Goal: Task Accomplishment & Management: Manage account settings

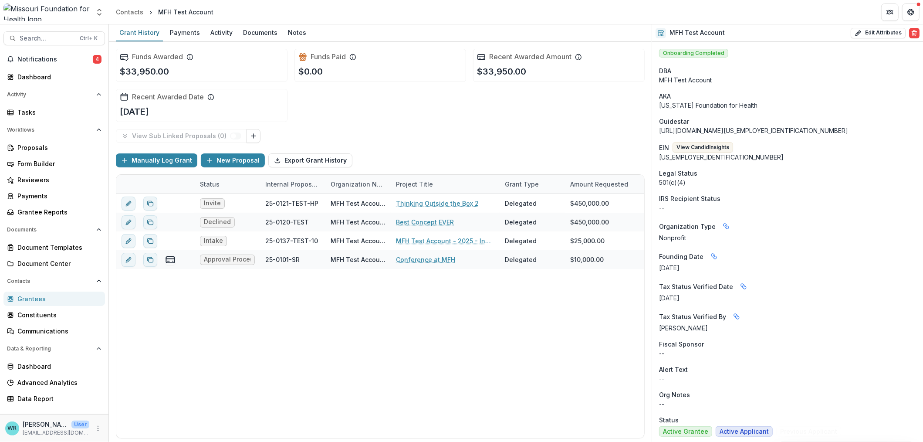
click at [42, 39] on span "Search..." at bounding box center [47, 38] width 55 height 7
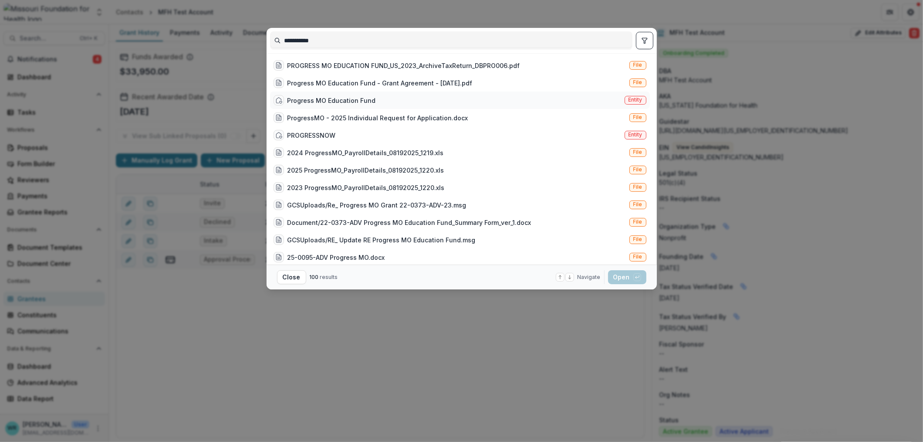
type input "**********"
click at [625, 102] on span "Entity" at bounding box center [636, 100] width 22 height 9
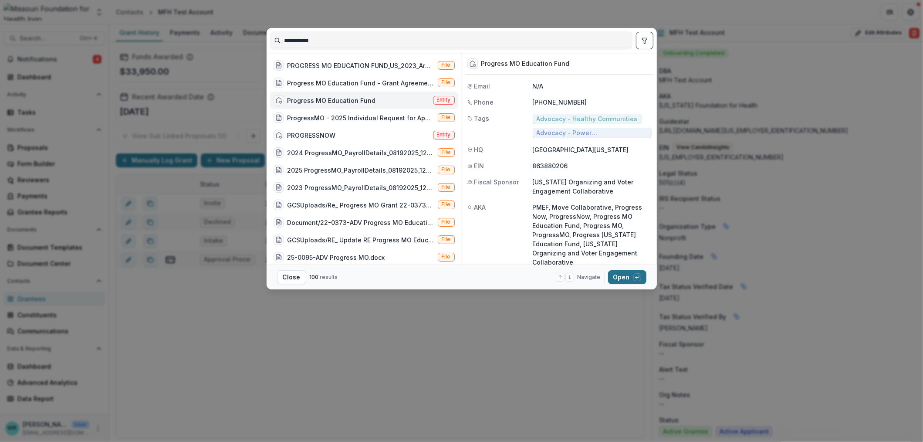
click at [629, 278] on button "Open with enter key" at bounding box center [627, 277] width 38 height 14
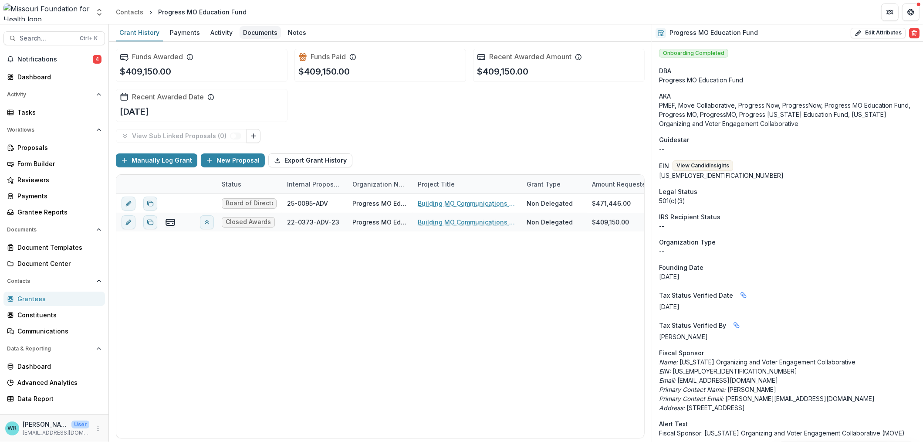
click at [254, 32] on div "Documents" at bounding box center [260, 32] width 41 height 13
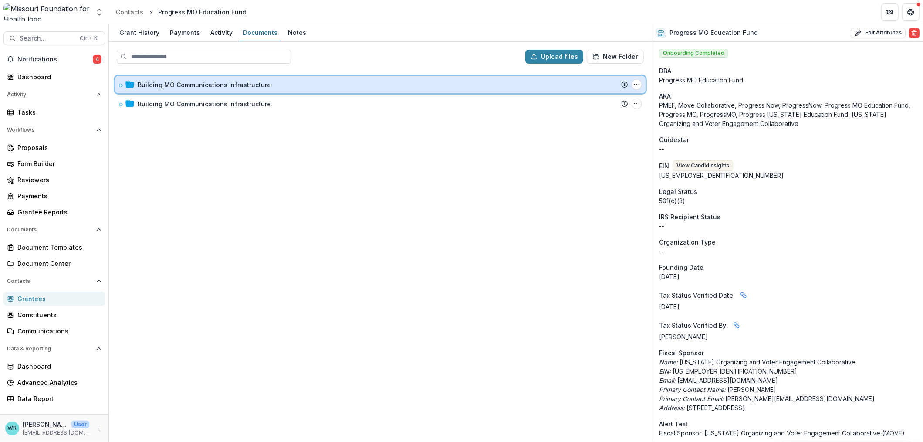
click at [119, 84] on icon at bounding box center [120, 85] width 5 height 5
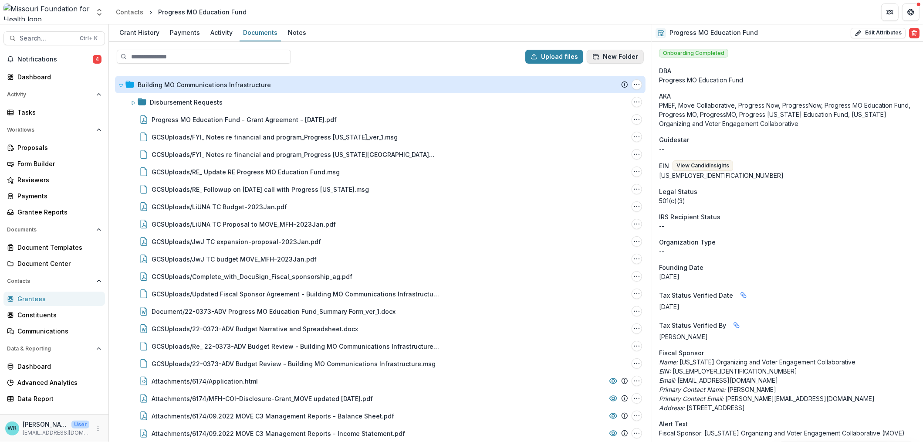
click at [623, 57] on button "New Folder" at bounding box center [615, 57] width 57 height 14
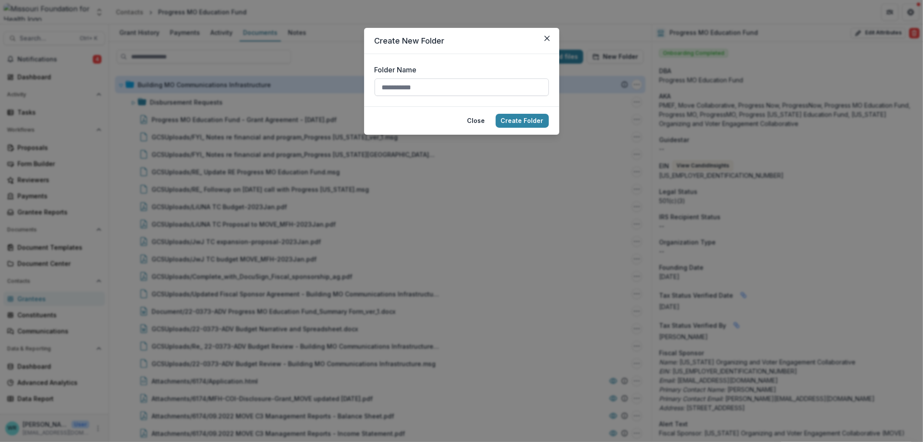
click at [390, 87] on input "Folder Name" at bounding box center [462, 86] width 174 height 17
type input "******"
click at [515, 123] on button "Create Folder" at bounding box center [522, 121] width 53 height 14
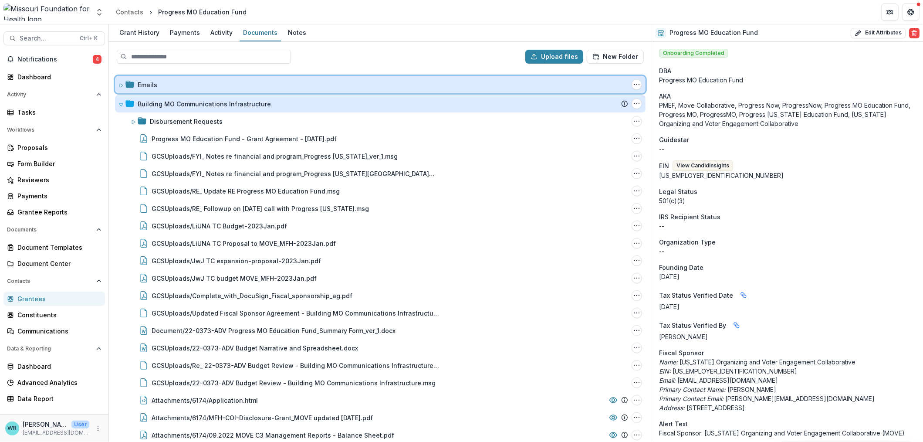
click at [122, 85] on icon at bounding box center [120, 85] width 5 height 5
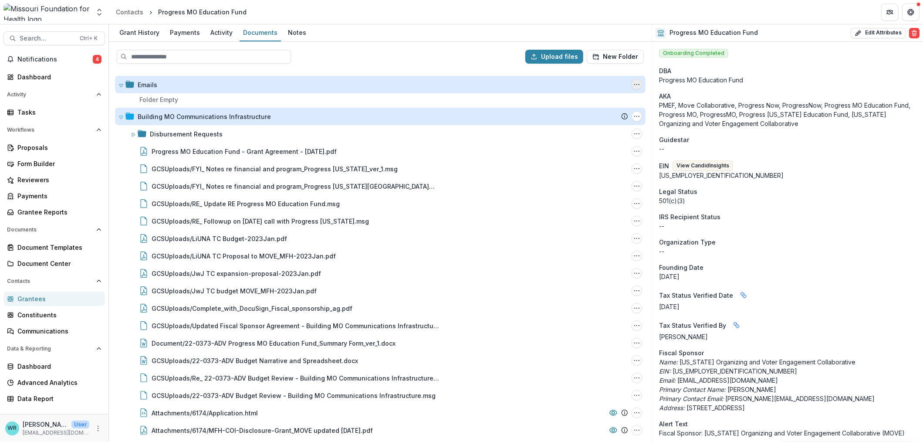
click at [633, 85] on icon "Emails Options" at bounding box center [636, 84] width 7 height 7
click at [572, 141] on button "Delete" at bounding box center [593, 144] width 93 height 14
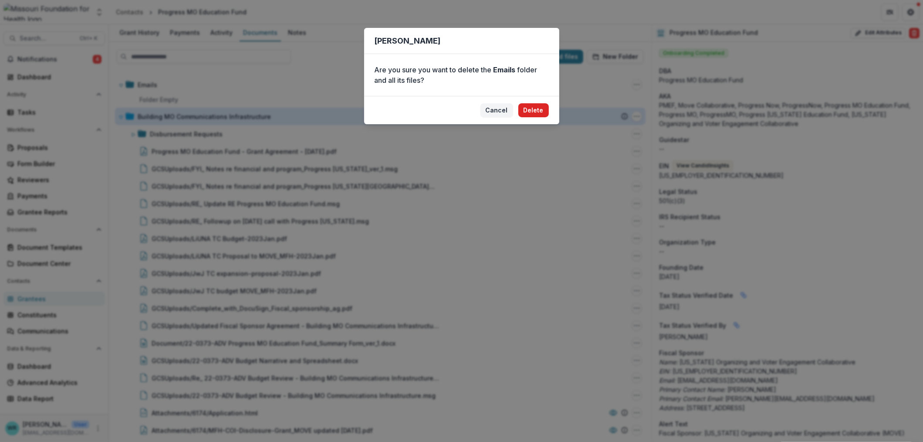
click at [531, 112] on button "Delete" at bounding box center [533, 110] width 30 height 14
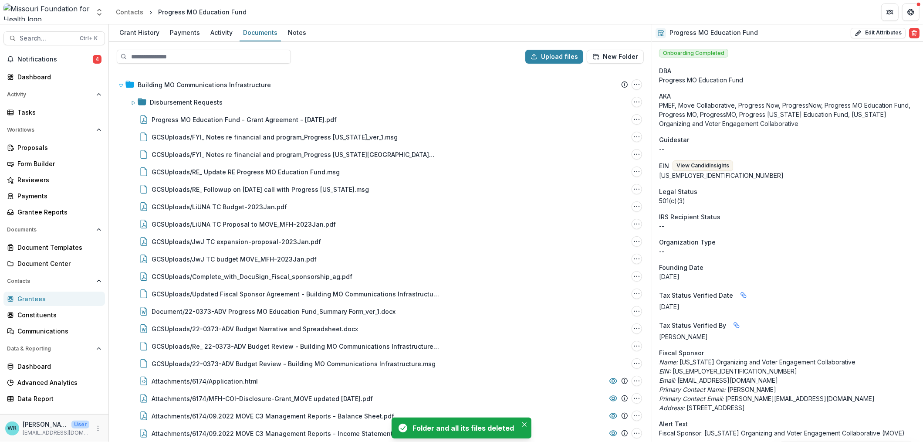
click at [217, 87] on div "Building MO Communications Infrastructure" at bounding box center [204, 84] width 133 height 9
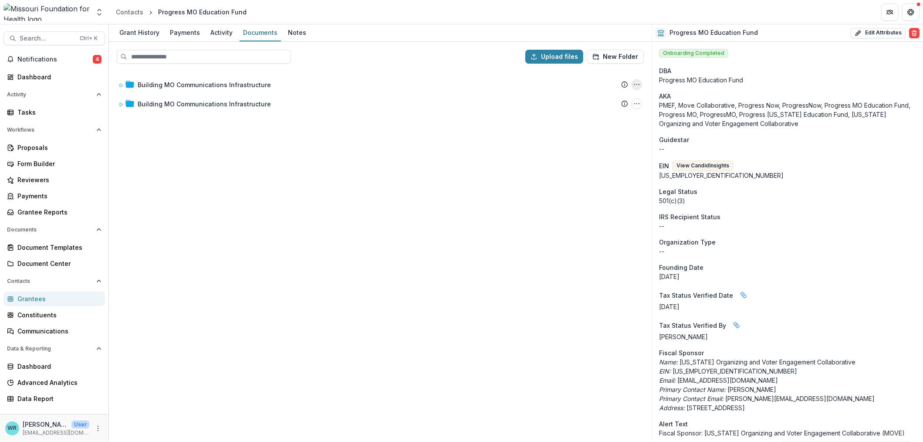
click at [640, 86] on icon "Building MO Communications Infrastructure Options" at bounding box center [636, 84] width 7 height 7
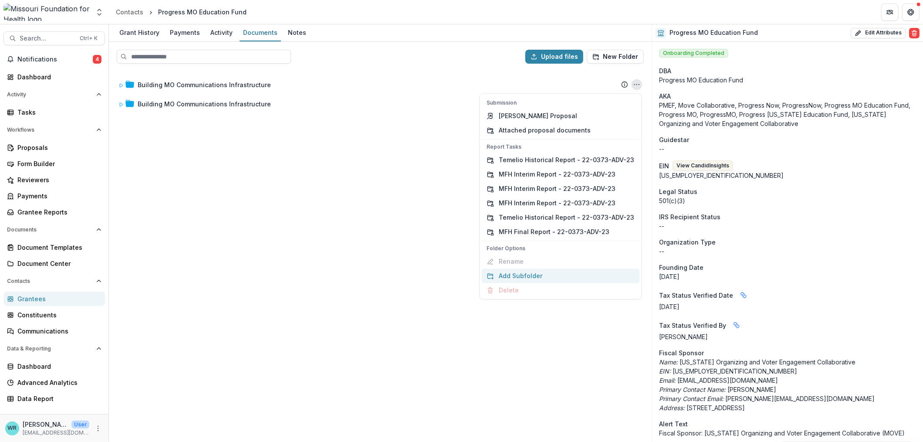
click at [531, 275] on button "Add Subfolder" at bounding box center [561, 275] width 158 height 14
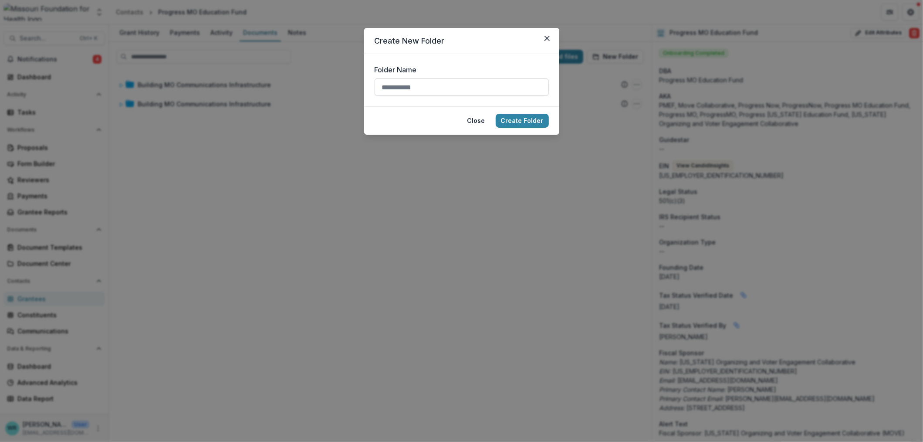
click at [462, 87] on input "Folder Name" at bounding box center [462, 86] width 174 height 17
type input "******"
click at [538, 118] on button "Create Folder" at bounding box center [522, 121] width 53 height 14
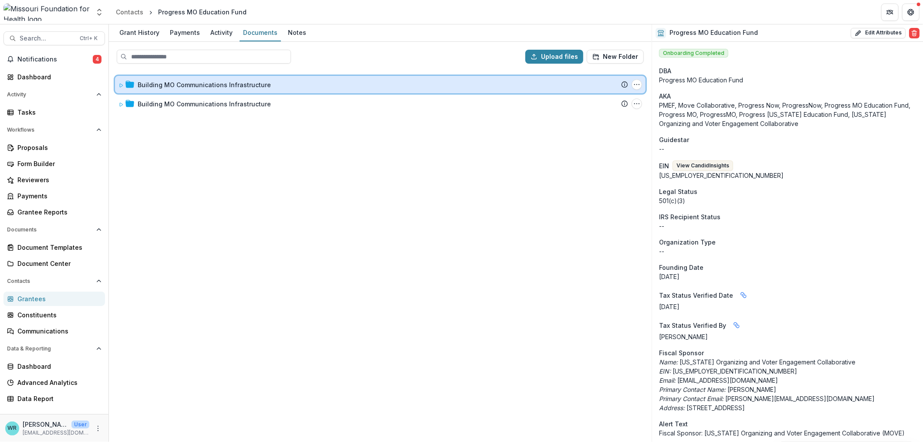
click at [119, 83] on icon at bounding box center [120, 85] width 5 height 5
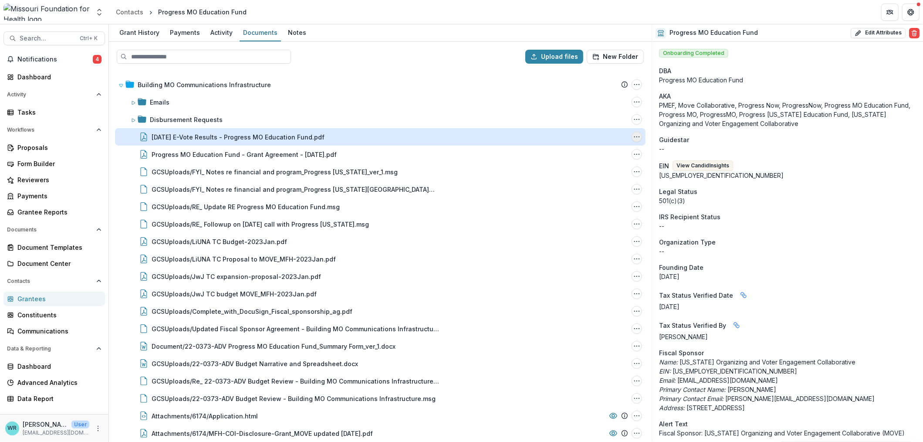
click at [638, 136] on button "October 2025 E-Vote Results - Progress MO Education Fund.pdf Options" at bounding box center [637, 137] width 10 height 10
click at [580, 184] on button "Rename" at bounding box center [593, 182] width 93 height 14
type input "**********"
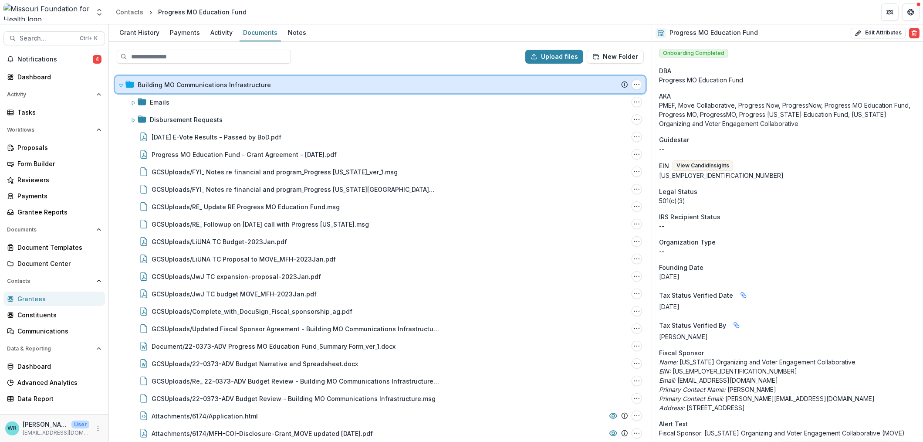
click at [119, 84] on icon at bounding box center [120, 85] width 3 height 3
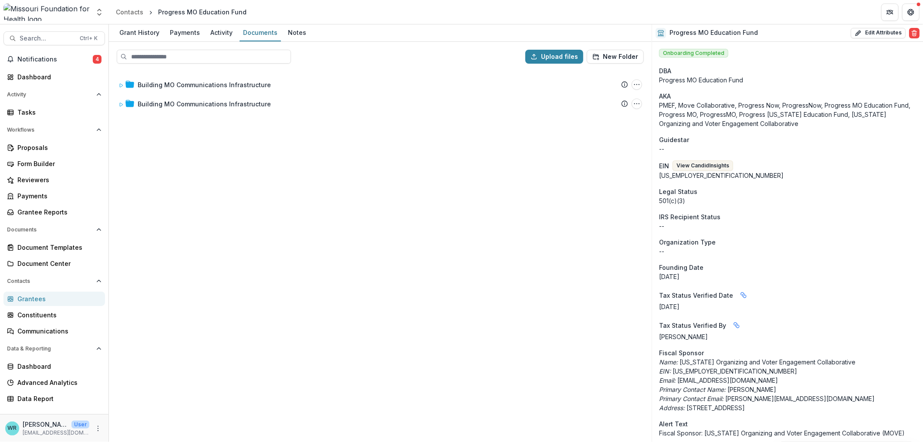
drag, startPoint x: 140, startPoint y: 84, endPoint x: 369, endPoint y: 147, distance: 236.8
click at [372, 158] on div "Building MO Communications Infrastructure Submission Temelio Proposal Attached …" at bounding box center [380, 256] width 541 height 370
click at [138, 27] on div "Grant History" at bounding box center [139, 32] width 47 height 13
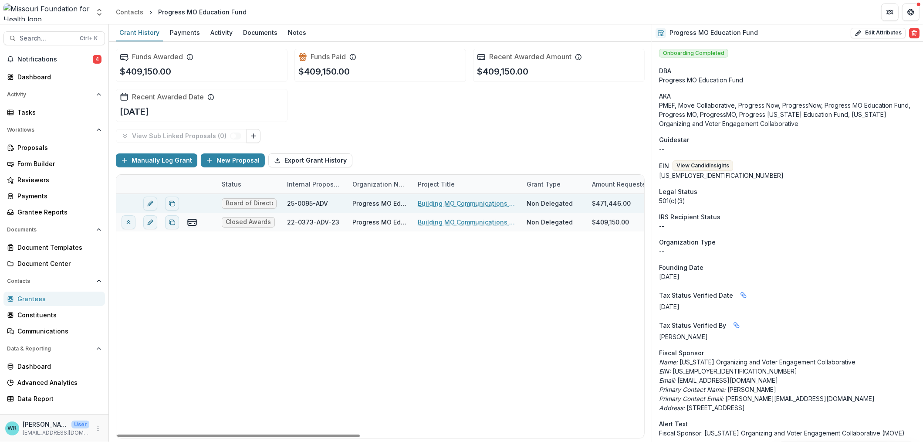
click at [467, 203] on link "Building MO Communications Infrastructure" at bounding box center [467, 203] width 98 height 9
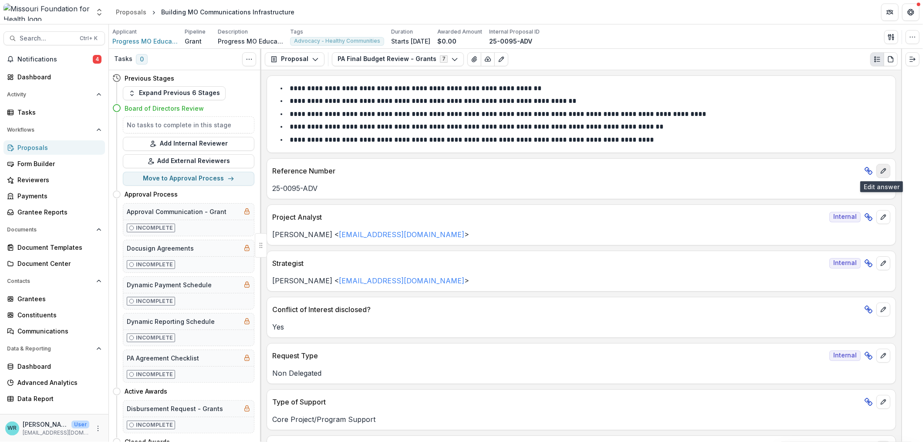
click at [883, 173] on icon "edit" at bounding box center [883, 170] width 7 height 7
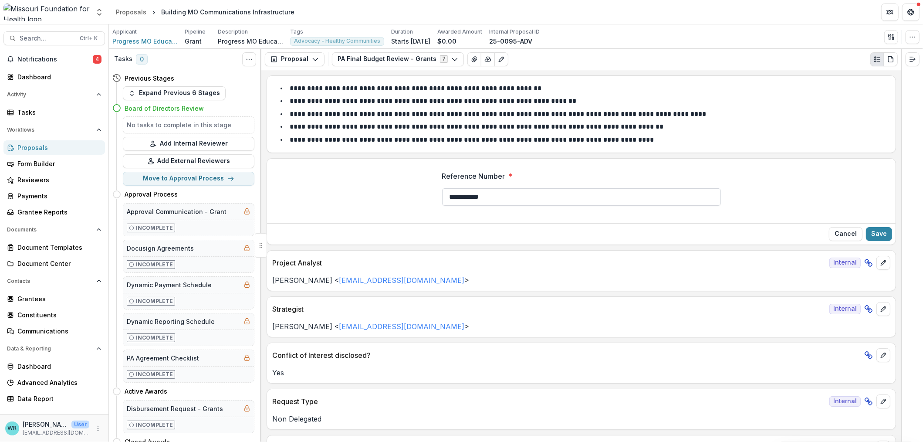
click at [517, 195] on input "**********" at bounding box center [581, 196] width 279 height 17
type input "**********"
click at [876, 229] on button "Save" at bounding box center [879, 234] width 26 height 14
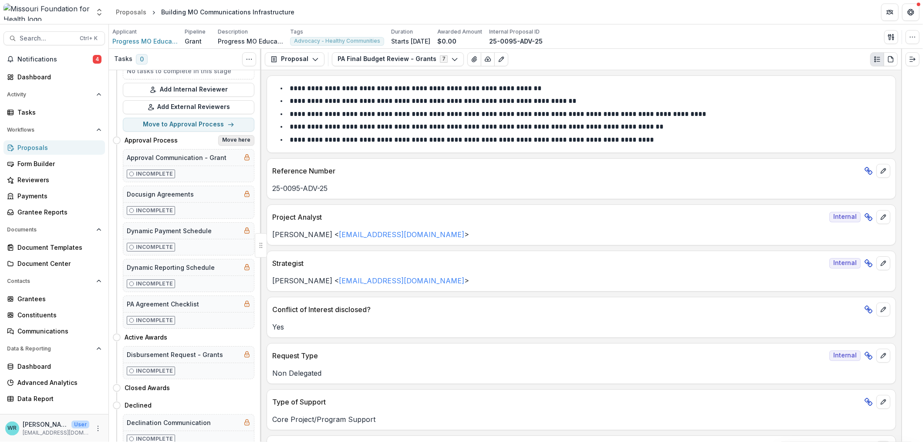
click at [235, 138] on button "Move here" at bounding box center [236, 140] width 36 height 10
select select "**********"
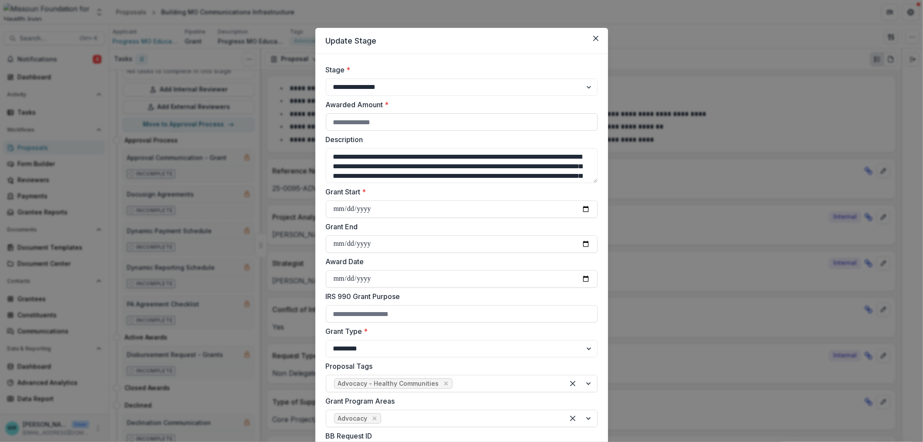
click at [431, 119] on input "Awarded Amount *" at bounding box center [462, 121] width 272 height 17
type input "******"
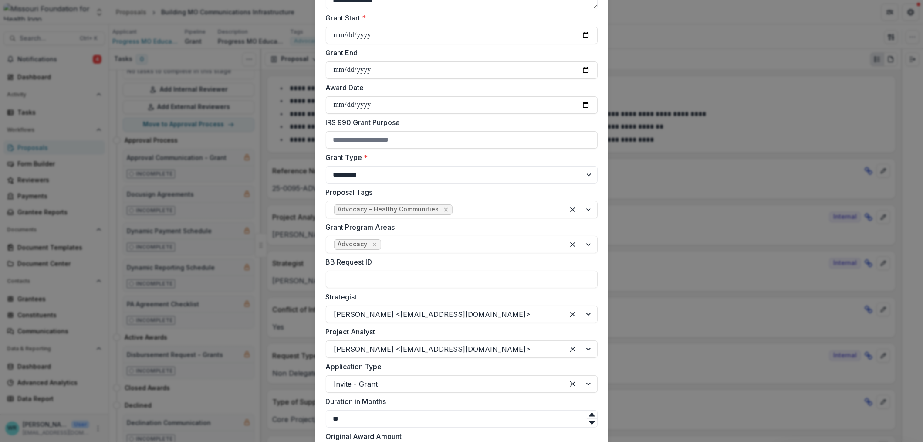
scroll to position [163, 0]
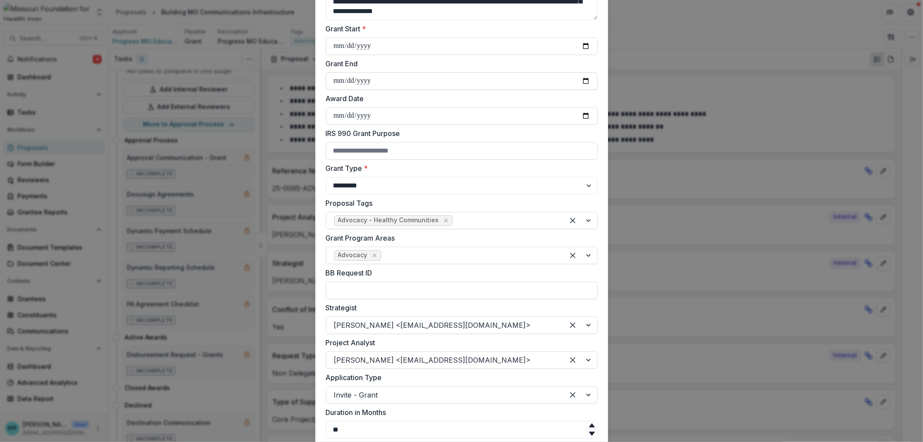
click at [340, 80] on input "Grant End" at bounding box center [462, 80] width 272 height 17
type input "**********"
click at [585, 110] on input "Award Date" at bounding box center [462, 115] width 272 height 17
click at [585, 117] on input "Award Date" at bounding box center [462, 115] width 272 height 17
type input "**********"
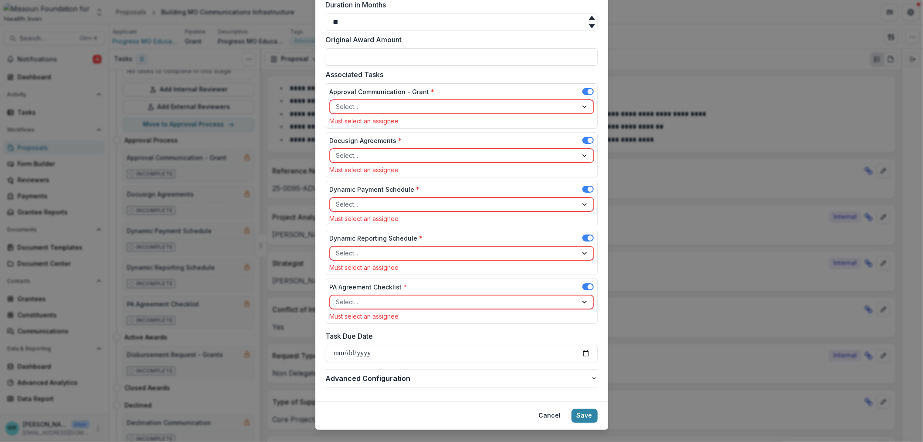
scroll to position [586, 0]
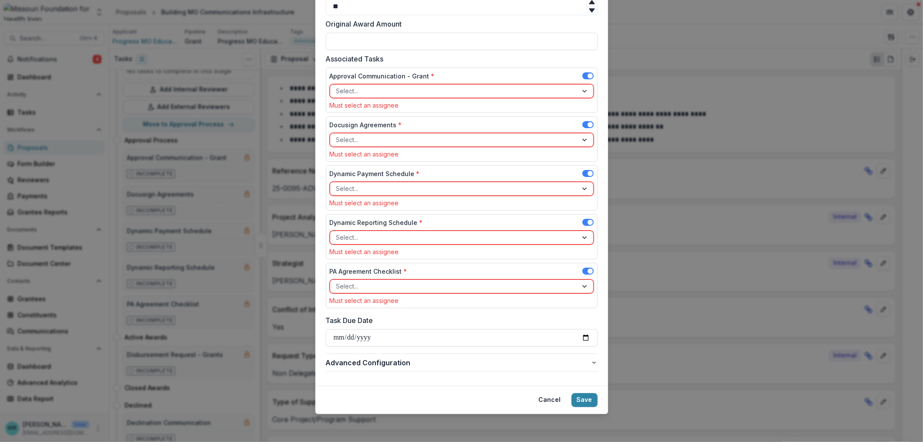
click at [582, 92] on div at bounding box center [586, 91] width 16 height 13
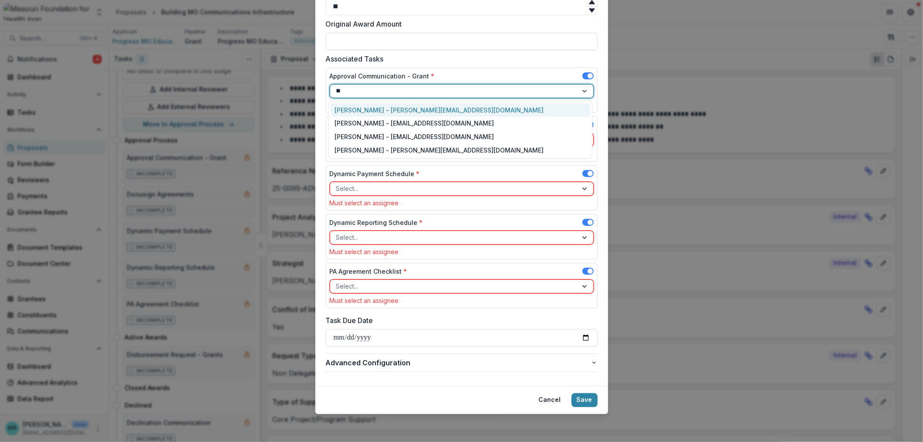
type input "***"
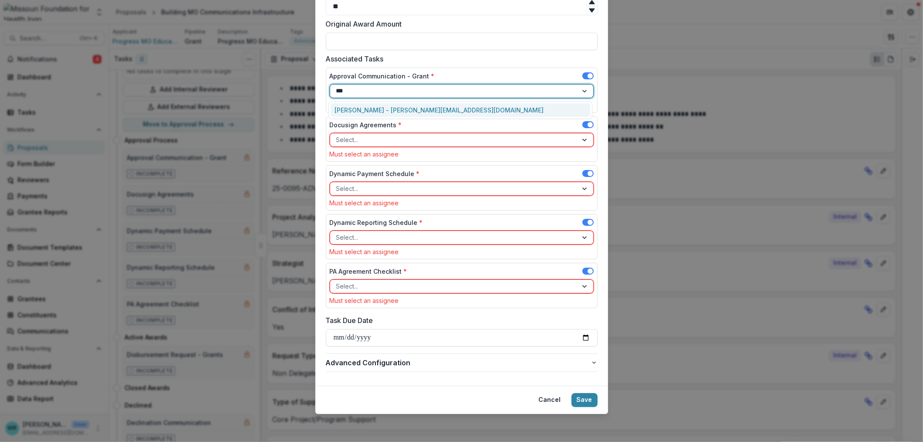
click at [429, 110] on div "[PERSON_NAME] - [PERSON_NAME][EMAIL_ADDRESS][DOMAIN_NAME]" at bounding box center [461, 110] width 260 height 14
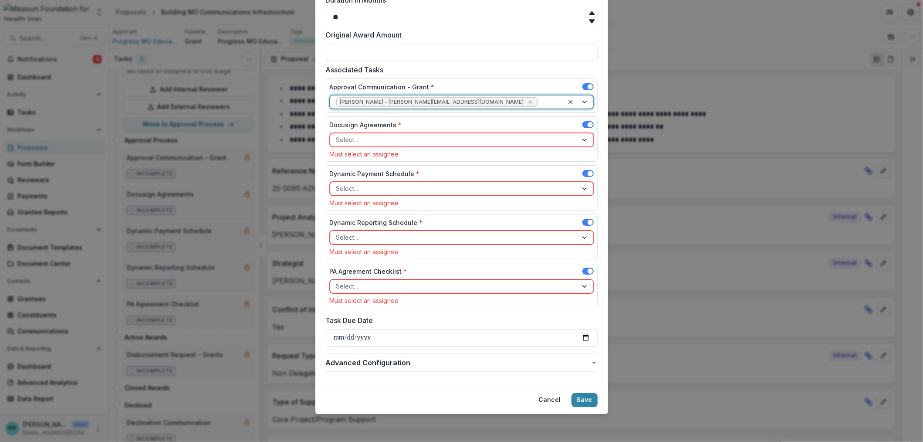
scroll to position [575, 0]
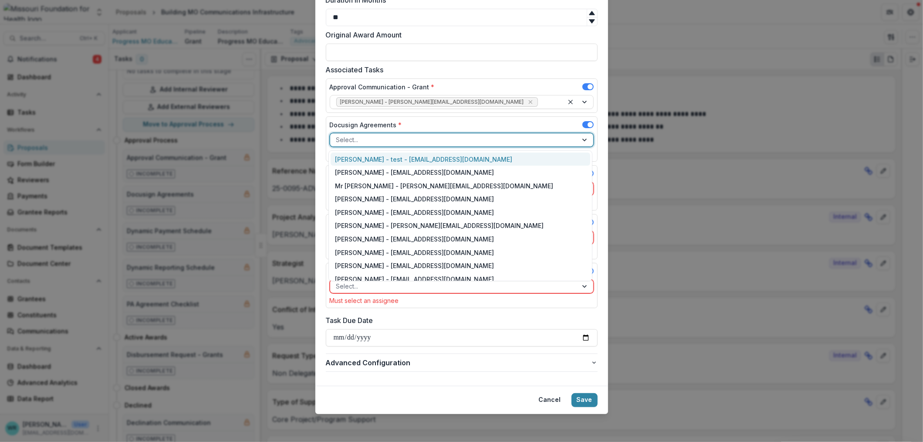
click at [579, 140] on div at bounding box center [586, 139] width 16 height 13
type input "**"
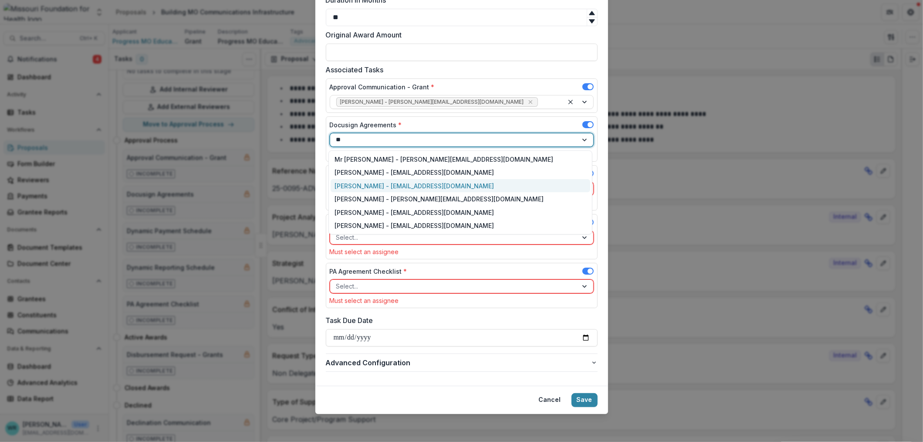
click at [389, 184] on div "[PERSON_NAME] - [EMAIL_ADDRESS][DOMAIN_NAME]" at bounding box center [461, 186] width 260 height 14
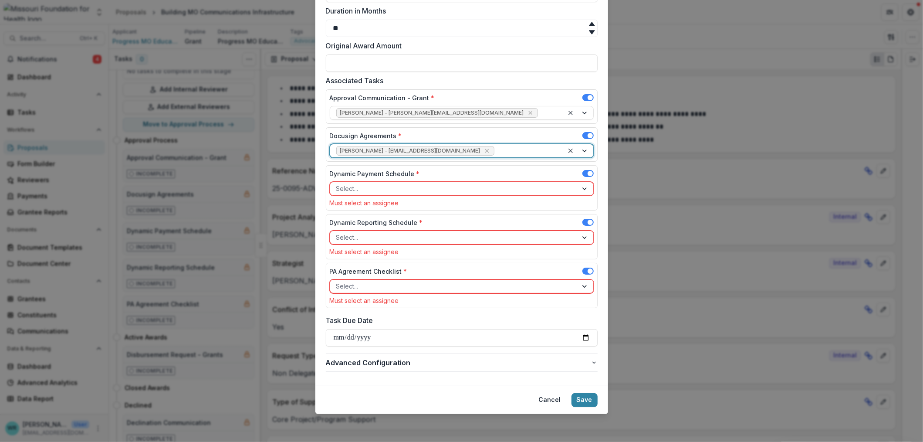
click at [379, 188] on div at bounding box center [453, 188] width 235 height 11
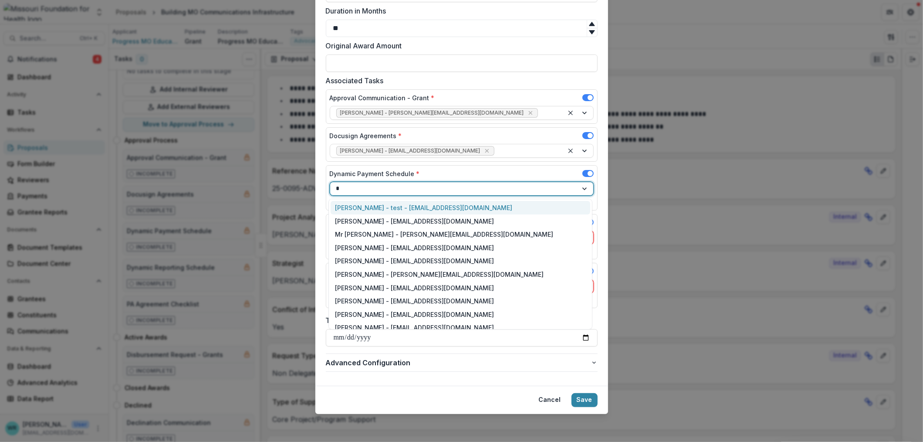
type input "**"
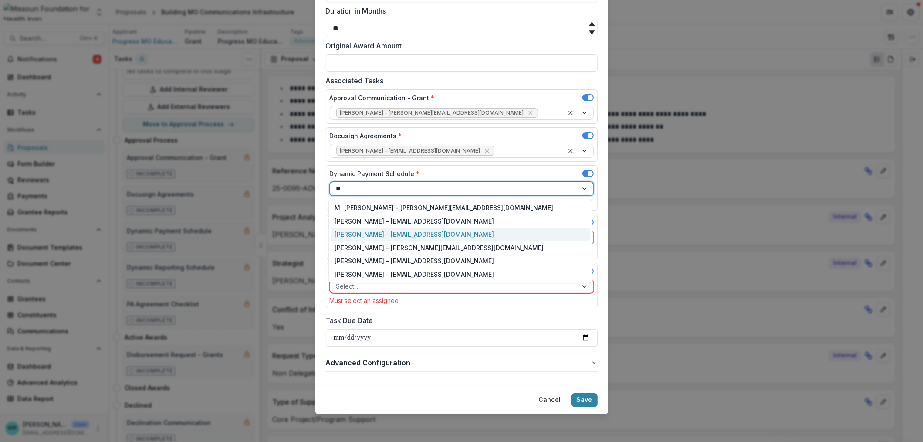
click at [370, 235] on div "[PERSON_NAME] - [EMAIL_ADDRESS][DOMAIN_NAME]" at bounding box center [461, 234] width 260 height 14
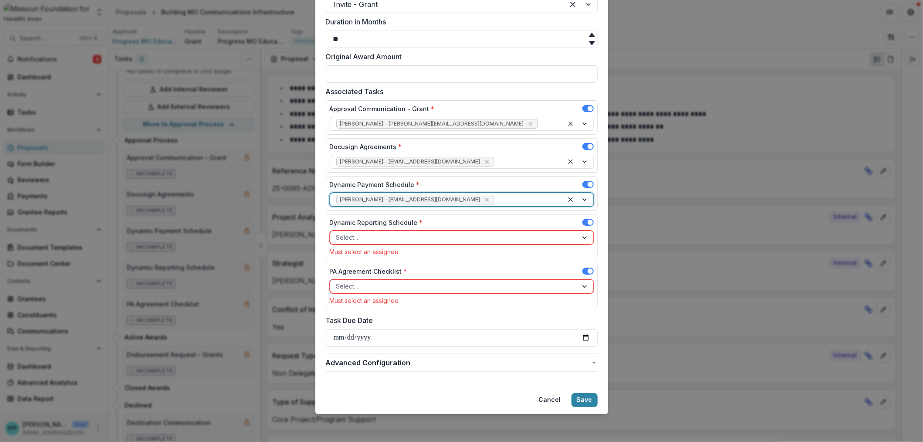
click at [375, 237] on div at bounding box center [453, 237] width 235 height 11
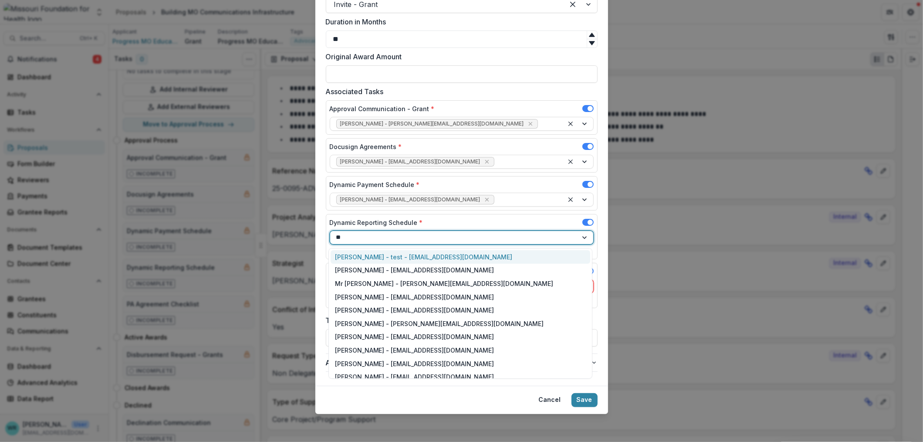
type input "***"
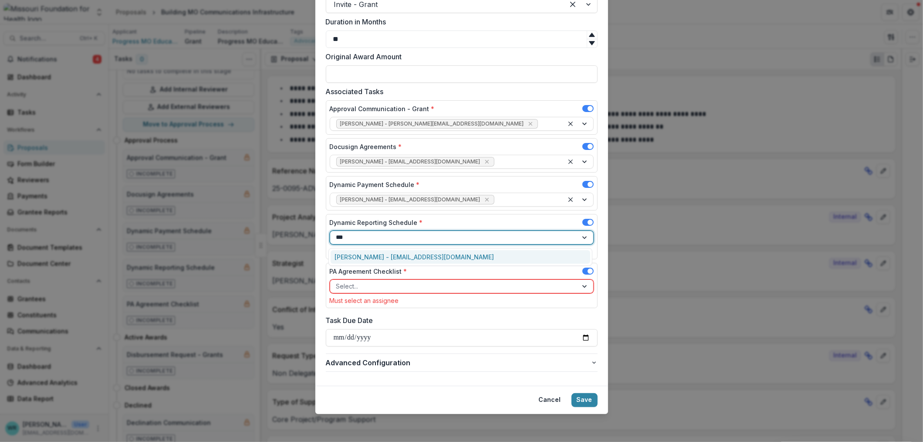
click at [395, 258] on div "[PERSON_NAME] - [EMAIL_ADDRESS][DOMAIN_NAME]" at bounding box center [461, 257] width 260 height 14
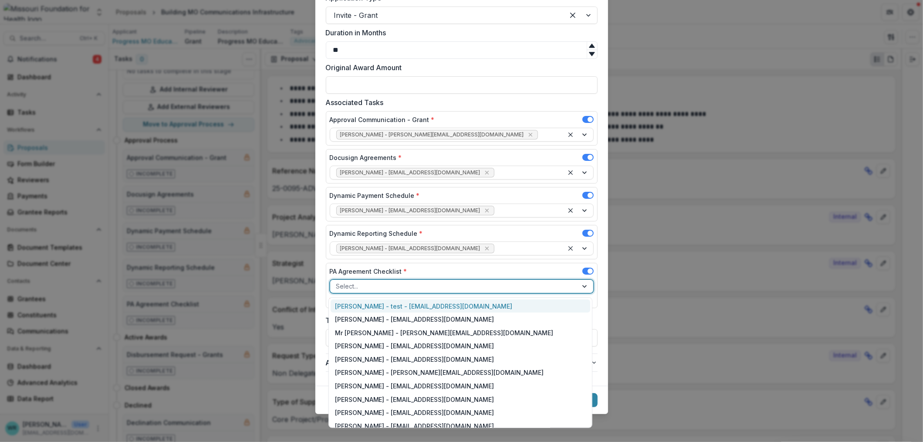
click at [381, 290] on div at bounding box center [453, 286] width 235 height 11
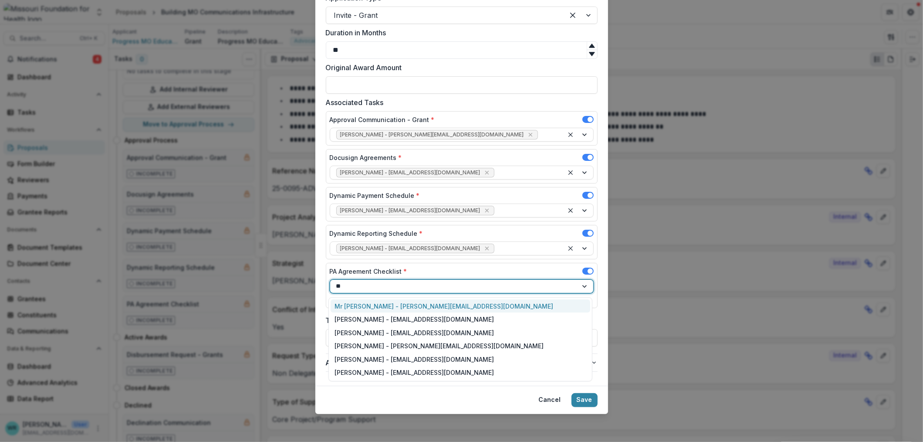
type input "***"
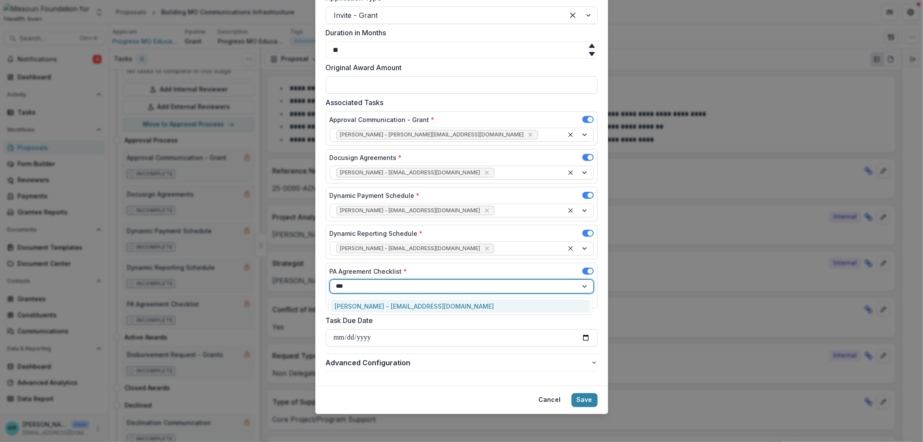
click at [397, 306] on div "[PERSON_NAME] - [EMAIL_ADDRESS][DOMAIN_NAME]" at bounding box center [461, 306] width 260 height 14
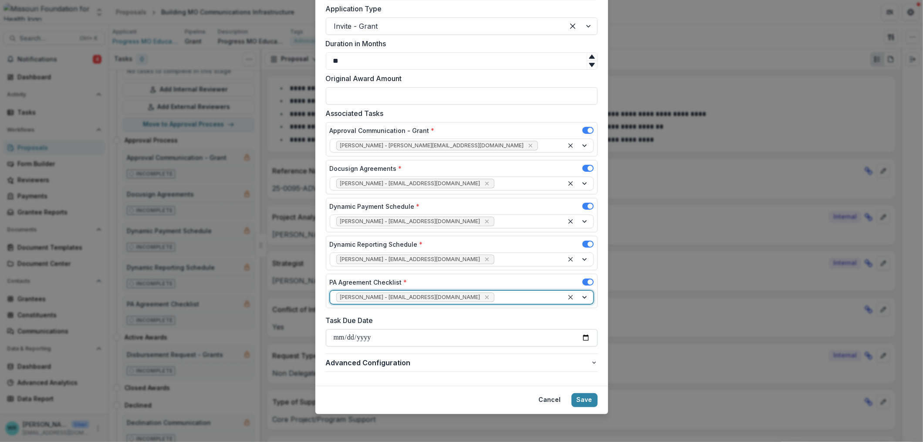
click at [341, 338] on input "Task Due Date" at bounding box center [462, 337] width 272 height 17
type input "**********"
click at [584, 400] on button "Save" at bounding box center [585, 400] width 26 height 14
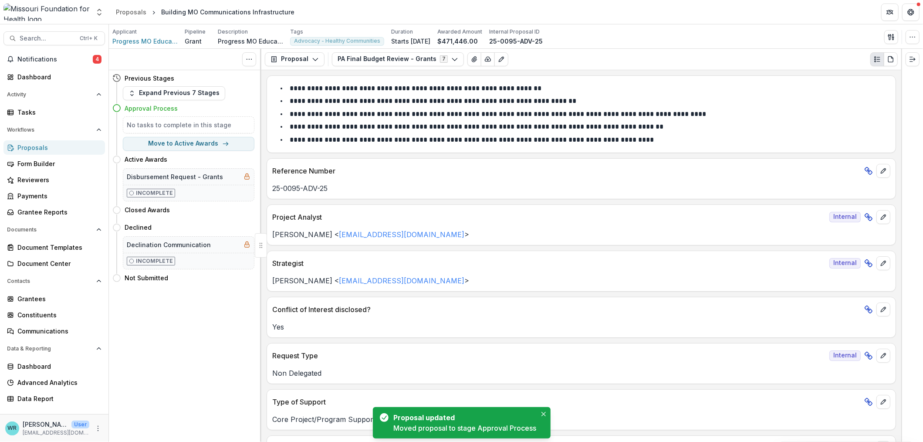
scroll to position [0, 0]
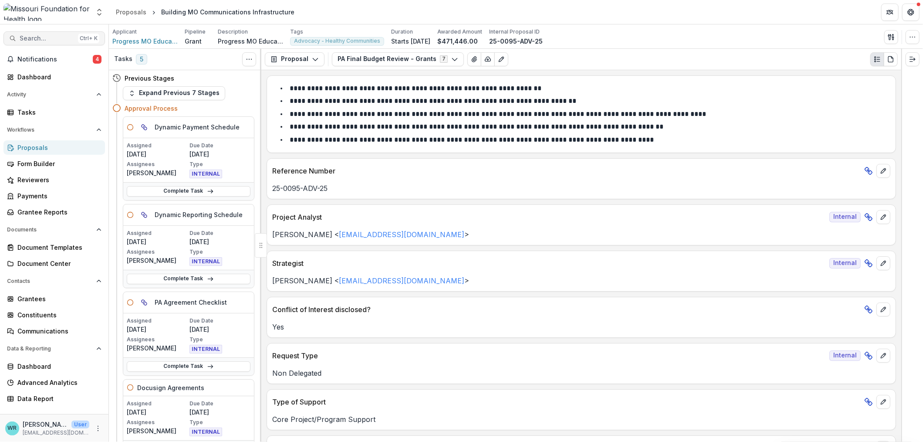
click at [50, 37] on span "Search..." at bounding box center [47, 38] width 55 height 7
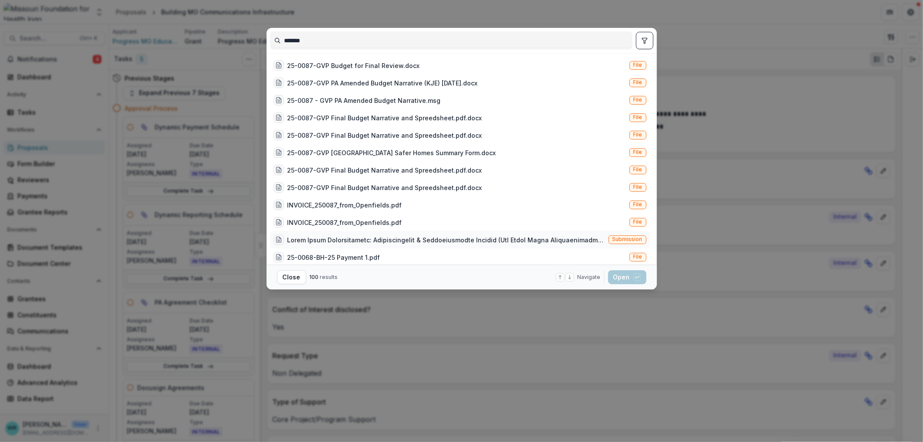
type input "*******"
click at [637, 237] on span "Submission" at bounding box center [627, 239] width 30 height 6
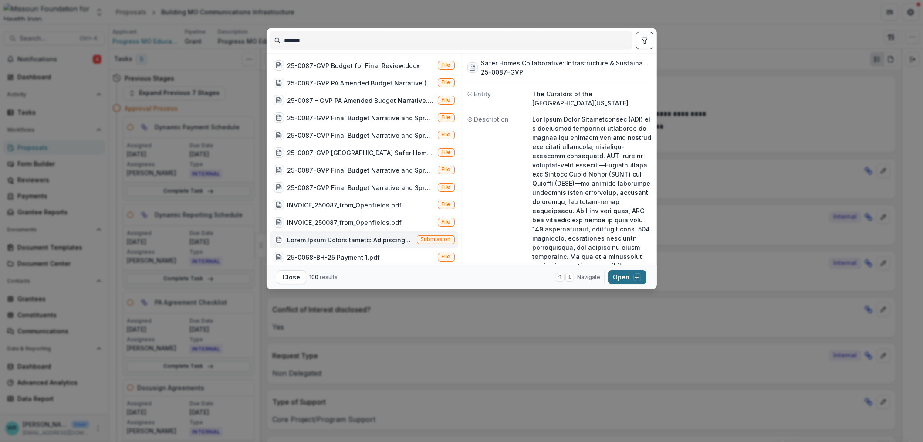
click at [628, 278] on button "Open with enter key" at bounding box center [627, 277] width 38 height 14
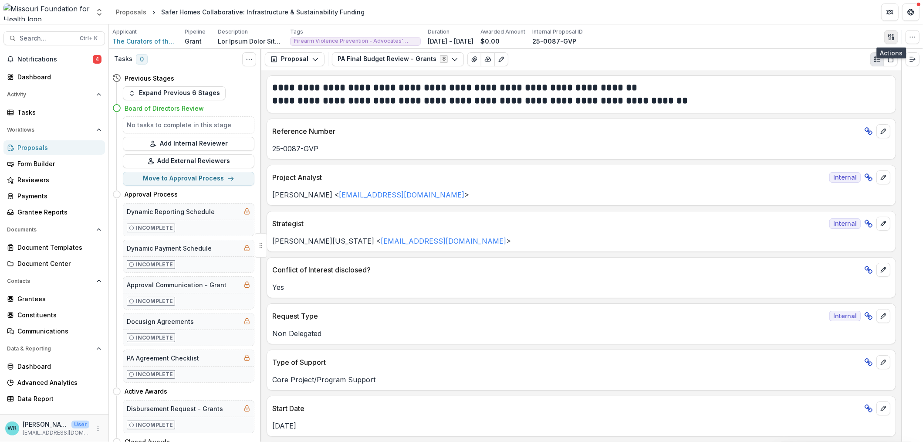
click at [890, 39] on icon "button" at bounding box center [891, 37] width 7 height 7
click at [843, 68] on button "Proposal Files" at bounding box center [849, 71] width 93 height 14
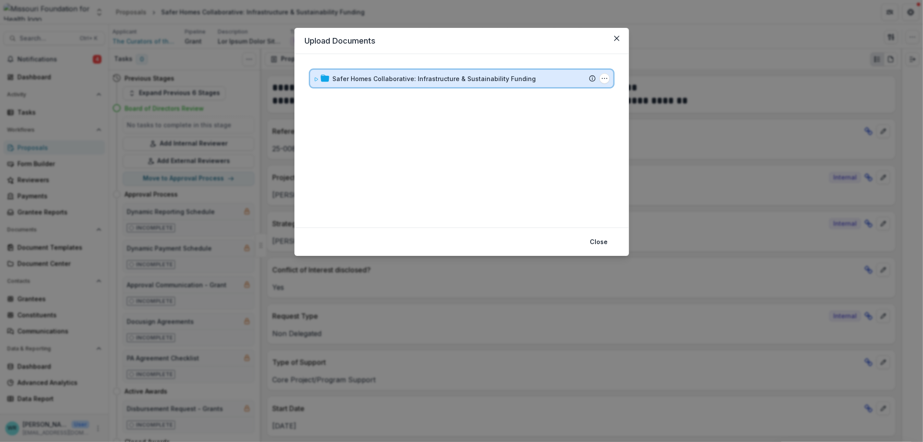
click at [318, 79] on icon at bounding box center [316, 79] width 5 height 5
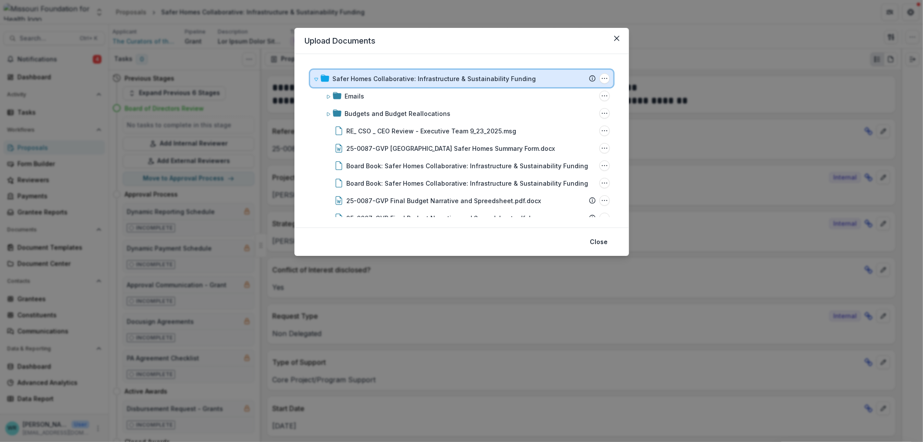
click at [315, 78] on icon at bounding box center [316, 79] width 5 height 5
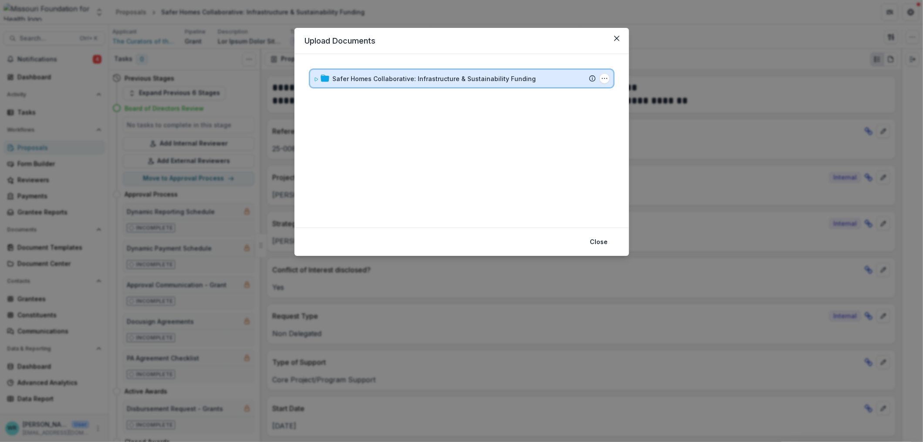
click at [314, 79] on icon at bounding box center [316, 79] width 5 height 5
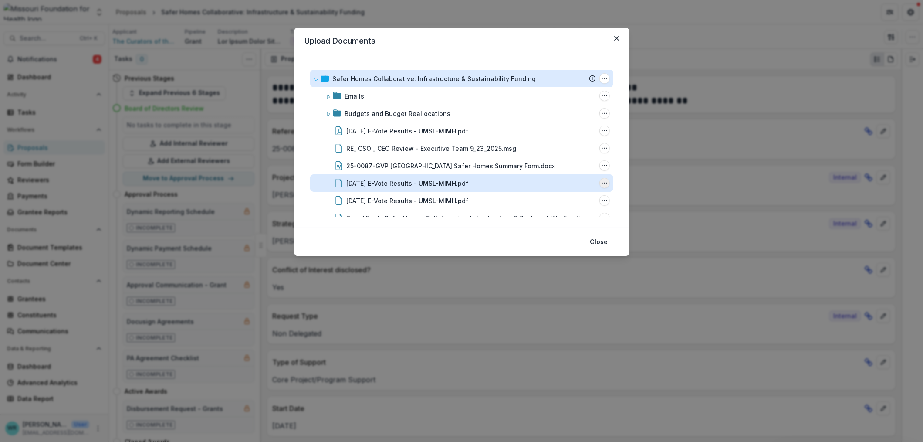
click at [602, 183] on icon "October 2025 E-Vote Results - UMSL-MIMH.pdf Options" at bounding box center [604, 182] width 7 height 7
click at [602, 244] on button "Close" at bounding box center [599, 242] width 28 height 14
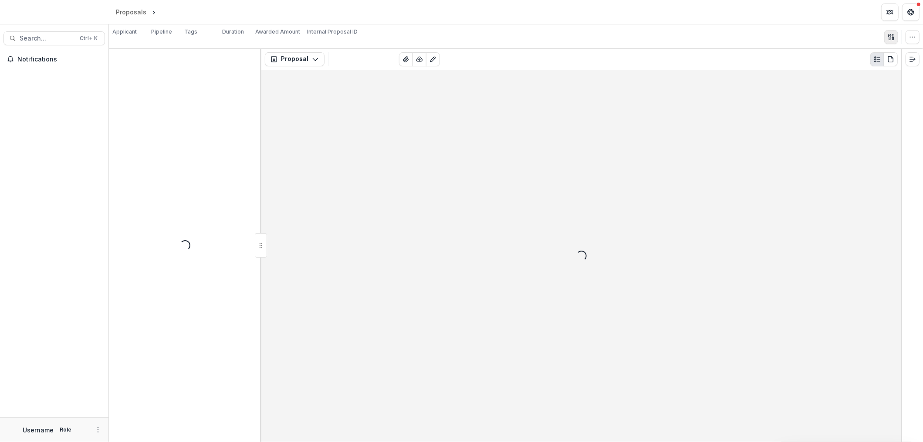
drag, startPoint x: 0, startPoint y: 0, endPoint x: 888, endPoint y: 37, distance: 889.0
click at [888, 37] on icon "button" at bounding box center [891, 37] width 7 height 7
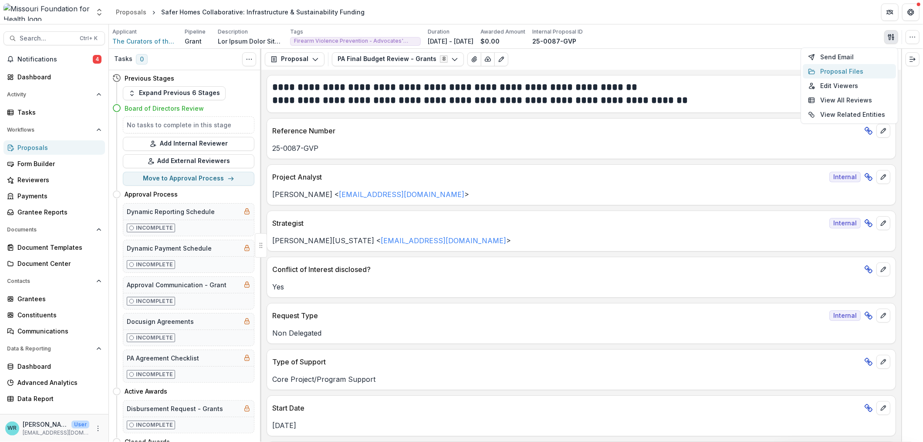
click at [850, 68] on button "Proposal Files" at bounding box center [849, 71] width 93 height 14
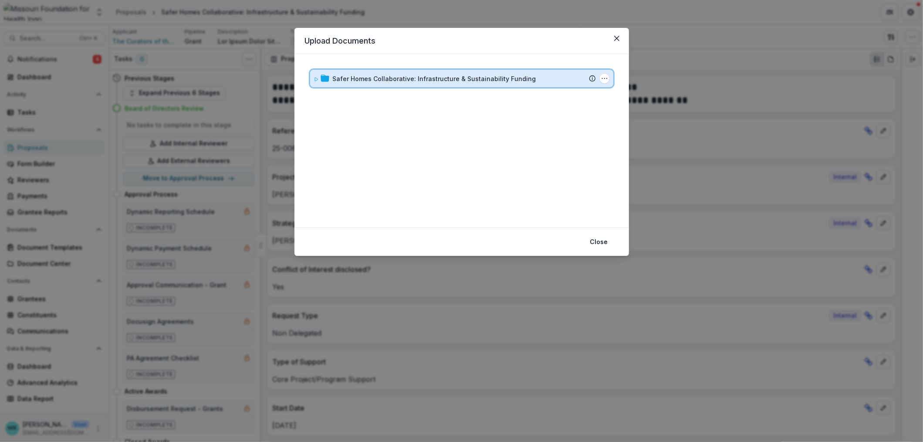
click at [317, 80] on icon at bounding box center [316, 79] width 5 height 5
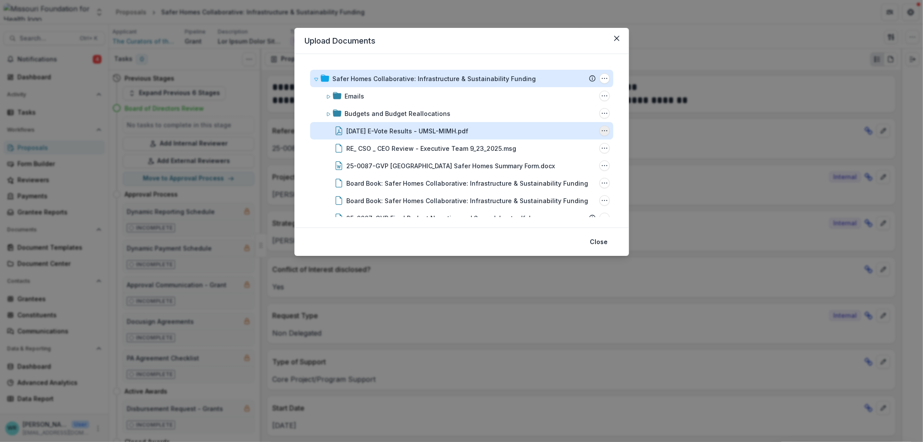
click at [603, 129] on icon "October 2025 E-Vote Results - UMSL-MIMH.pdf Options" at bounding box center [604, 130] width 7 height 7
click at [541, 173] on button "Rename" at bounding box center [560, 176] width 93 height 14
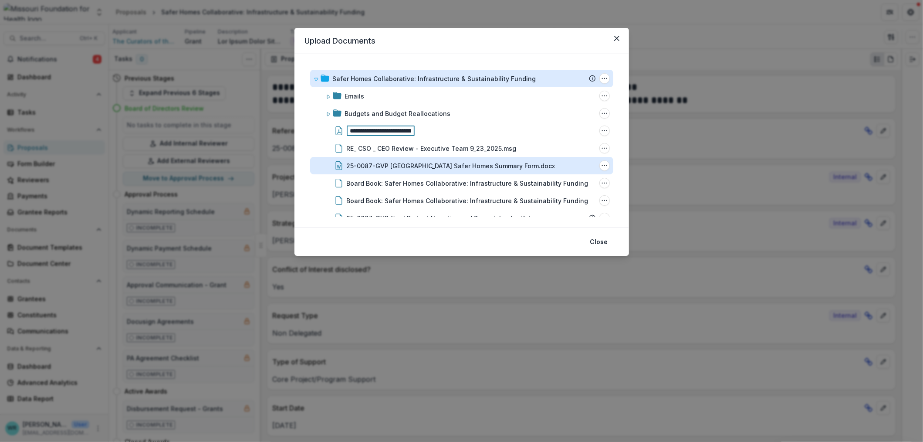
scroll to position [0, 45]
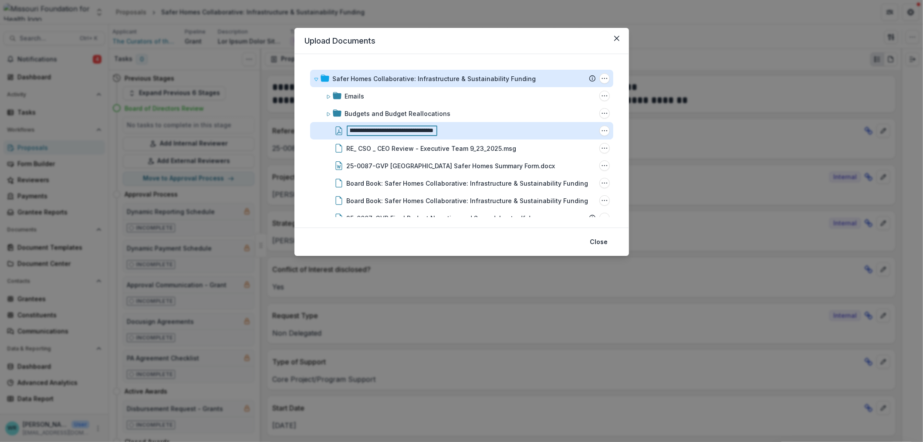
type input "**********"
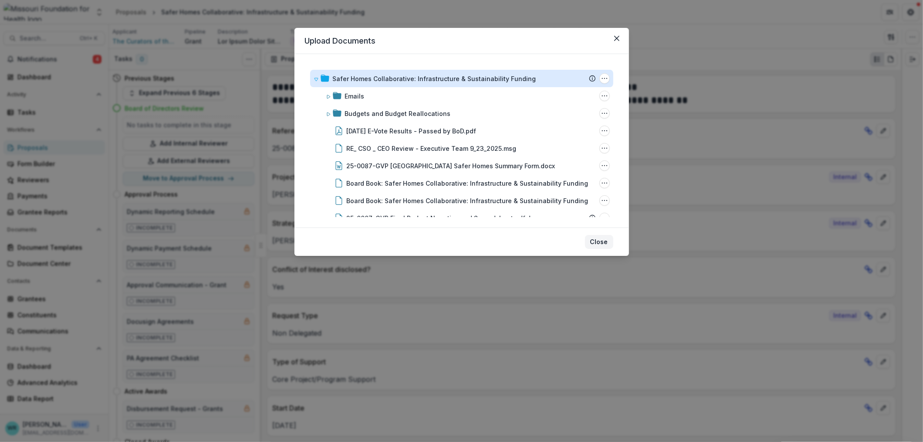
click at [596, 235] on button "Close" at bounding box center [599, 242] width 28 height 14
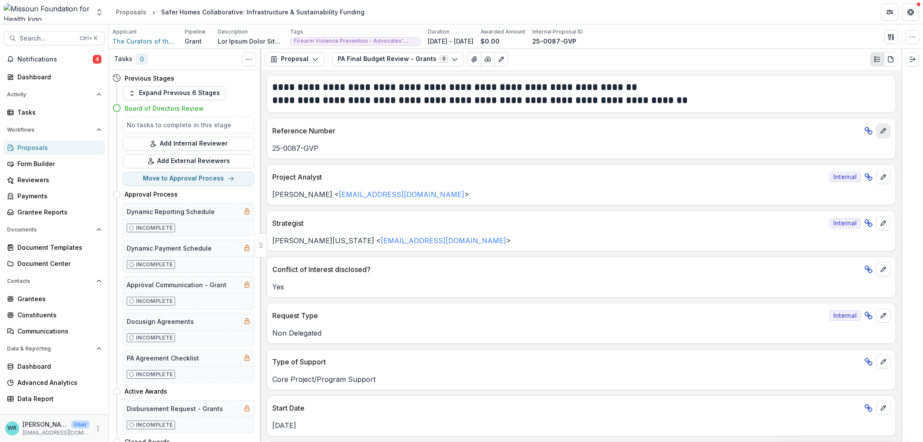
click at [887, 130] on button "edit" at bounding box center [883, 131] width 14 height 14
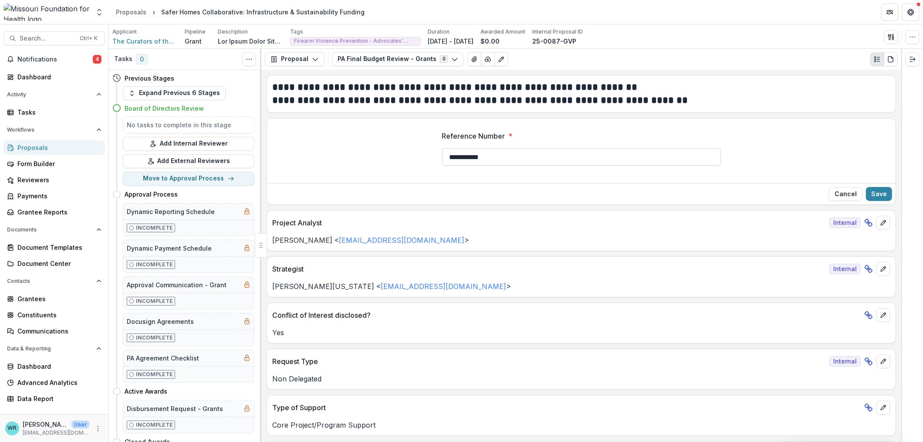
click at [534, 155] on input "**********" at bounding box center [581, 156] width 279 height 17
type input "**********"
click at [883, 189] on button "Save" at bounding box center [879, 194] width 26 height 14
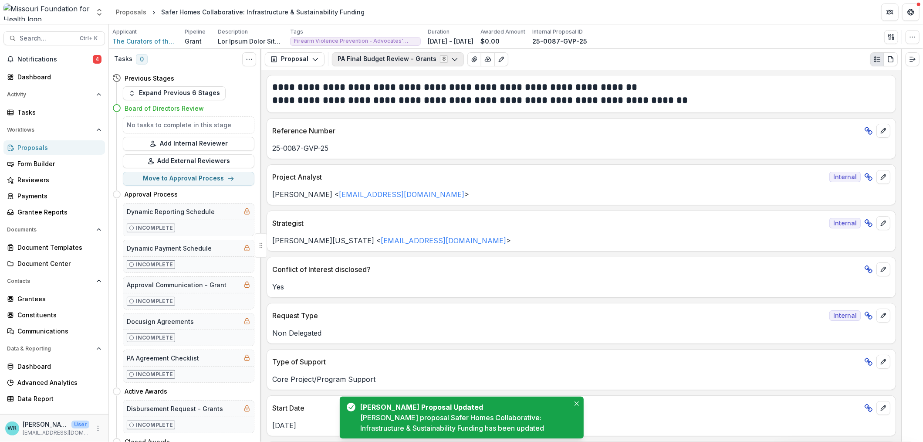
click at [401, 55] on button "PA Final Budget Review - Grants 8" at bounding box center [398, 59] width 132 height 14
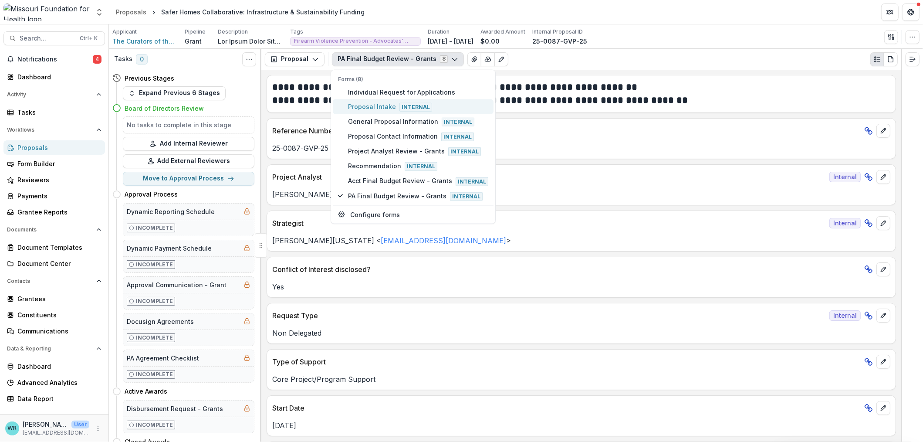
click at [381, 106] on span "Proposal Intake Internal" at bounding box center [418, 106] width 140 height 10
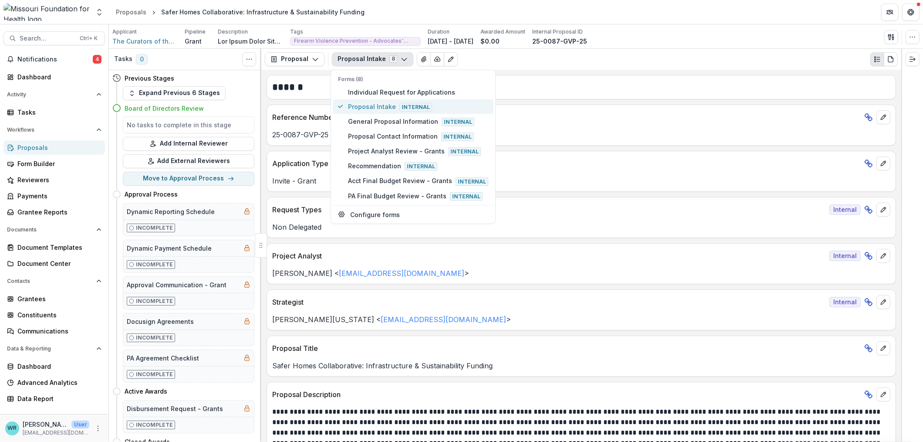
click at [365, 106] on span "Proposal Intake Internal" at bounding box center [418, 106] width 140 height 10
click at [673, 103] on div "**********" at bounding box center [581, 256] width 640 height 372
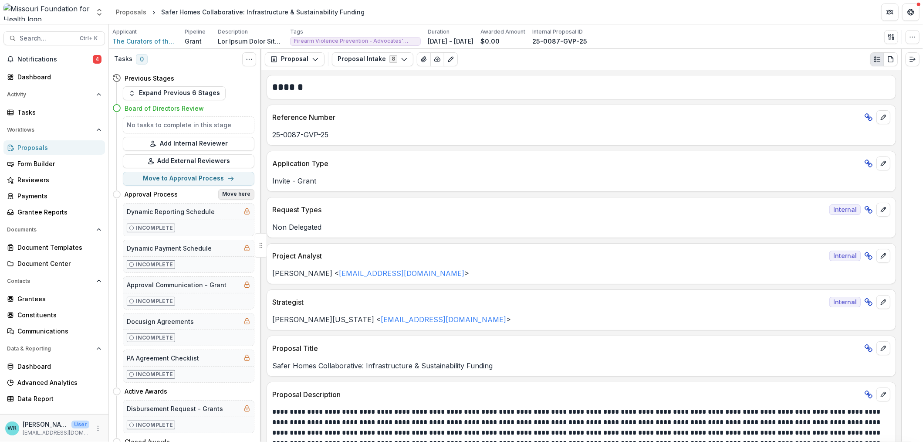
click at [226, 191] on button "Move here" at bounding box center [236, 194] width 36 height 10
select select "**********"
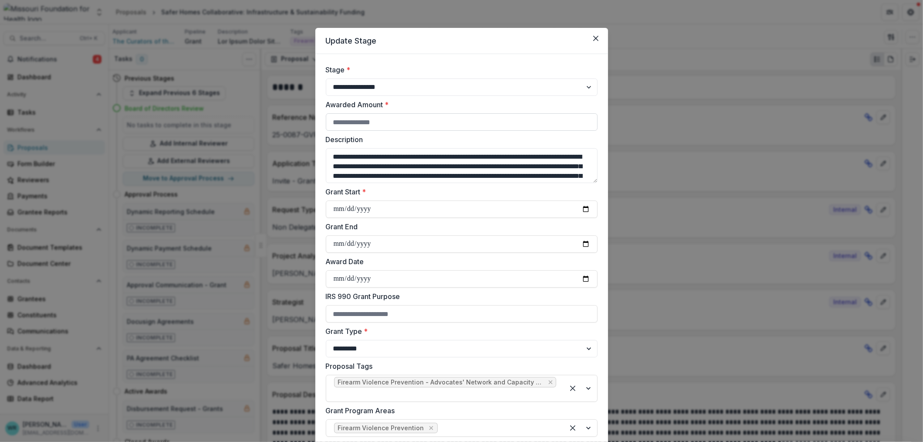
click at [411, 120] on input "Awarded Amount *" at bounding box center [462, 121] width 272 height 17
click at [340, 121] on input "*****" at bounding box center [462, 121] width 272 height 17
type input "******"
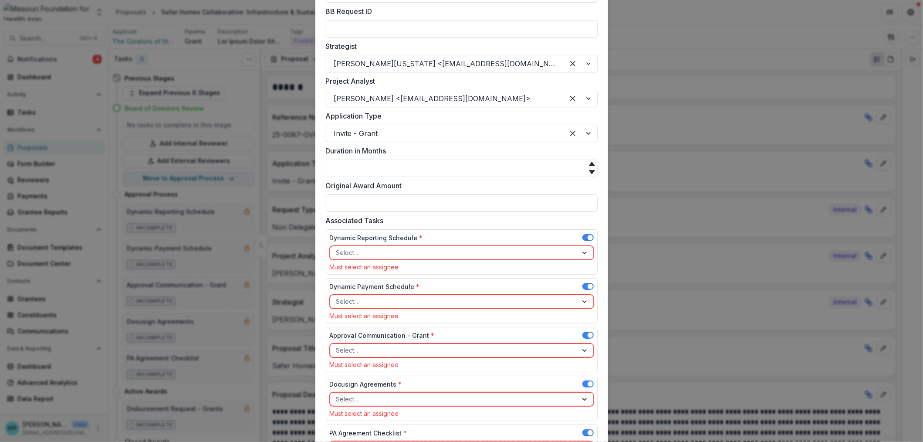
scroll to position [381, 0]
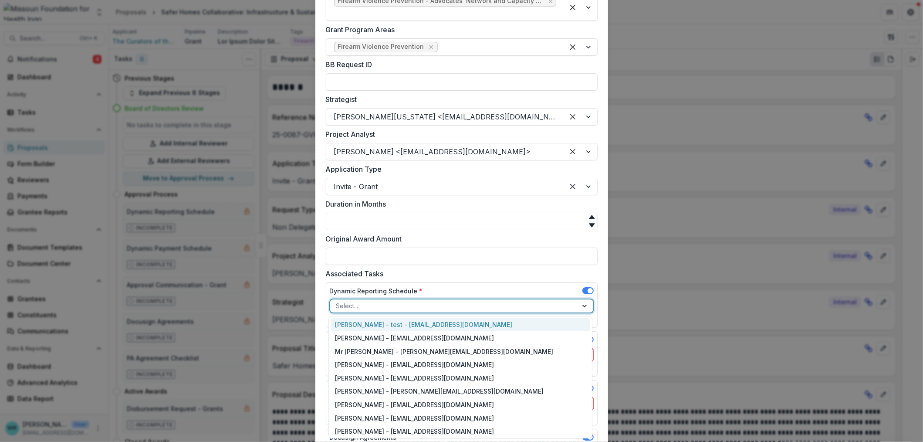
click at [425, 304] on div at bounding box center [453, 305] width 235 height 11
type input "**"
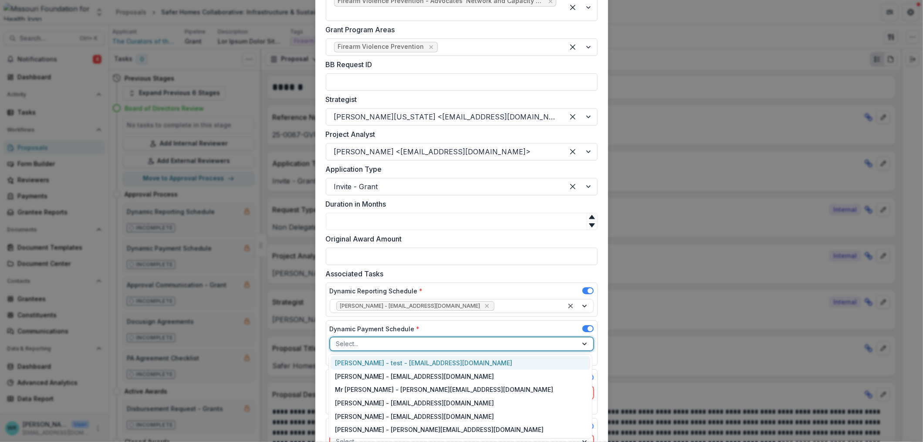
click at [404, 343] on div at bounding box center [453, 343] width 235 height 11
type input "**"
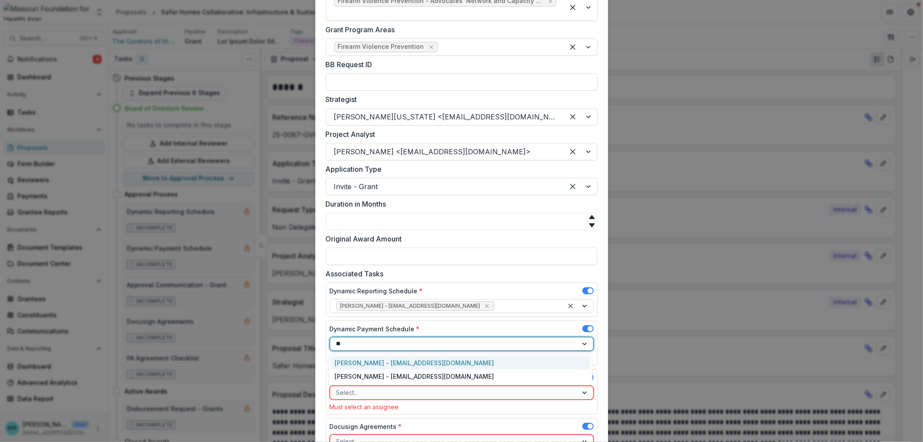
click at [410, 359] on div "[PERSON_NAME] - [EMAIL_ADDRESS][DOMAIN_NAME]" at bounding box center [461, 363] width 260 height 14
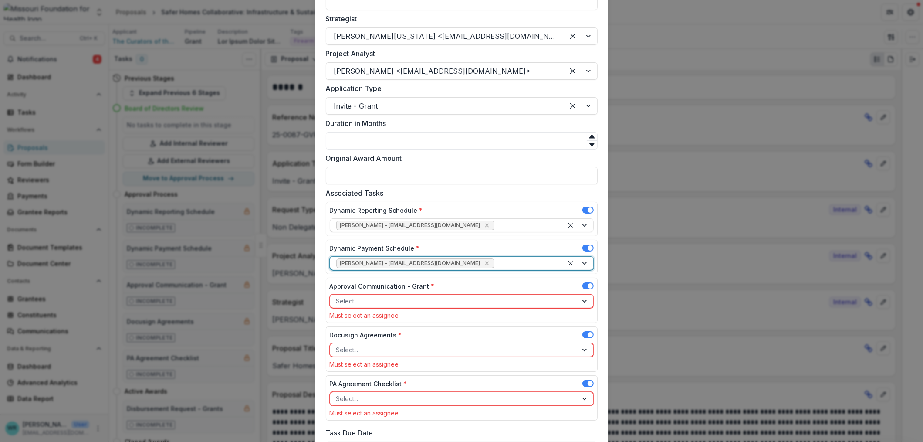
scroll to position [490, 0]
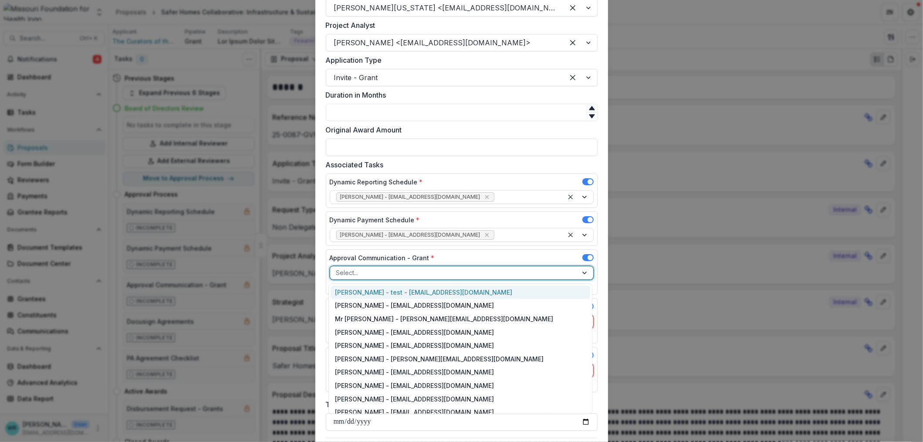
click at [379, 276] on div at bounding box center [453, 272] width 235 height 11
type input "**"
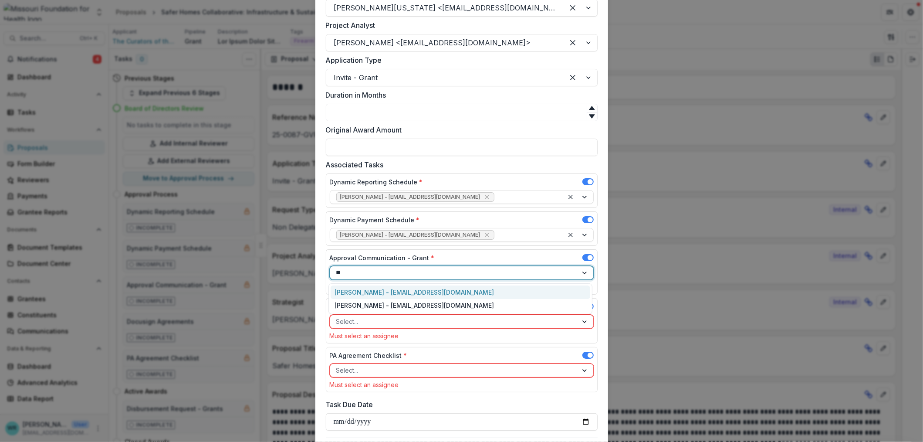
click at [387, 290] on div "[PERSON_NAME] - [EMAIL_ADDRESS][DOMAIN_NAME]" at bounding box center [461, 292] width 260 height 14
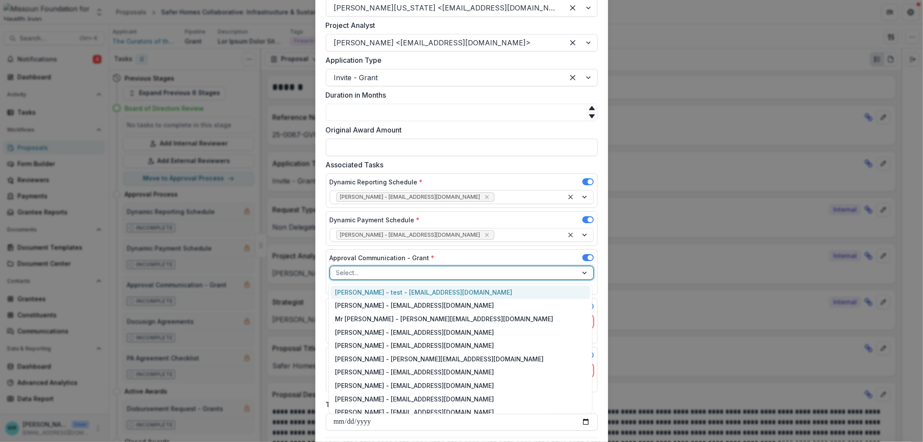
click at [430, 274] on div at bounding box center [453, 272] width 235 height 11
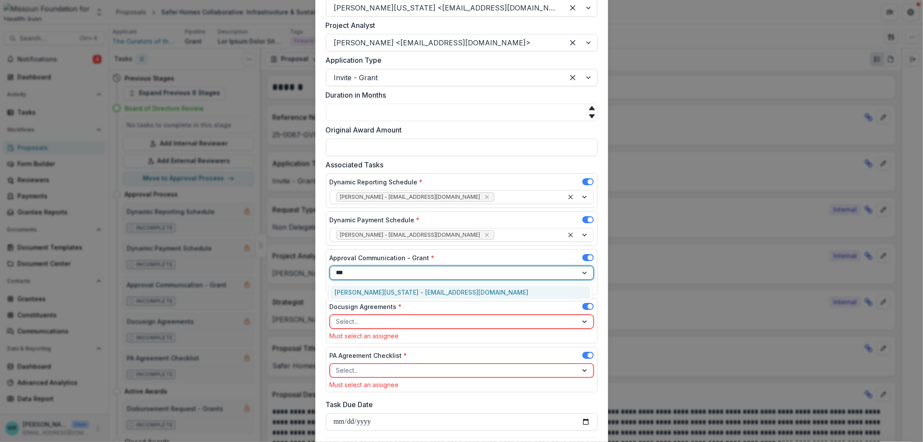
type input "****"
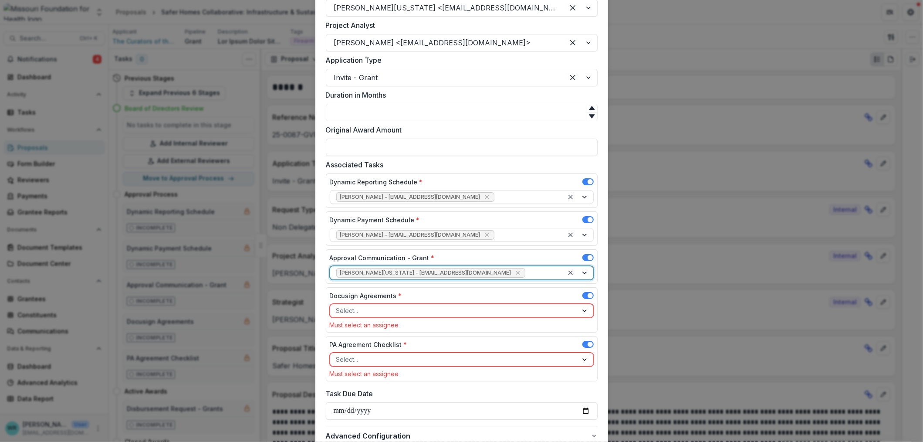
click at [395, 312] on div at bounding box center [453, 310] width 235 height 11
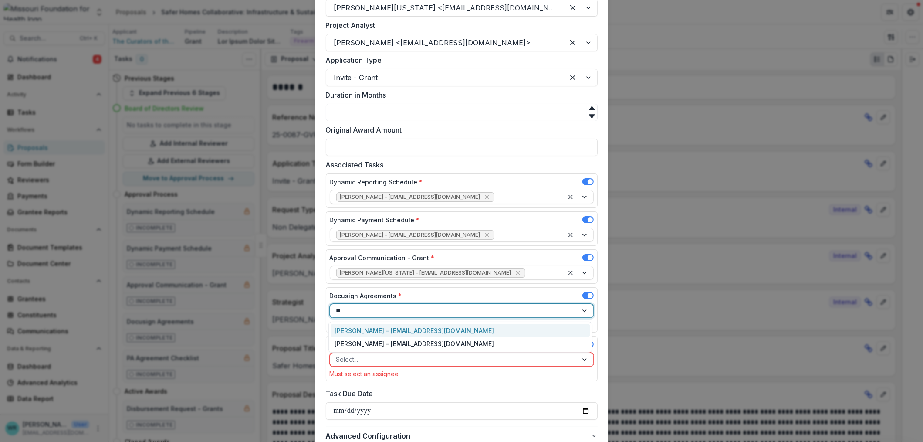
type input "***"
click at [386, 328] on div "[PERSON_NAME] - [EMAIL_ADDRESS][DOMAIN_NAME]" at bounding box center [461, 331] width 260 height 14
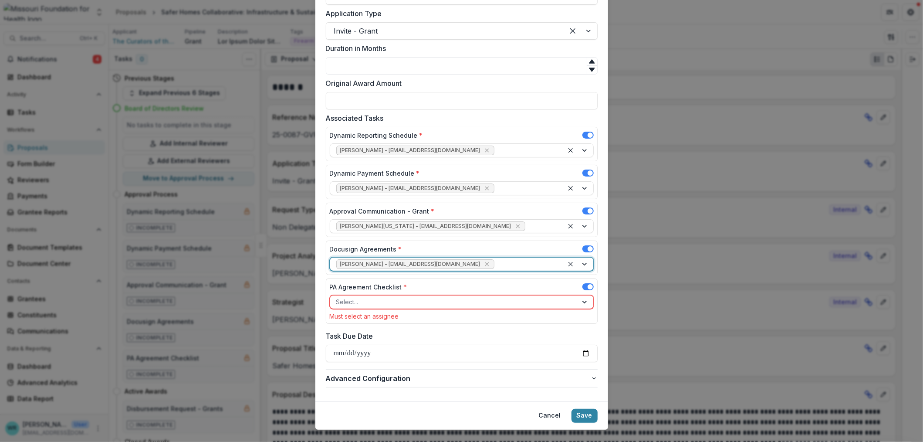
scroll to position [553, 0]
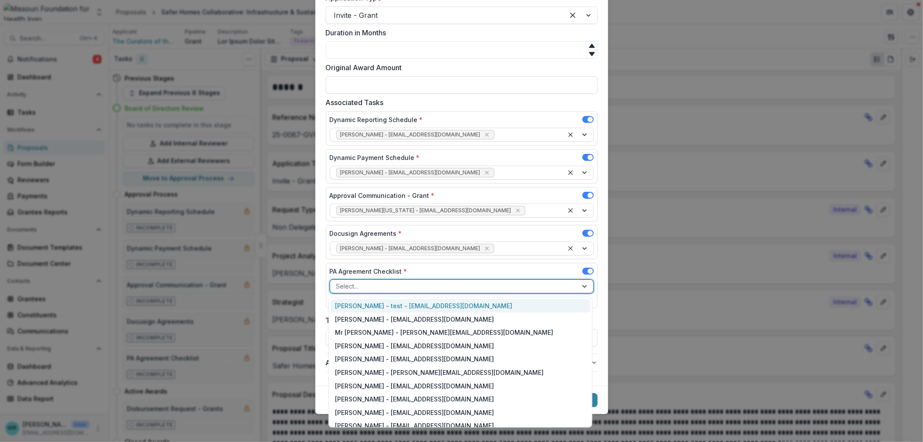
click at [371, 281] on div at bounding box center [453, 286] width 235 height 11
type input "*"
click at [407, 304] on div "[PERSON_NAME] - [EMAIL_ADDRESS][DOMAIN_NAME]" at bounding box center [461, 306] width 260 height 14
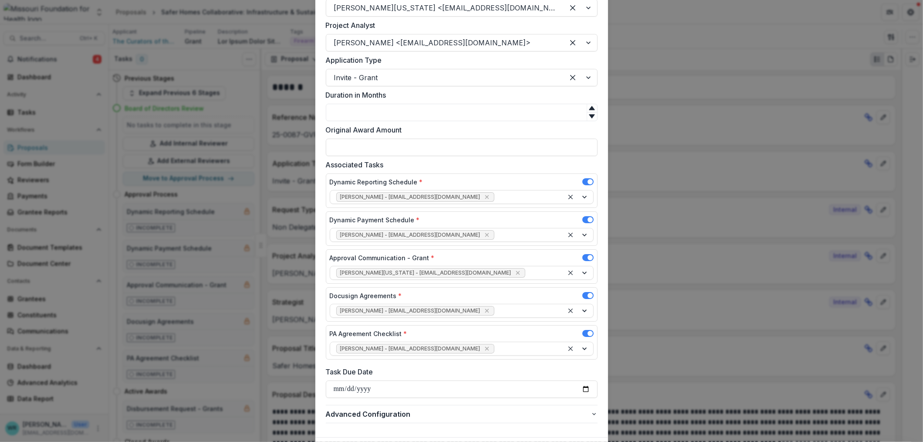
scroll to position [542, 0]
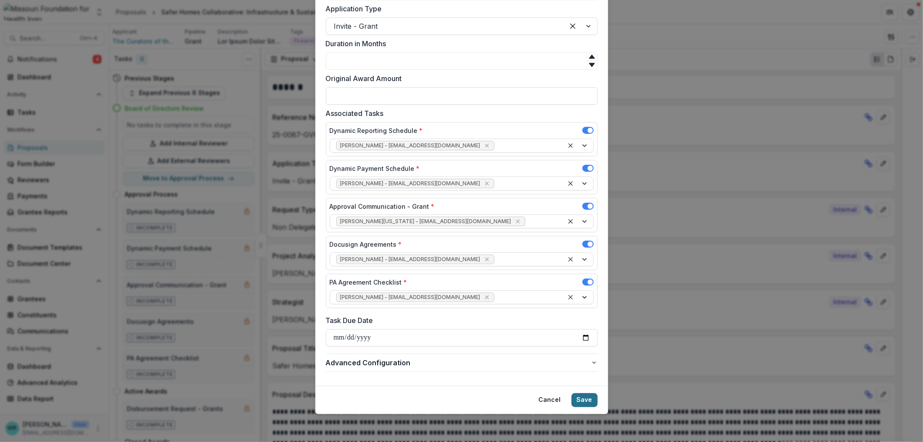
click at [591, 397] on button "Save" at bounding box center [585, 400] width 26 height 14
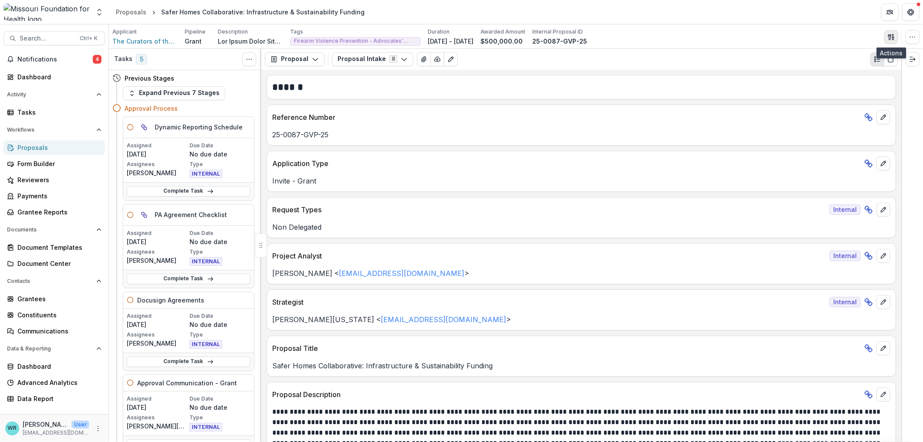
click at [892, 37] on line "button" at bounding box center [893, 37] width 2 height 0
click at [835, 69] on button "Proposal Files" at bounding box center [849, 71] width 93 height 14
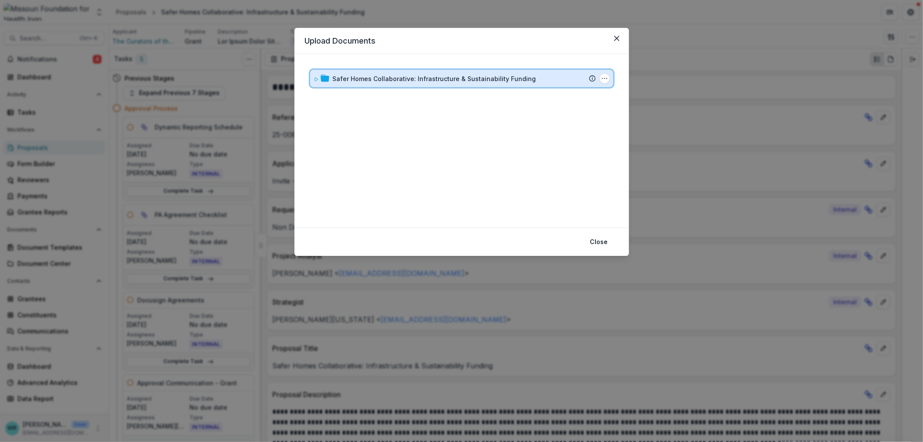
click at [313, 79] on div "Safer Homes Collaborative: Infrastructure & Sustainability Funding Submission T…" at bounding box center [461, 78] width 303 height 17
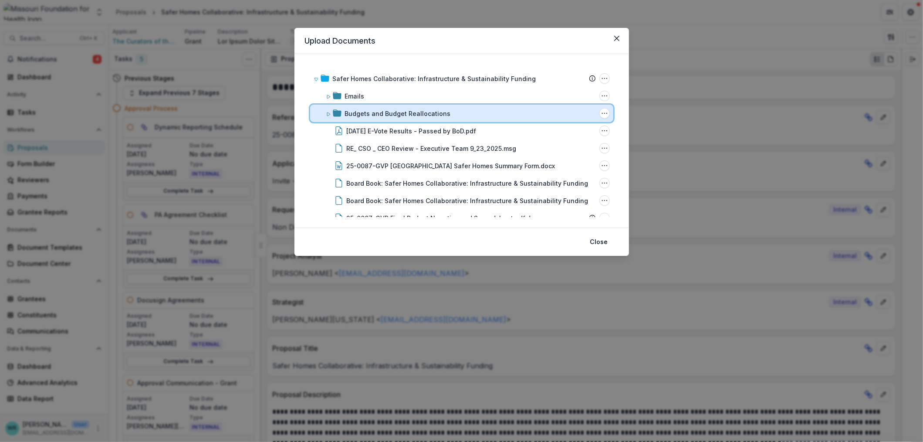
click at [326, 113] on icon at bounding box center [328, 114] width 5 height 5
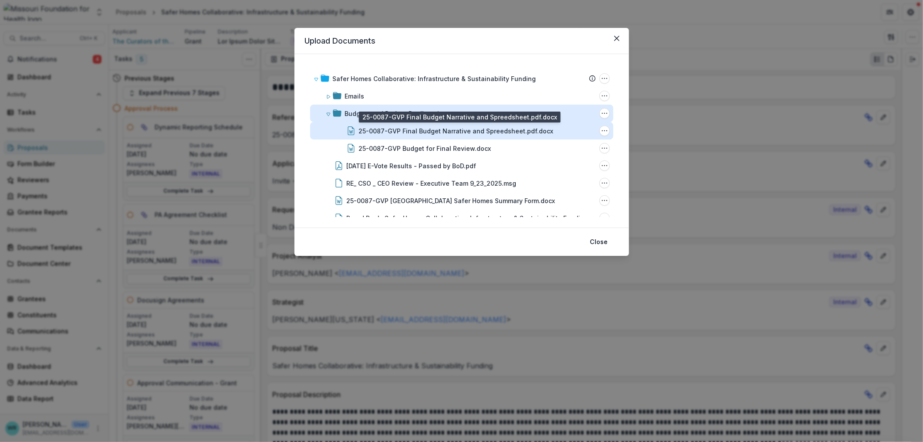
click at [433, 131] on div "25-0087-GVP Final Budget Narrative and Spreedsheet.pdf.docx" at bounding box center [456, 130] width 195 height 9
click at [433, 131] on div "Loading..." at bounding box center [462, 222] width 474 height 310
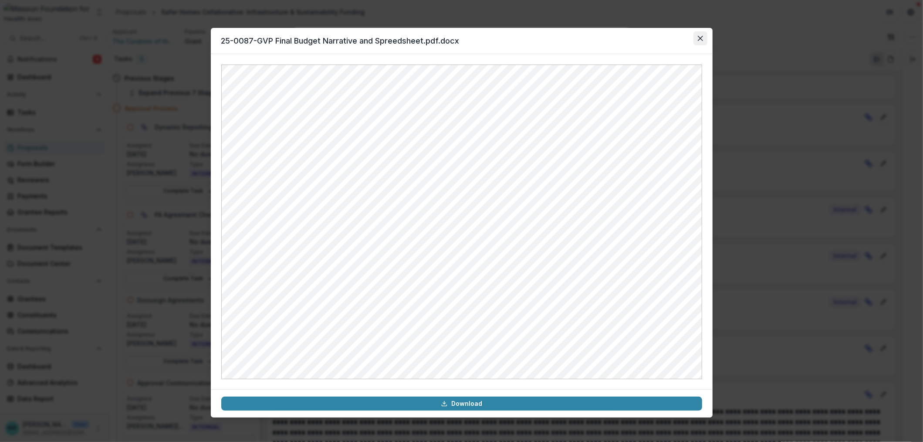
click at [704, 38] on button "Close" at bounding box center [700, 38] width 14 height 14
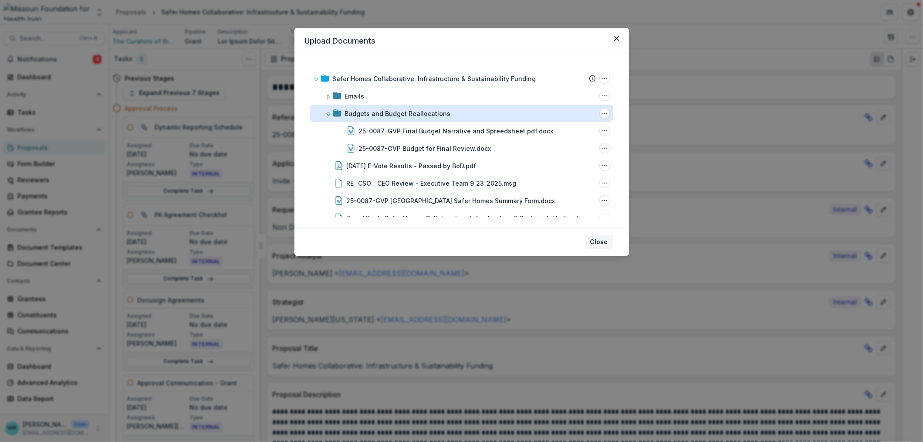
click at [598, 243] on button "Close" at bounding box center [599, 242] width 28 height 14
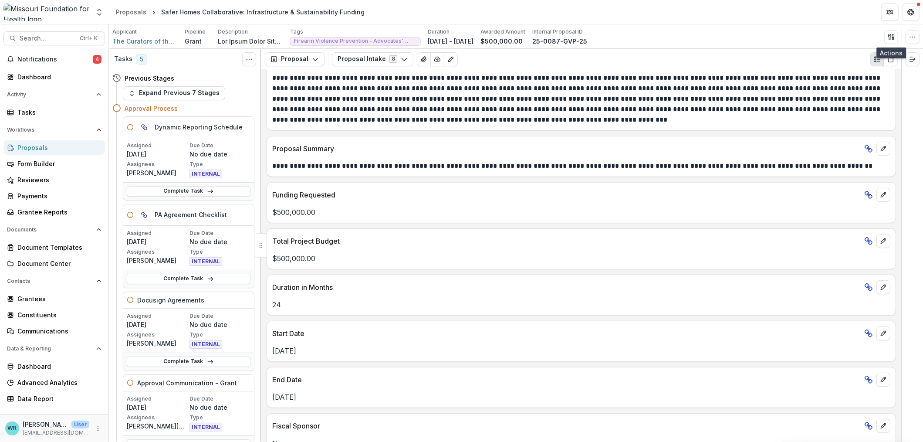
scroll to position [435, 0]
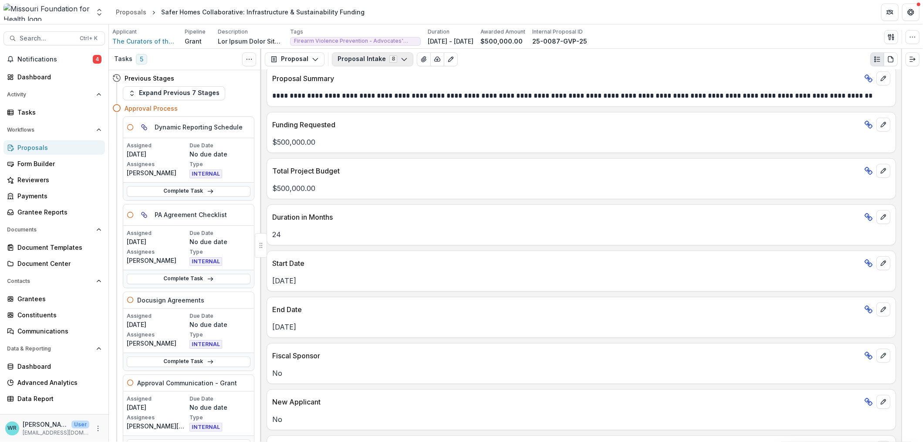
click at [376, 60] on button "Proposal Intake 8" at bounding box center [372, 59] width 81 height 14
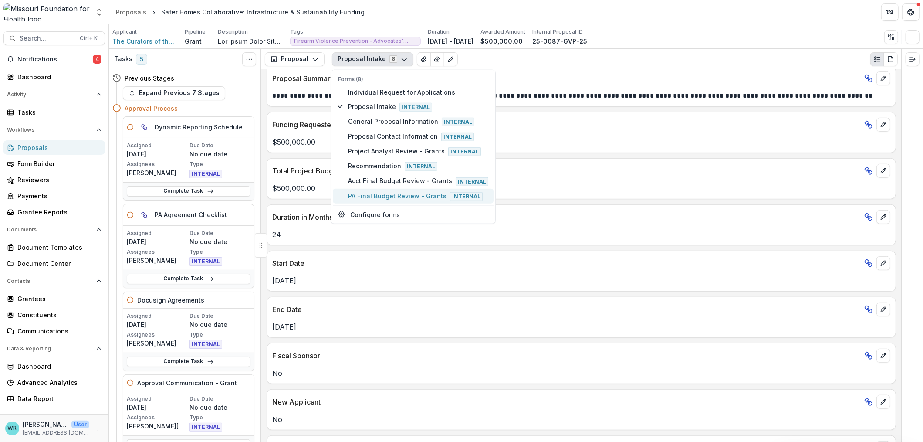
click at [377, 192] on span "PA Final Budget Review - Grants Internal" at bounding box center [418, 196] width 140 height 10
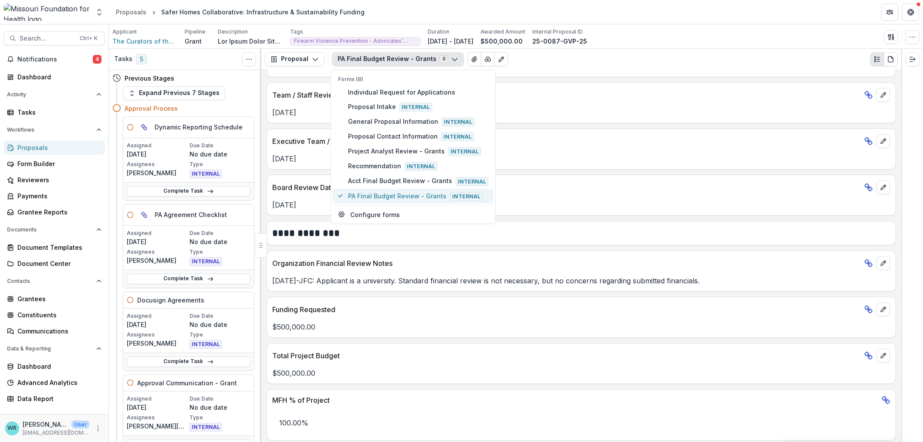
scroll to position [476, 0]
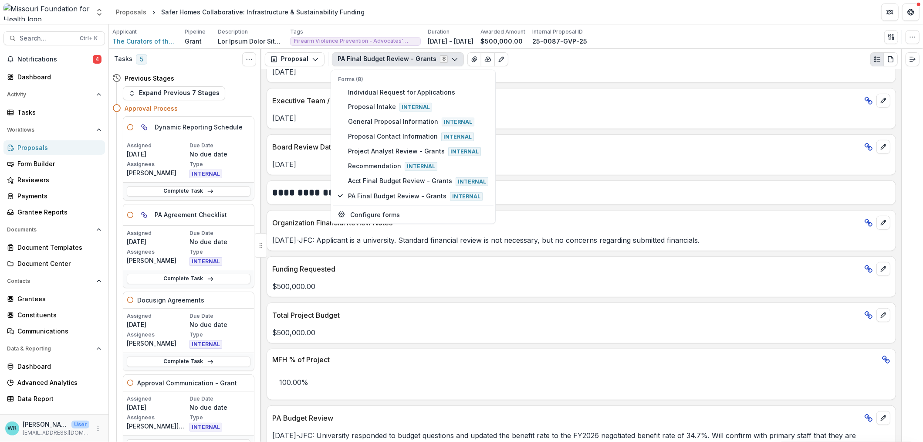
click at [692, 186] on div "**********" at bounding box center [581, 190] width 629 height 19
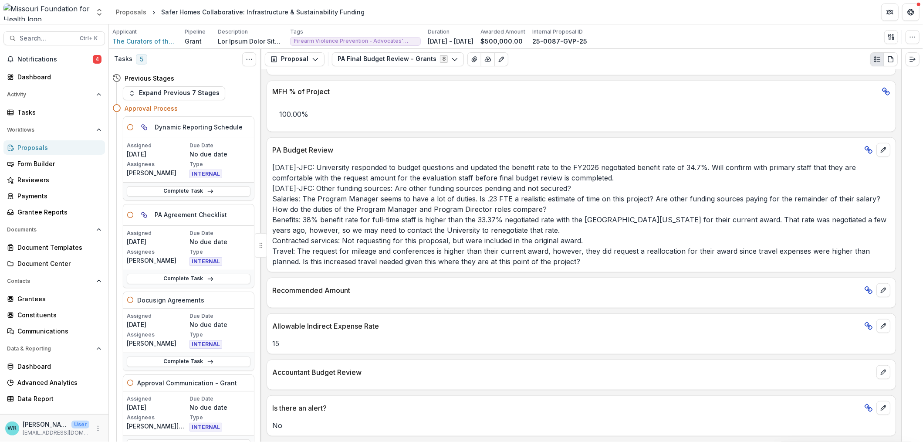
scroll to position [745, 0]
click at [881, 296] on button "edit" at bounding box center [883, 290] width 14 height 14
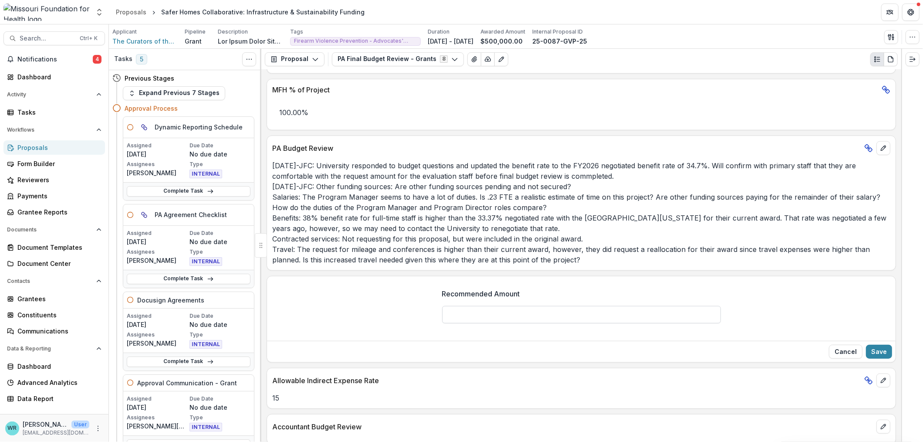
click at [548, 314] on input "Recommended Amount" at bounding box center [581, 314] width 279 height 17
type input "********"
click at [876, 355] on button "Save" at bounding box center [879, 352] width 26 height 14
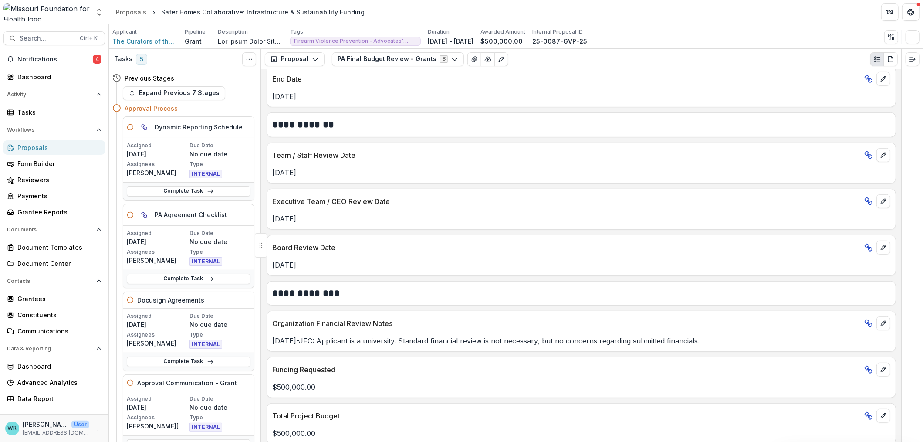
scroll to position [0, 0]
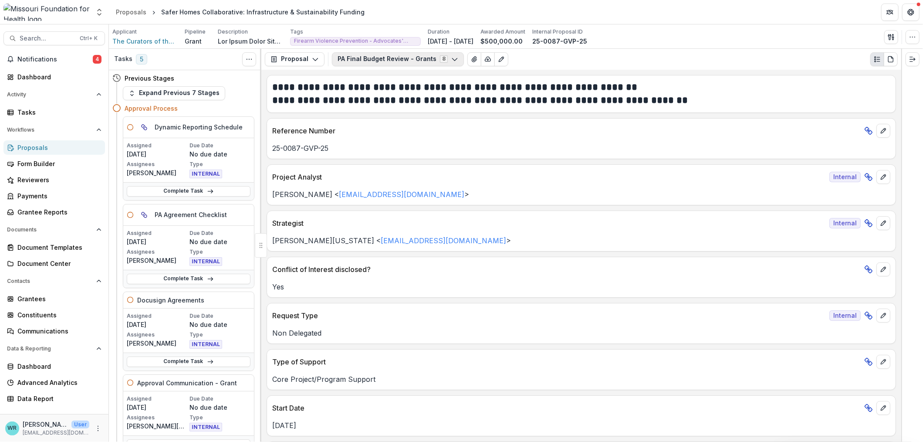
click at [411, 56] on button "PA Final Budget Review - Grants 8" at bounding box center [398, 59] width 132 height 14
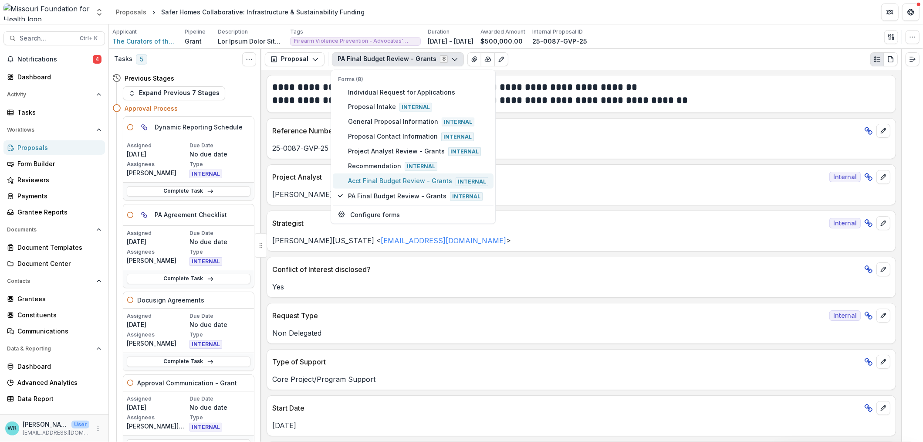
click at [380, 177] on span "Acct Final Budget Review - Grants Internal" at bounding box center [418, 181] width 140 height 10
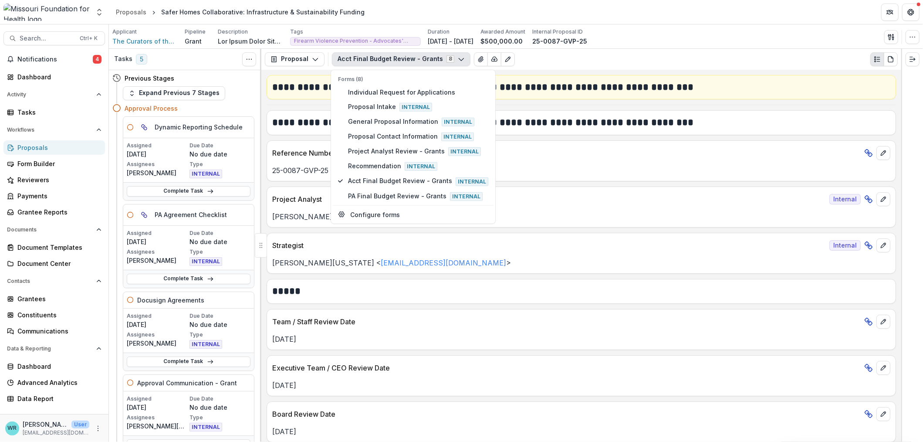
click at [717, 34] on div "Applicant The Curators of the University of Missouri Pipeline Grant Description…" at bounding box center [515, 37] width 807 height 18
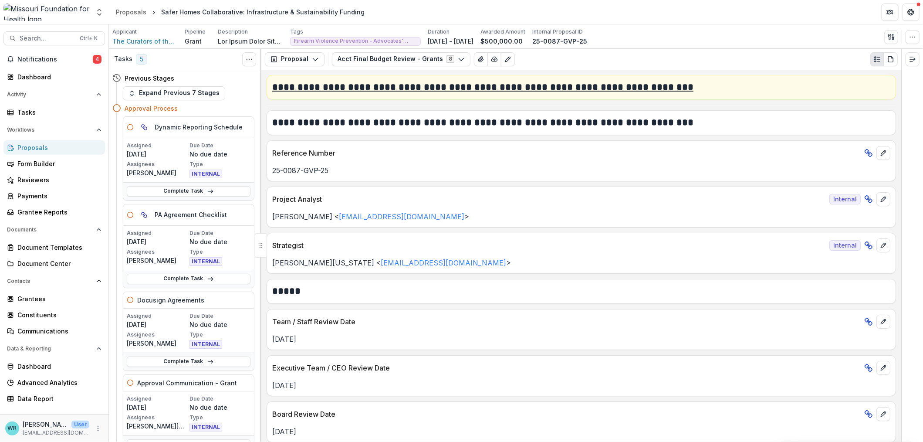
click at [602, 86] on h2 "**********" at bounding box center [580, 88] width 616 height 14
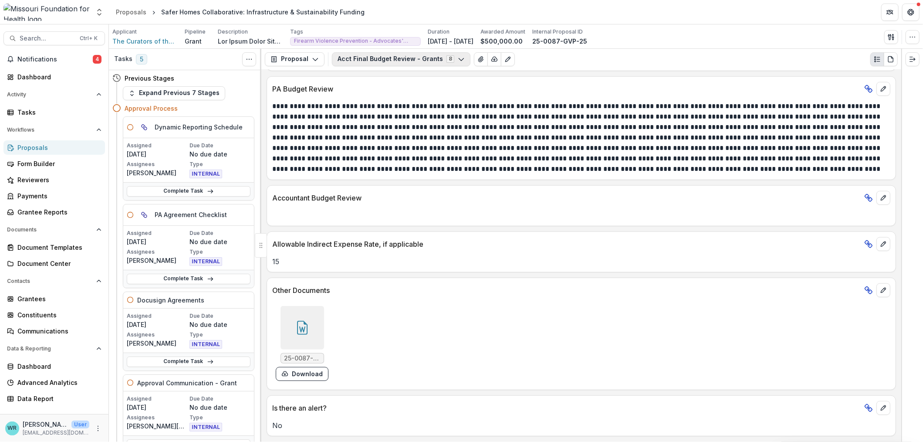
click at [411, 59] on button "Acct Final Budget Review - Grants 8" at bounding box center [401, 59] width 139 height 14
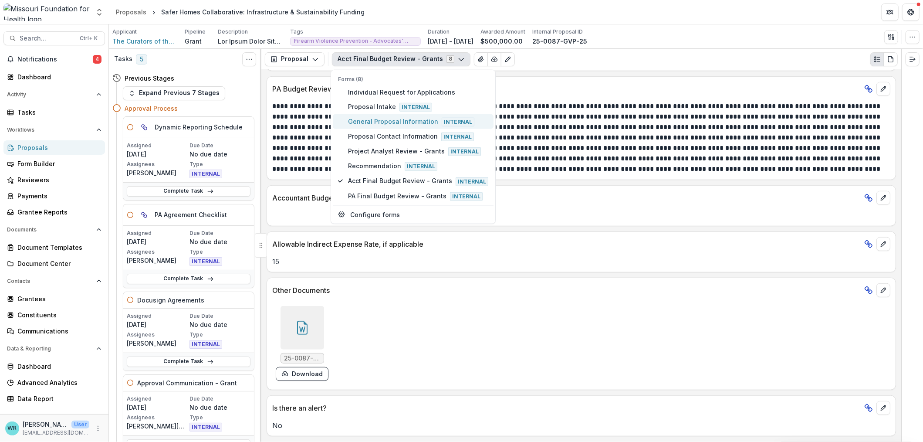
click at [372, 117] on span "General Proposal Information Internal" at bounding box center [418, 122] width 140 height 10
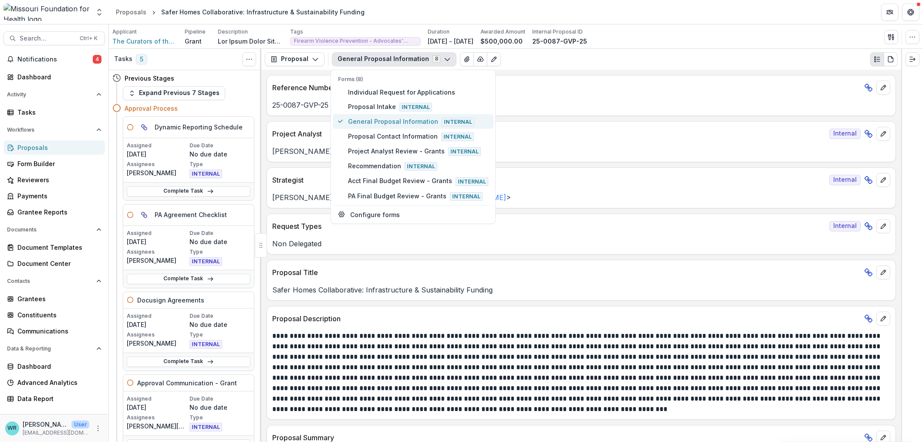
click at [373, 115] on button "General Proposal Information Internal" at bounding box center [413, 121] width 161 height 15
click at [397, 191] on span "PA Final Budget Review - Grants Internal" at bounding box center [418, 196] width 140 height 10
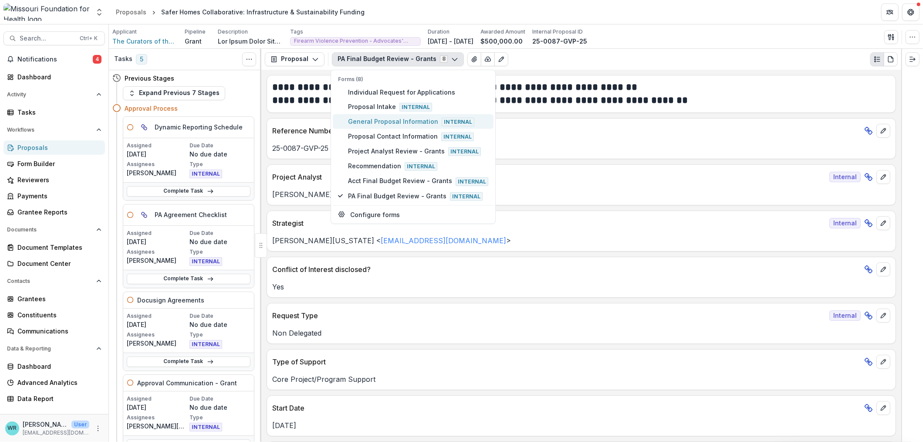
click at [384, 117] on span "General Proposal Information Internal" at bounding box center [418, 122] width 140 height 10
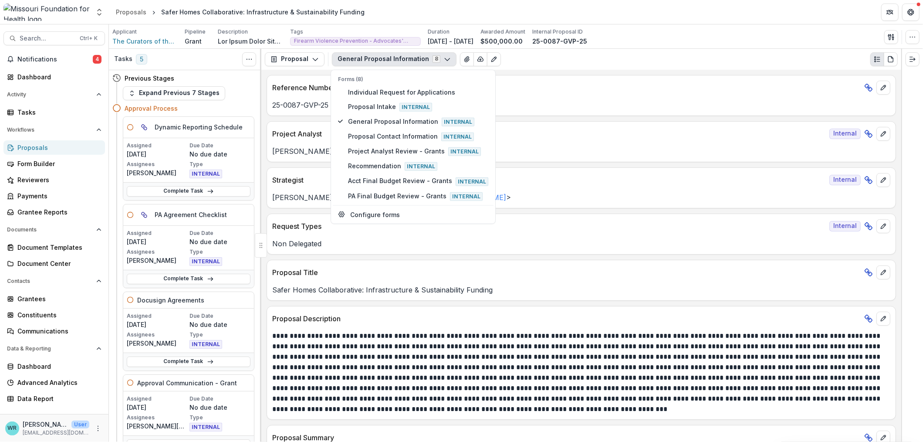
click at [684, 212] on div "**********" at bounding box center [581, 256] width 640 height 372
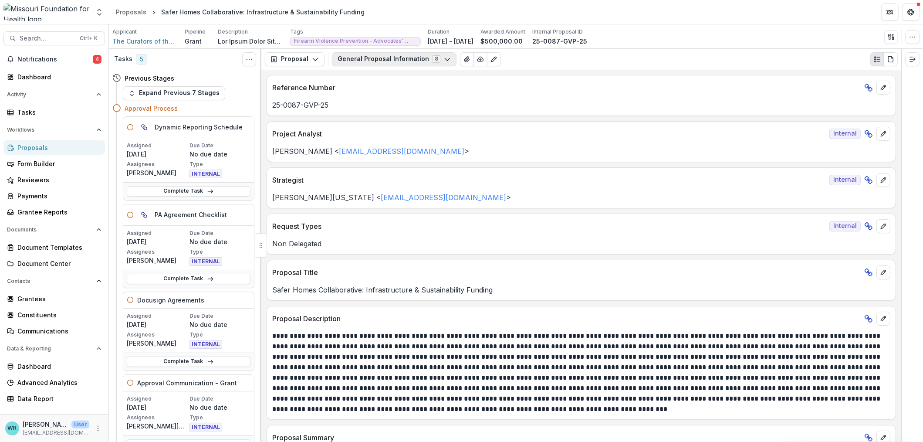
click at [446, 64] on button "General Proposal Information 8" at bounding box center [394, 59] width 125 height 14
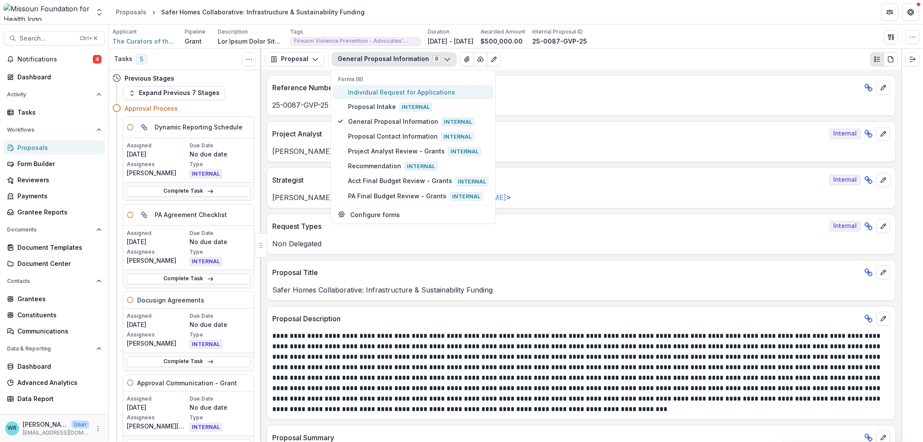
click at [397, 90] on span "Individual Request for Applications" at bounding box center [418, 91] width 140 height 9
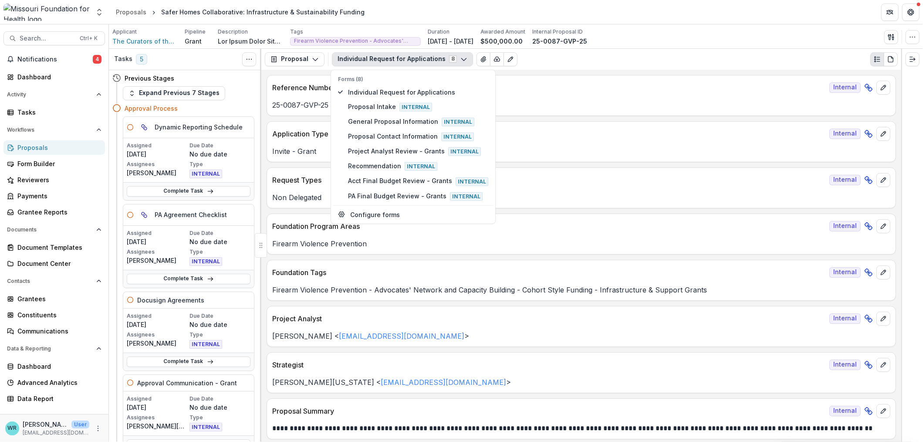
click at [664, 52] on div "Individual Request for Applications 8 Forms (8) Individual Request for Applicat…" at bounding box center [615, 59] width 566 height 14
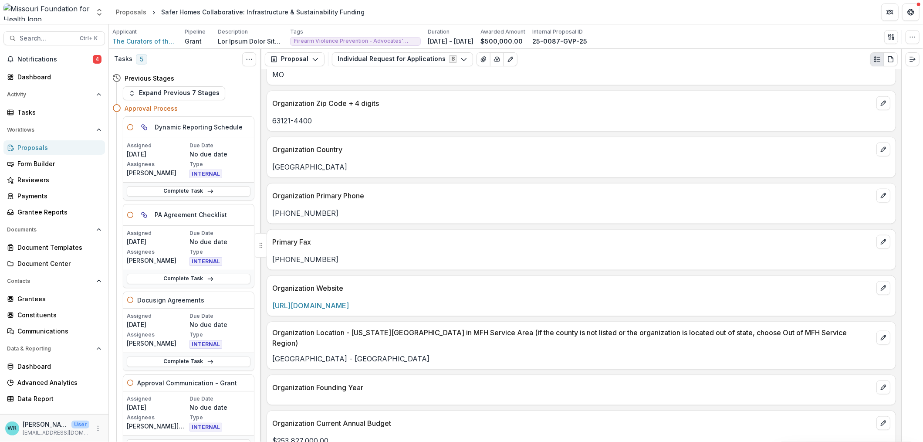
scroll to position [728, 0]
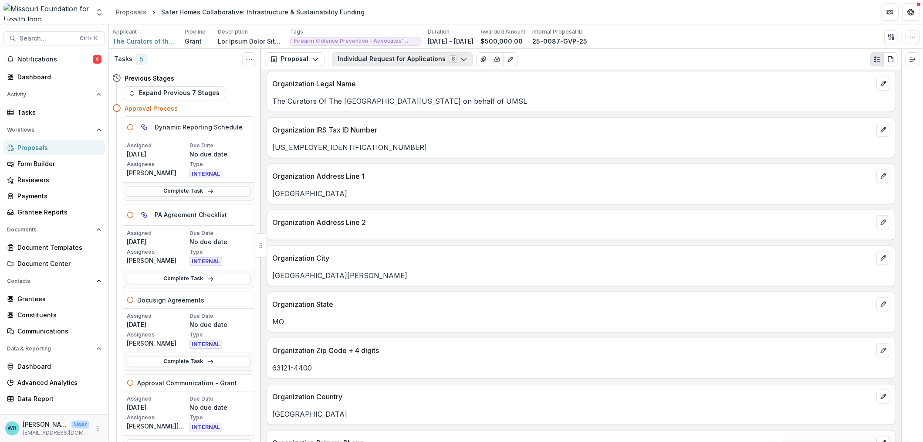
click at [387, 58] on button "Individual Request for Applications 8" at bounding box center [402, 59] width 141 height 14
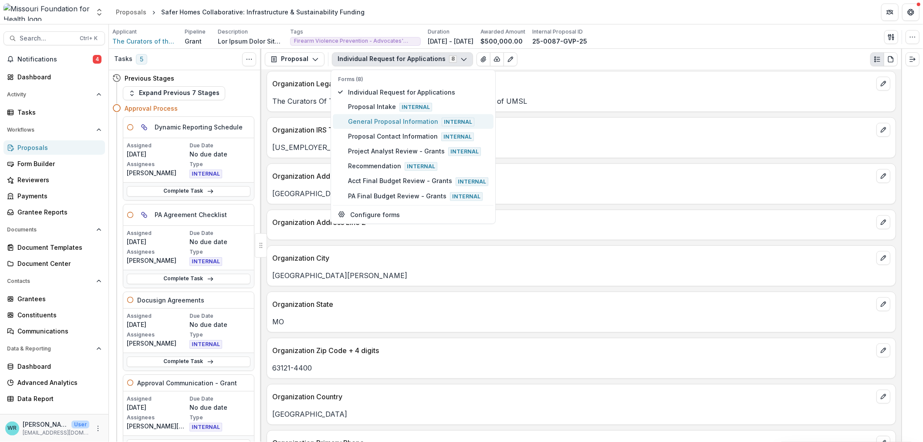
click at [378, 119] on span "General Proposal Information Internal" at bounding box center [418, 122] width 140 height 10
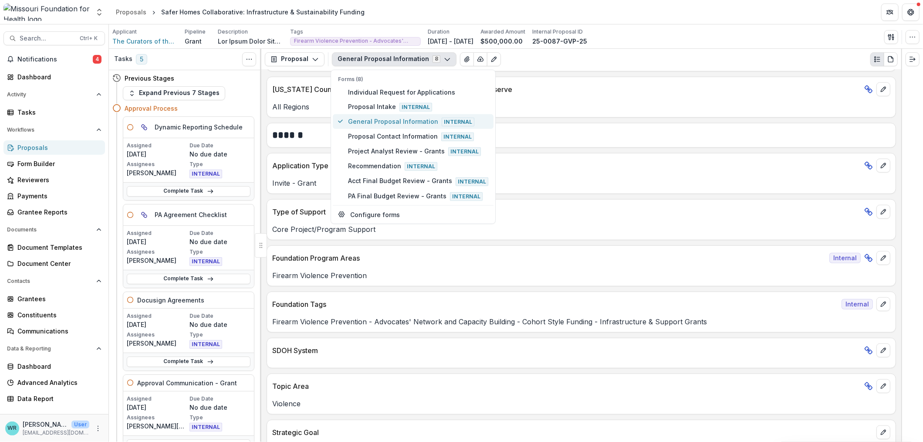
scroll to position [835, 0]
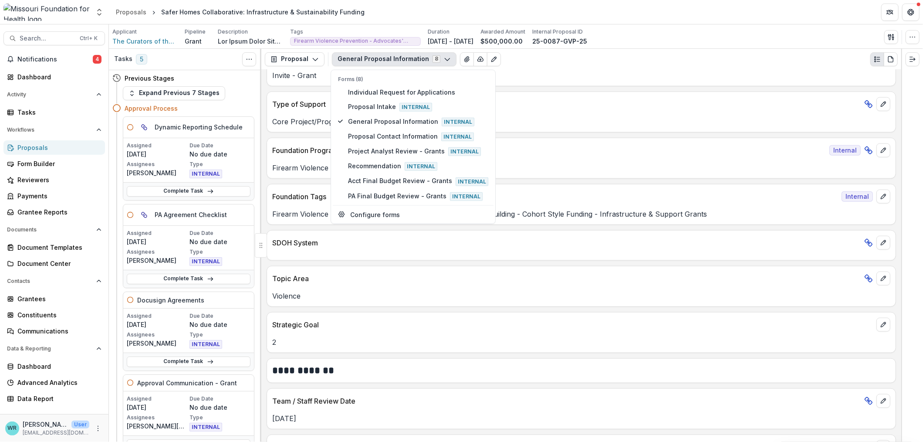
click at [581, 116] on div "Core Project/Program Support" at bounding box center [581, 119] width 629 height 16
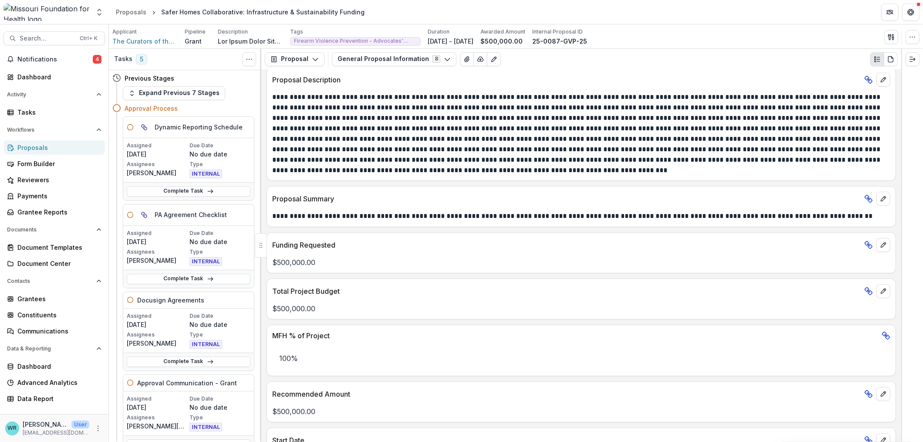
scroll to position [101, 0]
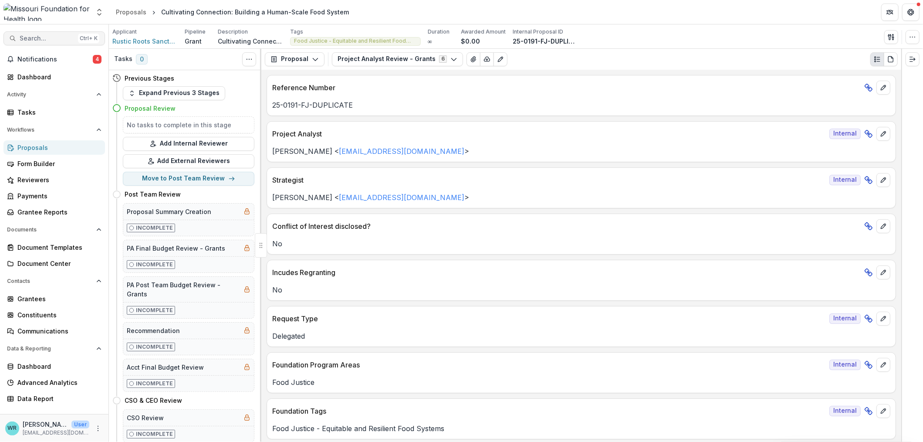
click at [44, 39] on span "Search..." at bounding box center [47, 38] width 55 height 7
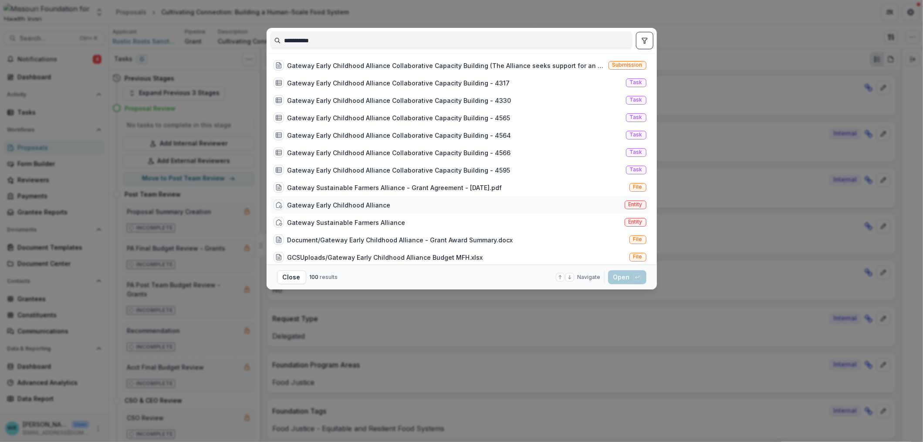
type input "**********"
click at [625, 202] on span "Entity" at bounding box center [636, 204] width 22 height 9
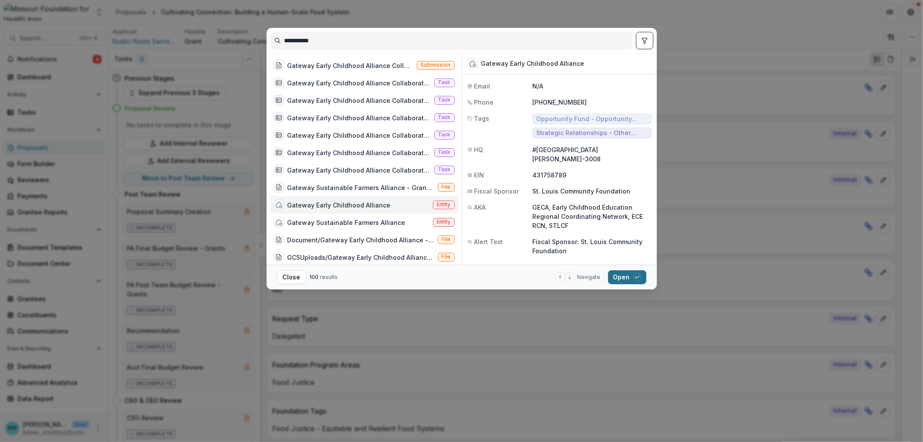
click at [628, 279] on button "Open with enter key" at bounding box center [627, 277] width 38 height 14
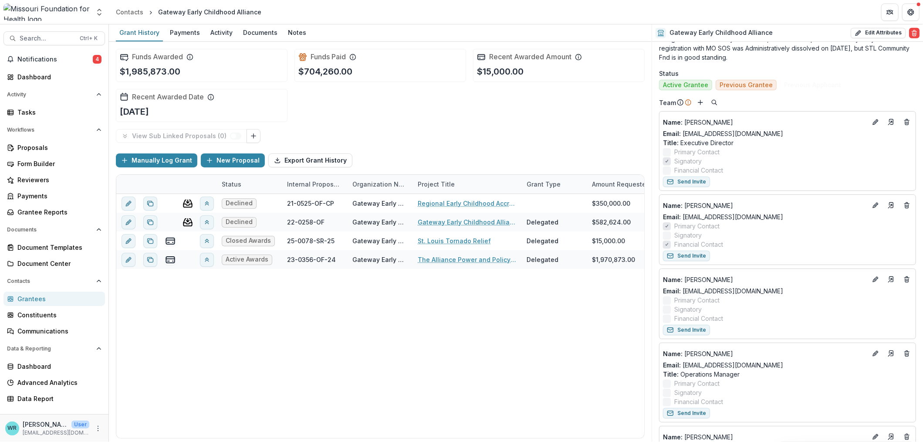
scroll to position [435, 0]
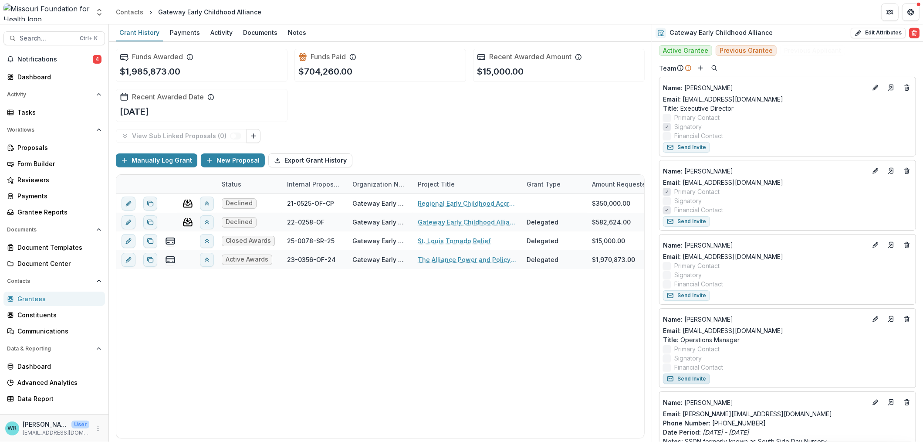
click at [687, 383] on button "Send Invite" at bounding box center [686, 378] width 47 height 10
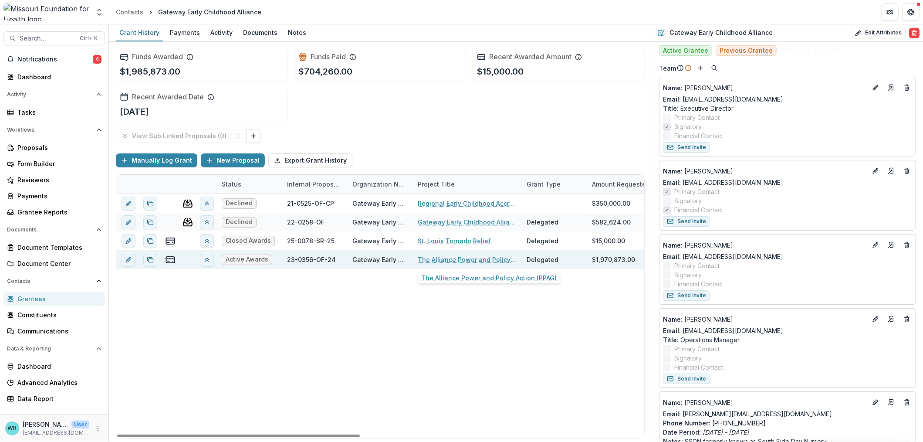
click at [473, 258] on link "The Alliance Power and Policy Action (PPAG)" at bounding box center [467, 259] width 98 height 9
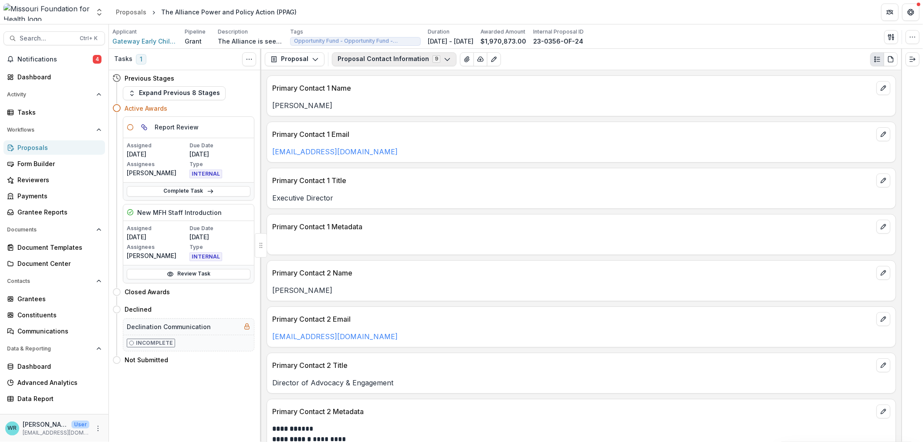
click at [404, 55] on button "Proposal Contact Information 9" at bounding box center [394, 59] width 125 height 14
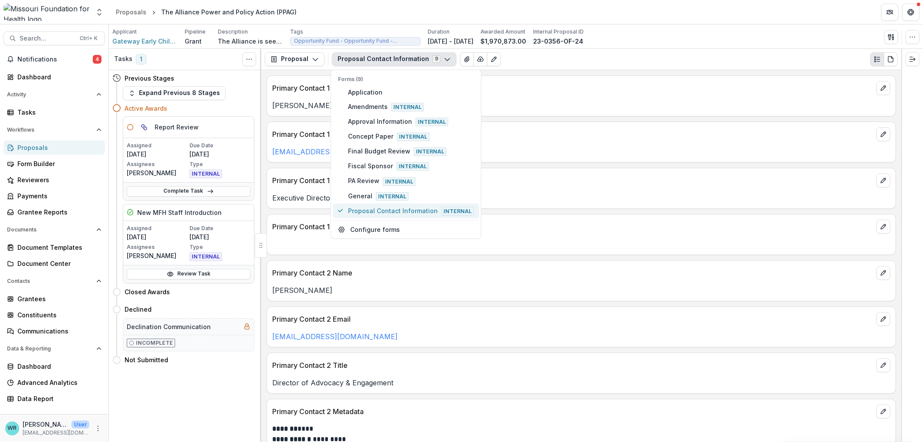
click at [375, 206] on span "Proposal Contact Information Internal" at bounding box center [411, 211] width 126 height 10
click at [710, 210] on div "**********" at bounding box center [581, 256] width 640 height 372
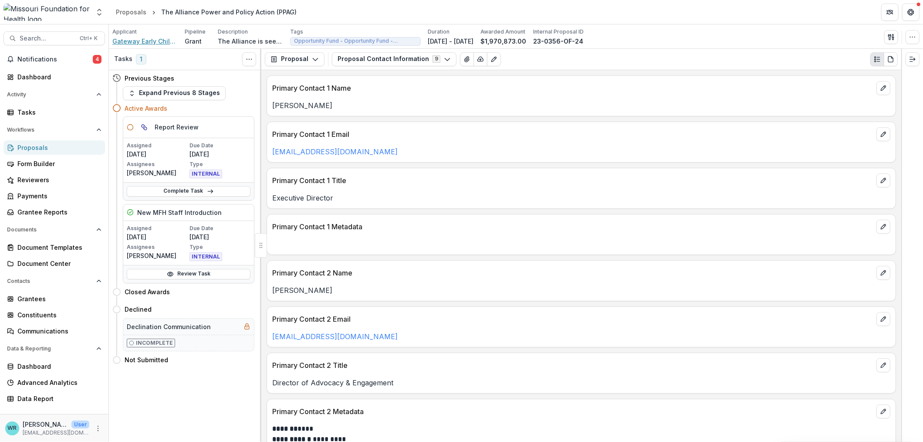
click at [158, 40] on span "Gateway Early Childhood Alliance" at bounding box center [144, 41] width 65 height 9
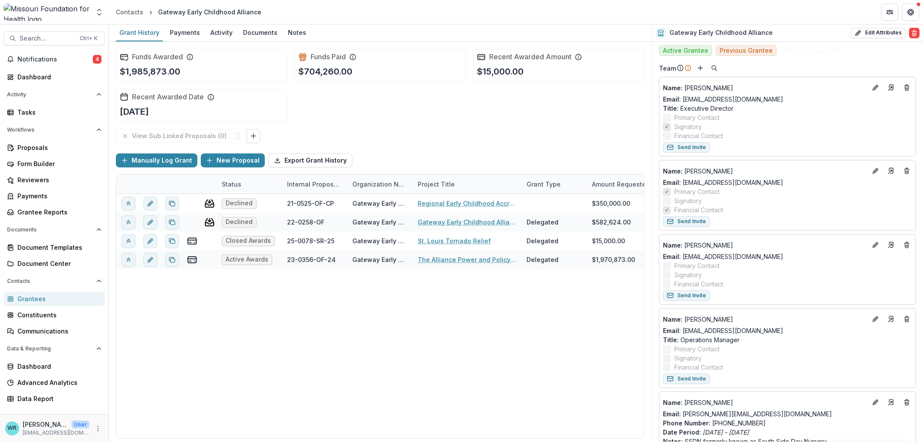
scroll to position [490, 0]
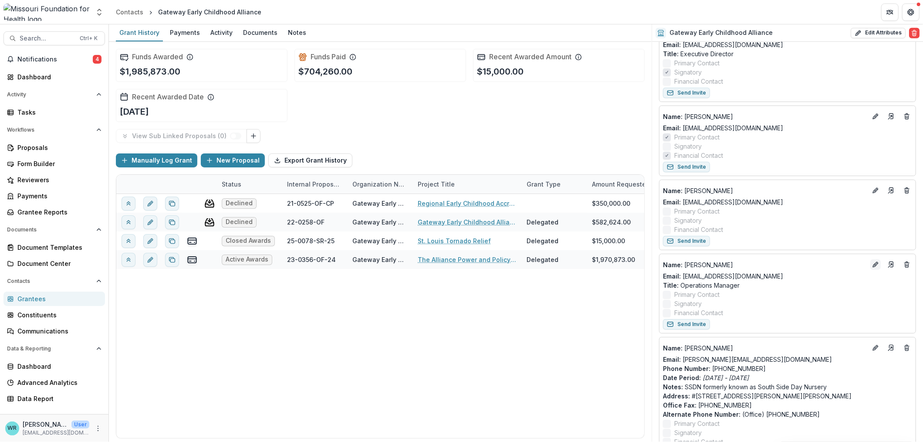
click at [875, 264] on line "Edit" at bounding box center [876, 265] width 2 height 2
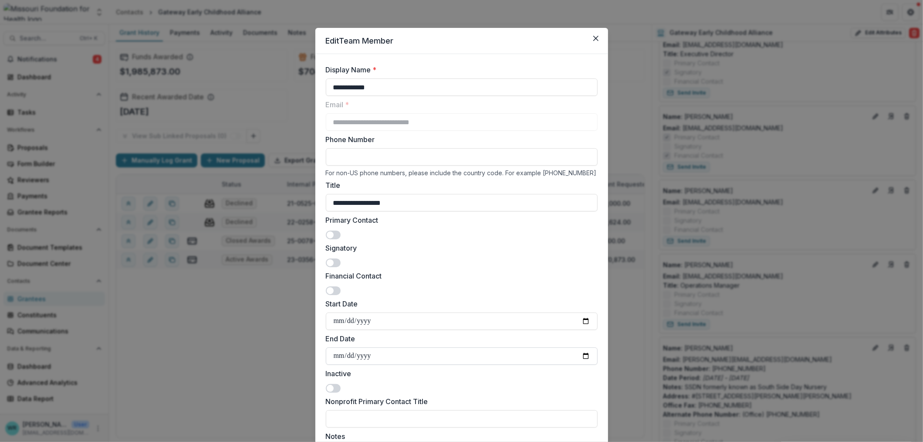
click at [335, 355] on input "End Date" at bounding box center [462, 355] width 272 height 17
type input "**********"
click at [369, 356] on input "**********" at bounding box center [462, 355] width 272 height 17
click at [344, 355] on input "End Date" at bounding box center [462, 355] width 272 height 17
click at [335, 357] on input "End Date" at bounding box center [462, 355] width 272 height 17
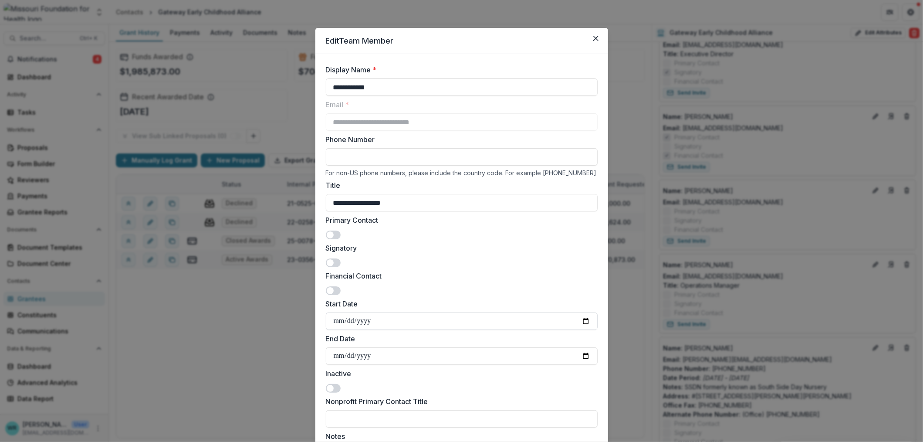
click at [336, 321] on input "Start Date" at bounding box center [462, 320] width 272 height 17
type input "**********"
click at [412, 158] on input "Phone Number" at bounding box center [462, 156] width 272 height 17
type input "**********"
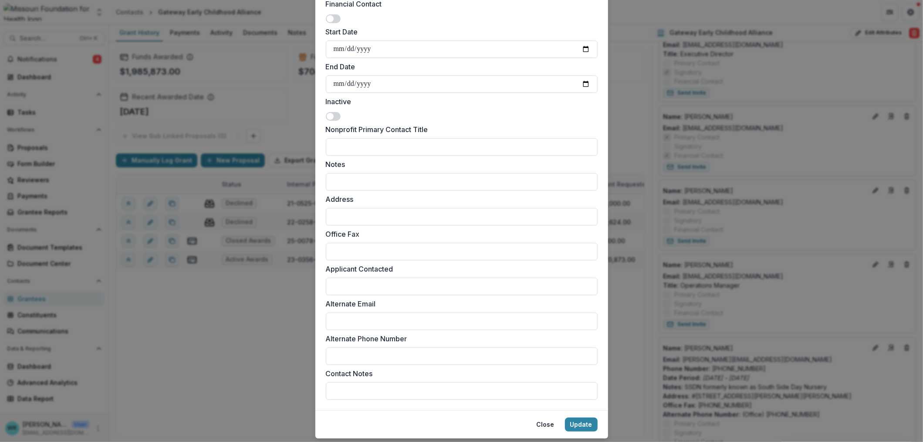
scroll to position [295, 0]
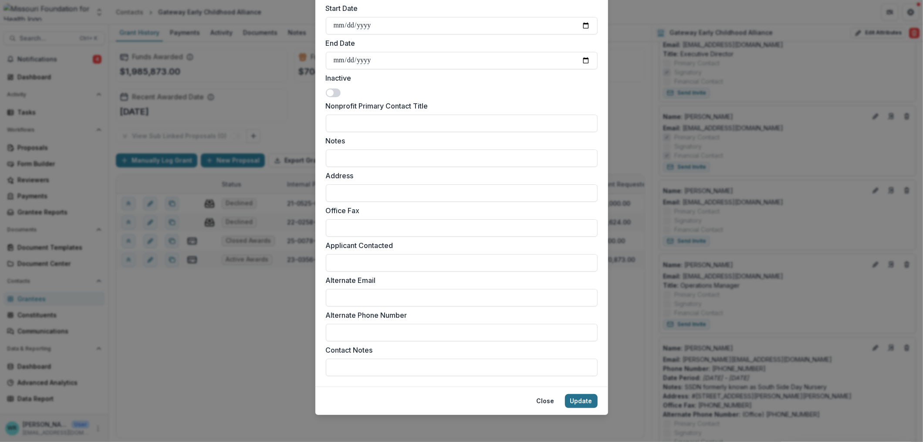
click at [589, 401] on button "Update" at bounding box center [581, 401] width 33 height 14
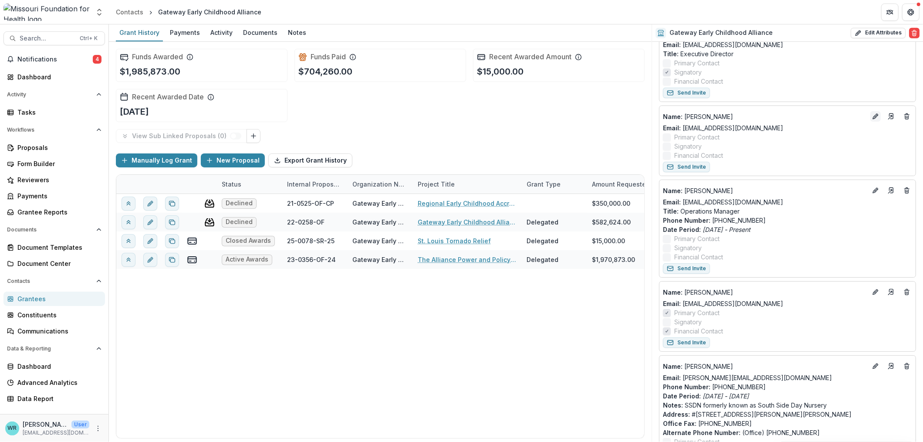
click at [873, 113] on icon "Edit" at bounding box center [875, 116] width 7 height 7
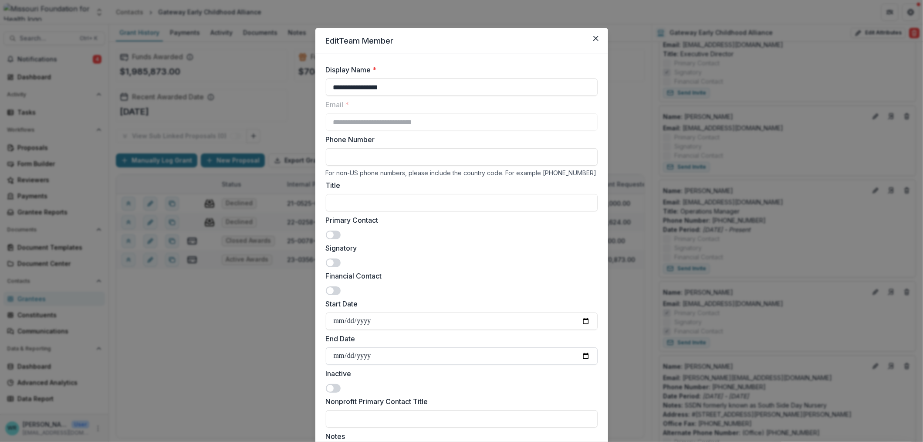
click at [337, 359] on input "End Date" at bounding box center [462, 355] width 272 height 17
type input "**********"
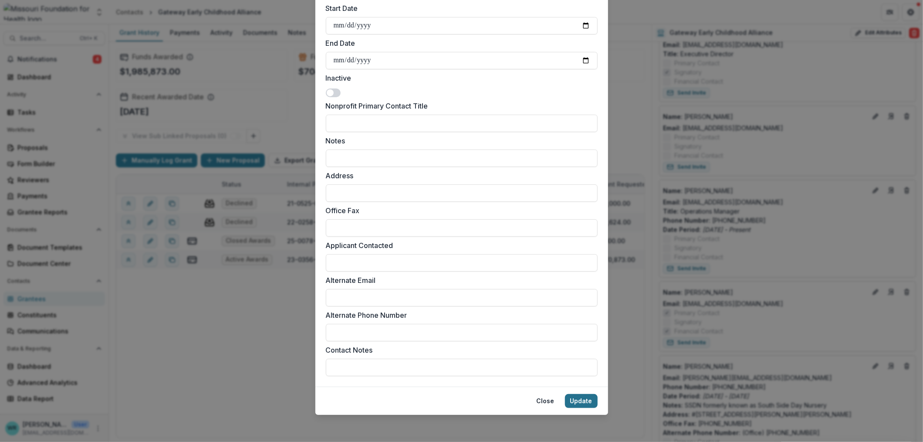
click at [581, 404] on button "Update" at bounding box center [581, 401] width 33 height 14
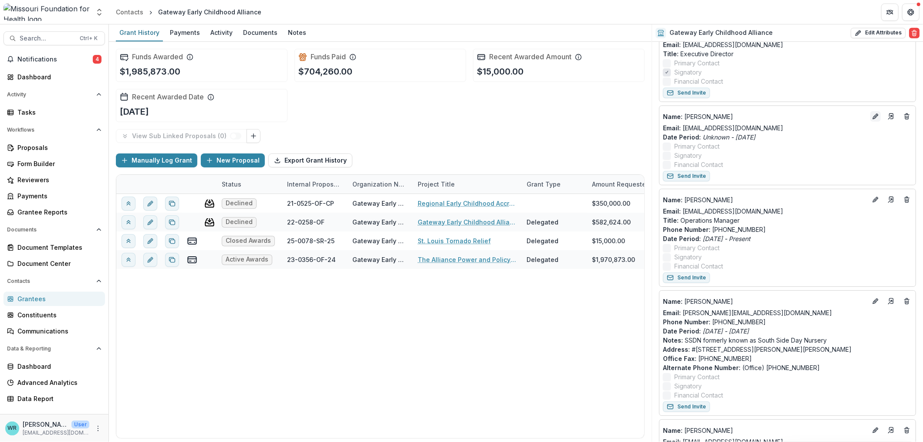
click at [873, 115] on icon "Edit" at bounding box center [875, 117] width 4 height 4
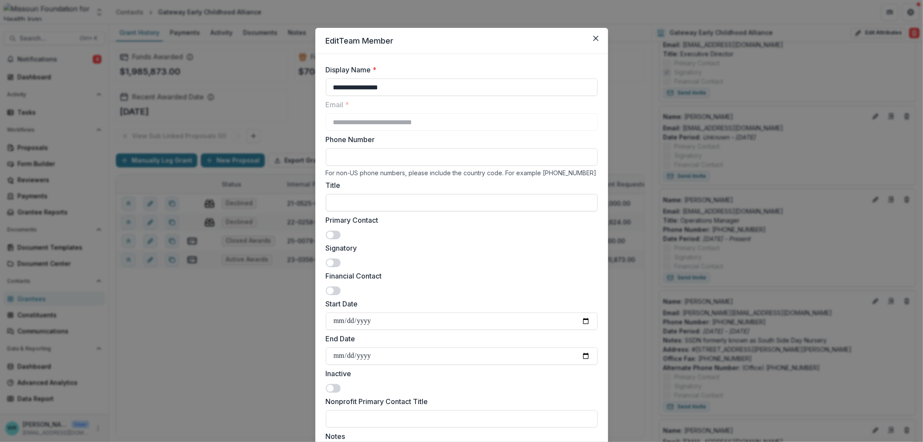
click at [347, 199] on input "Title" at bounding box center [462, 202] width 272 height 17
paste input "**********"
type input "**********"
click at [453, 226] on div "Primary Contact" at bounding box center [462, 227] width 272 height 24
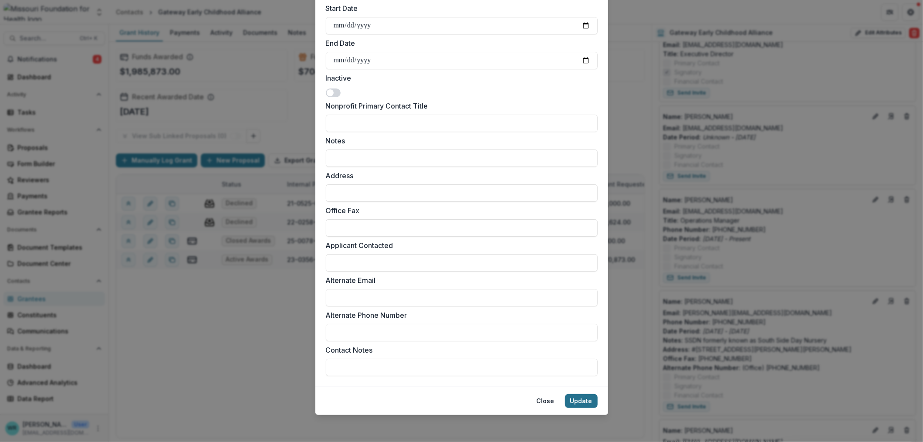
click at [578, 397] on button "Update" at bounding box center [581, 401] width 33 height 14
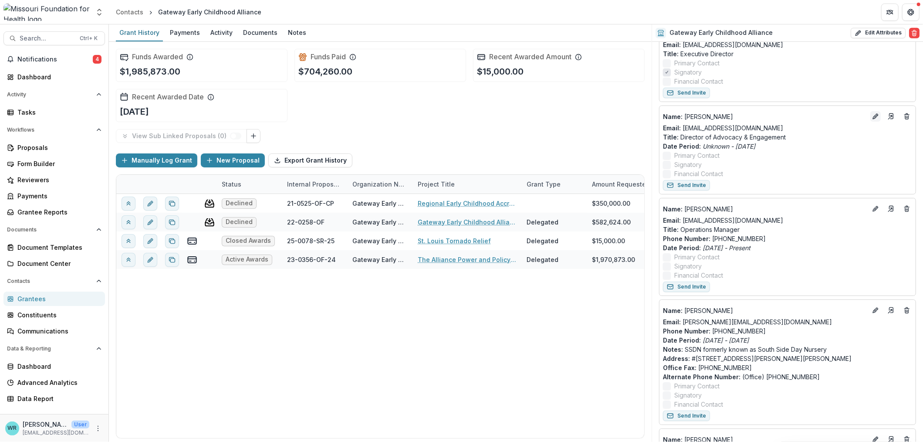
click at [874, 115] on icon "Edit" at bounding box center [875, 117] width 4 height 4
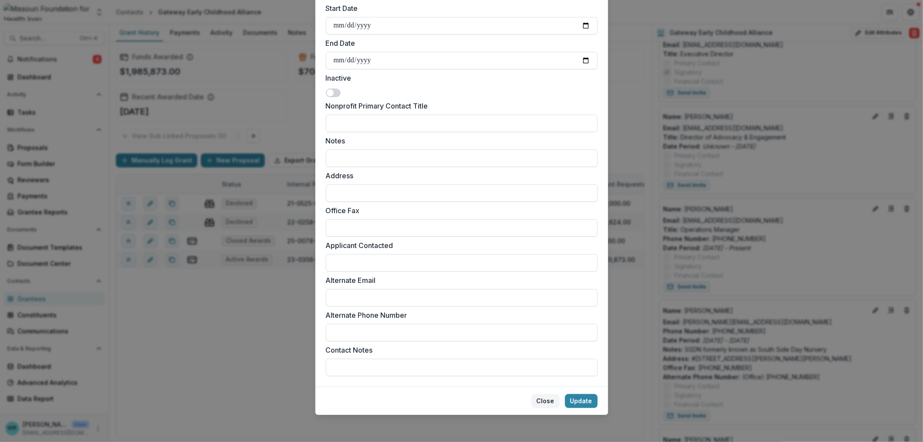
click at [543, 406] on button "Close" at bounding box center [545, 401] width 28 height 14
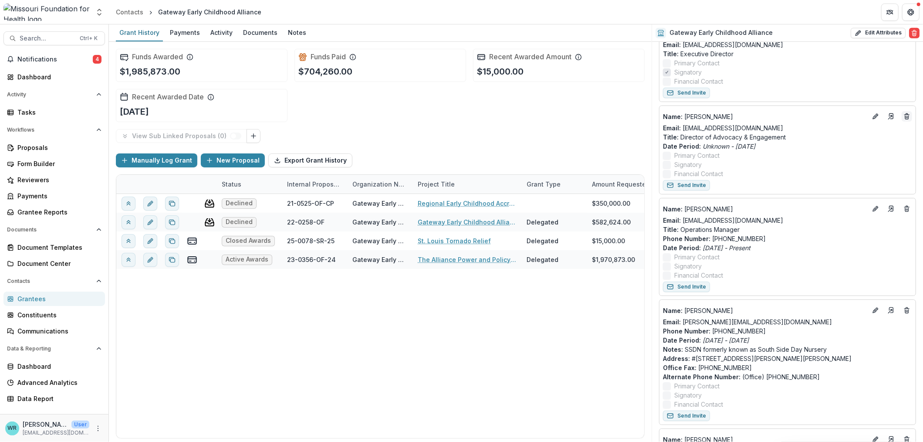
click at [903, 115] on icon "Deletes" at bounding box center [906, 116] width 7 height 7
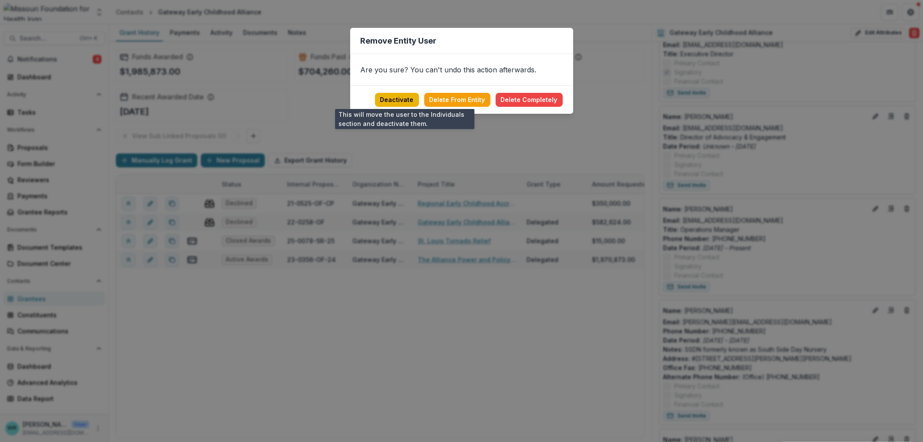
click at [409, 99] on button "Deactivate" at bounding box center [397, 100] width 44 height 14
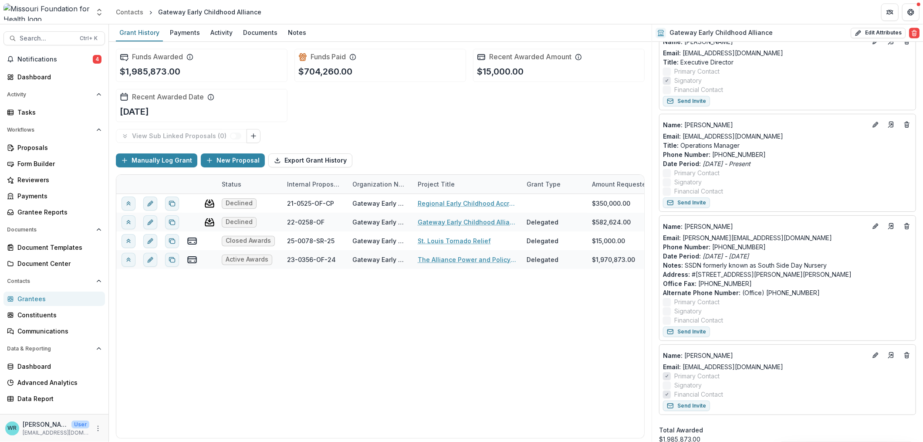
scroll to position [544, 0]
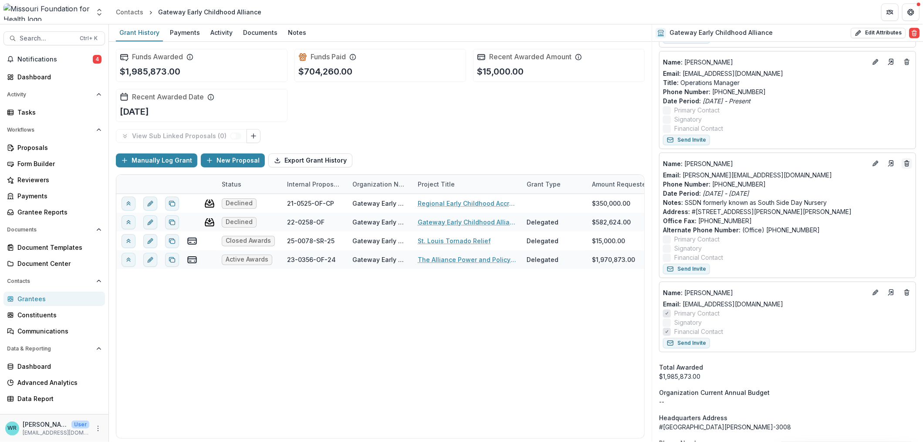
click at [906, 162] on icon "Deletes" at bounding box center [906, 163] width 7 height 7
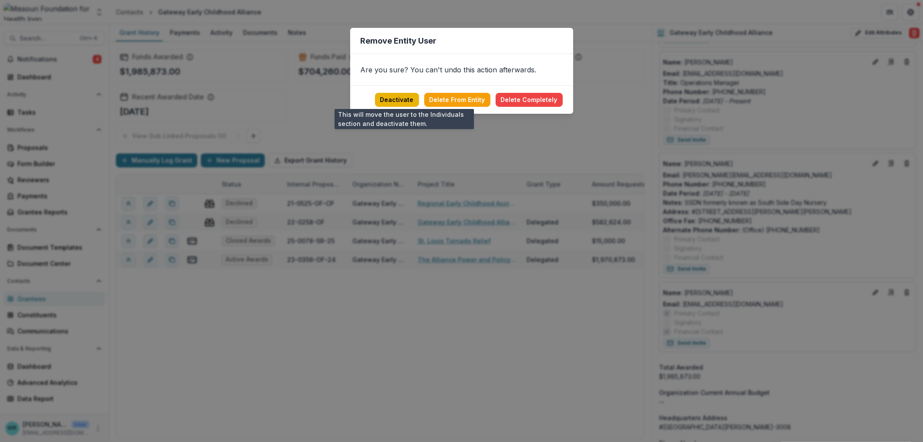
click at [409, 100] on button "Deactivate" at bounding box center [397, 100] width 44 height 14
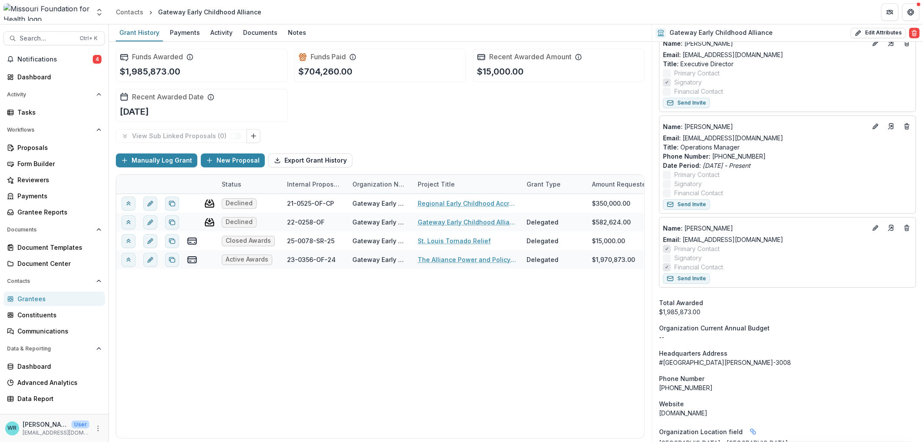
scroll to position [490, 0]
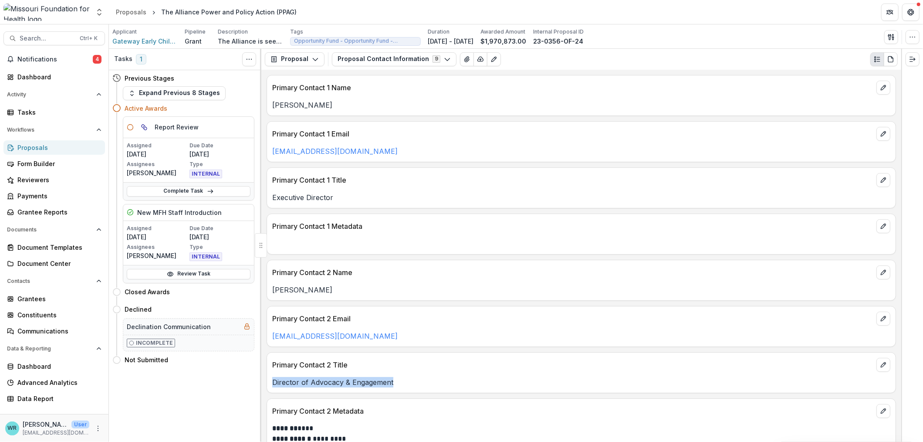
drag, startPoint x: 392, startPoint y: 385, endPoint x: 268, endPoint y: 385, distance: 123.7
click at [268, 385] on div "Director of Advocacy & Engagement" at bounding box center [581, 382] width 629 height 10
copy p "Director of Advocacy & Engagement"
click at [880, 273] on icon "edit" at bounding box center [883, 272] width 7 height 7
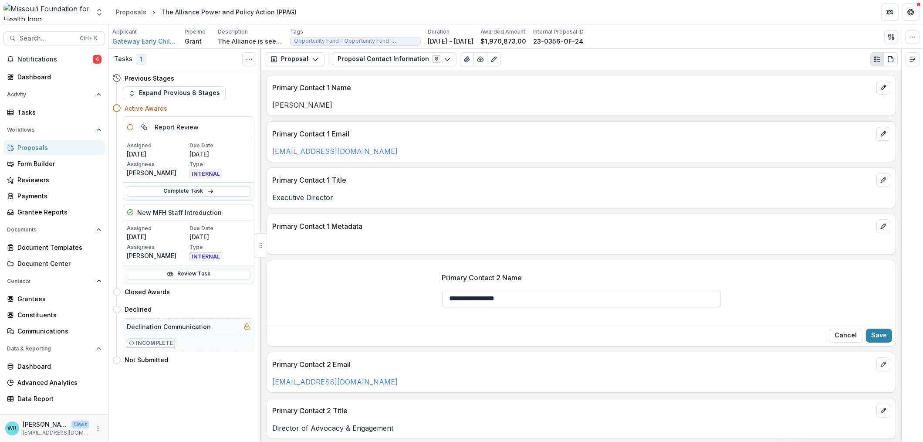
drag, startPoint x: 541, startPoint y: 296, endPoint x: 396, endPoint y: 293, distance: 144.7
click at [396, 293] on div "**********" at bounding box center [581, 293] width 629 height 56
type input "**********"
click at [885, 338] on button "Save" at bounding box center [879, 335] width 26 height 14
click at [880, 361] on button "edit" at bounding box center [883, 364] width 14 height 14
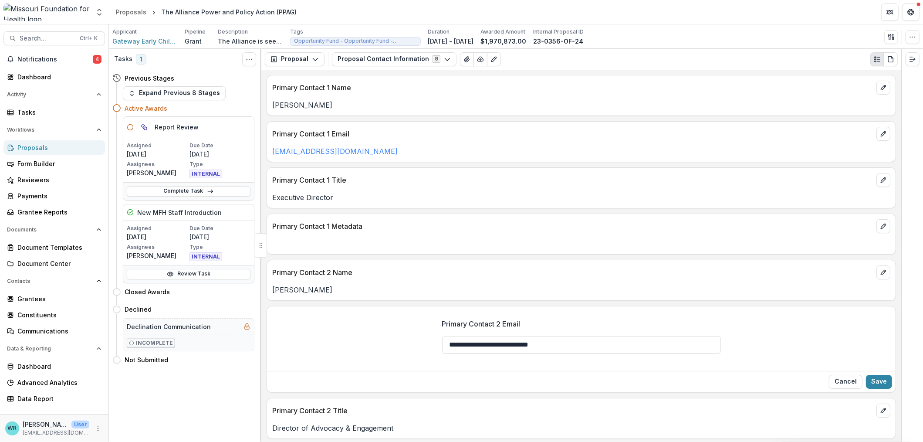
drag, startPoint x: 578, startPoint y: 344, endPoint x: 361, endPoint y: 348, distance: 217.0
click at [361, 348] on div "**********" at bounding box center [581, 339] width 629 height 56
paste input "******"
click at [469, 347] on input "**********" at bounding box center [581, 344] width 279 height 17
type input "**********"
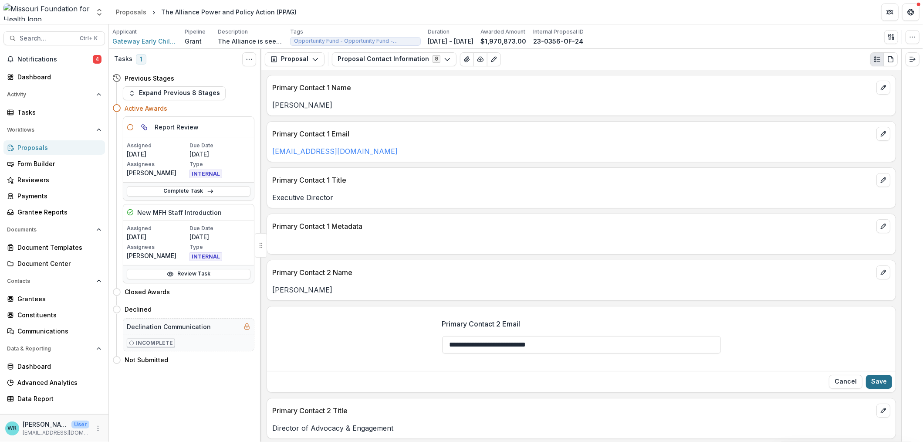
click at [879, 384] on button "Save" at bounding box center [879, 382] width 26 height 14
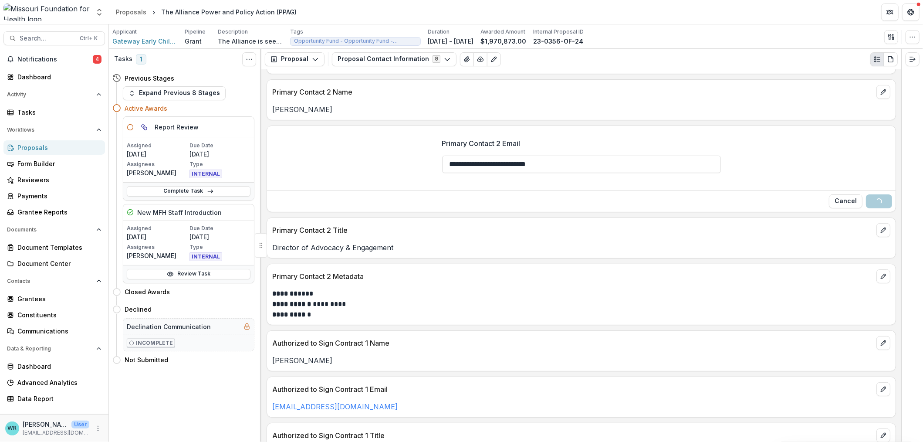
scroll to position [217, 0]
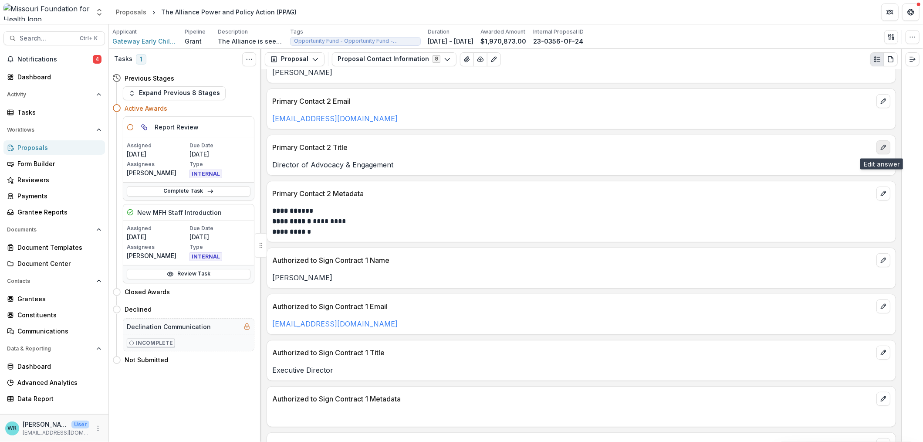
click at [886, 148] on button "edit" at bounding box center [883, 147] width 14 height 14
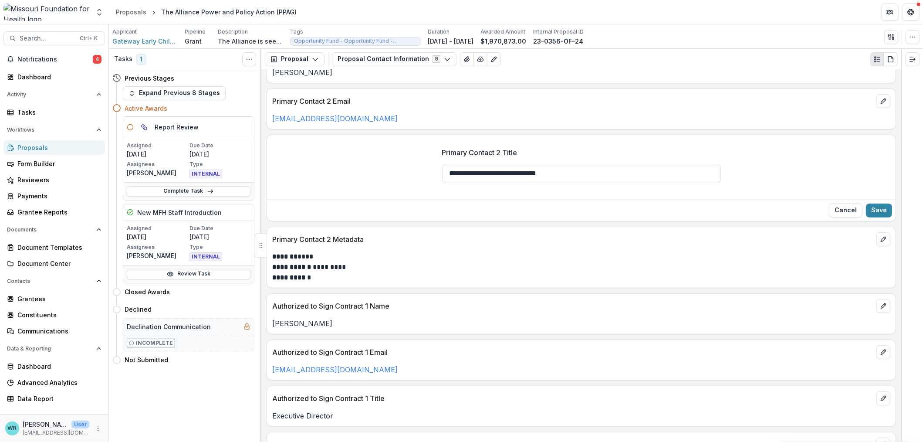
drag, startPoint x: 603, startPoint y: 176, endPoint x: 427, endPoint y: 170, distance: 176.1
click at [427, 170] on div "**********" at bounding box center [581, 168] width 629 height 56
type input "**********"
click at [881, 206] on button "Save" at bounding box center [879, 210] width 26 height 14
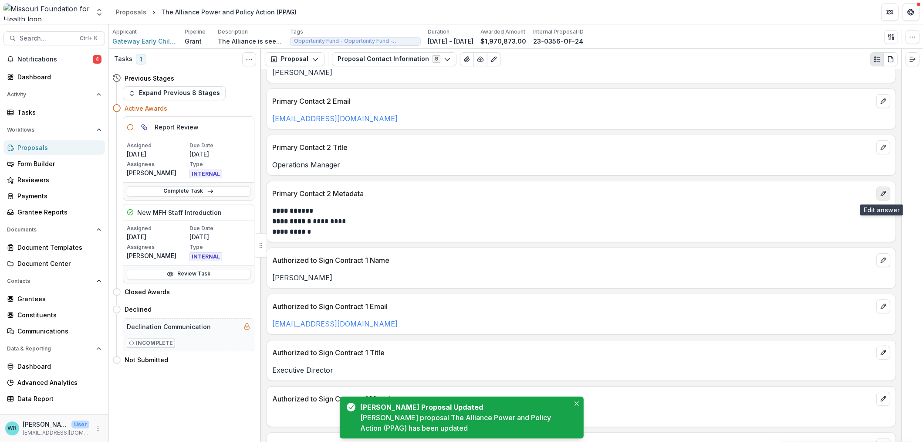
click at [885, 195] on button "edit" at bounding box center [883, 193] width 14 height 14
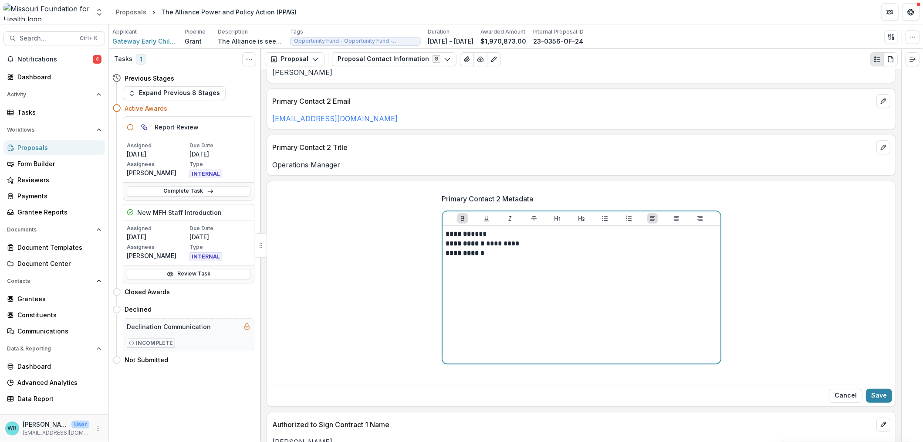
click at [484, 246] on p "**********" at bounding box center [581, 248] width 271 height 19
click at [489, 245] on p "**********" at bounding box center [581, 248] width 271 height 19
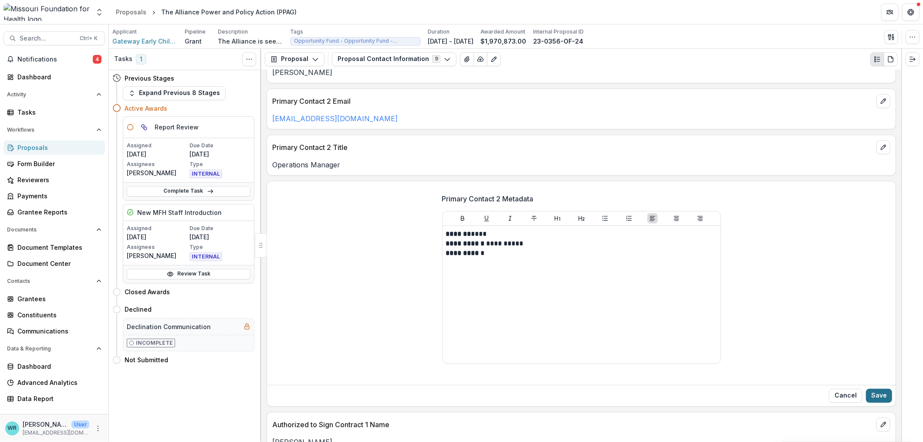
click at [872, 396] on button "Save" at bounding box center [879, 396] width 26 height 14
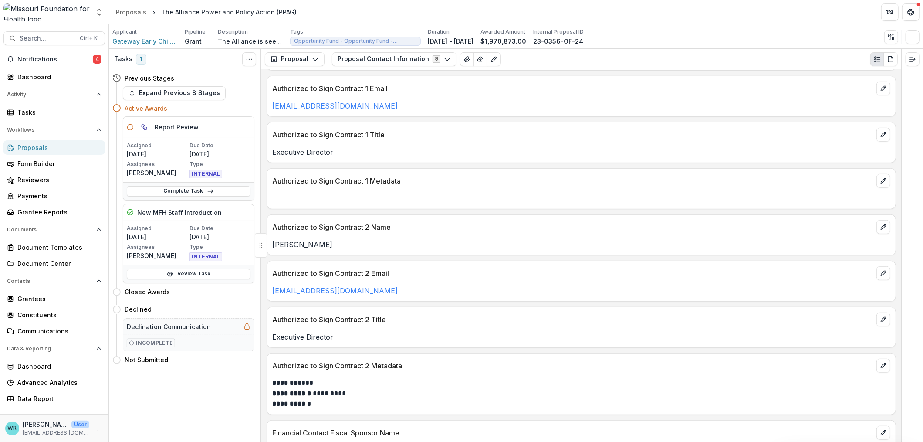
scroll to position [0, 0]
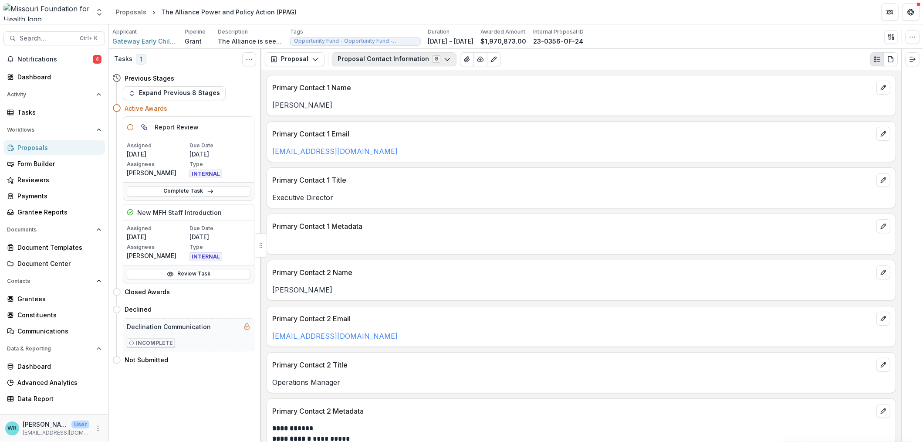
click at [389, 57] on button "Proposal Contact Information 9" at bounding box center [394, 59] width 125 height 14
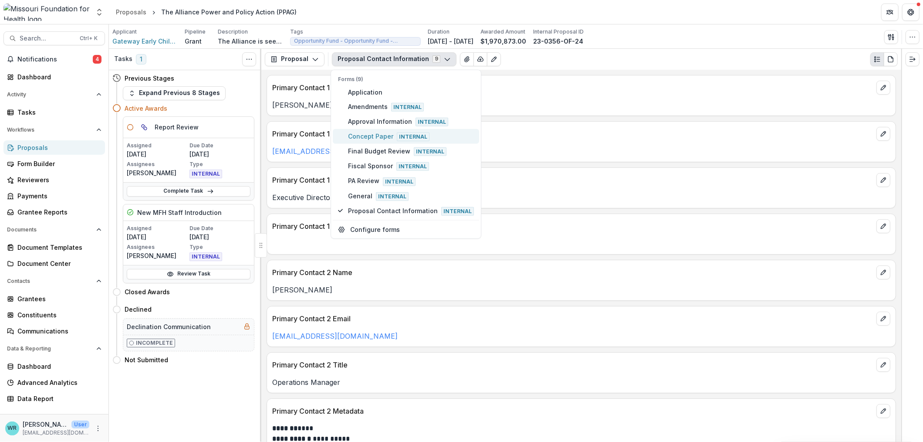
click at [373, 136] on span "Concept Paper Internal" at bounding box center [411, 137] width 126 height 10
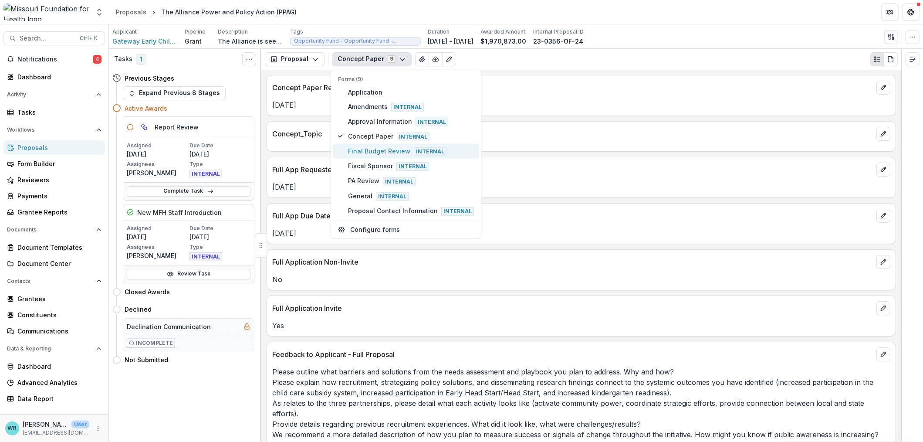
click at [373, 151] on span "Final Budget Review Internal" at bounding box center [411, 151] width 126 height 10
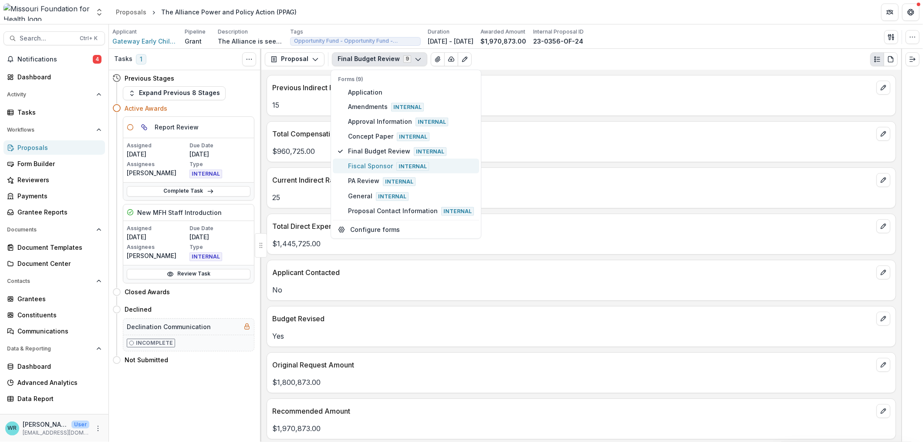
click at [375, 163] on span "Fiscal Sponsor Internal" at bounding box center [411, 166] width 126 height 10
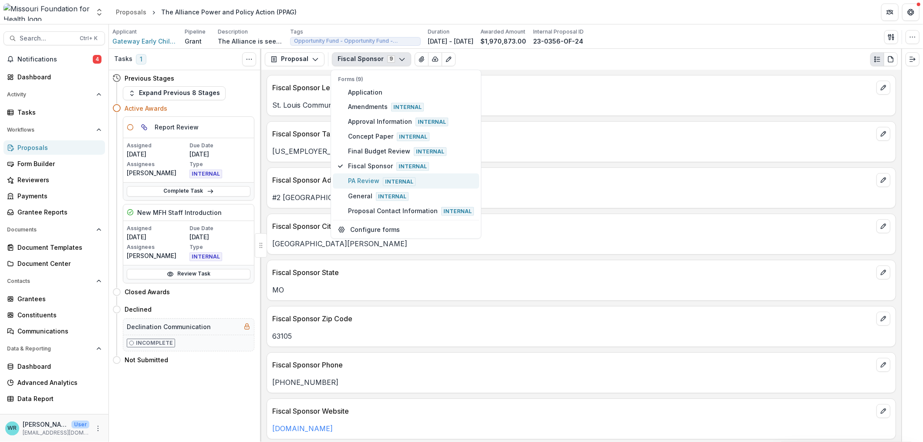
click at [372, 179] on span "PA Review Internal" at bounding box center [411, 181] width 126 height 10
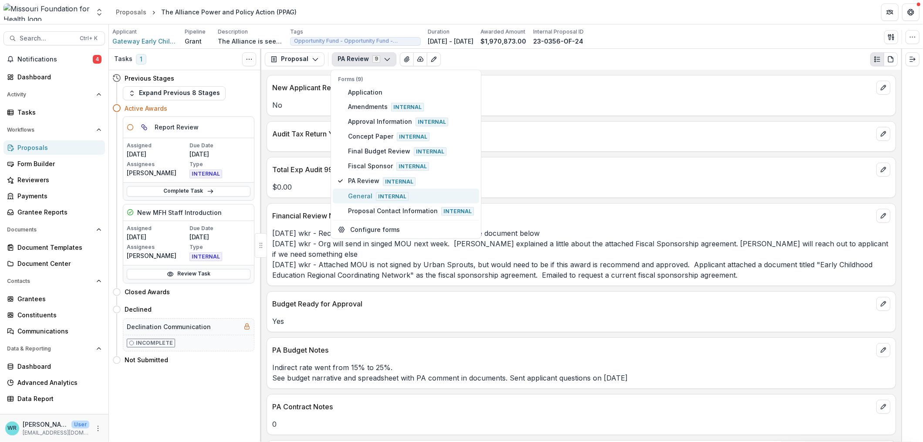
click at [367, 191] on span "General Internal" at bounding box center [411, 196] width 126 height 10
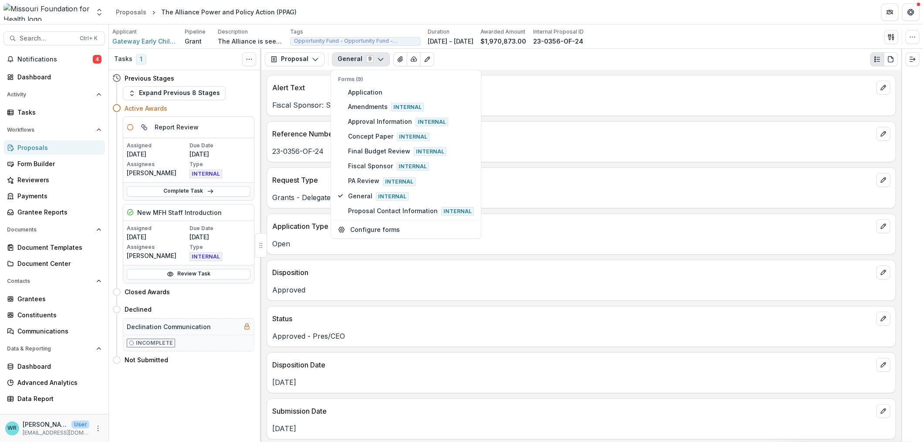
click at [657, 162] on div "Alert Text Fiscal Sponsor: St. Louis Community Foundation Reference Number 23-0…" at bounding box center [581, 256] width 640 height 372
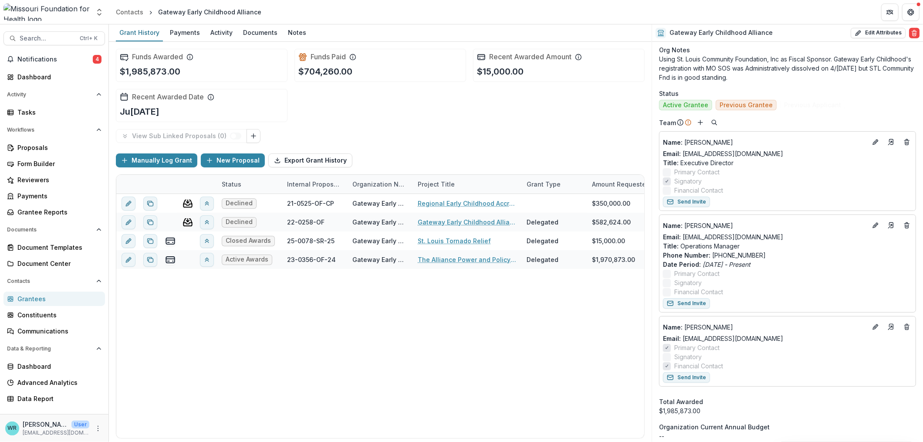
scroll to position [54, 0]
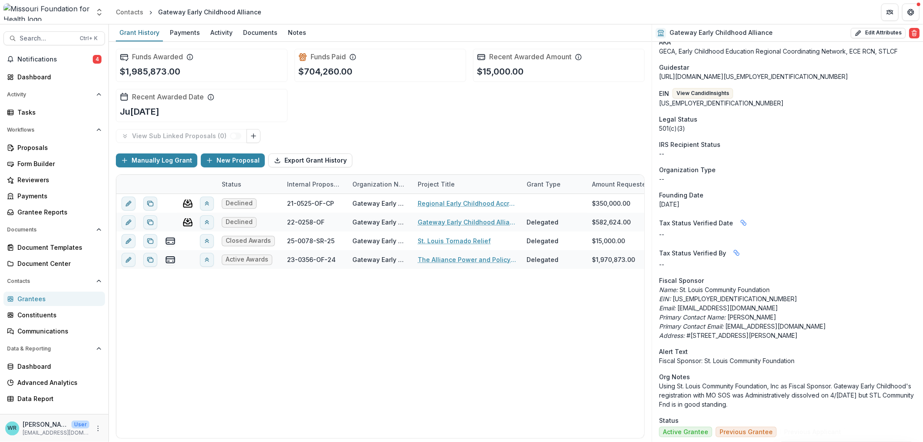
click at [103, 426] on div "WR [PERSON_NAME] User [EMAIL_ADDRESS][DOMAIN_NAME]" at bounding box center [54, 427] width 98 height 17
click at [98, 426] on icon "More" at bounding box center [98, 428] width 7 height 7
click at [99, 10] on icon "Open entity switcher" at bounding box center [99, 12] width 9 height 9
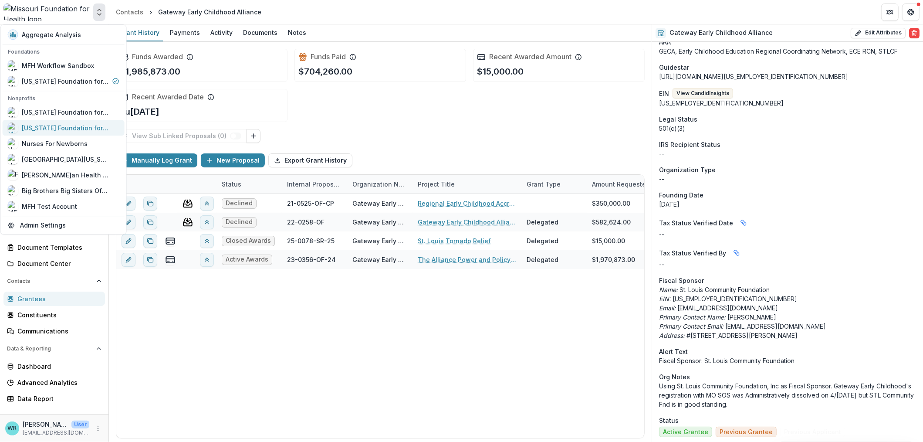
click at [66, 129] on div "[US_STATE] Foundation for Health" at bounding box center [65, 127] width 87 height 9
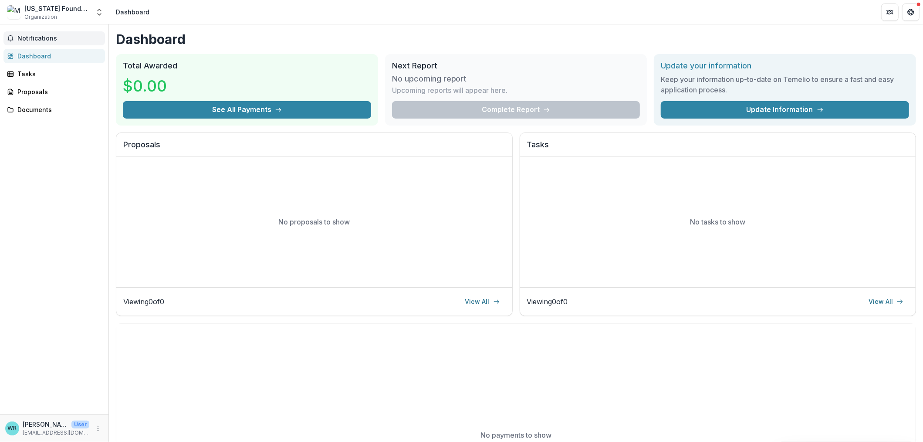
click at [41, 39] on span "Notifications" at bounding box center [59, 38] width 84 height 7
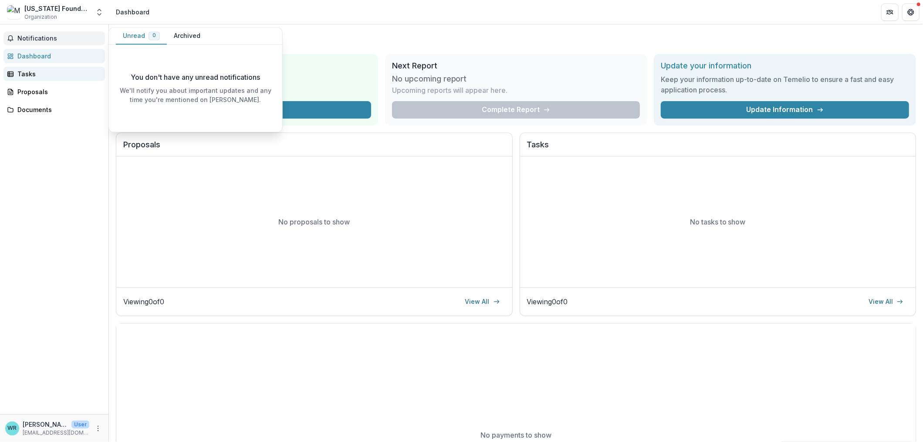
click at [24, 71] on div "Tasks" at bounding box center [57, 73] width 81 height 9
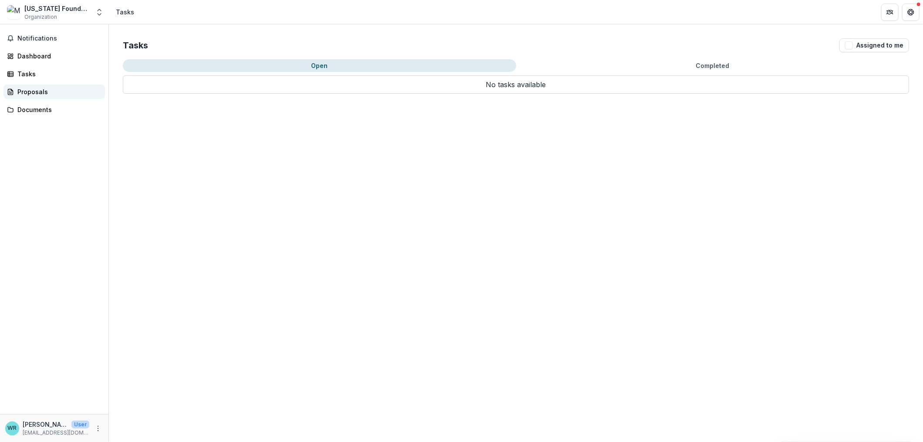
click at [20, 89] on div "Proposals" at bounding box center [57, 91] width 81 height 9
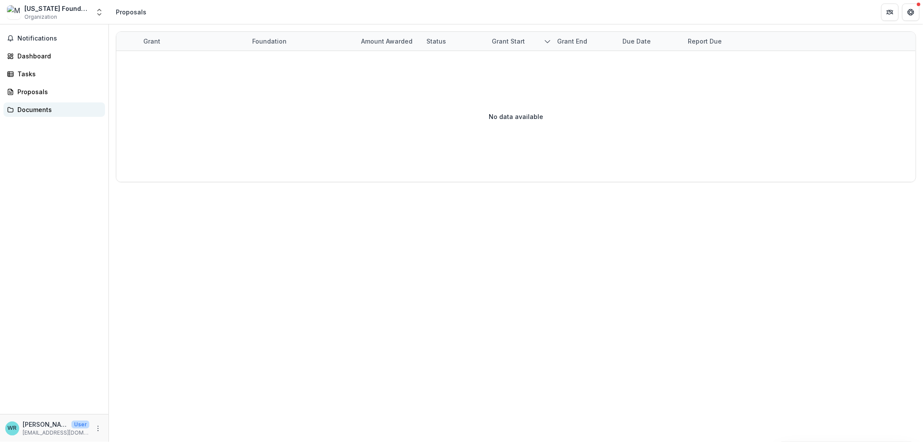
click at [30, 108] on div "Documents" at bounding box center [57, 109] width 81 height 9
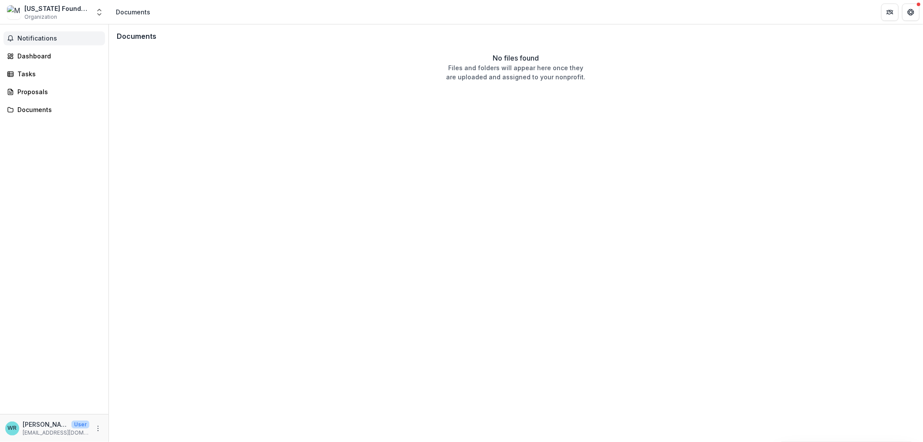
click at [51, 38] on span "Notifications" at bounding box center [59, 38] width 84 height 7
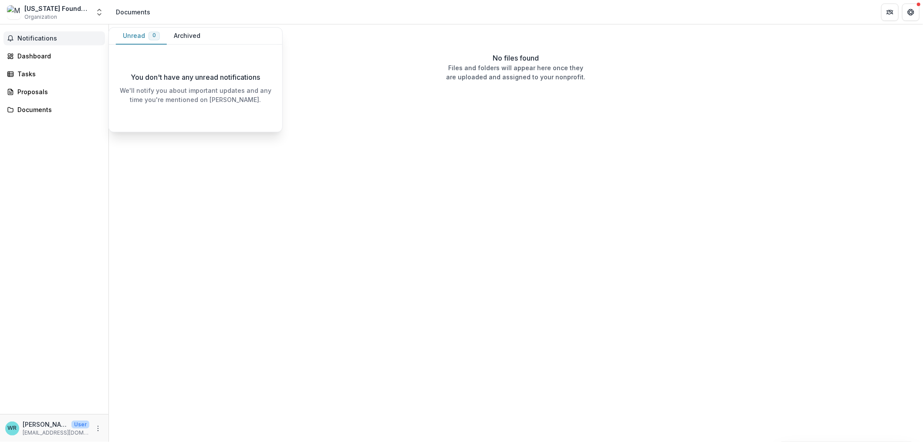
click at [182, 30] on button "Archived" at bounding box center [187, 36] width 41 height 17
click at [133, 14] on div "Documents" at bounding box center [133, 11] width 34 height 9
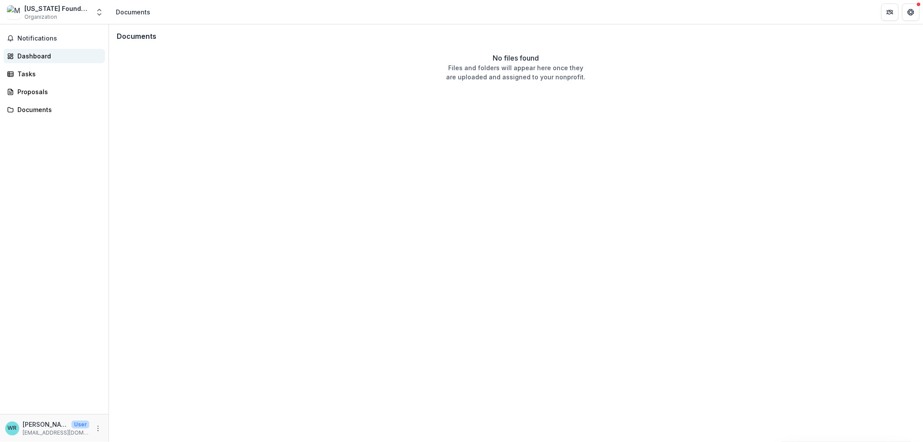
click at [34, 53] on div "Dashboard" at bounding box center [57, 55] width 81 height 9
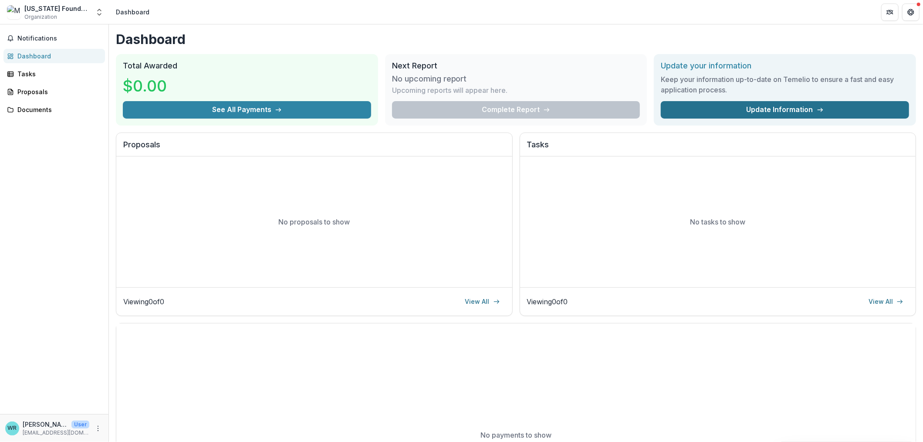
click at [811, 112] on link "Update Information" at bounding box center [785, 109] width 248 height 17
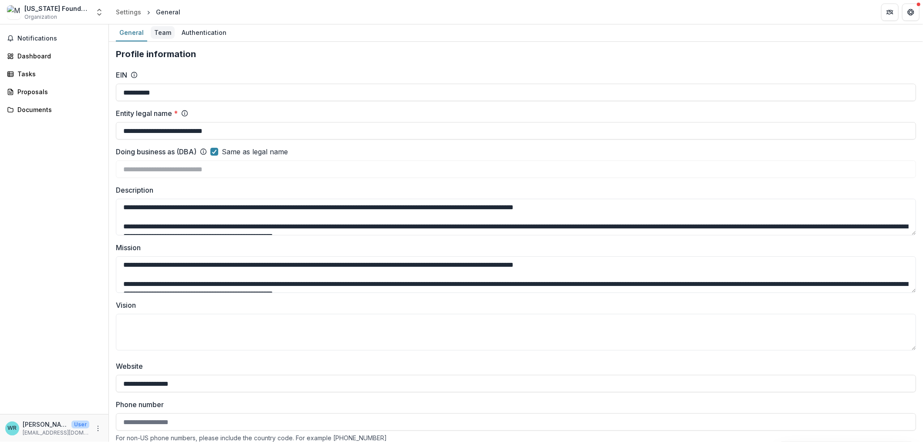
click at [159, 32] on div "Team" at bounding box center [163, 32] width 24 height 13
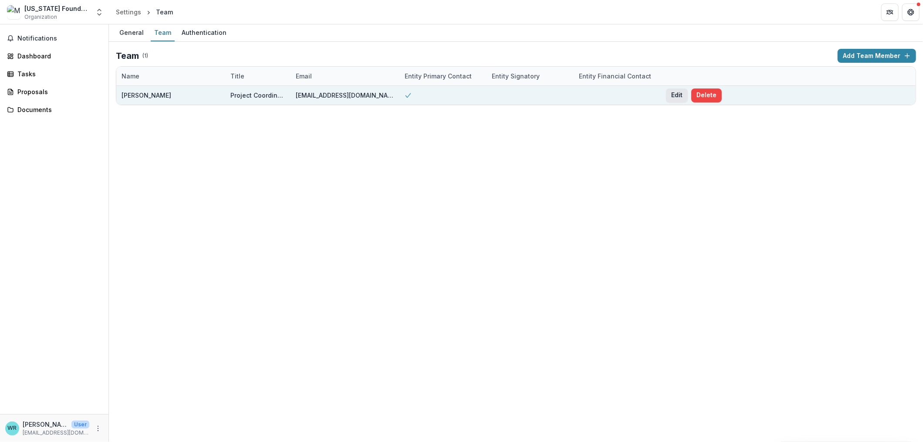
click at [680, 94] on button "Edit" at bounding box center [677, 95] width 22 height 14
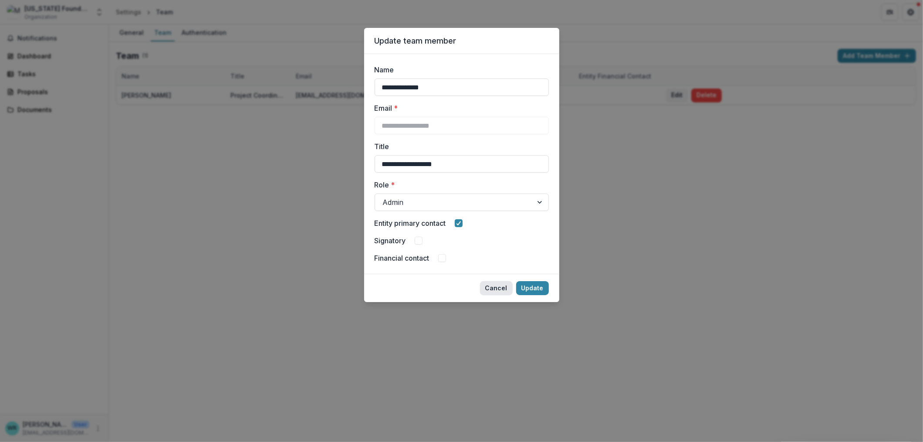
click at [497, 287] on button "Cancel" at bounding box center [496, 288] width 33 height 14
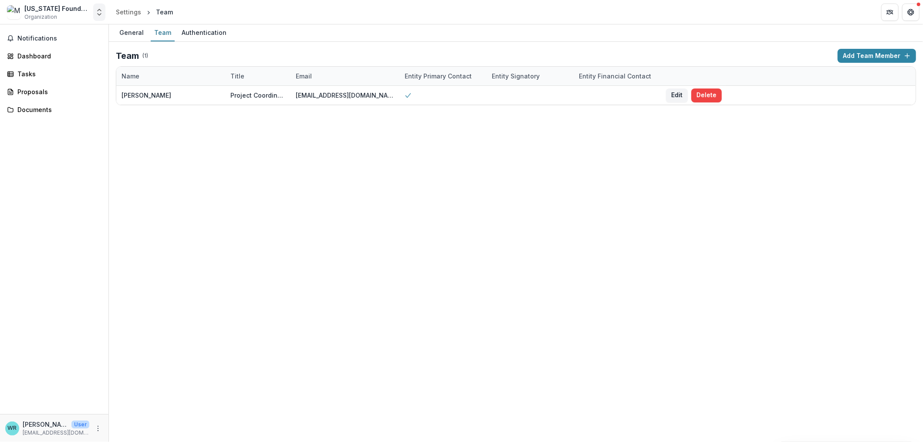
click at [95, 12] on icon "Open entity switcher" at bounding box center [99, 12] width 9 height 9
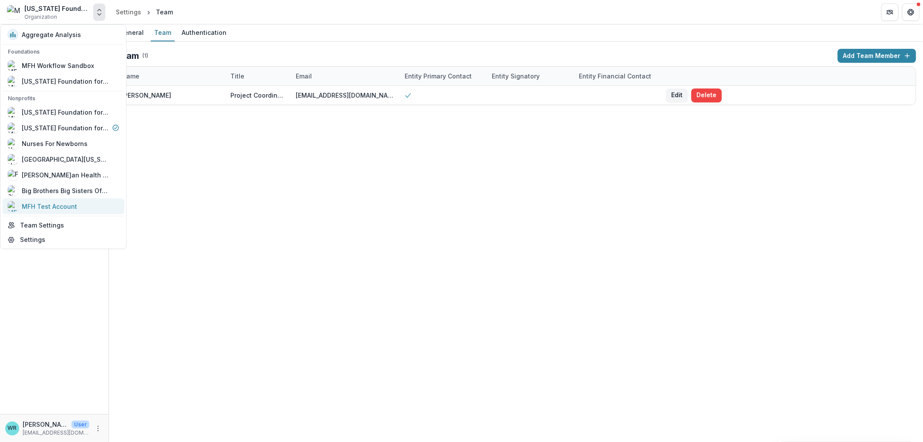
click at [76, 206] on div "MFH Test Account" at bounding box center [64, 206] width 112 height 10
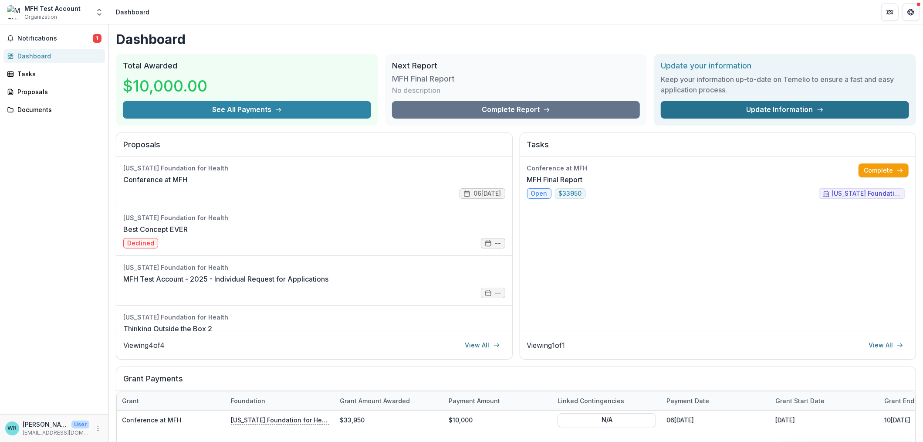
click at [791, 108] on link "Update Information" at bounding box center [785, 109] width 248 height 17
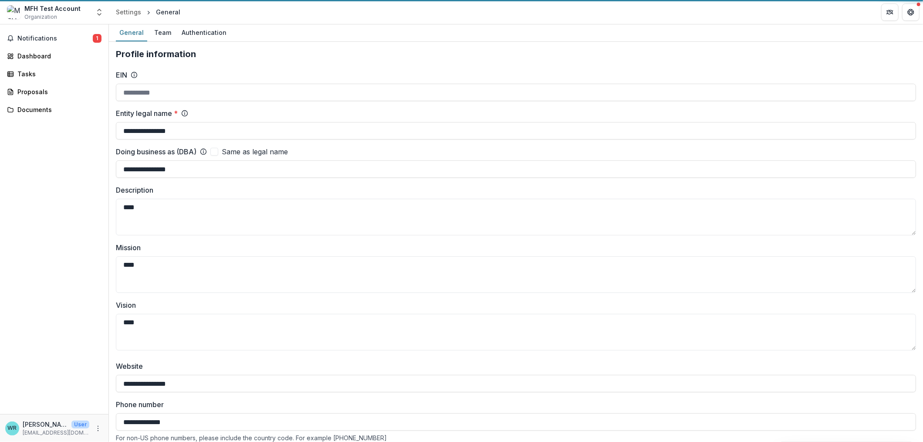
type input "**********"
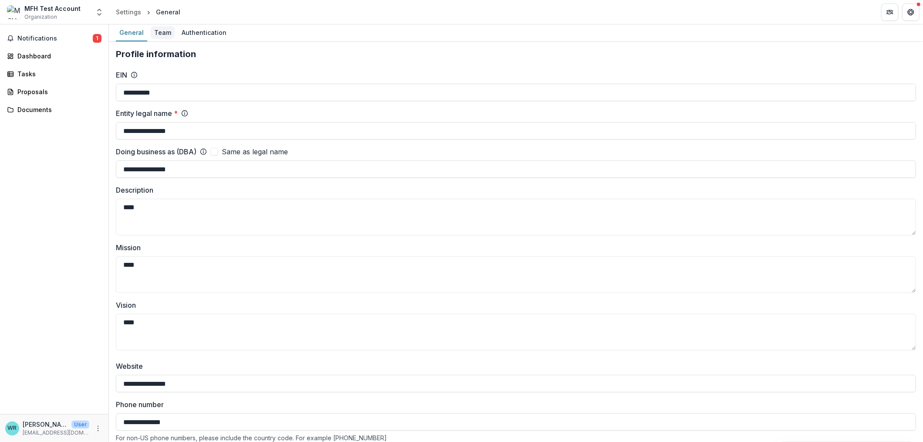
click at [165, 34] on div "Team" at bounding box center [163, 32] width 24 height 13
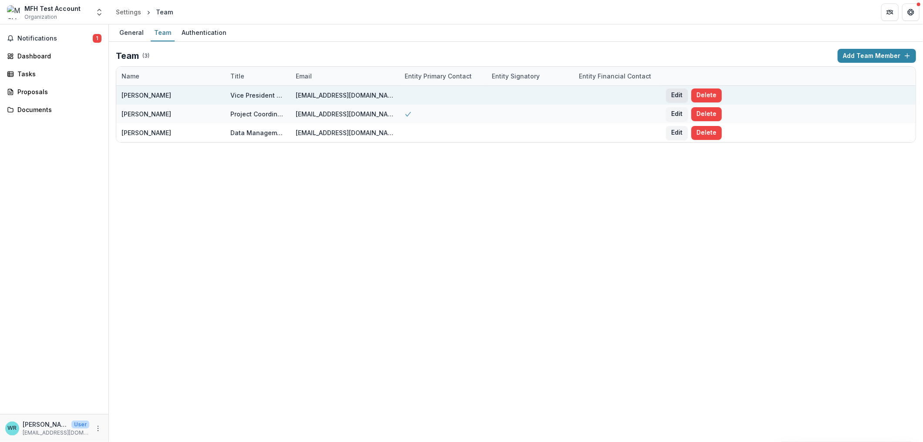
click at [675, 94] on button "Edit" at bounding box center [677, 95] width 22 height 14
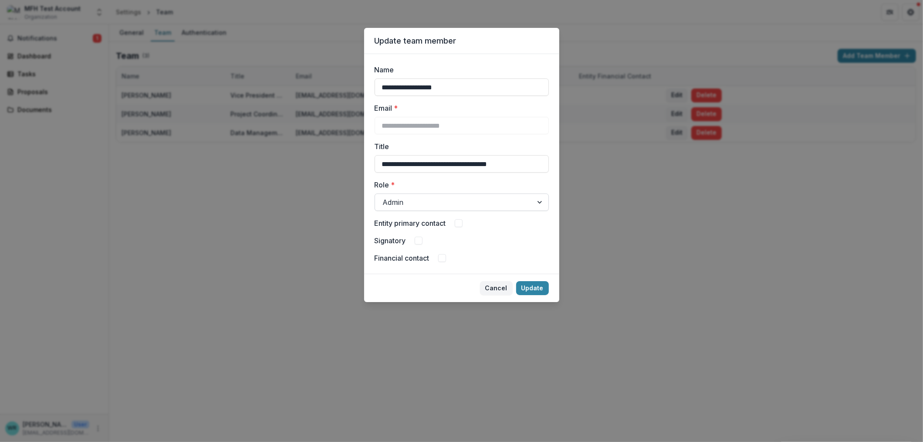
click at [538, 201] on div at bounding box center [541, 202] width 16 height 17
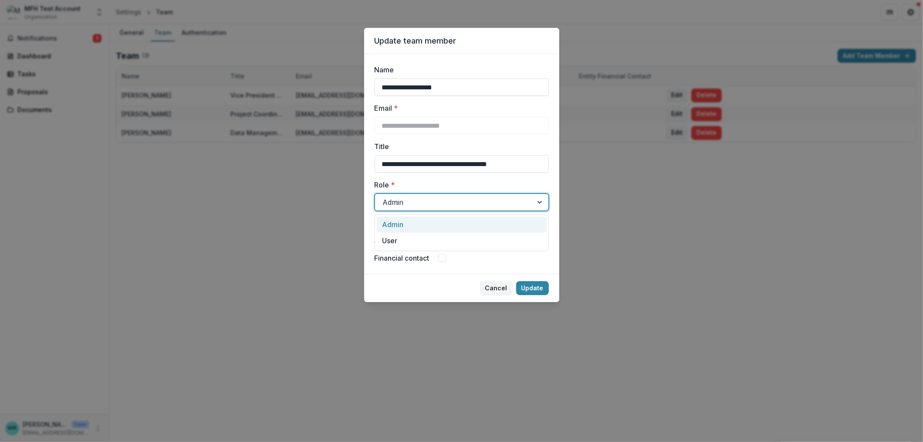
click at [538, 201] on div at bounding box center [541, 202] width 16 height 17
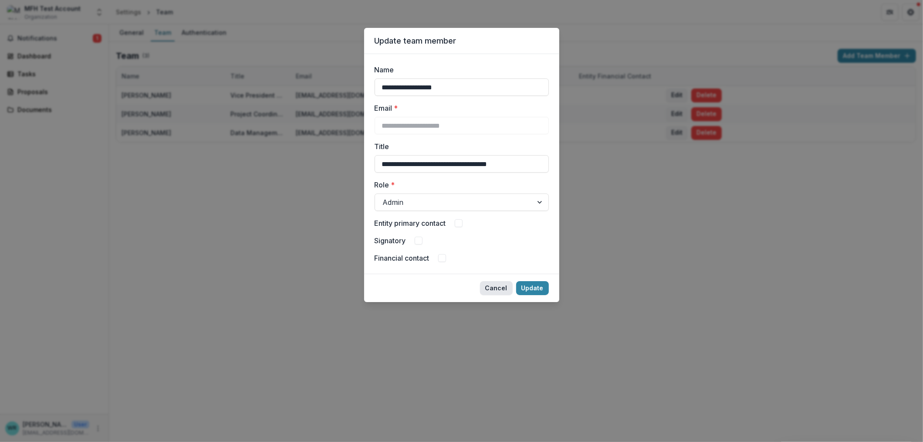
click at [496, 288] on button "Cancel" at bounding box center [496, 288] width 33 height 14
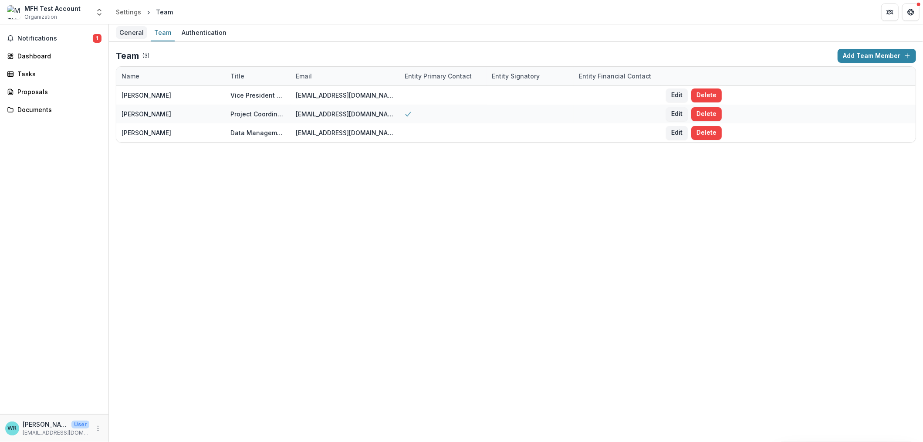
click at [129, 30] on div "General" at bounding box center [131, 32] width 31 height 13
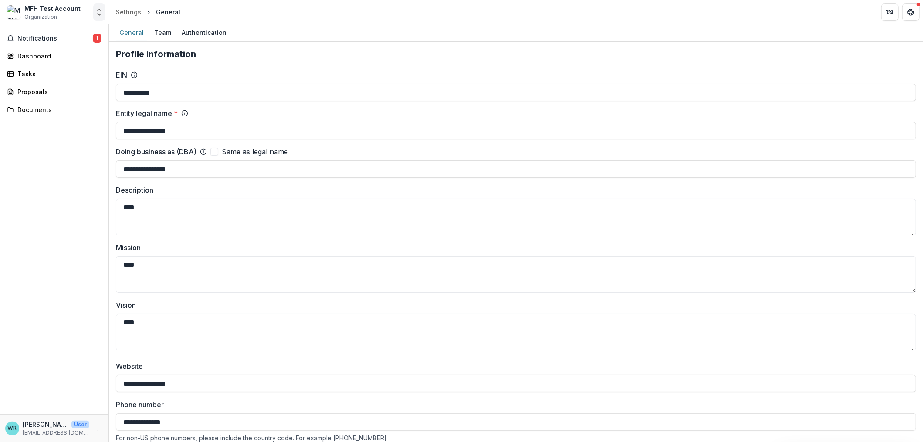
click at [98, 15] on icon "Open entity switcher" at bounding box center [99, 12] width 9 height 9
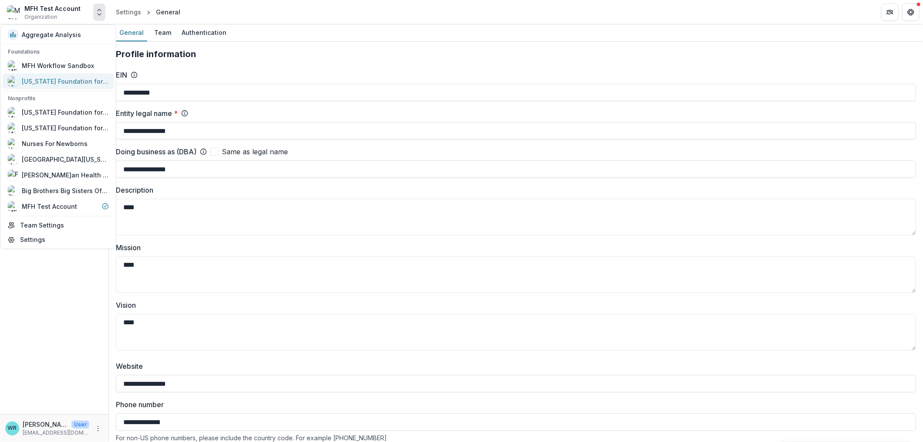
click at [70, 81] on div "[US_STATE] Foundation for Health" at bounding box center [65, 81] width 87 height 9
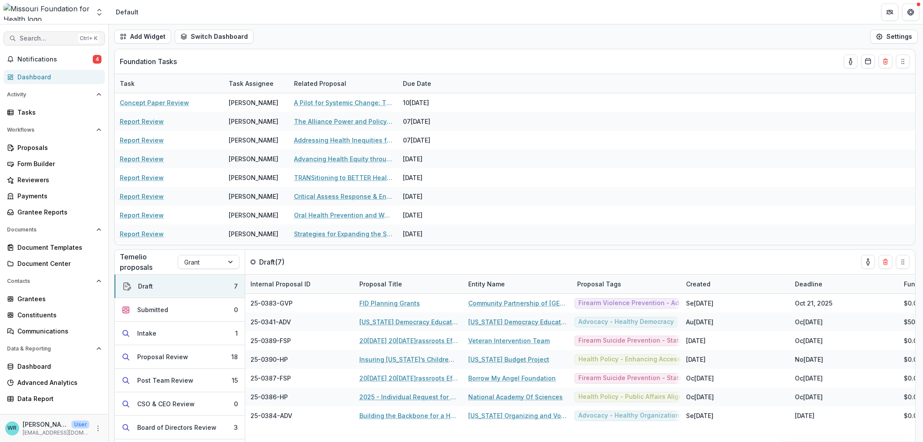
click at [43, 36] on span "Search..." at bounding box center [47, 38] width 55 height 7
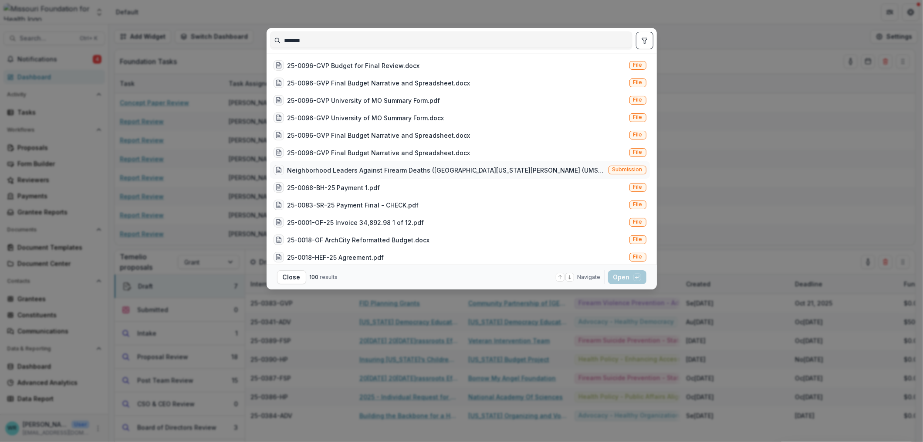
type input "*******"
click at [614, 163] on div "Neighborhood Leaders Against Firearm Deaths ([GEOGRAPHIC_DATA][US_STATE][PERSON…" at bounding box center [460, 169] width 380 height 17
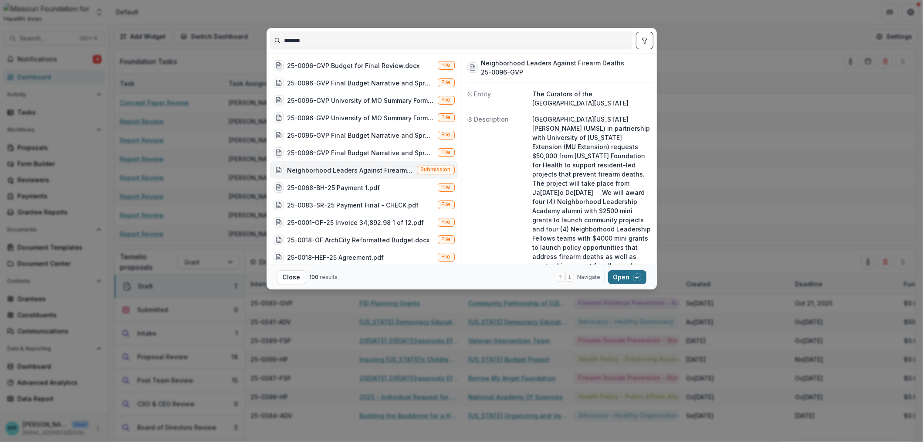
click at [615, 274] on button "Open with enter key" at bounding box center [627, 277] width 38 height 14
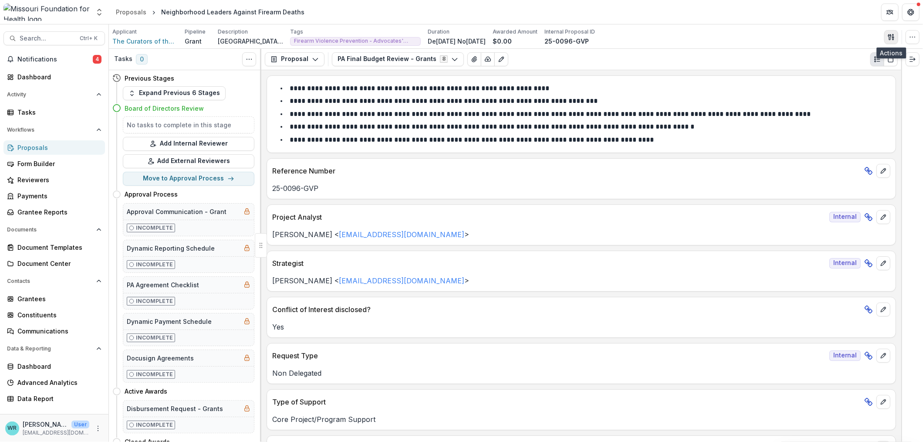
click at [890, 41] on button "button" at bounding box center [891, 37] width 14 height 14
click at [836, 70] on button "Proposal Files" at bounding box center [849, 71] width 93 height 14
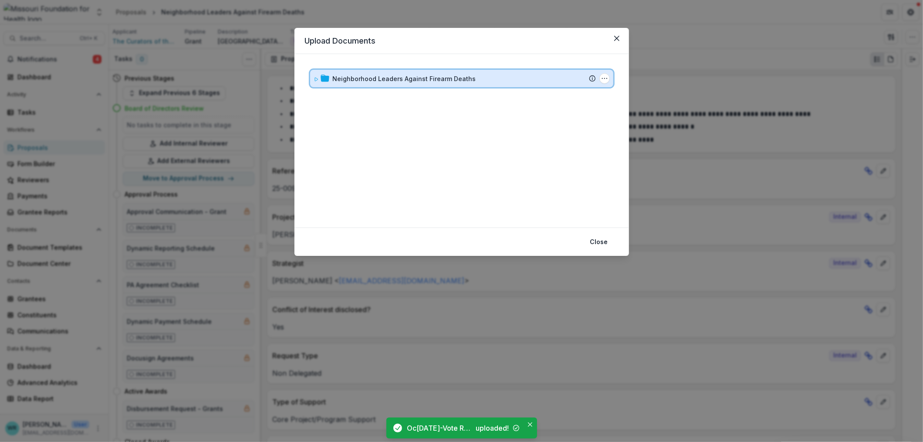
click at [315, 78] on icon at bounding box center [316, 79] width 5 height 5
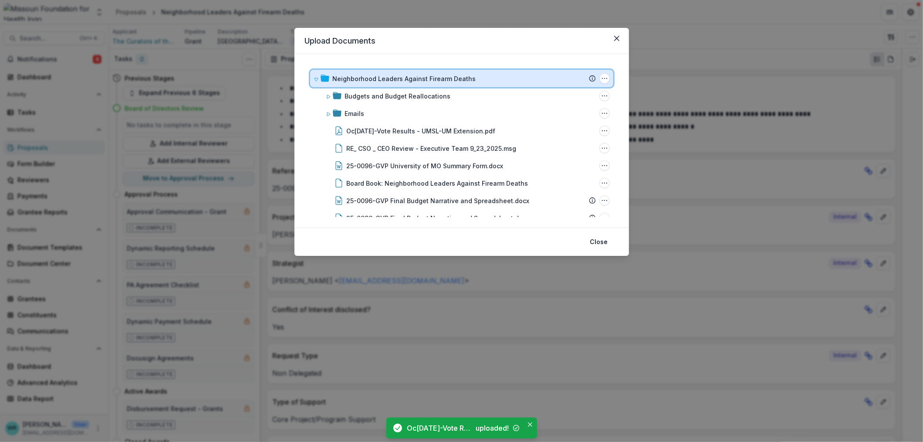
click at [315, 78] on icon at bounding box center [316, 79] width 5 height 5
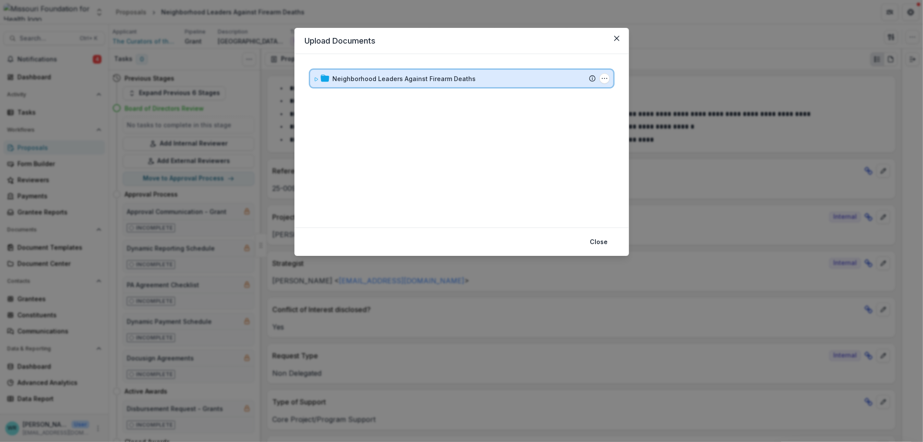
click at [315, 78] on icon at bounding box center [316, 79] width 5 height 5
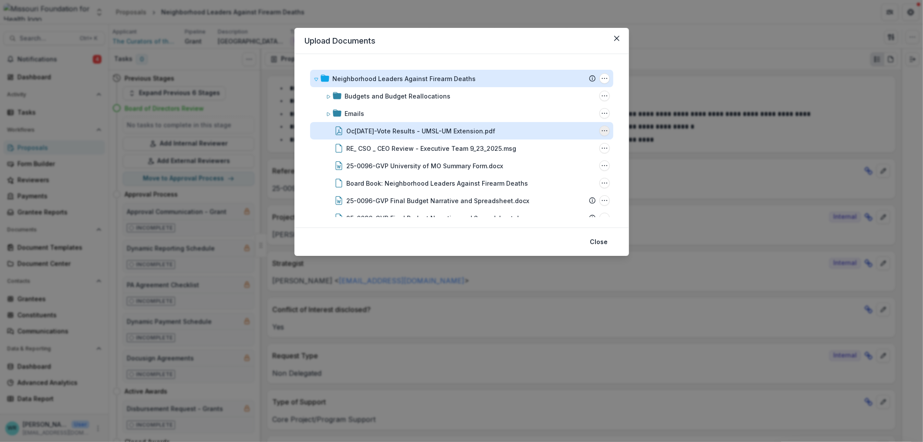
click at [602, 128] on icon "October 2025 E-Vote Results - UMSL-UM Extension.pdf Options" at bounding box center [604, 130] width 7 height 7
click at [546, 175] on button "Rename" at bounding box center [560, 176] width 93 height 14
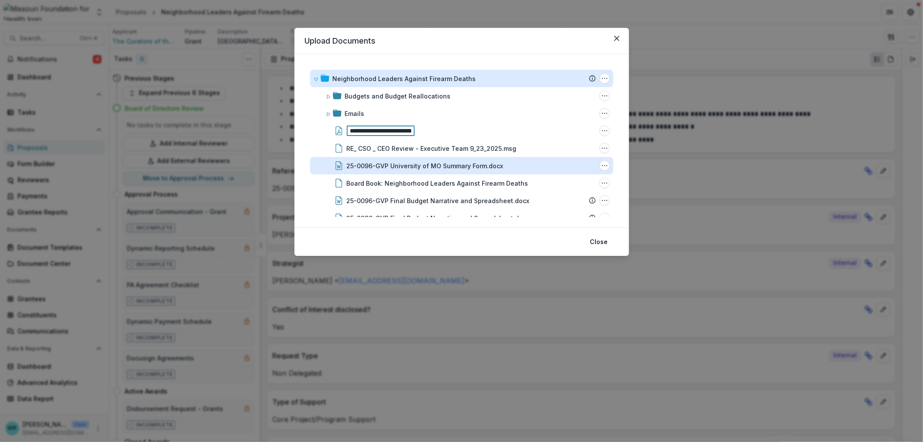
scroll to position [0, 70]
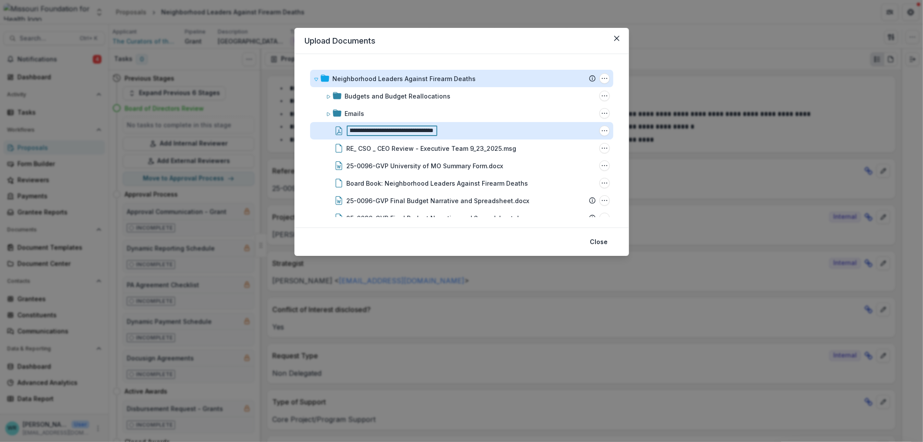
drag, startPoint x: 430, startPoint y: 128, endPoint x: 371, endPoint y: 132, distance: 58.9
click at [371, 132] on input "**********" at bounding box center [392, 130] width 91 height 10
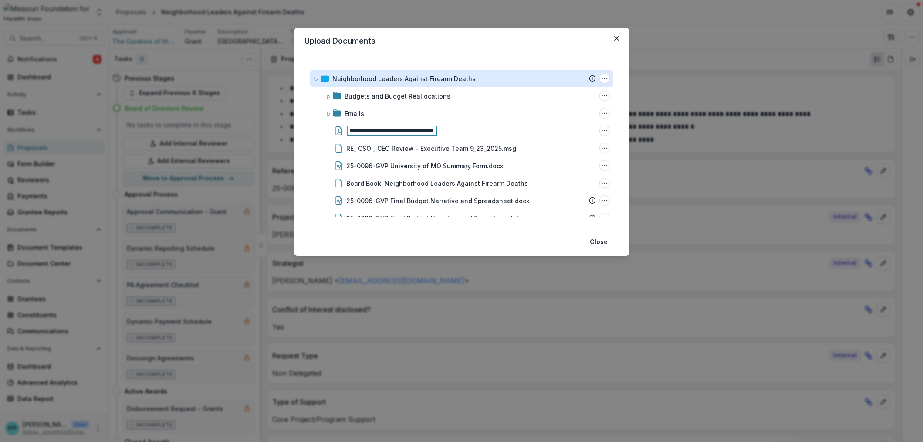
scroll to position [0, 39]
type input "**********"
click at [605, 236] on button "Close" at bounding box center [599, 242] width 28 height 14
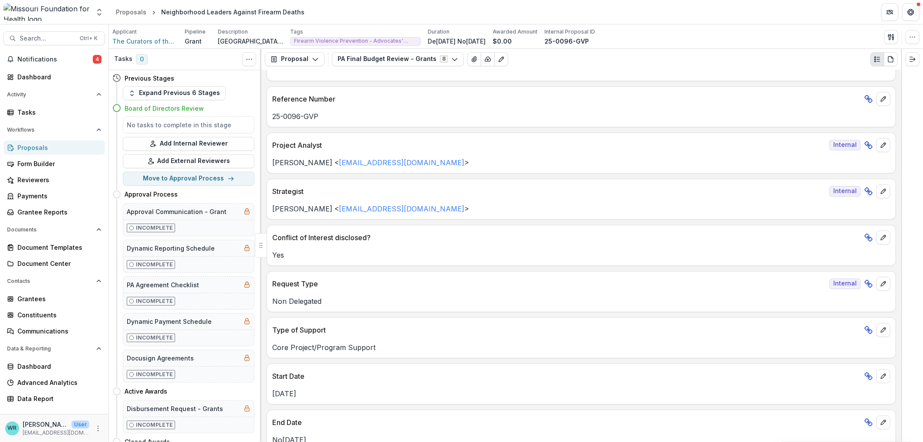
scroll to position [0, 0]
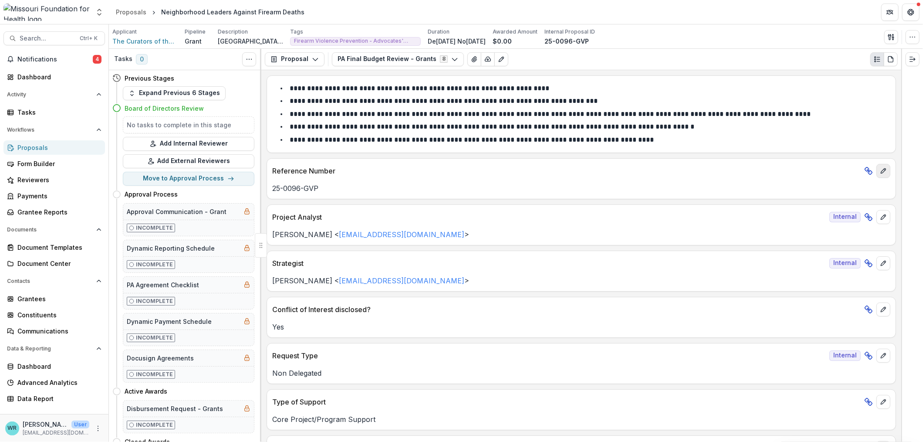
click at [882, 170] on icon "edit" at bounding box center [883, 170] width 7 height 7
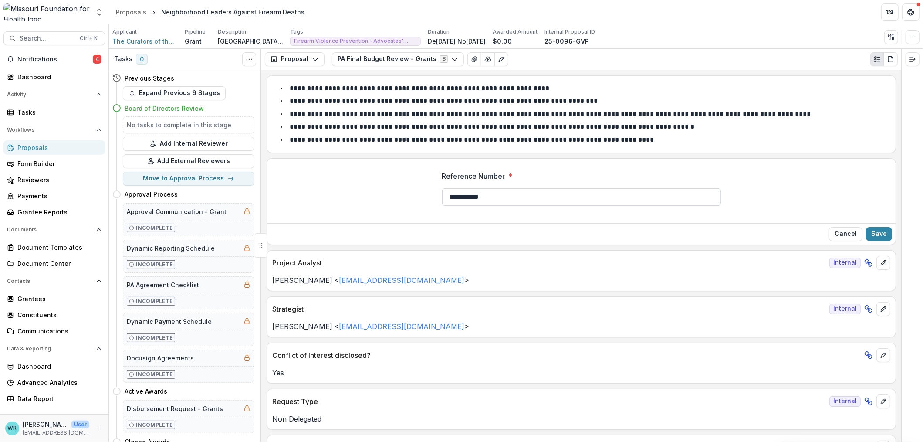
click at [502, 195] on input "**********" at bounding box center [581, 196] width 279 height 17
type input "**********"
click at [880, 230] on button "Save" at bounding box center [879, 234] width 26 height 14
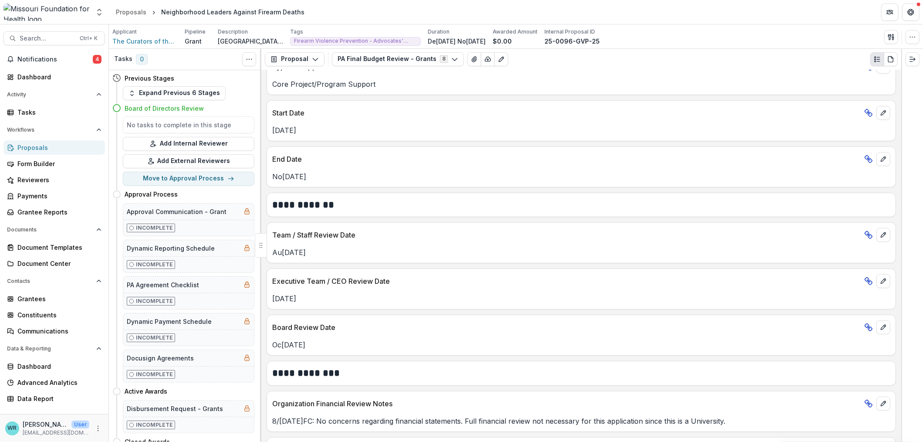
scroll to position [389, 0]
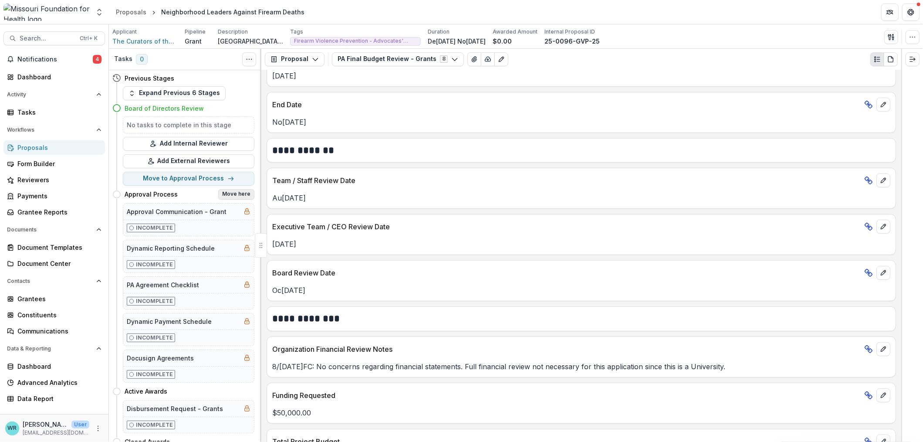
click at [228, 196] on button "Move here" at bounding box center [236, 194] width 36 height 10
select select "**********"
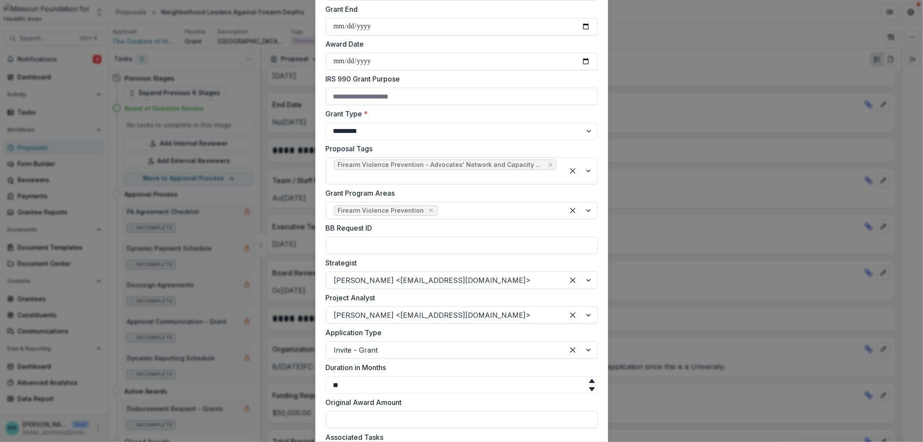
scroll to position [163, 0]
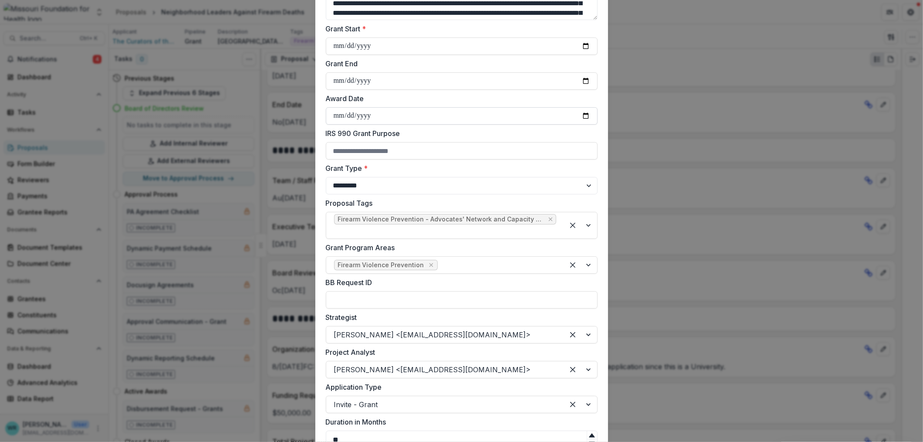
click at [585, 114] on input "Award Date" at bounding box center [462, 115] width 272 height 17
type input "**********"
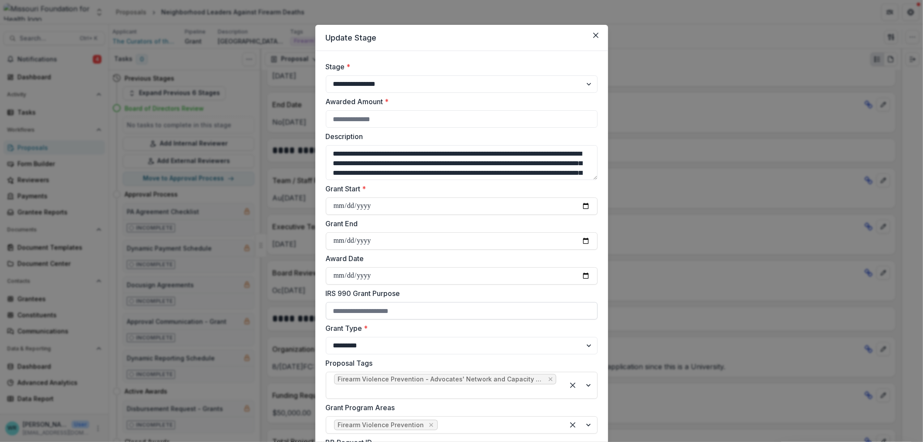
scroll to position [0, 0]
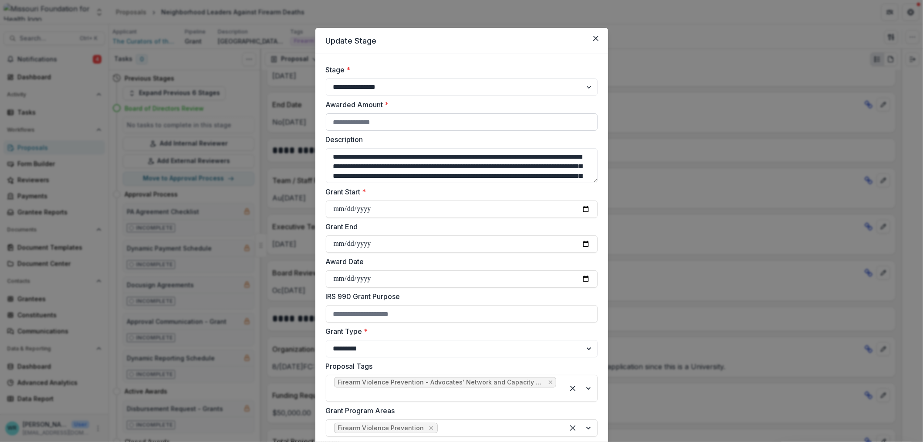
click at [419, 122] on input "Awarded Amount *" at bounding box center [462, 121] width 272 height 17
type input "*****"
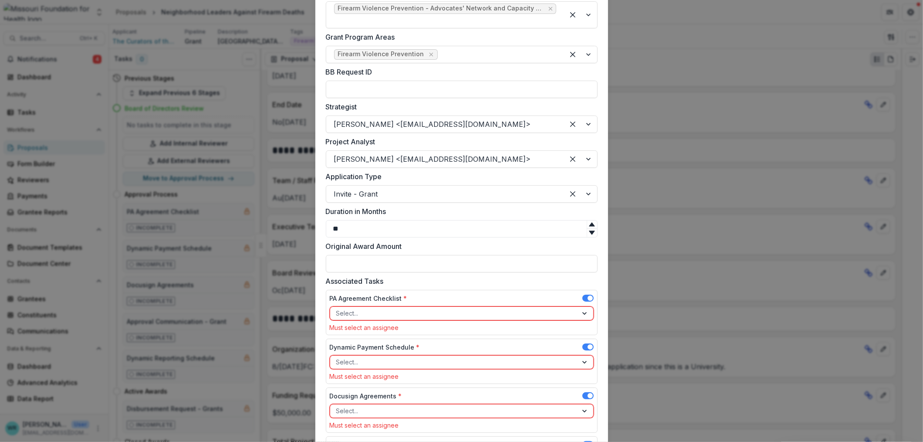
scroll to position [435, 0]
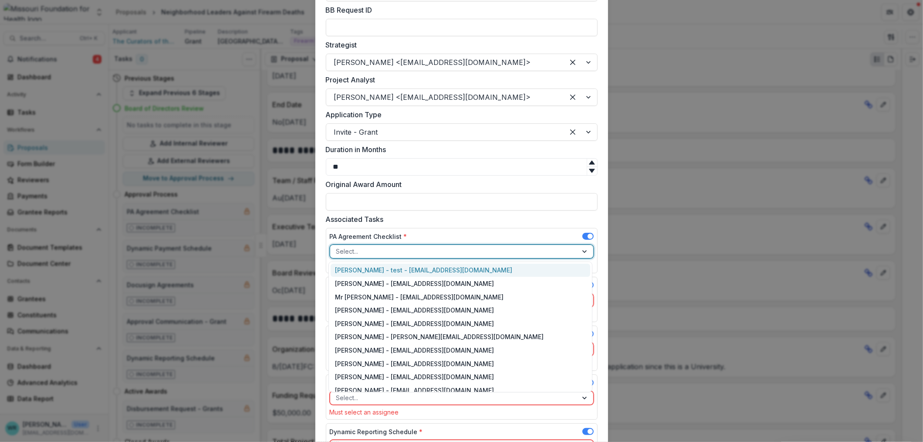
click at [429, 248] on div at bounding box center [453, 251] width 235 height 11
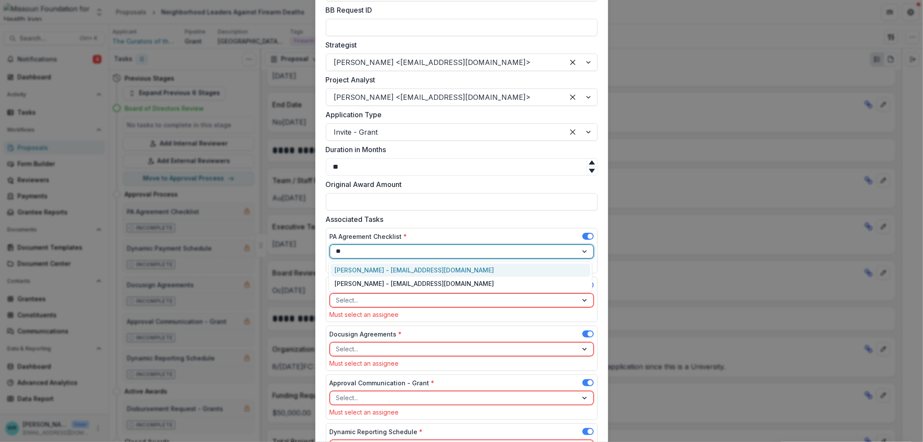
type input "***"
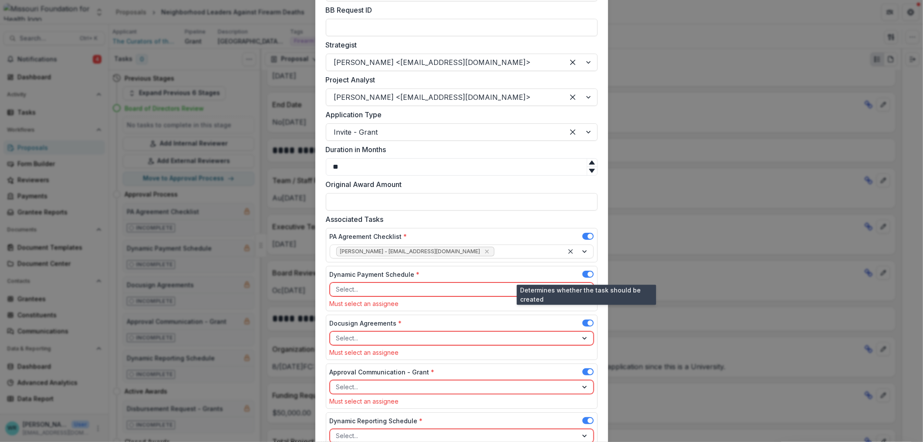
click at [399, 286] on div at bounding box center [453, 289] width 235 height 11
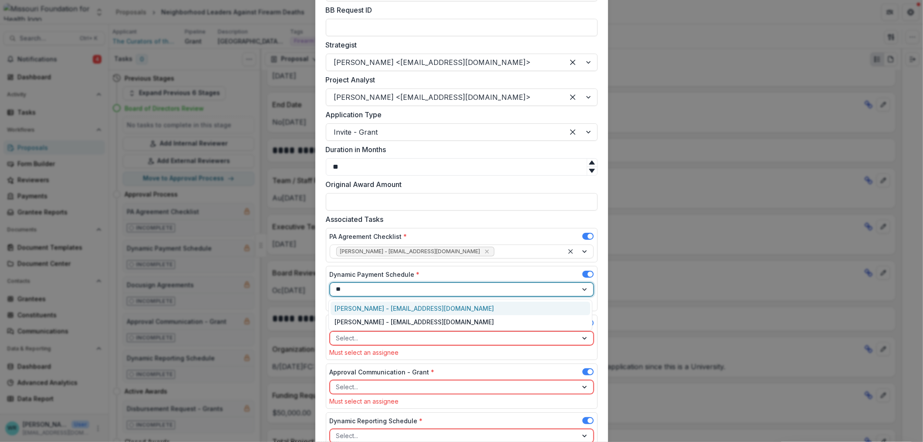
type input "***"
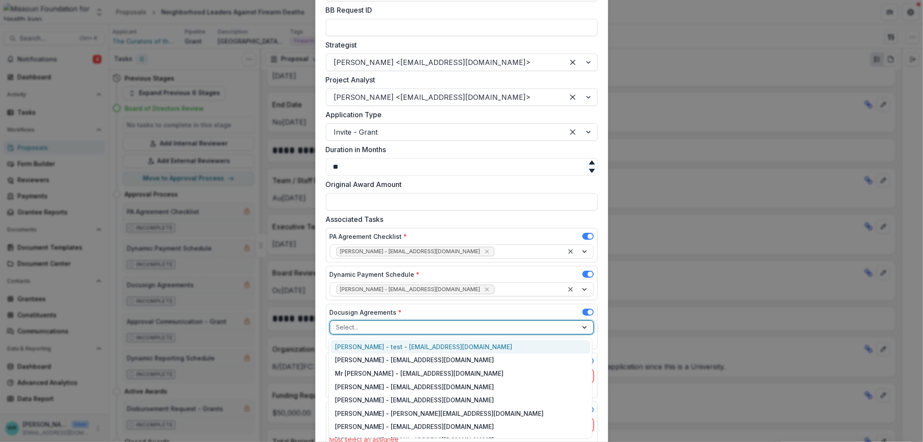
click at [408, 325] on div at bounding box center [453, 326] width 235 height 11
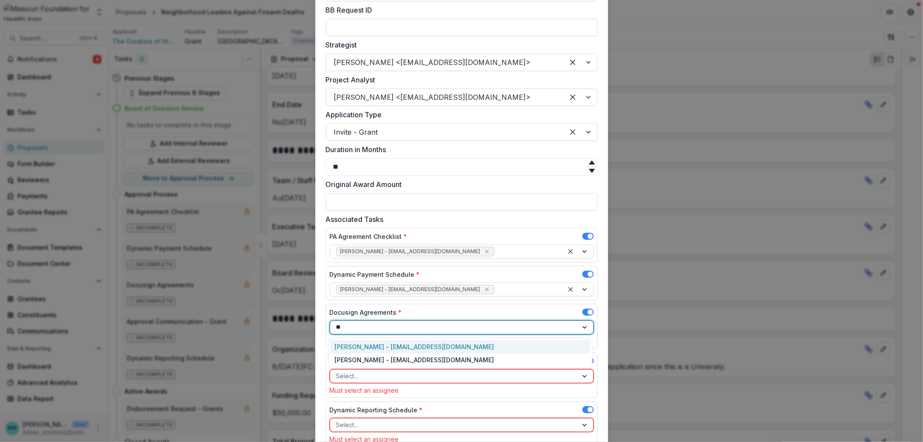
type input "***"
drag, startPoint x: 413, startPoint y: 348, endPoint x: 411, endPoint y: 353, distance: 5.5
click at [413, 347] on div "Jean Freeman-Crawford - jcrawford@mffh.org" at bounding box center [461, 347] width 260 height 14
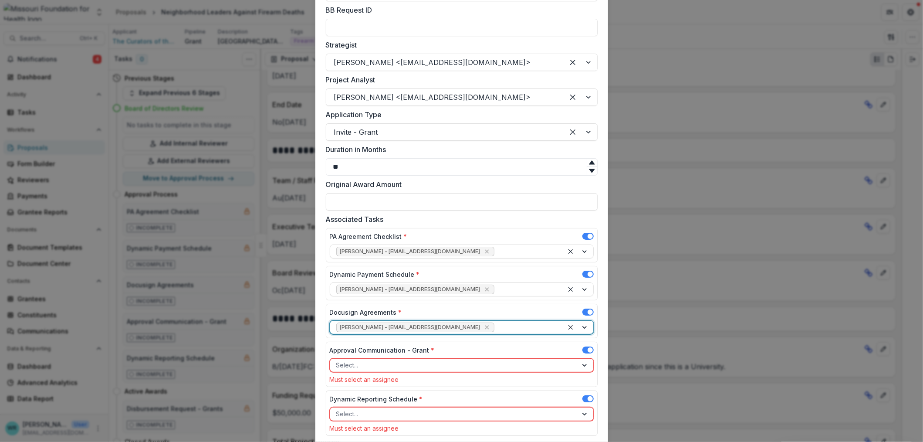
click at [406, 364] on div at bounding box center [453, 364] width 235 height 11
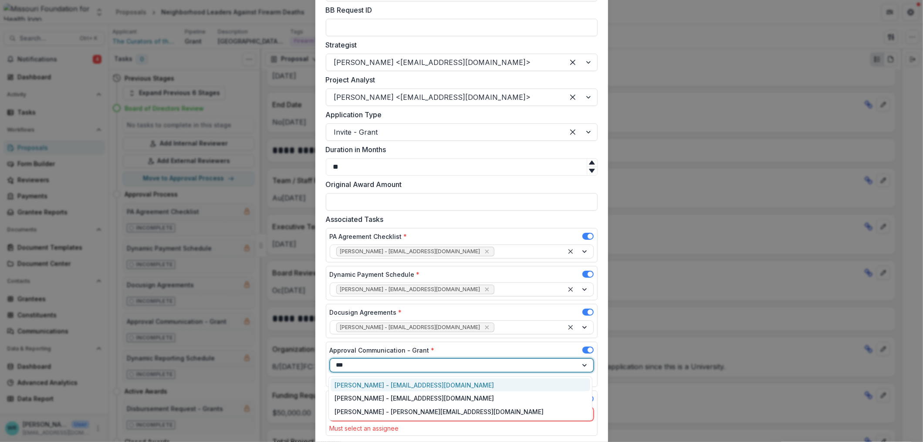
type input "****"
click at [402, 381] on div "Jessi LaRose - jlarose@mffh.org" at bounding box center [461, 385] width 260 height 14
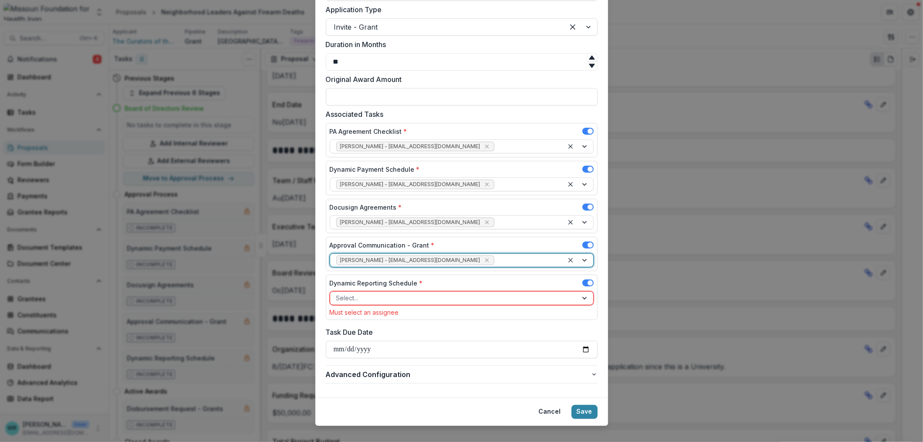
scroll to position [544, 0]
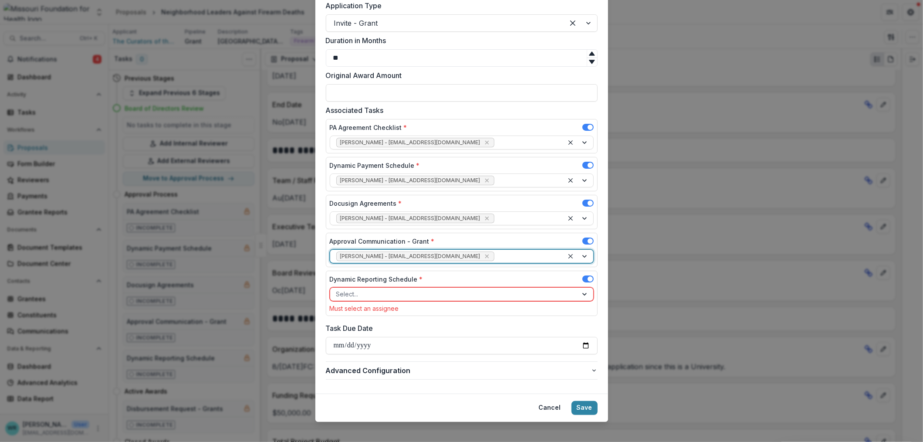
click at [351, 296] on div at bounding box center [453, 293] width 235 height 11
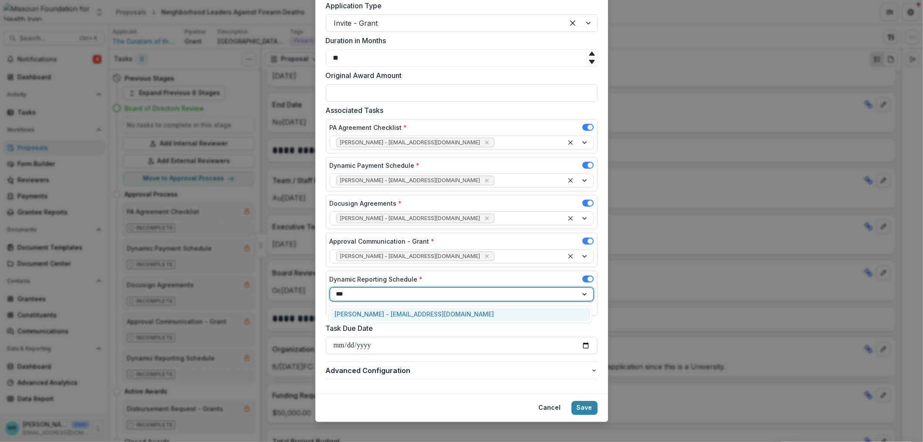
type input "****"
click at [371, 311] on div "Jean Freeman-Crawford - jcrawford@mffh.org" at bounding box center [461, 315] width 260 height 14
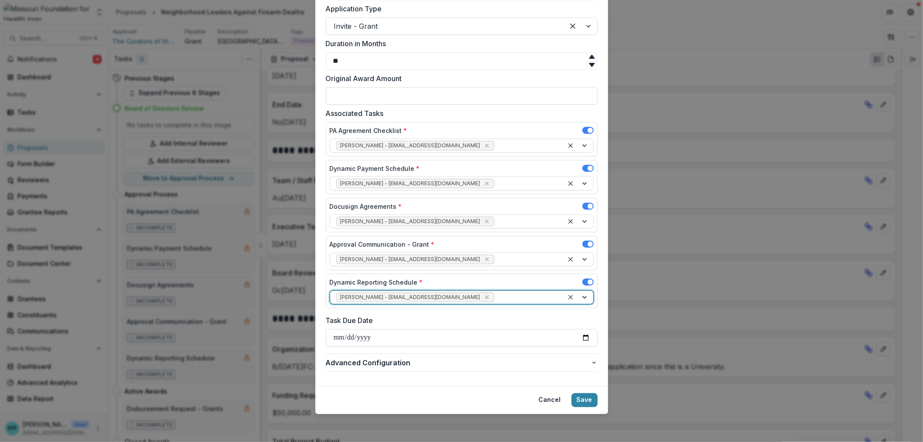
scroll to position [542, 0]
click at [586, 406] on button "Save" at bounding box center [585, 400] width 26 height 14
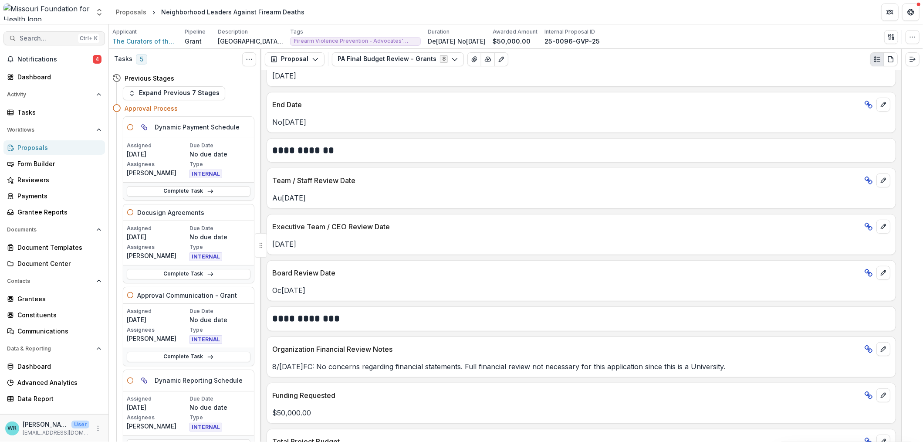
click at [50, 41] on span "Search..." at bounding box center [47, 38] width 55 height 7
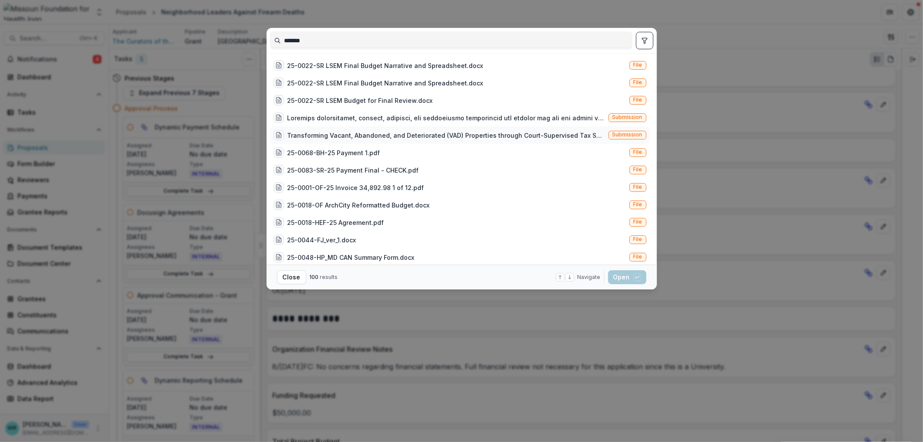
type input "*******"
click at [550, 138] on div "Transforming Vacant, Abandoned, and Deteriorated (VAD) Properties through Court…" at bounding box center [446, 135] width 318 height 9
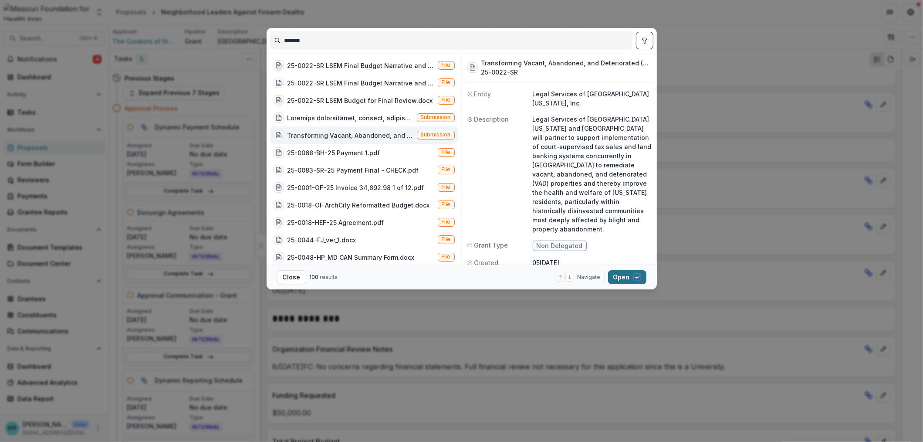
click at [620, 273] on button "Open with enter key" at bounding box center [627, 277] width 38 height 14
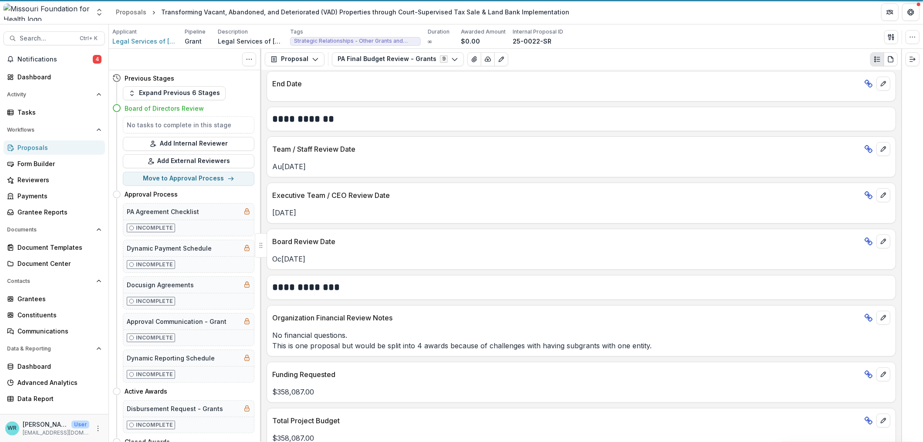
scroll to position [469, 0]
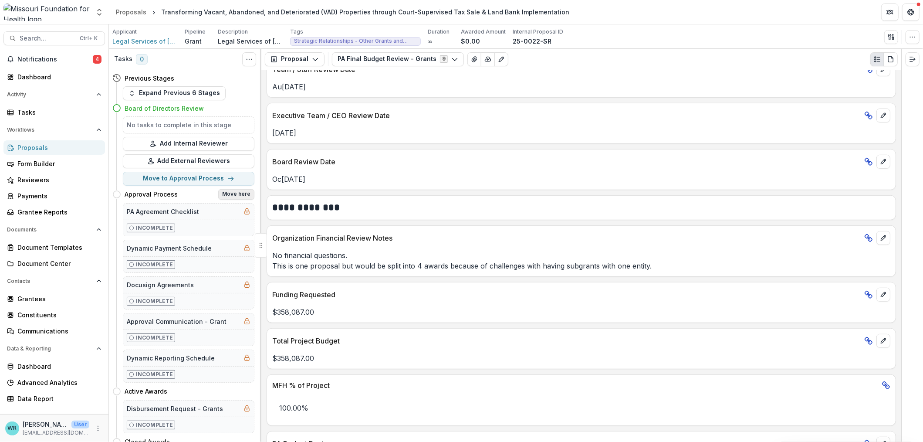
click at [230, 196] on button "Move here" at bounding box center [236, 194] width 36 height 10
select select "**********"
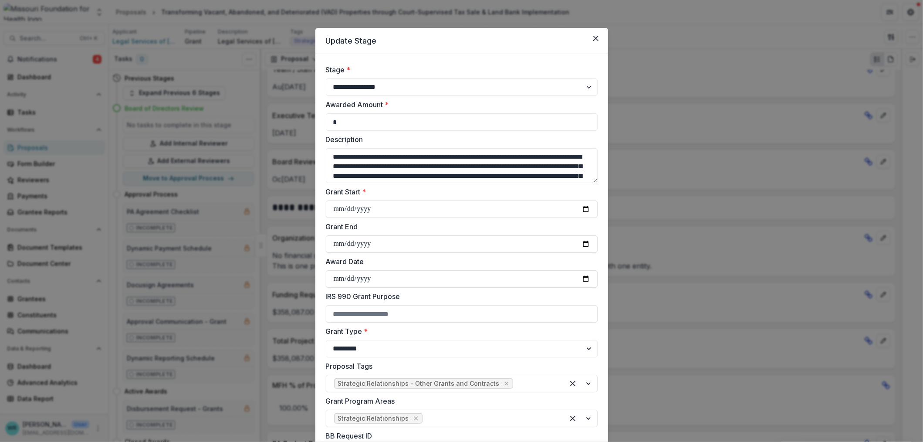
drag, startPoint x: 345, startPoint y: 121, endPoint x: 724, endPoint y: 176, distance: 382.9
type input "******"
type input "**********"
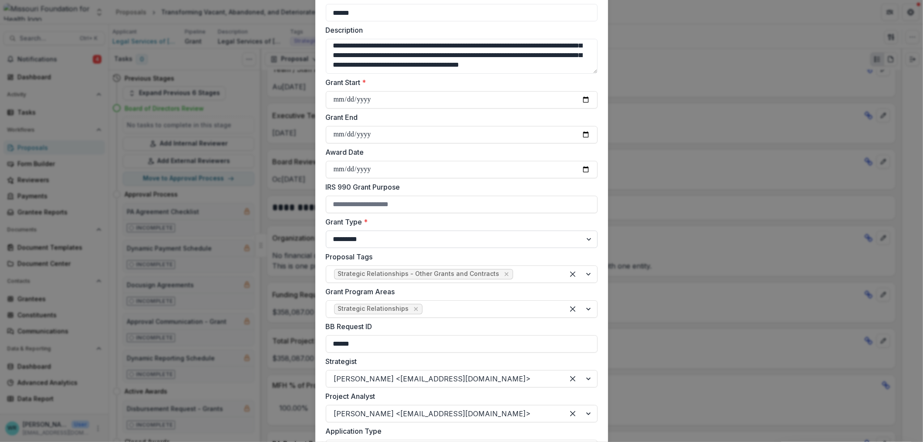
scroll to position [54, 0]
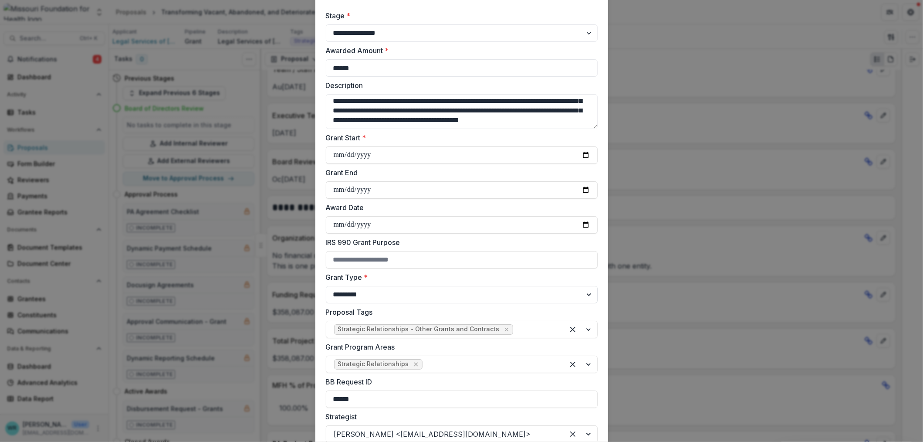
type input "**********"
click at [582, 221] on input "Award Date" at bounding box center [462, 224] width 272 height 17
type input "**********"
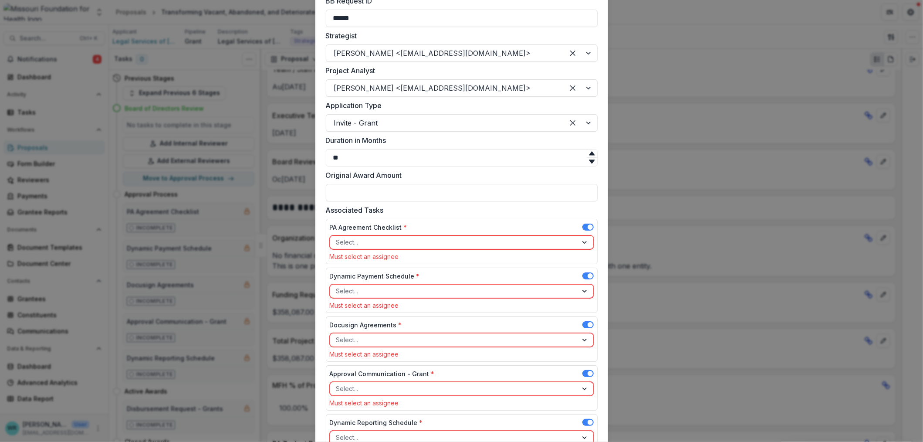
scroll to position [435, 0]
click at [530, 241] on div at bounding box center [453, 241] width 235 height 11
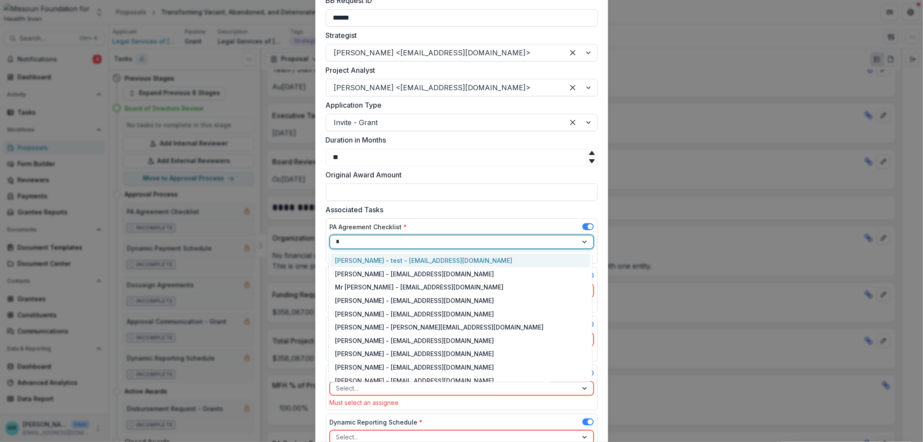
type input "**"
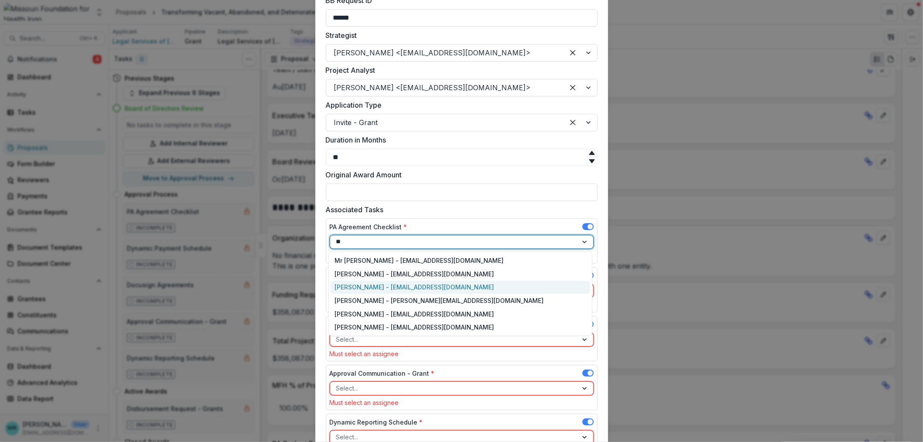
click at [413, 286] on div "Deena Lauver Scotti - dlauverscotti@mffh.org" at bounding box center [461, 288] width 260 height 14
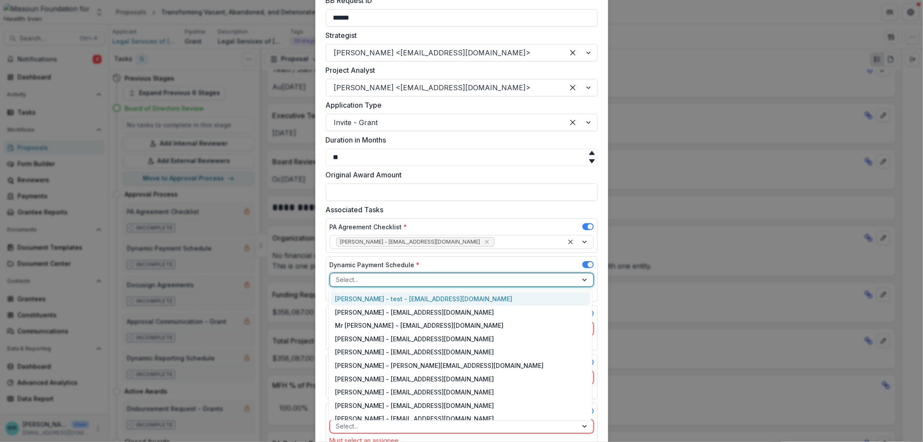
click at [369, 282] on div at bounding box center [453, 279] width 235 height 11
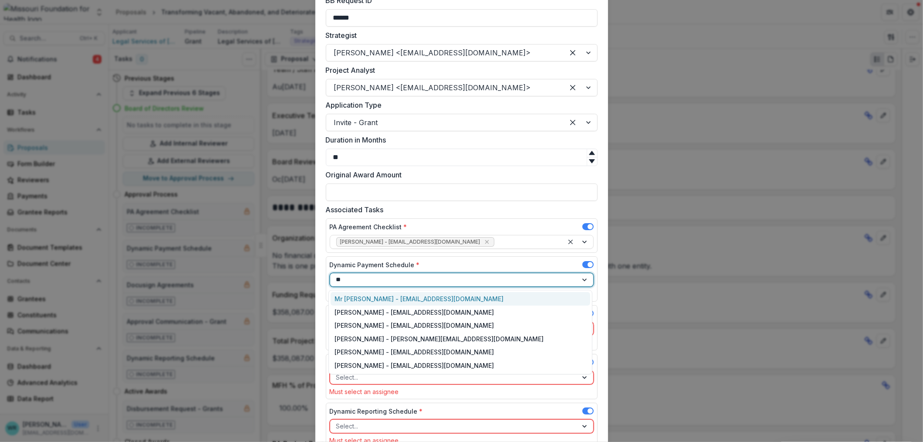
type input "***"
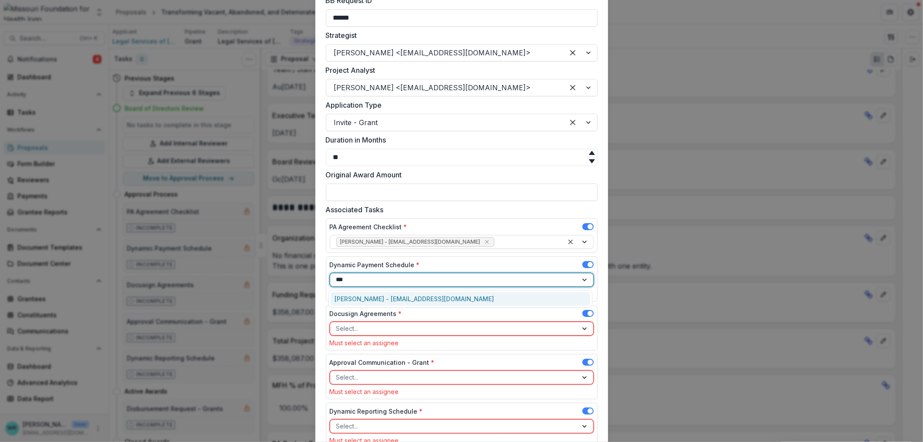
click at [373, 298] on div "Deena Lauver Scotti - dlauverscotti@mffh.org" at bounding box center [461, 299] width 260 height 14
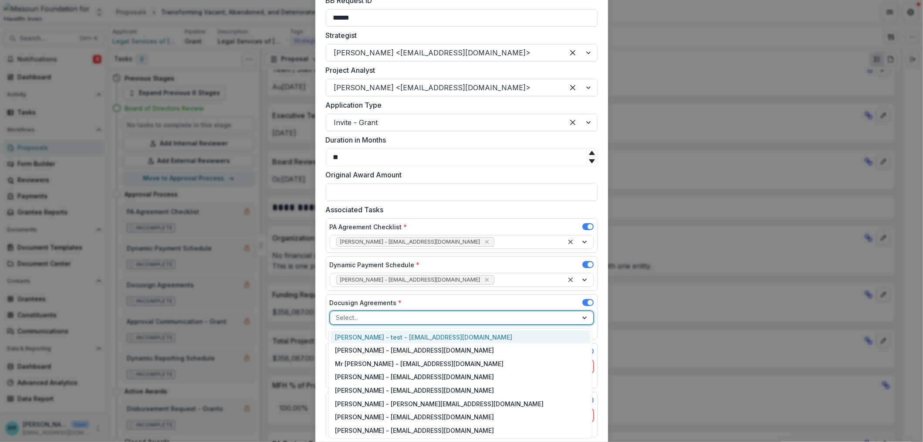
click at [364, 318] on div at bounding box center [453, 317] width 235 height 11
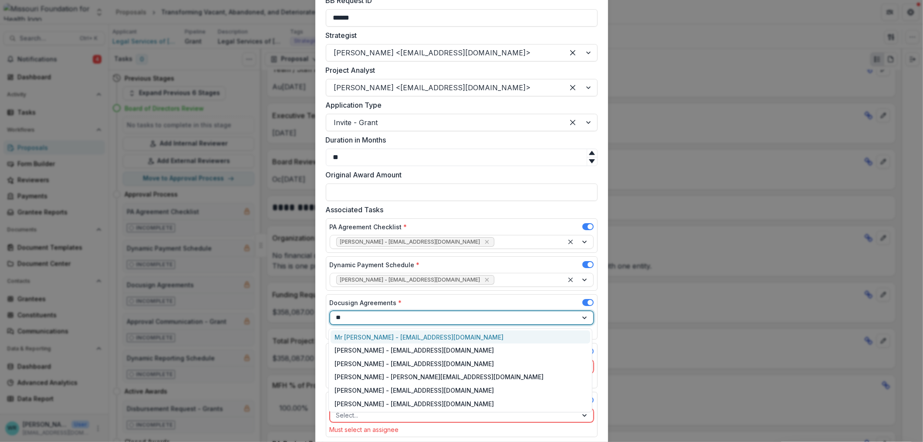
type input "***"
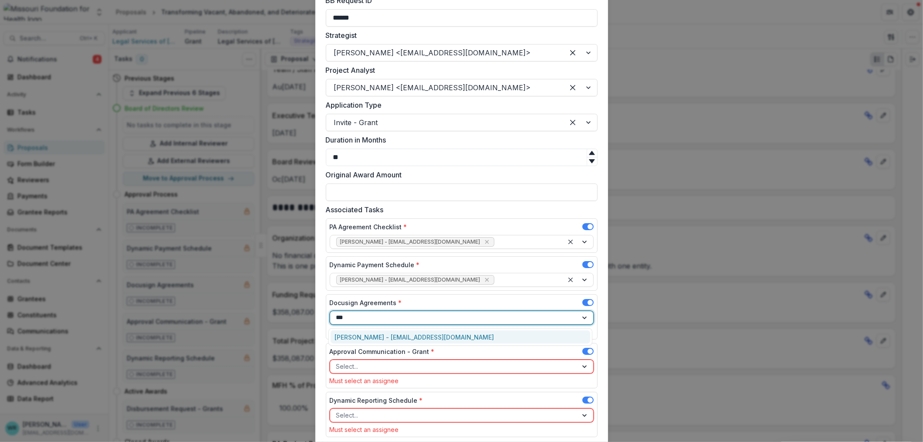
drag, startPoint x: 365, startPoint y: 337, endPoint x: 369, endPoint y: 339, distance: 4.7
click at [365, 337] on div "Deena Lauver Scotti - dlauverscotti@mffh.org" at bounding box center [461, 337] width 260 height 14
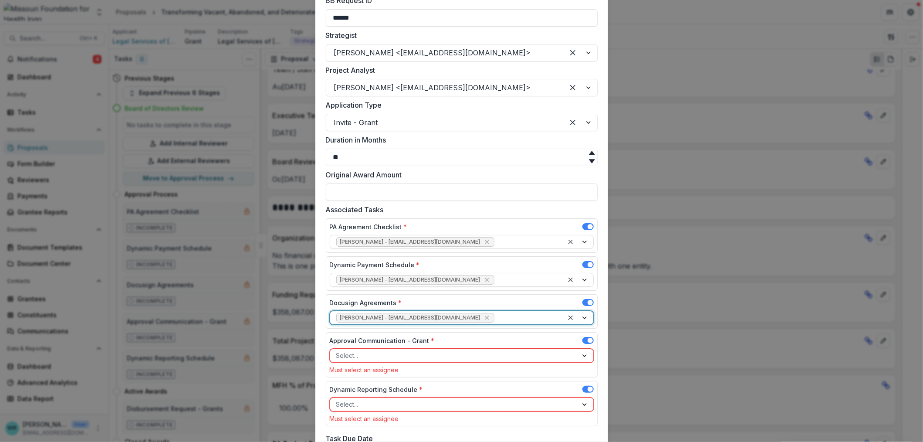
click at [365, 354] on div at bounding box center [453, 355] width 235 height 11
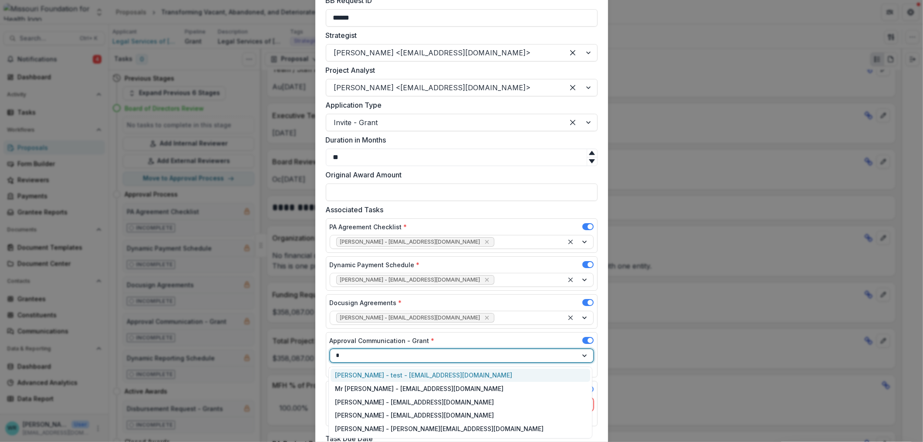
type input "**"
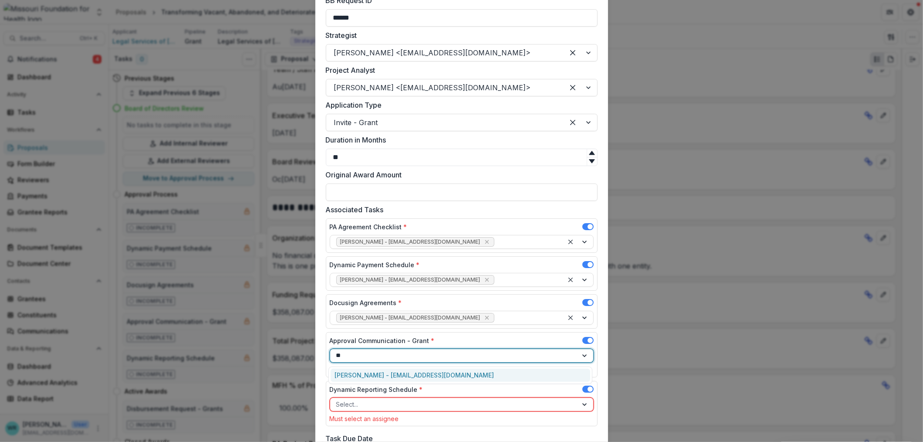
click at [392, 372] on div "Ivory Clarke - iclarke@mffh.org" at bounding box center [461, 376] width 260 height 14
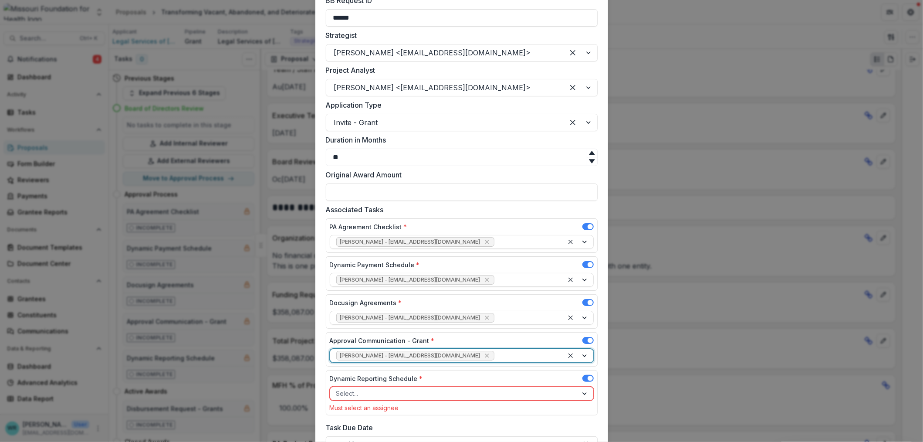
click at [381, 392] on div at bounding box center [453, 393] width 235 height 11
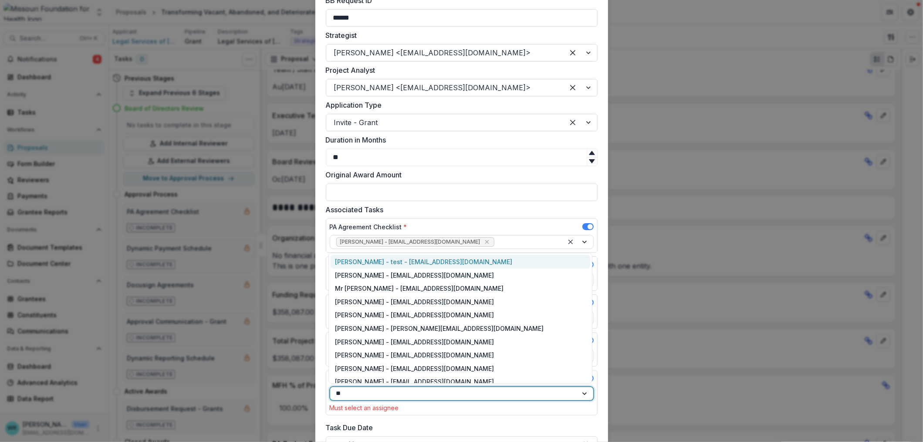
type input "***"
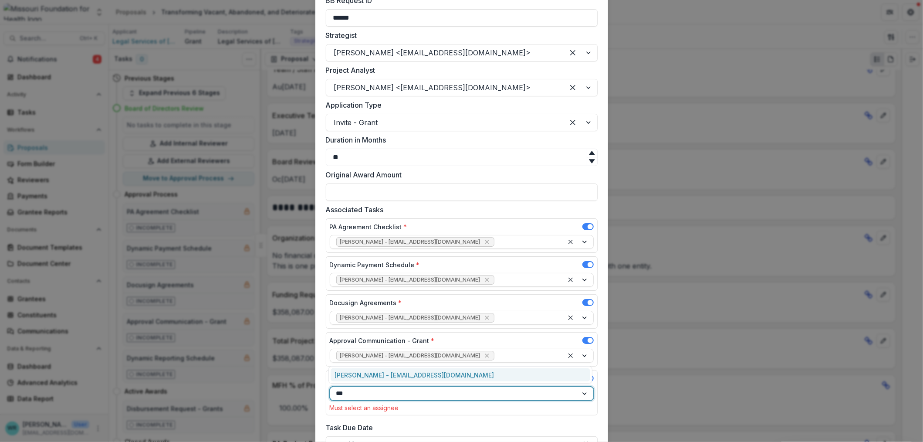
click at [385, 375] on div "Deena Lauver Scotti - dlauverscotti@mffh.org" at bounding box center [461, 375] width 260 height 14
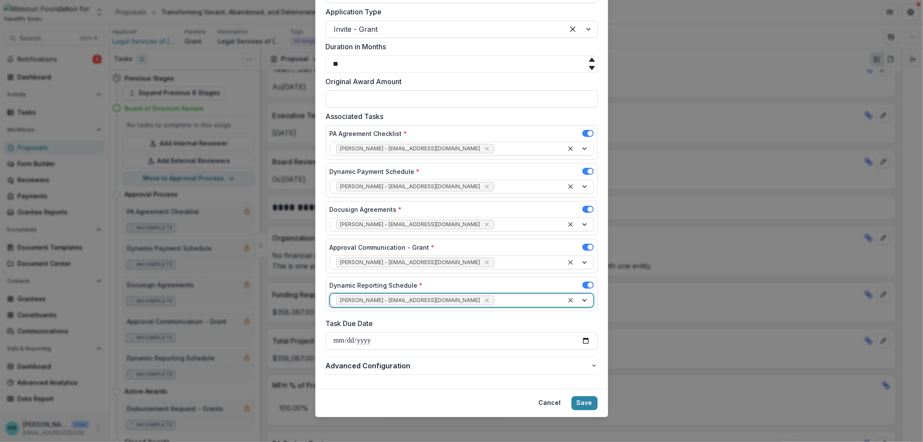
scroll to position [532, 0]
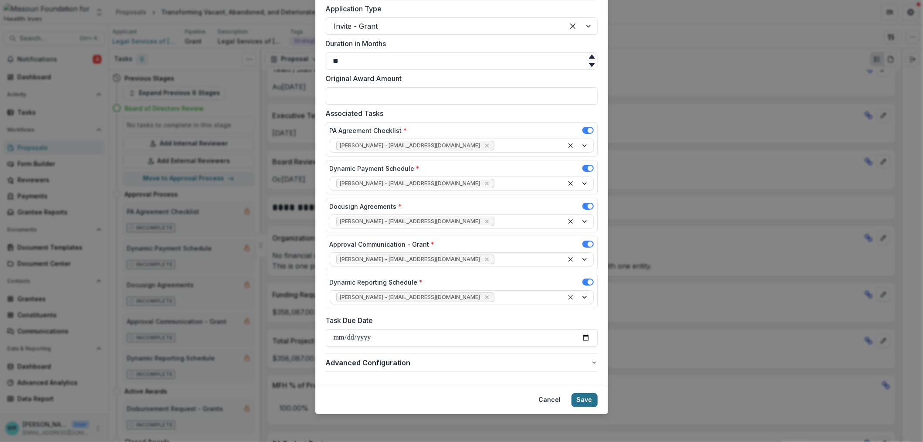
click at [589, 395] on button "Save" at bounding box center [585, 400] width 26 height 14
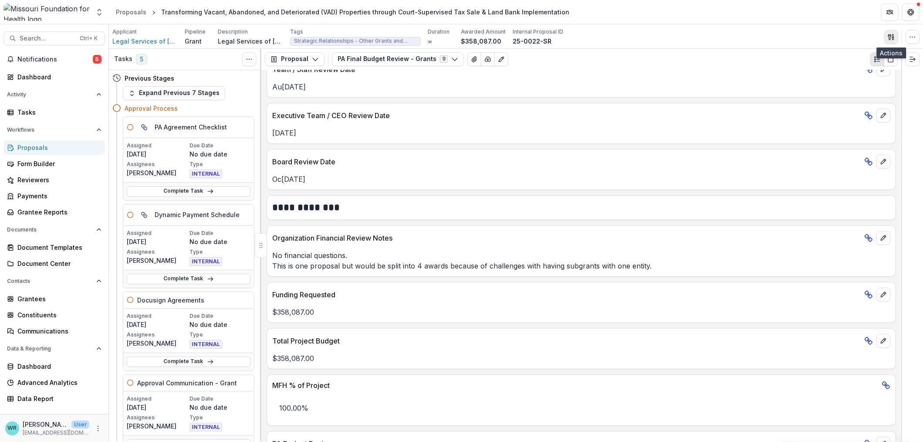
click at [893, 35] on polygon "button" at bounding box center [893, 34] width 1 height 1
click at [850, 68] on button "Proposal Files" at bounding box center [849, 71] width 93 height 14
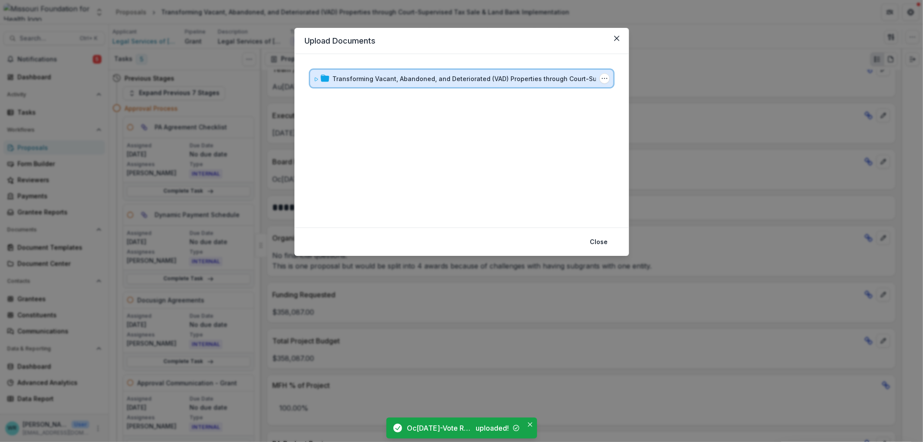
click at [311, 78] on div "Transforming Vacant, Abandoned, and Deteriorated (VAD) Properties through Court…" at bounding box center [461, 78] width 303 height 17
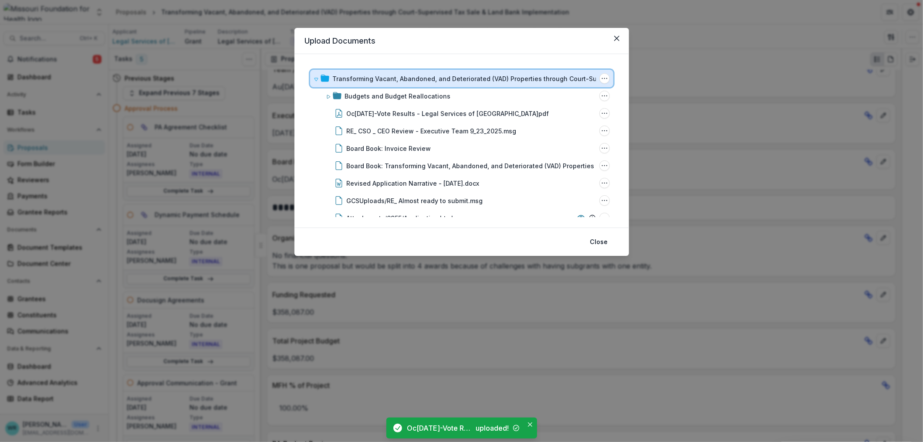
click at [318, 79] on icon at bounding box center [316, 79] width 5 height 5
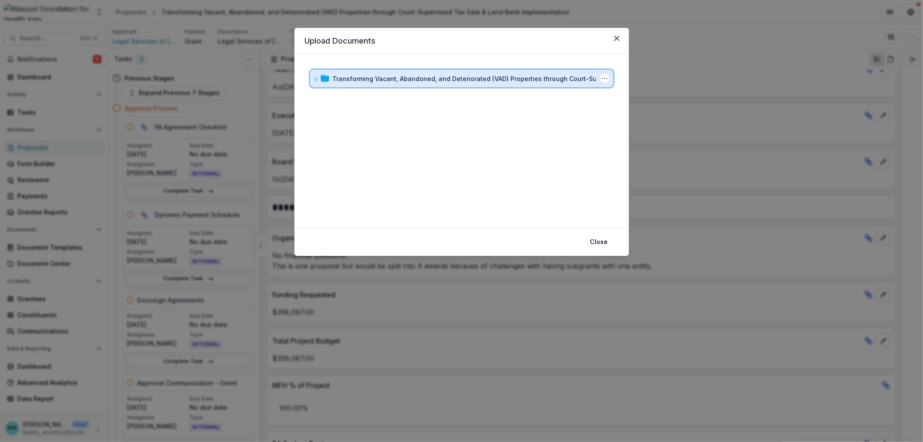
click at [318, 79] on icon at bounding box center [316, 79] width 5 height 5
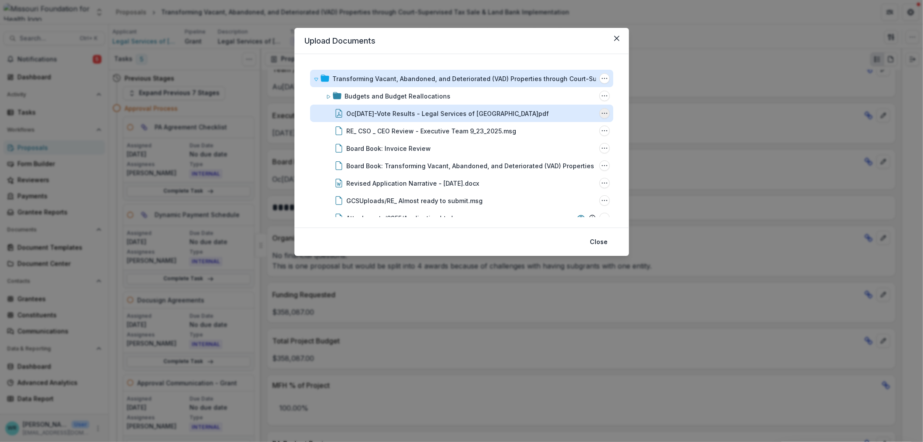
click at [601, 112] on icon "October 2025 E-Vote Results - Legal Services of Eastern MO.pdf Options" at bounding box center [604, 113] width 7 height 7
click at [555, 156] on button "Rename" at bounding box center [560, 159] width 93 height 14
drag, startPoint x: 433, startPoint y: 110, endPoint x: 404, endPoint y: 114, distance: 29.9
click at [404, 114] on input "**********" at bounding box center [392, 113] width 91 height 10
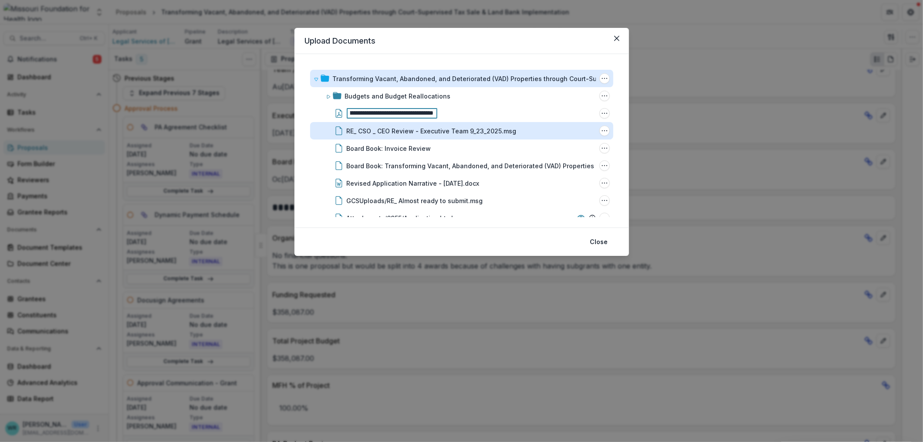
type input "**********"
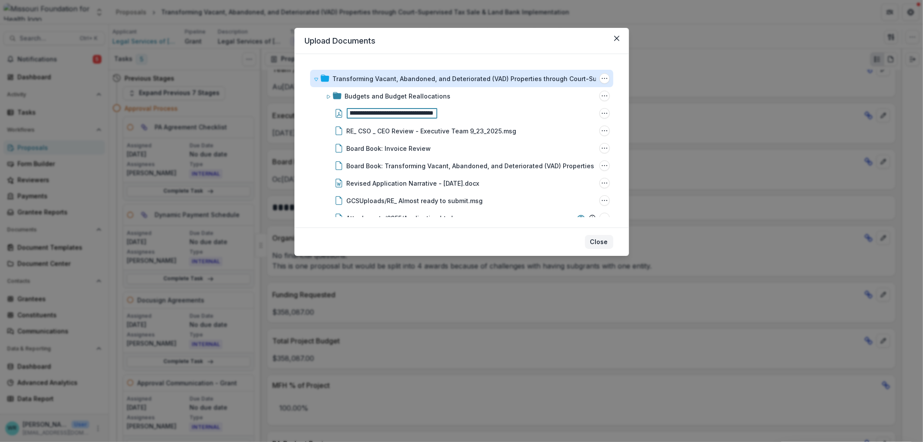
click at [595, 242] on button "Close" at bounding box center [599, 242] width 28 height 14
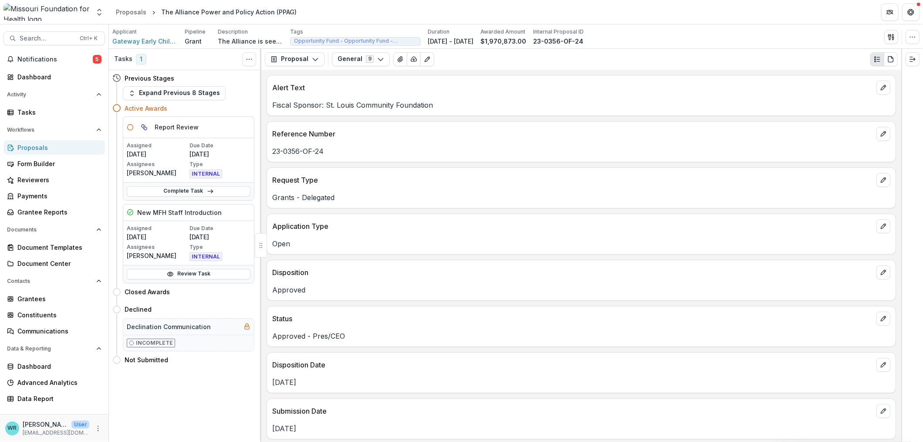
drag, startPoint x: 293, startPoint y: 7, endPoint x: 372, endPoint y: 122, distance: 140.2
click at [372, 122] on div "Reference Number" at bounding box center [581, 131] width 629 height 19
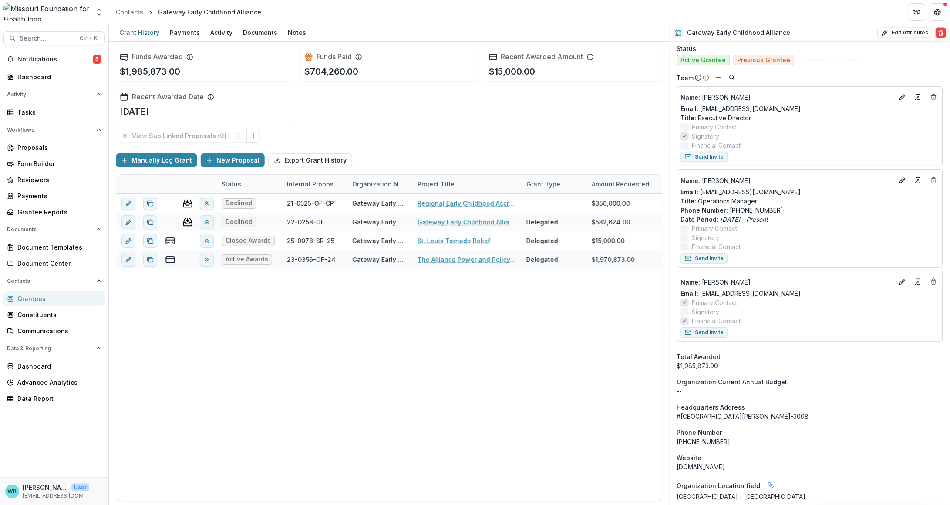
scroll to position [435, 0]
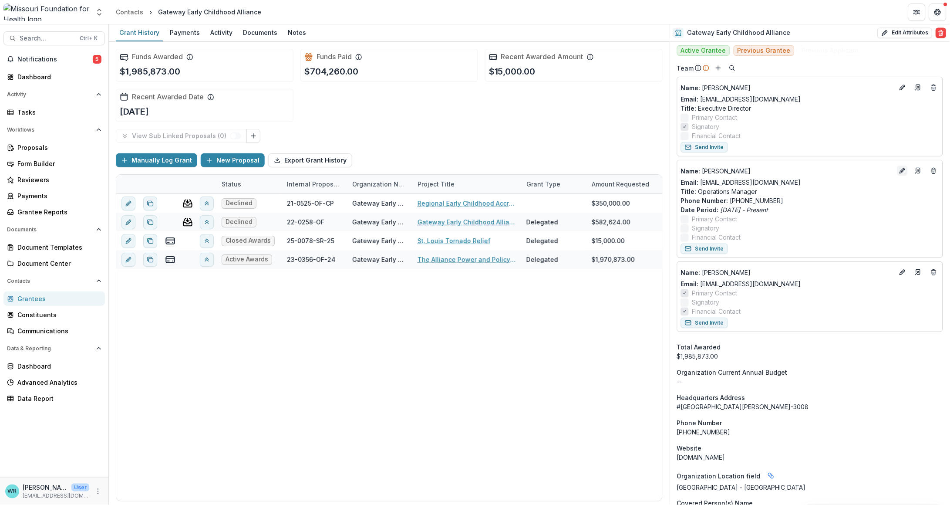
click at [900, 169] on icon "Edit" at bounding box center [902, 171] width 4 height 4
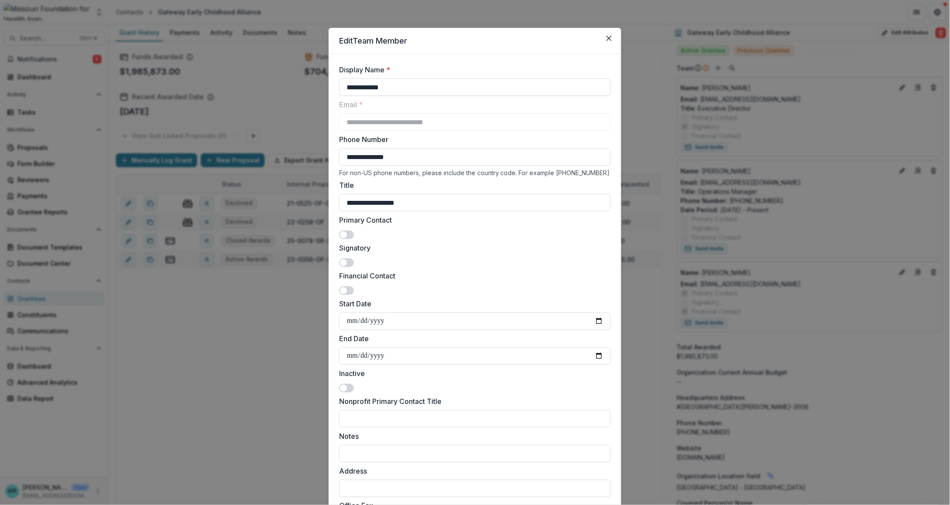
scroll to position [233, 0]
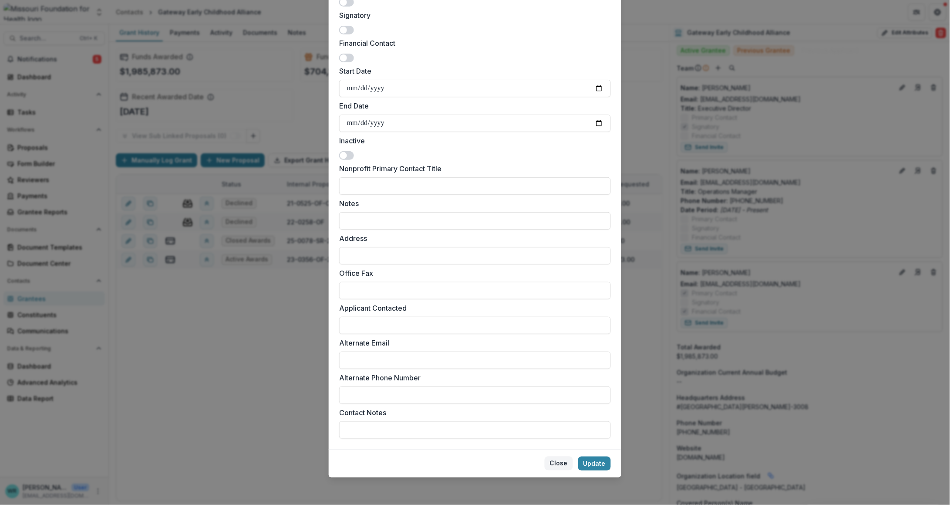
click at [561, 463] on button "Close" at bounding box center [559, 464] width 28 height 14
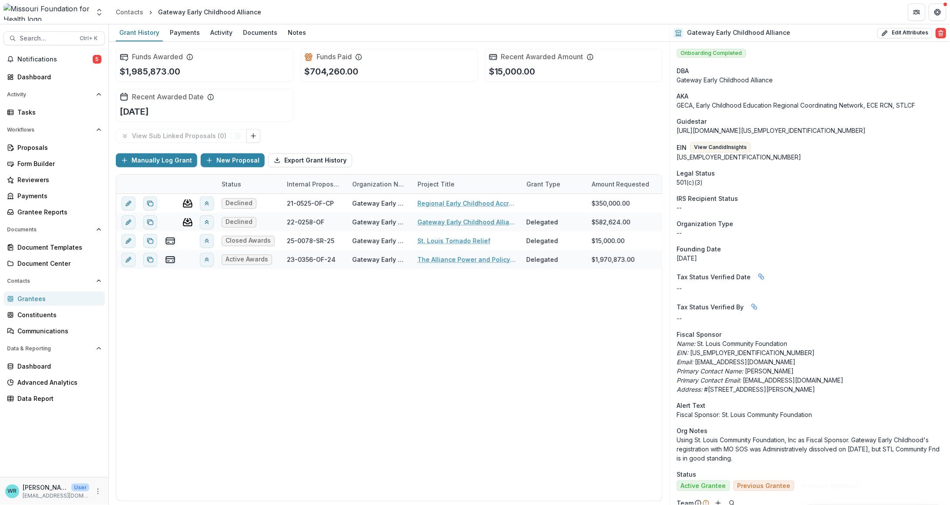
click at [656, 9] on header "Contacts Gateway Early Childhood Alliance" at bounding box center [530, 12] width 842 height 24
click at [46, 35] on span "Search..." at bounding box center [47, 38] width 55 height 7
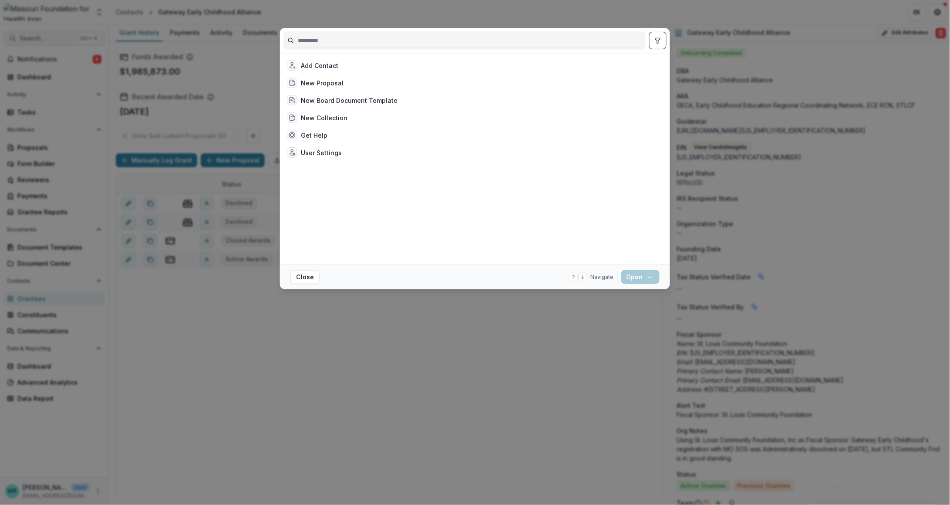
type input "*"
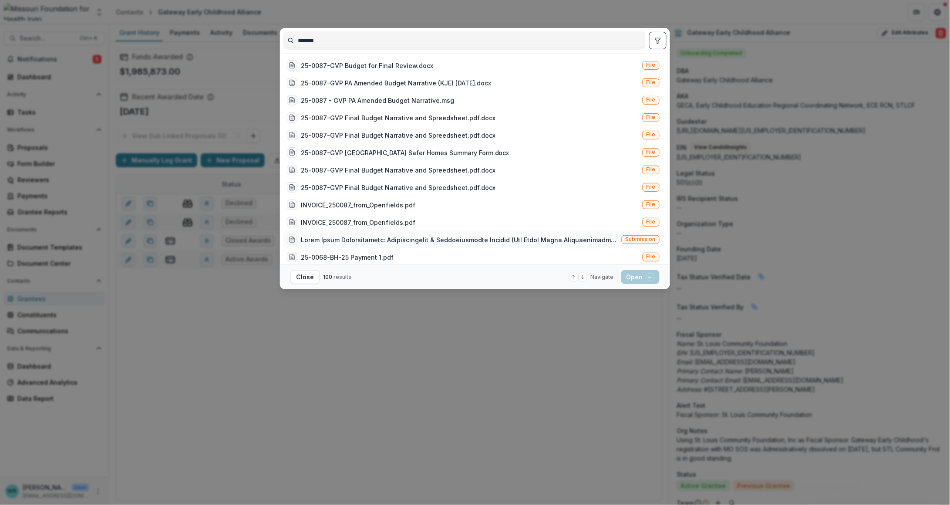
type input "*******"
click at [647, 237] on span "Submission" at bounding box center [641, 239] width 30 height 6
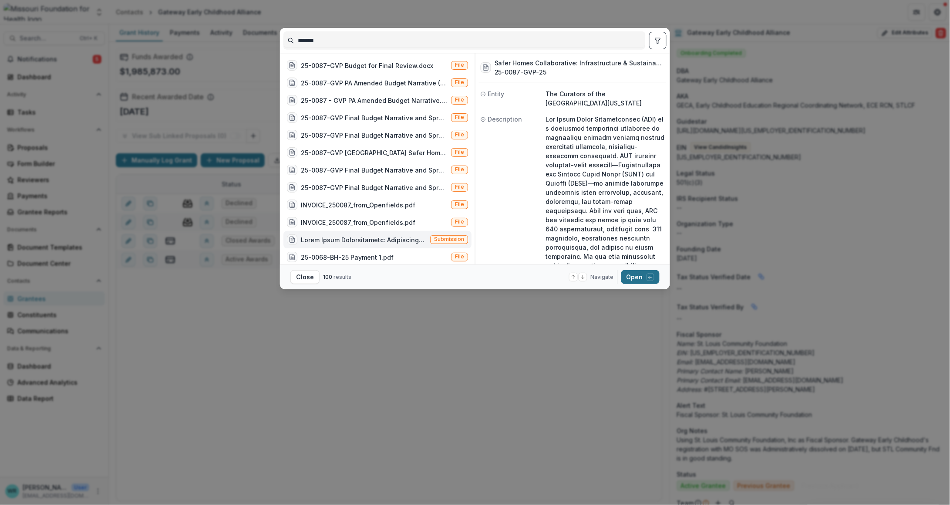
click at [644, 280] on button "Open with enter key" at bounding box center [641, 277] width 38 height 14
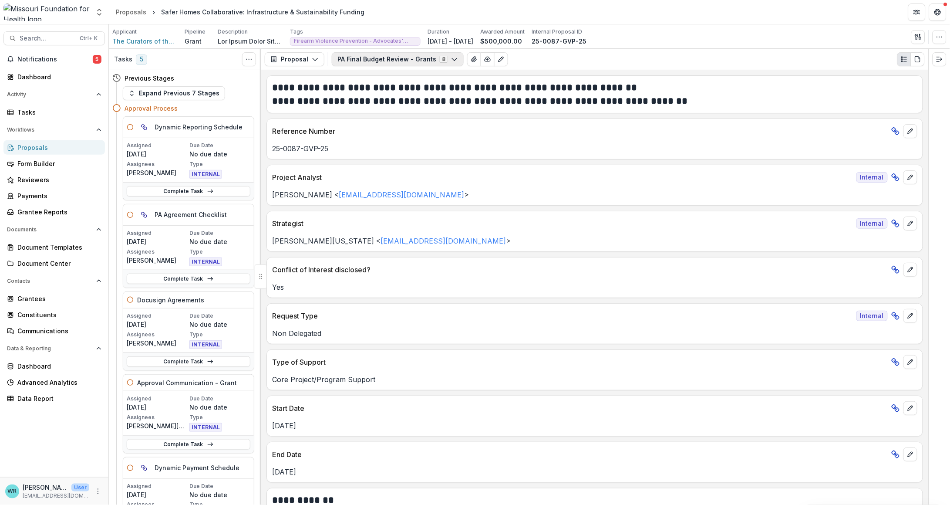
click at [451, 58] on icon "button" at bounding box center [454, 59] width 7 height 7
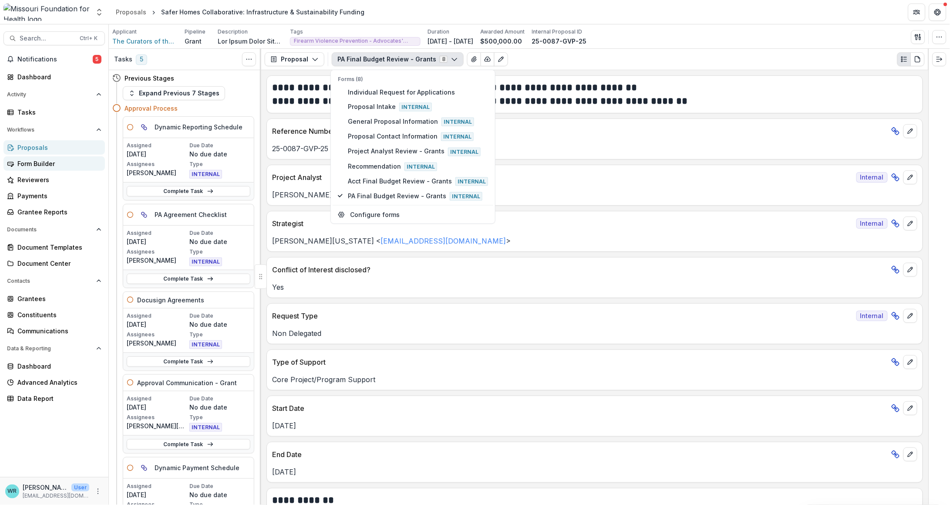
click at [36, 162] on div "Form Builder" at bounding box center [57, 163] width 81 height 9
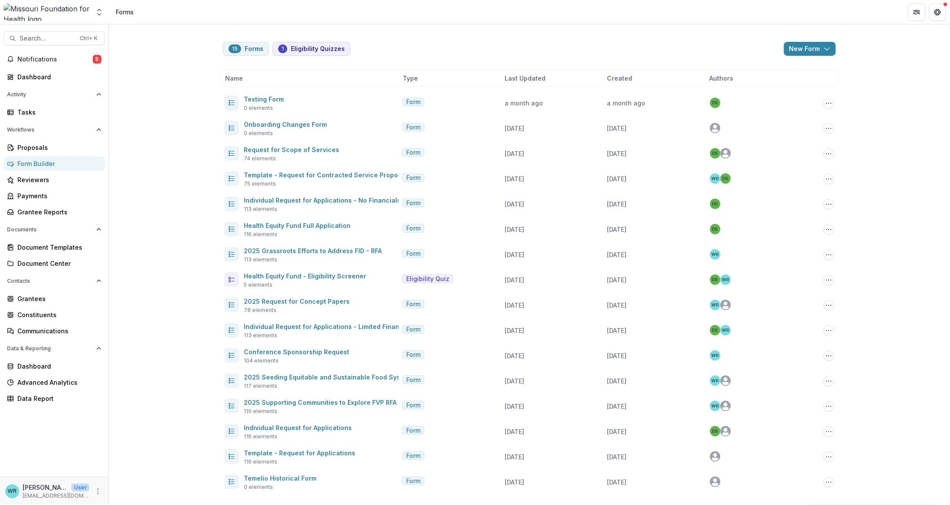
click at [676, 22] on header "Forms" at bounding box center [530, 12] width 842 height 24
click at [97, 490] on icon "More" at bounding box center [98, 491] width 7 height 7
click at [140, 472] on link "User Settings" at bounding box center [154, 473] width 93 height 14
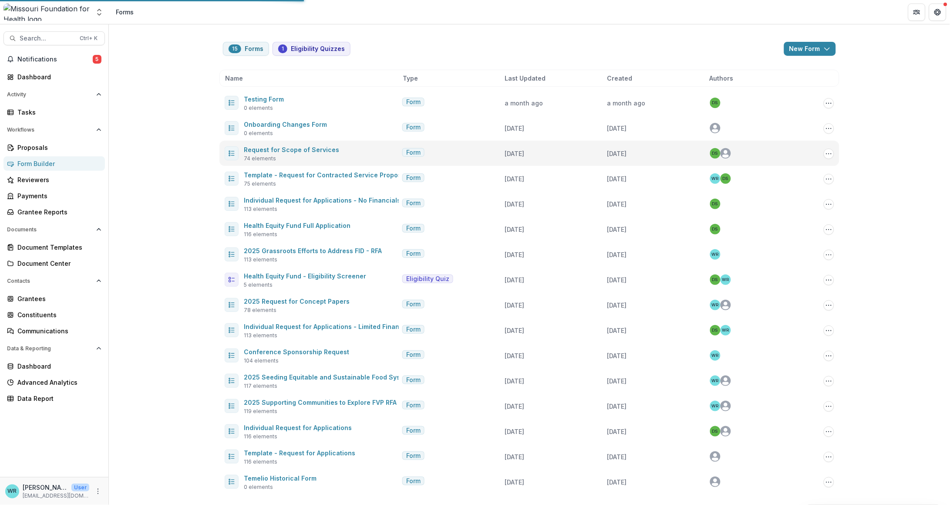
select select "****"
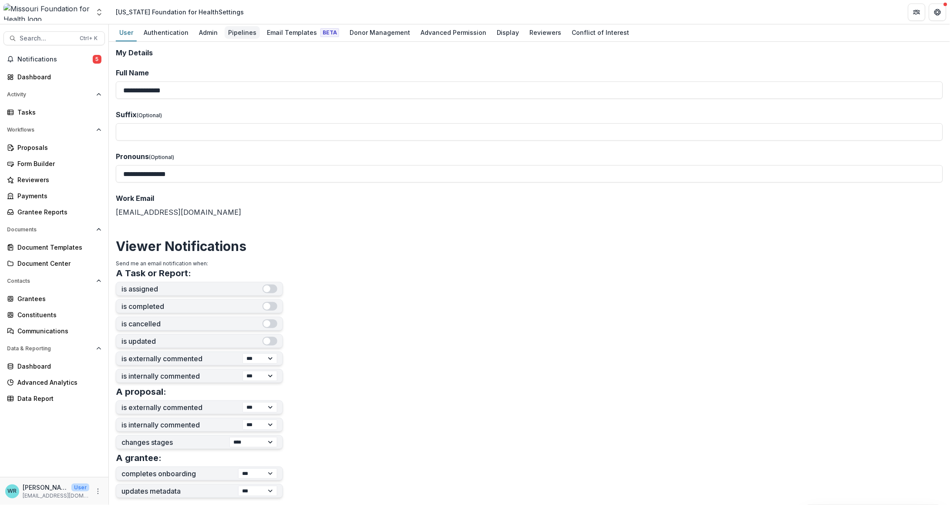
click at [247, 29] on div "Pipelines" at bounding box center [242, 32] width 35 height 13
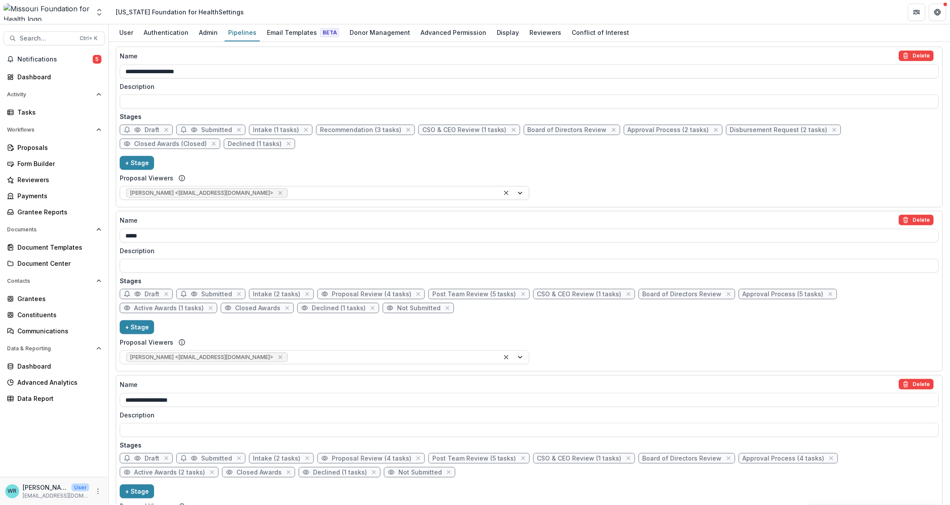
scroll to position [163, 0]
click at [754, 291] on span "Approval Process (5 tasks)" at bounding box center [783, 293] width 81 height 7
select select "********"
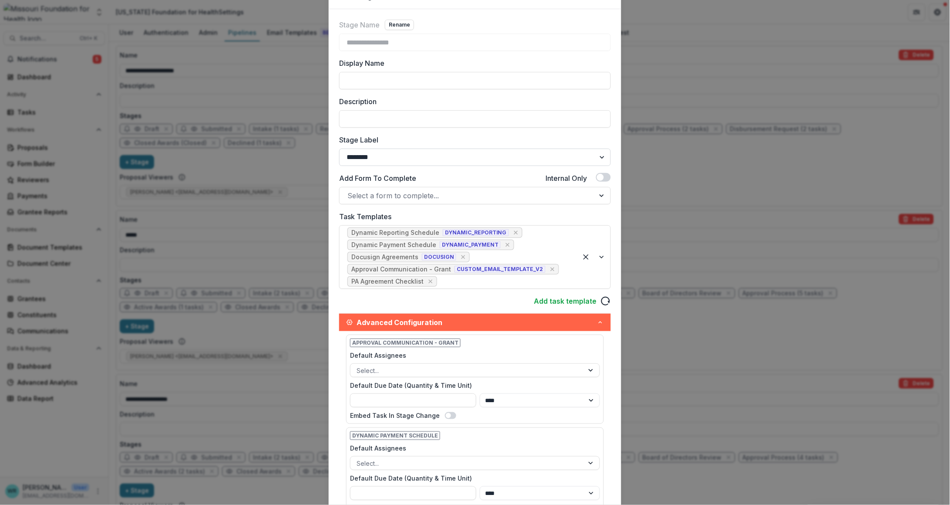
scroll to position [0, 0]
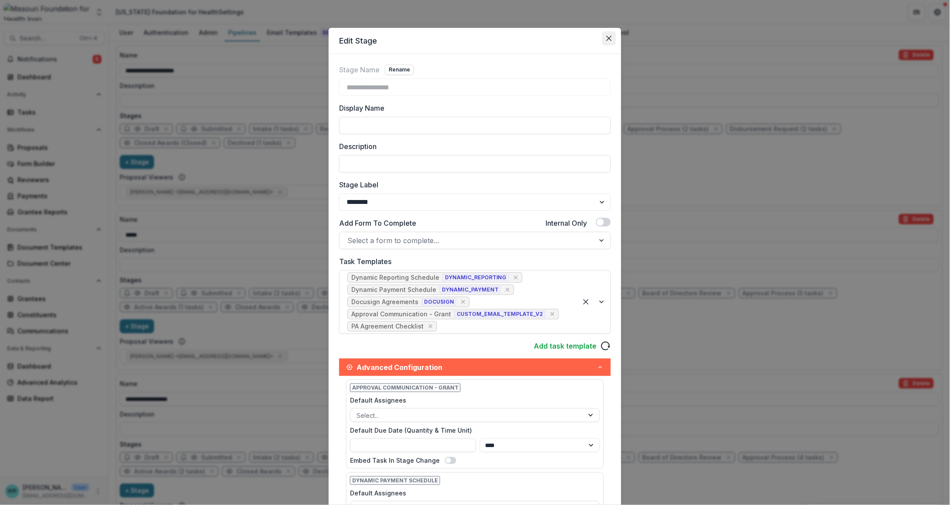
click at [609, 37] on icon "Close" at bounding box center [609, 38] width 5 height 5
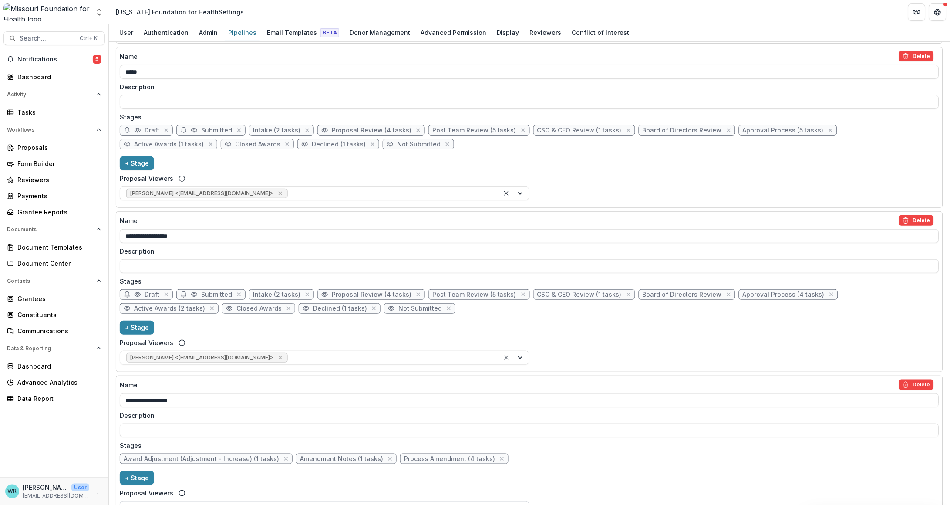
scroll to position [326, 0]
click at [36, 159] on link "Form Builder" at bounding box center [53, 163] width 101 height 14
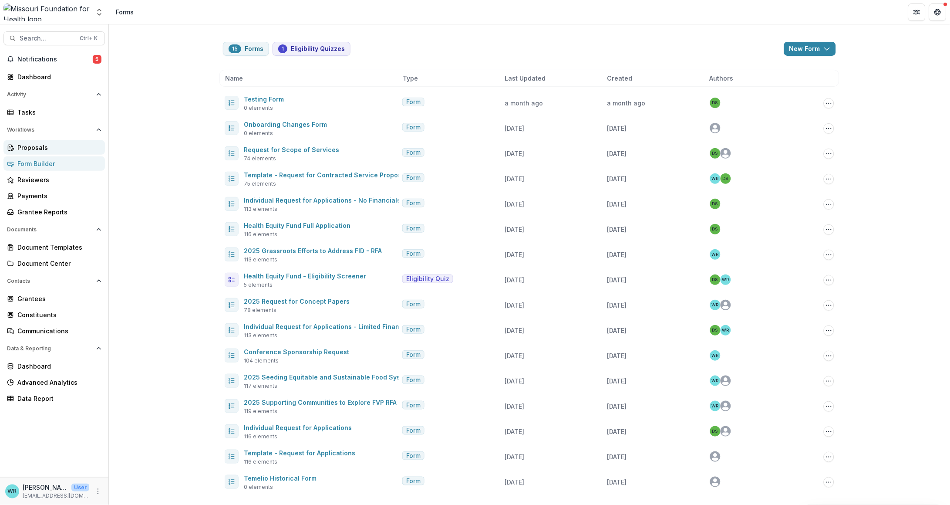
click at [34, 143] on div "Proposals" at bounding box center [57, 147] width 81 height 9
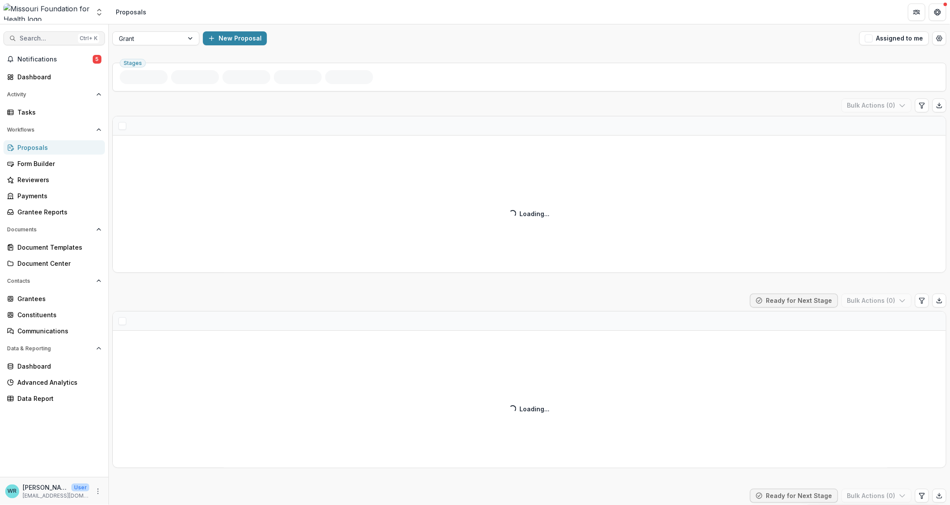
click at [45, 38] on span "Search..." at bounding box center [47, 38] width 55 height 7
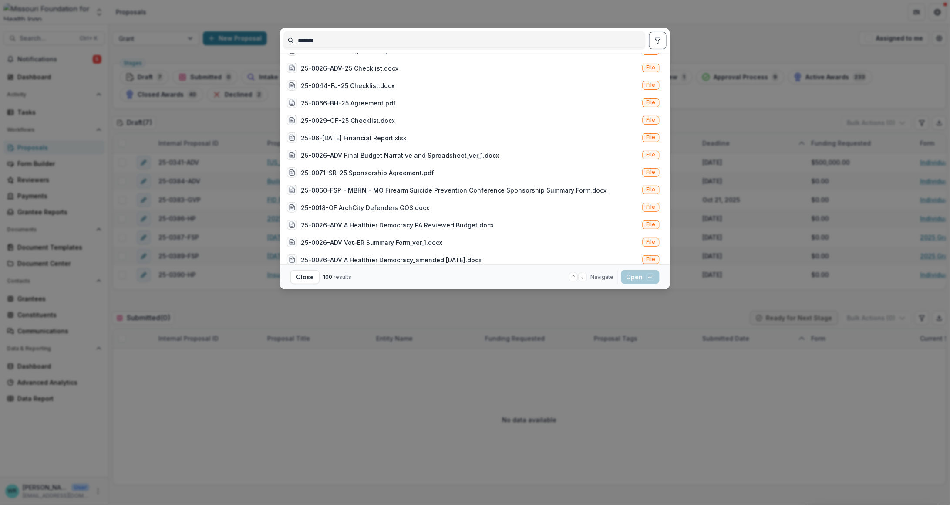
scroll to position [1538, 0]
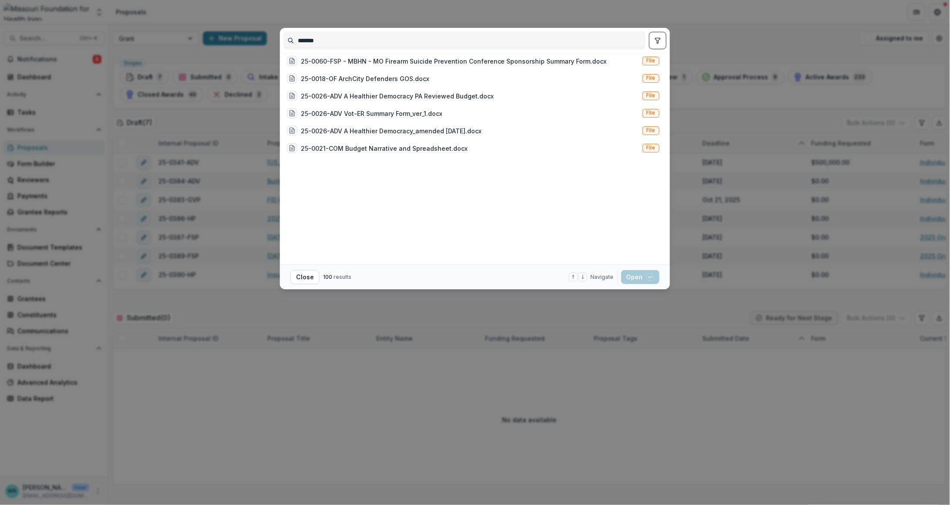
click at [659, 37] on icon "toggle filters" at bounding box center [658, 40] width 7 height 7
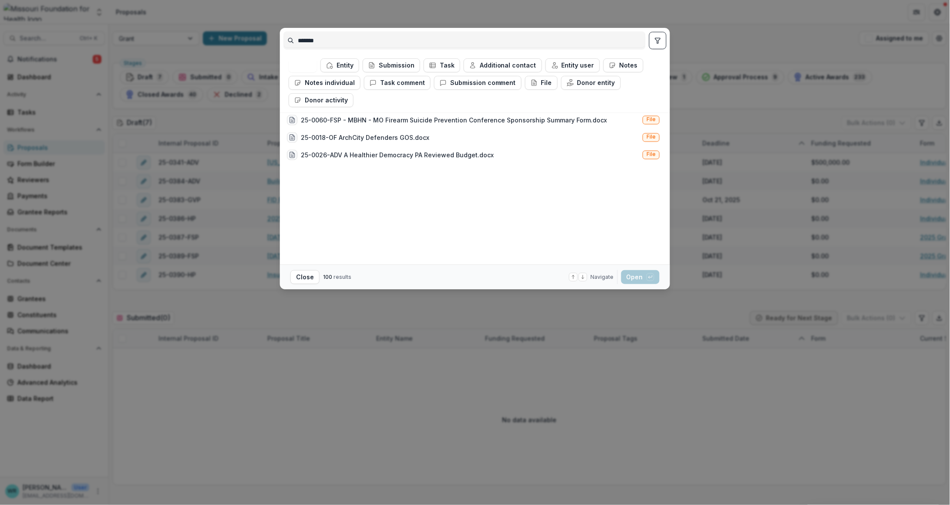
scroll to position [1157, 0]
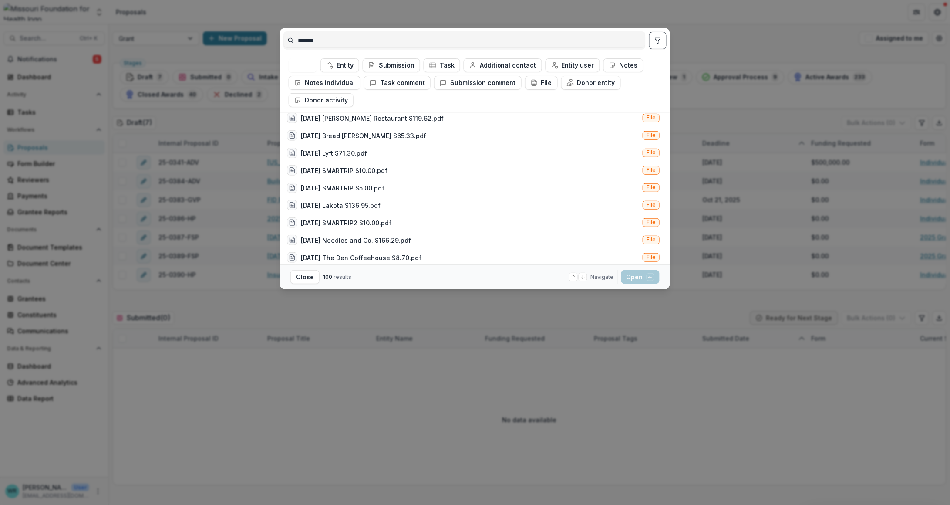
click at [402, 67] on button "Submission" at bounding box center [391, 65] width 57 height 14
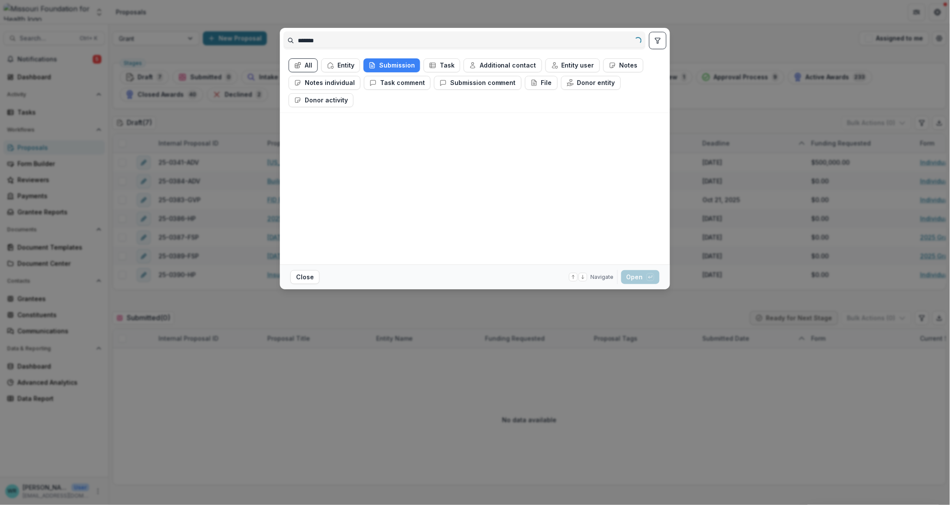
scroll to position [0, 0]
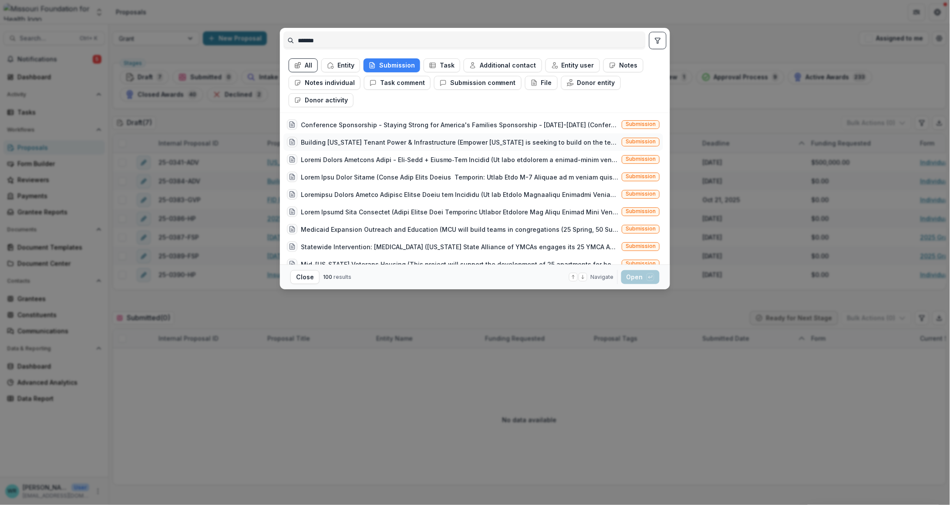
click at [644, 138] on span "Submission" at bounding box center [641, 142] width 38 height 9
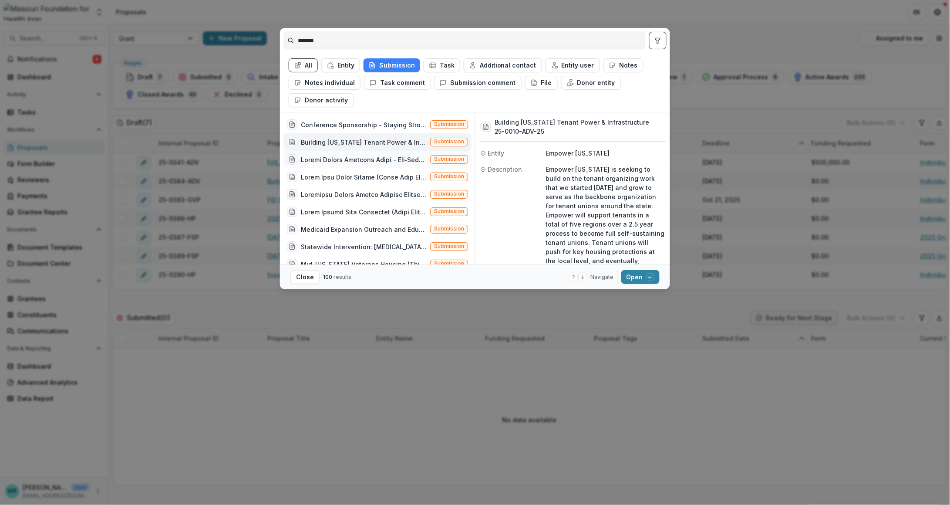
click at [447, 161] on span "Submission" at bounding box center [449, 159] width 30 height 6
click at [444, 175] on span "Submission" at bounding box center [449, 176] width 30 height 6
click at [454, 122] on span "Submission" at bounding box center [449, 124] width 30 height 6
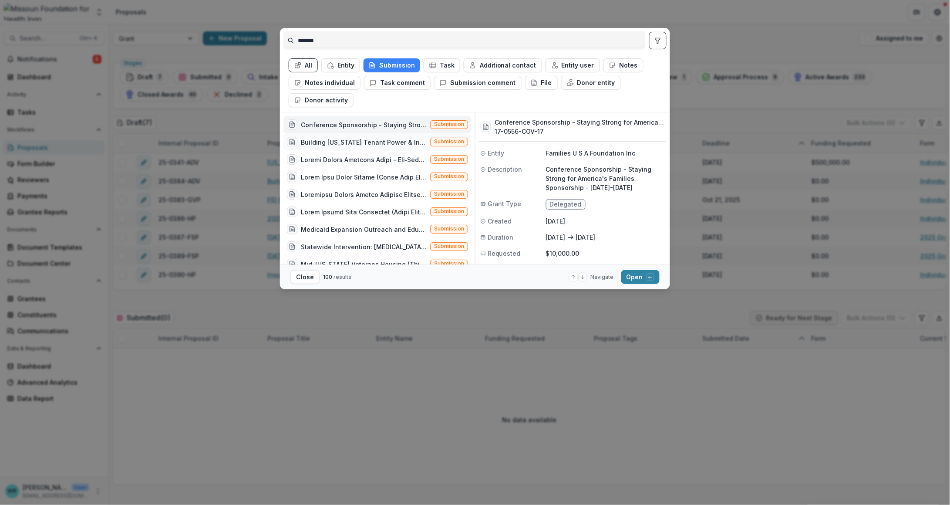
click at [452, 138] on span "Submission" at bounding box center [449, 142] width 38 height 9
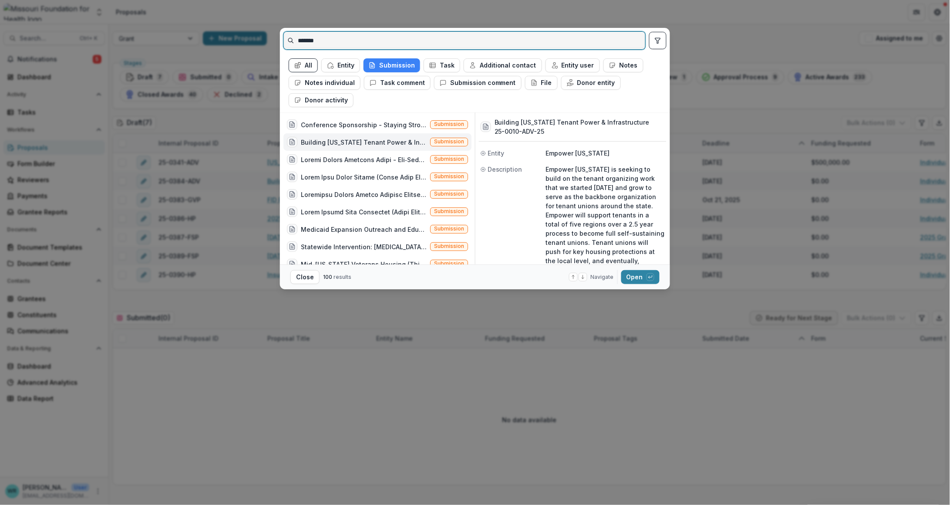
click at [343, 35] on input "*******" at bounding box center [465, 41] width 362 height 14
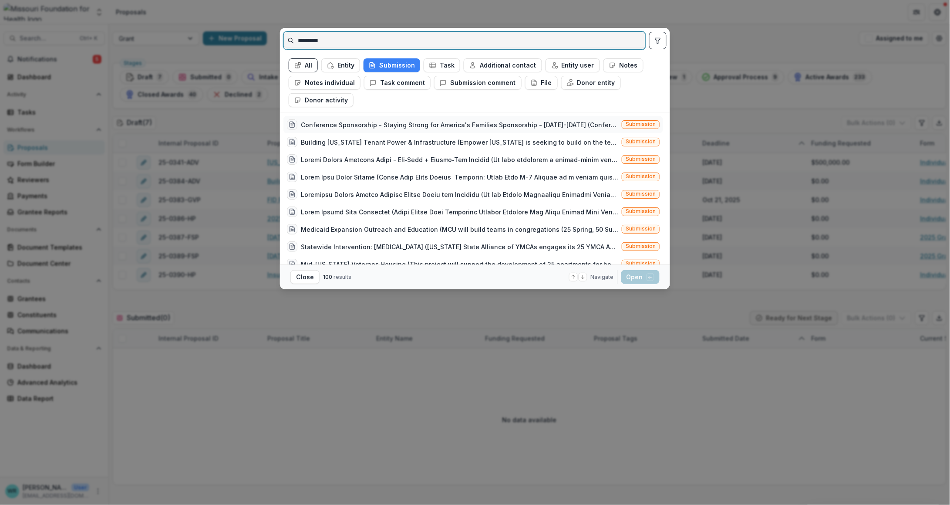
type input "*********"
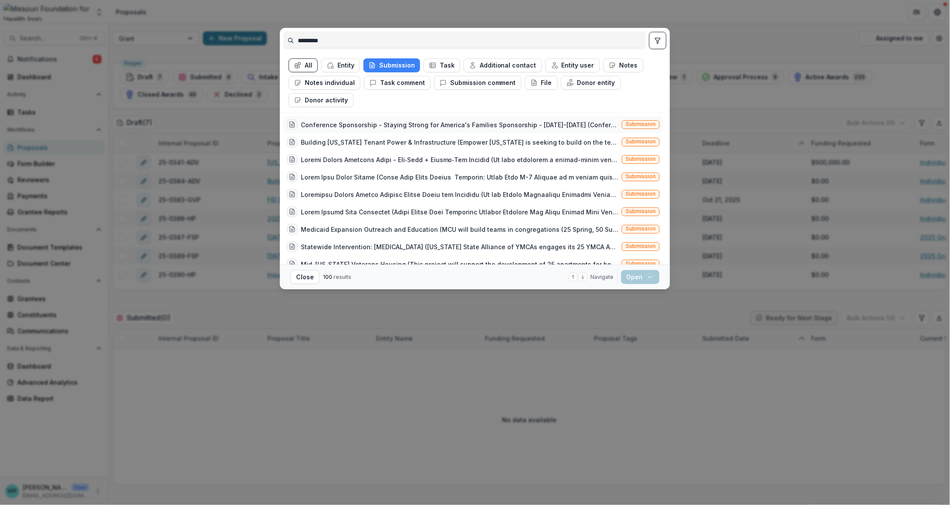
click at [649, 128] on span "Submission" at bounding box center [641, 124] width 38 height 9
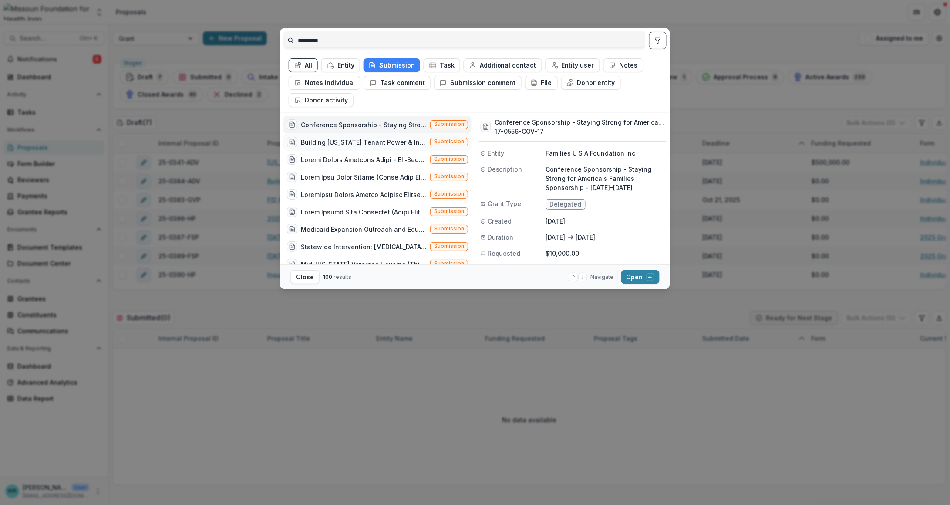
click at [447, 139] on span "Submission" at bounding box center [449, 142] width 30 height 6
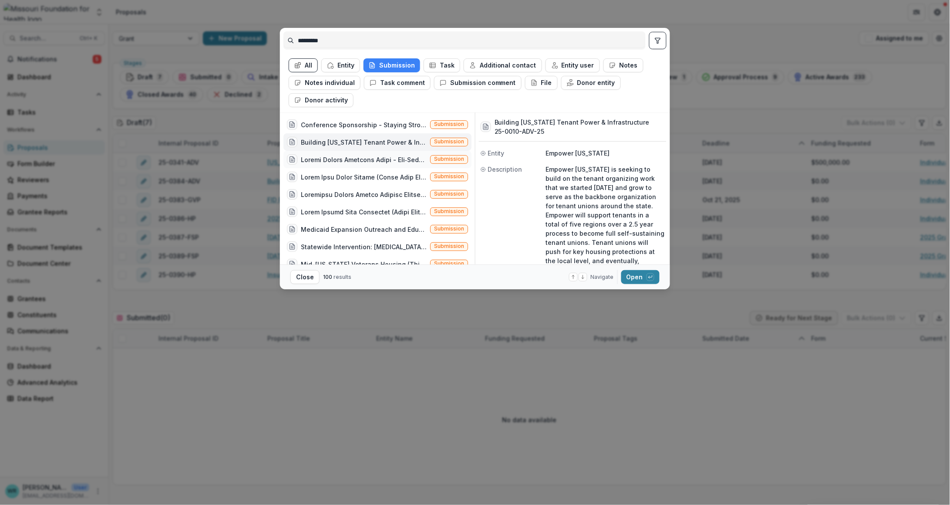
click at [451, 156] on span "Submission" at bounding box center [449, 159] width 30 height 6
click at [448, 175] on span "Submission" at bounding box center [449, 176] width 30 height 6
click at [449, 191] on span "Submission" at bounding box center [449, 194] width 30 height 6
click at [445, 212] on span "Submission" at bounding box center [449, 211] width 30 height 6
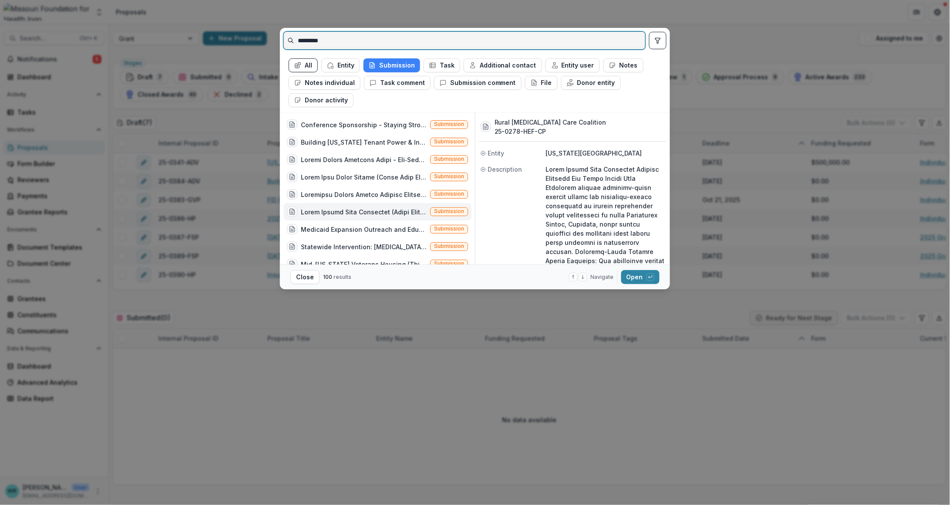
drag, startPoint x: 344, startPoint y: 41, endPoint x: 255, endPoint y: 38, distance: 88.5
click at [255, 38] on div "********* All Entity Submission Task Additional contact Entity user Notes Notes…" at bounding box center [475, 252] width 950 height 505
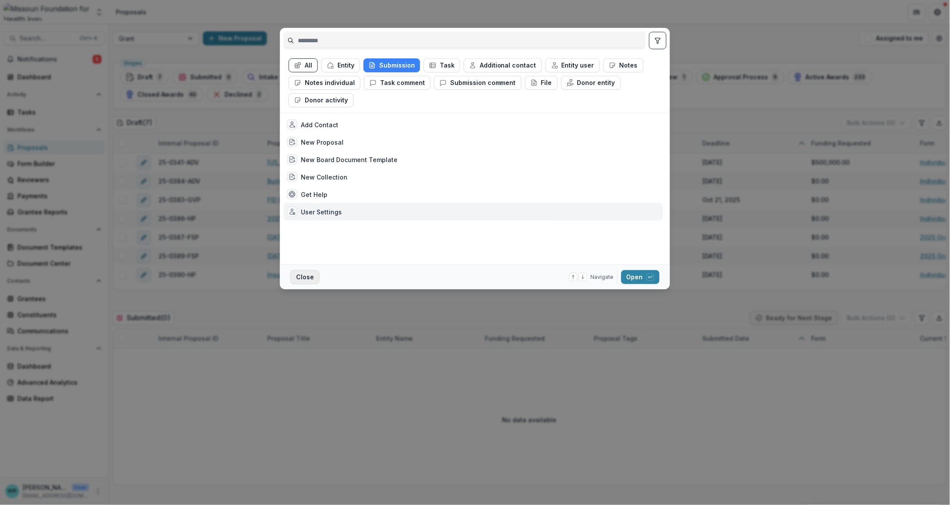
click at [302, 277] on button "Close" at bounding box center [305, 277] width 29 height 14
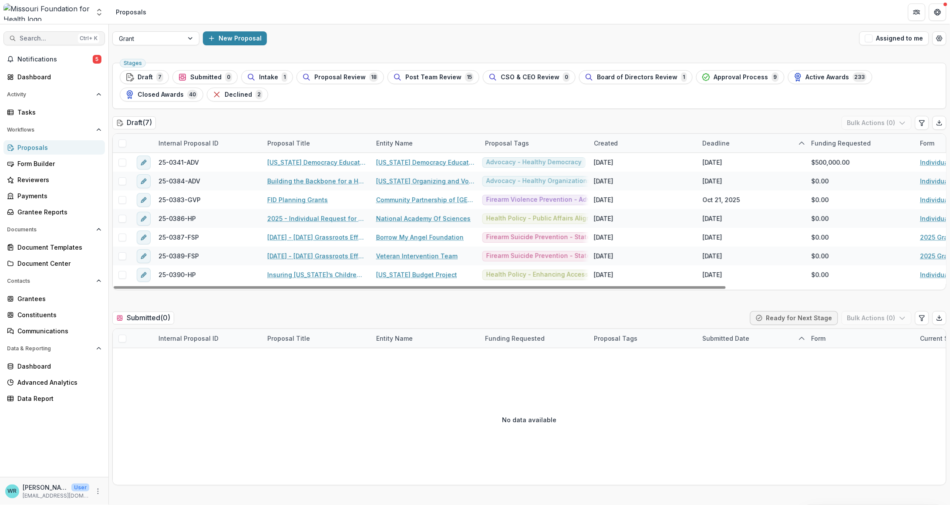
click at [42, 37] on span "Search..." at bounding box center [47, 38] width 55 height 7
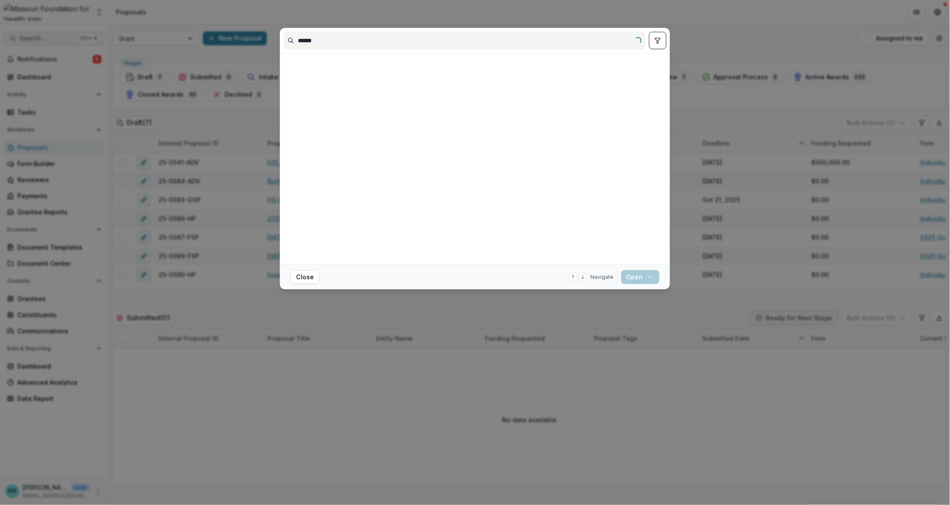
type input "*******"
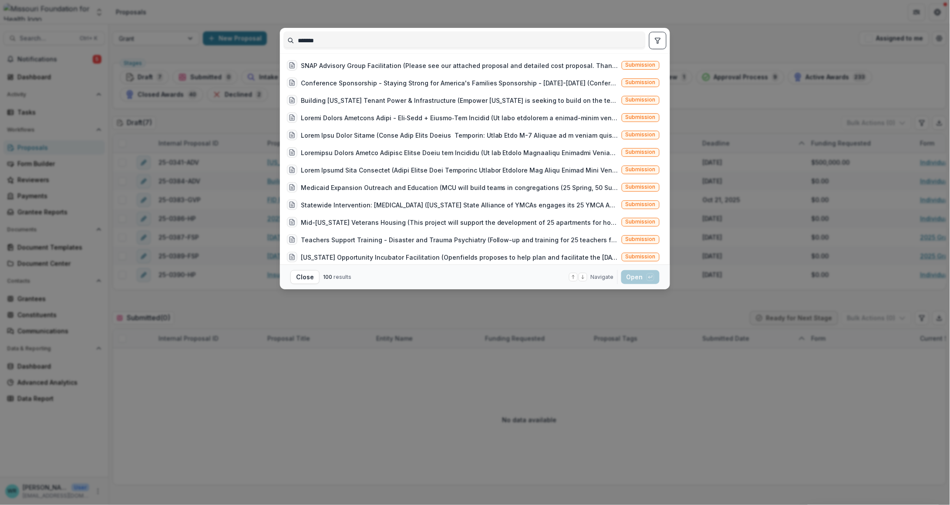
click at [308, 277] on button "Close" at bounding box center [305, 277] width 29 height 14
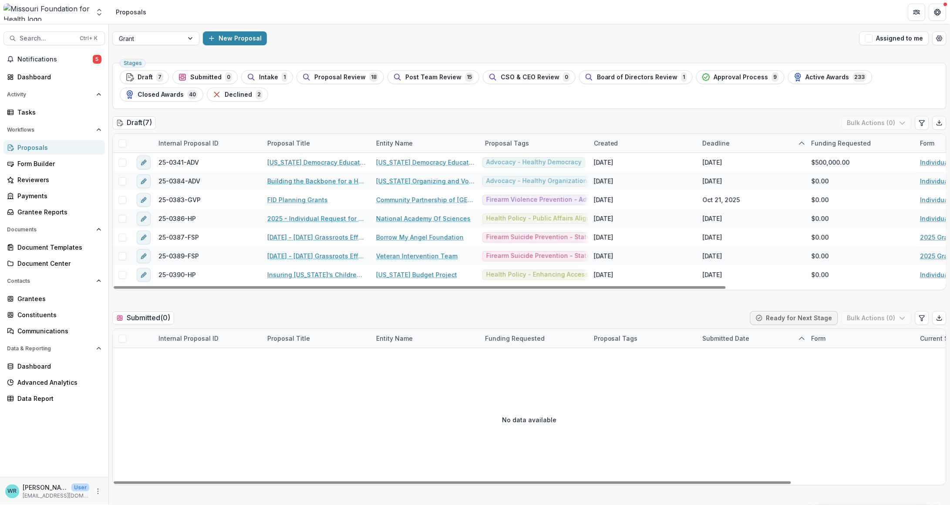
click at [360, 77] on div "Proposal Review 18" at bounding box center [340, 77] width 76 height 10
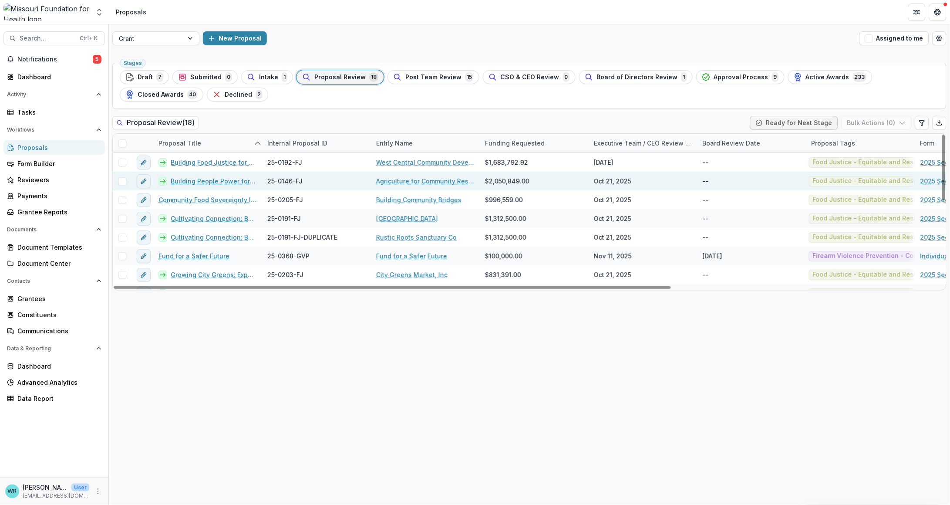
click at [426, 178] on link "Agriculture for Community Restoration Economic Justice & Sustainability" at bounding box center [425, 180] width 98 height 9
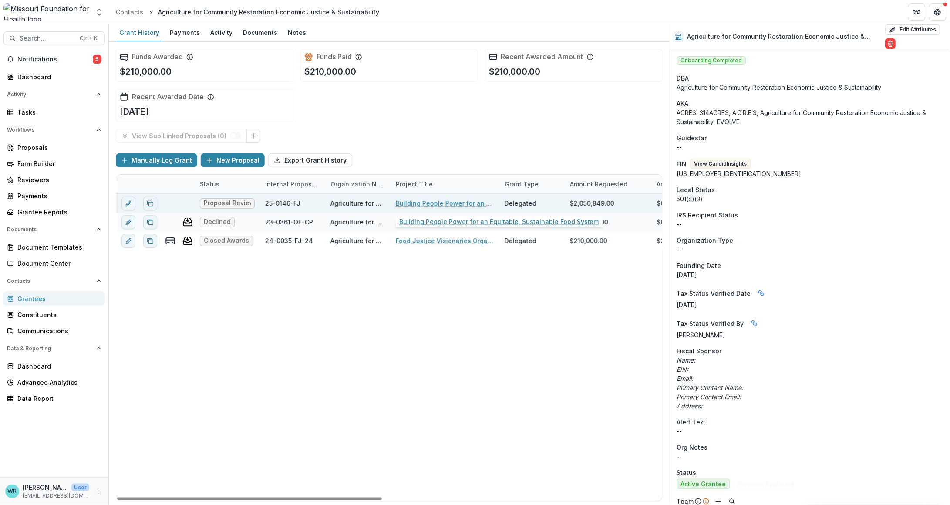
click at [447, 200] on link "Building People Power for an Equitable, Sustainable Food System" at bounding box center [445, 203] width 98 height 9
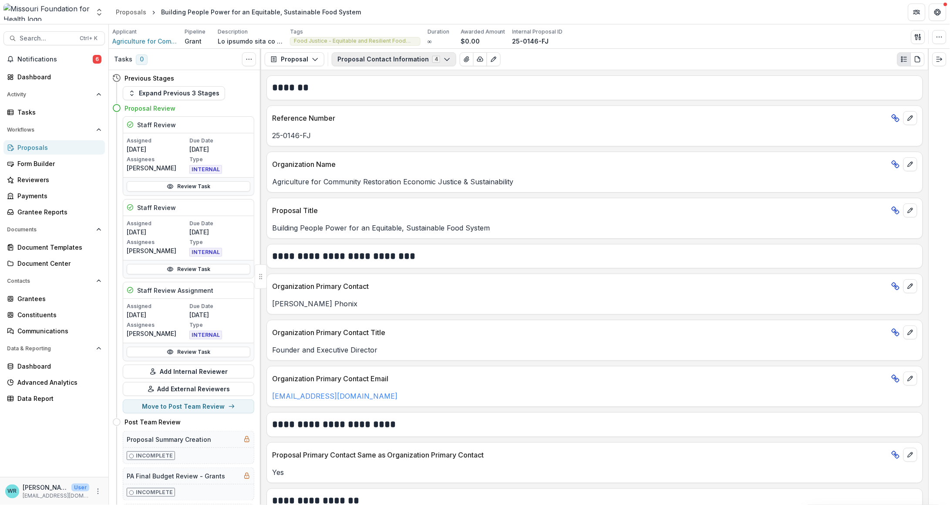
click at [375, 60] on button "Proposal Contact Information 4" at bounding box center [394, 59] width 125 height 14
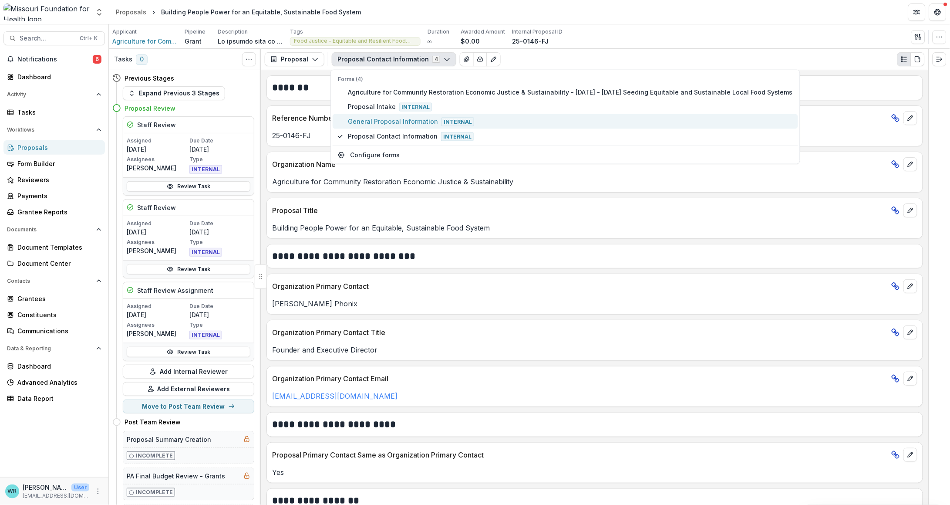
click at [392, 115] on button "General Proposal Information Internal" at bounding box center [566, 121] width 466 height 15
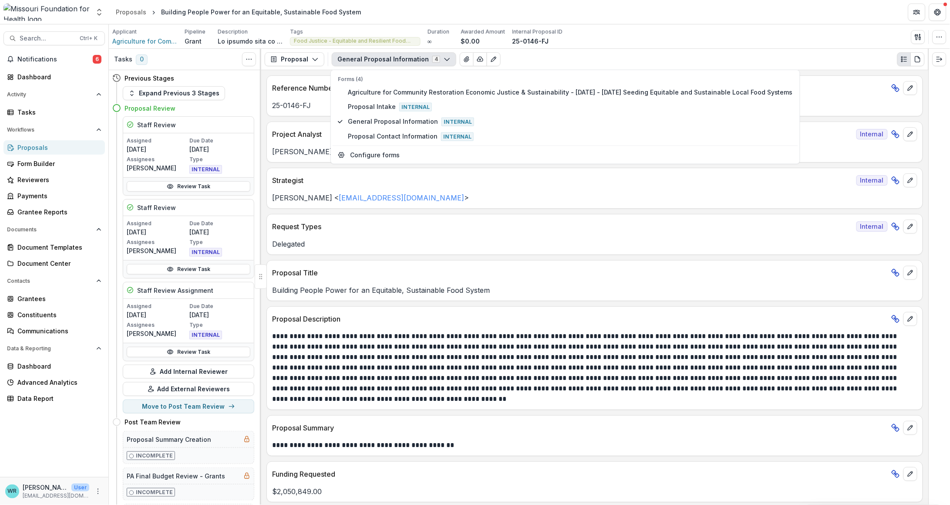
click at [659, 27] on div "Applicant Agriculture for Community Restoration Economic Justice & Sustainabili…" at bounding box center [530, 36] width 842 height 24
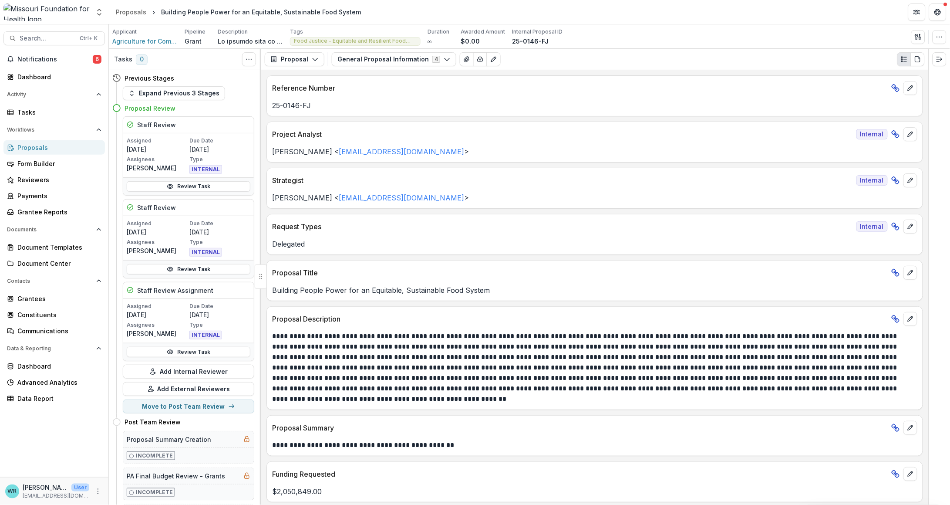
click at [35, 144] on div "Proposals" at bounding box center [57, 147] width 81 height 9
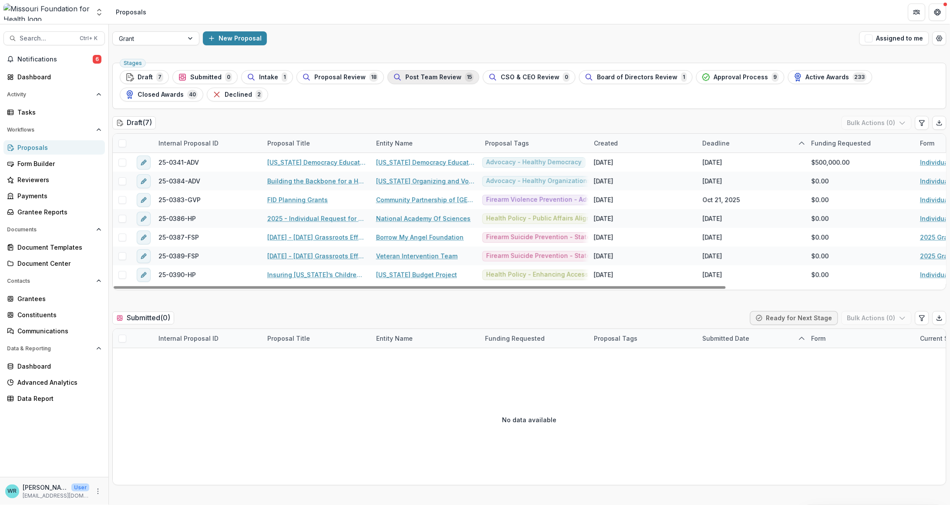
click at [438, 78] on span "Post Team Review" at bounding box center [434, 77] width 56 height 7
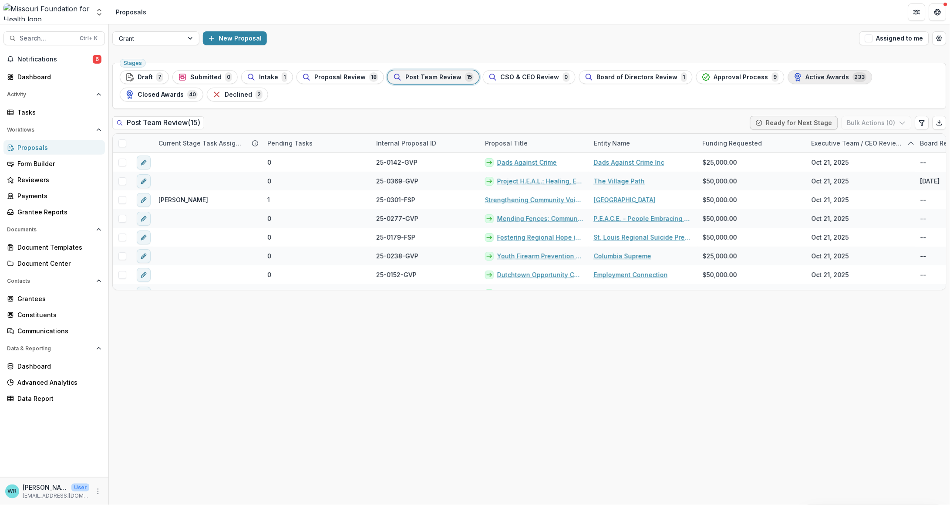
click at [820, 75] on span "Active Awards" at bounding box center [828, 77] width 44 height 7
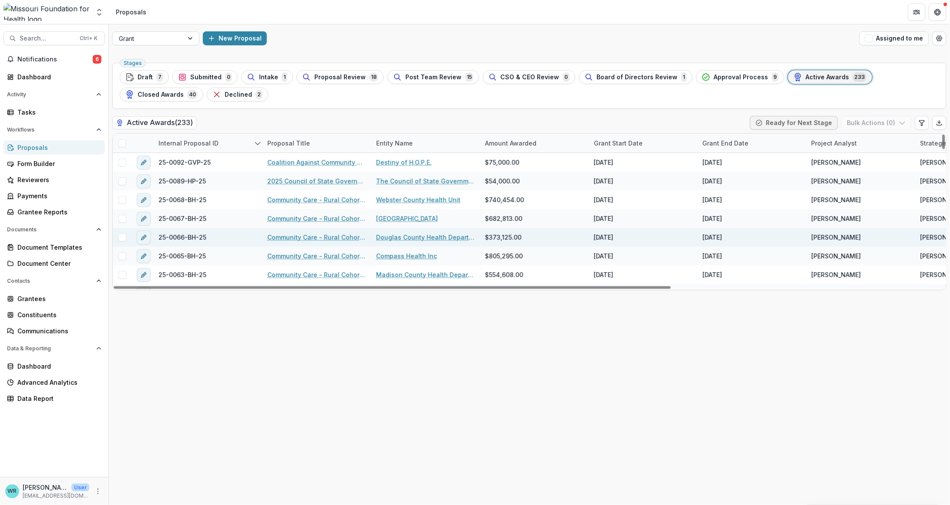
click at [337, 236] on link "Community Care - Rural Cohort Implementation Grant" at bounding box center [316, 237] width 98 height 9
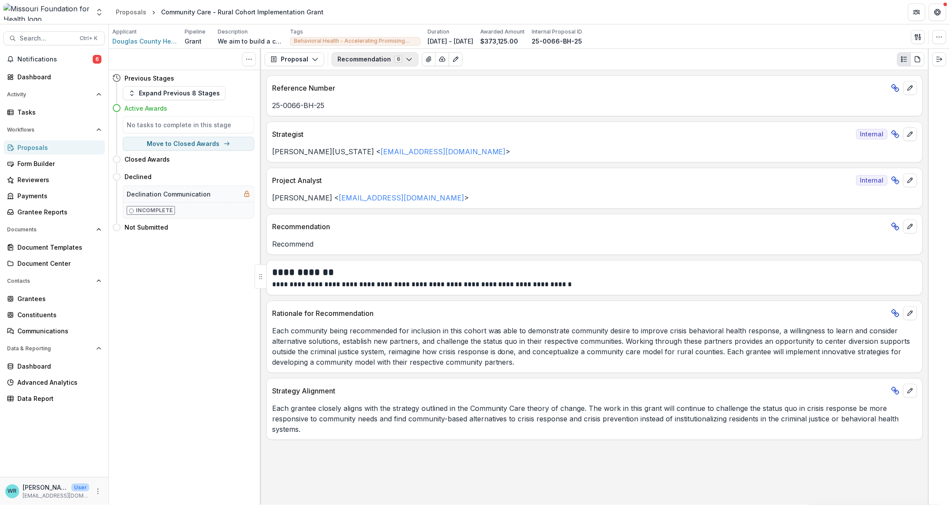
click at [406, 59] on icon "button" at bounding box center [409, 59] width 7 height 7
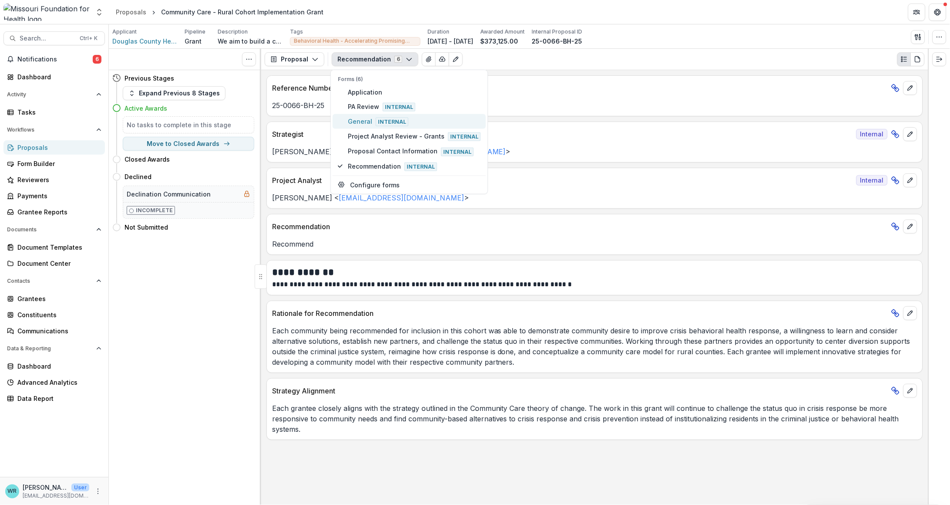
click at [361, 118] on span "General Internal" at bounding box center [414, 122] width 133 height 10
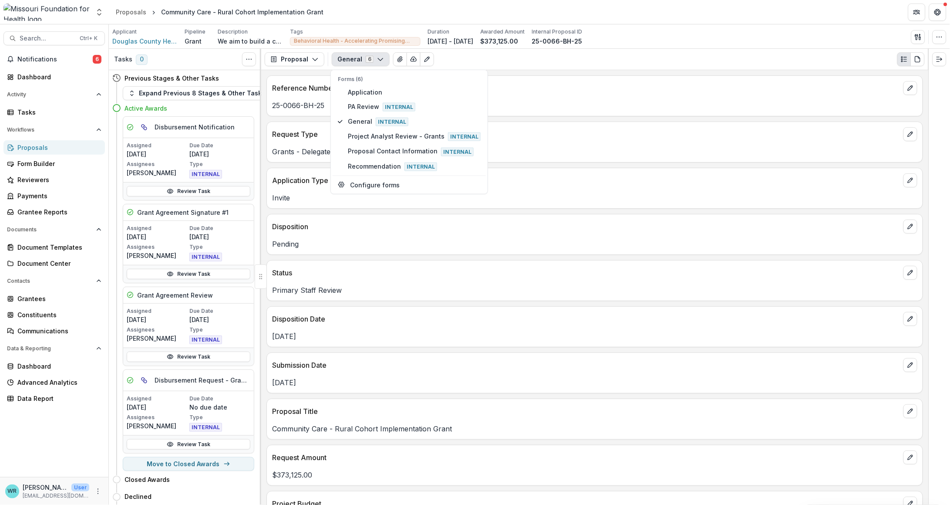
click at [542, 60] on div "General 6 Forms (6) Application PA Review Internal General Internal Project Ana…" at bounding box center [628, 59] width 593 height 14
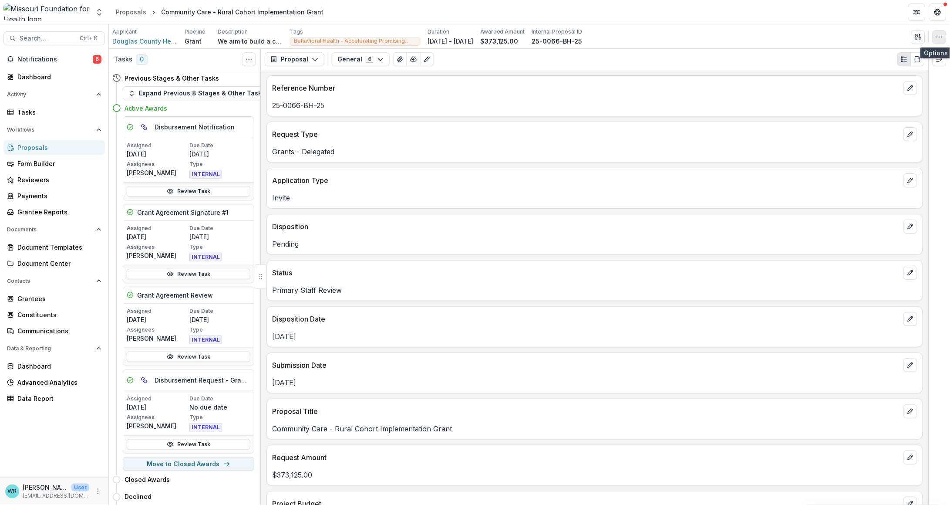
click at [939, 38] on icon "button" at bounding box center [940, 37] width 7 height 7
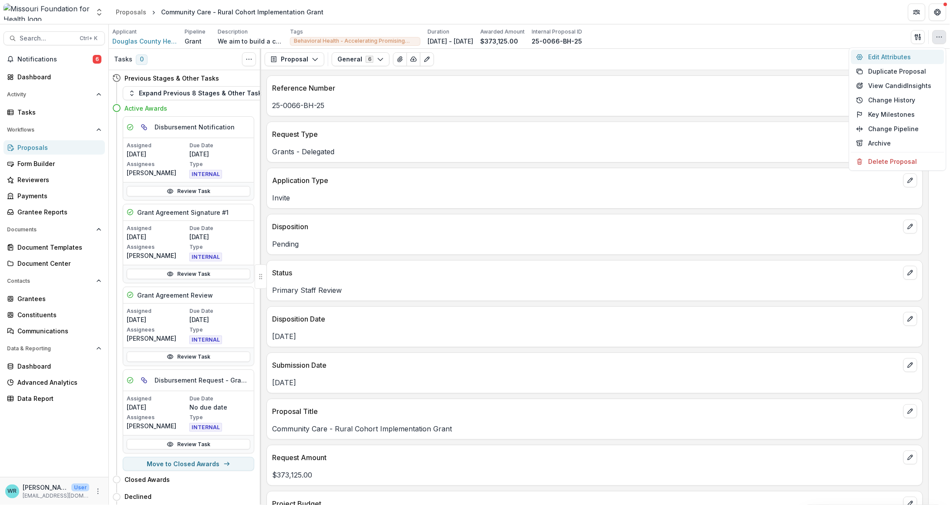
click at [883, 55] on button "Edit Attributes" at bounding box center [898, 57] width 93 height 14
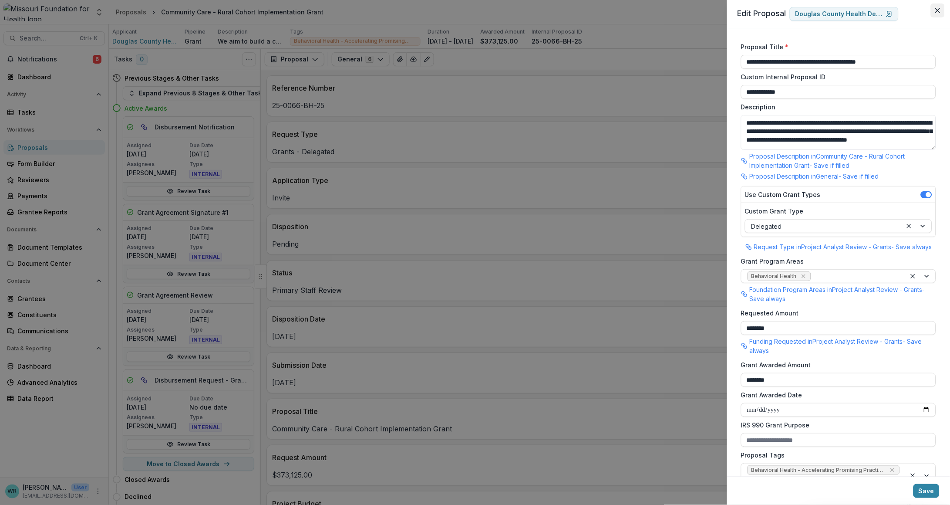
click at [939, 13] on button "Close" at bounding box center [938, 10] width 14 height 14
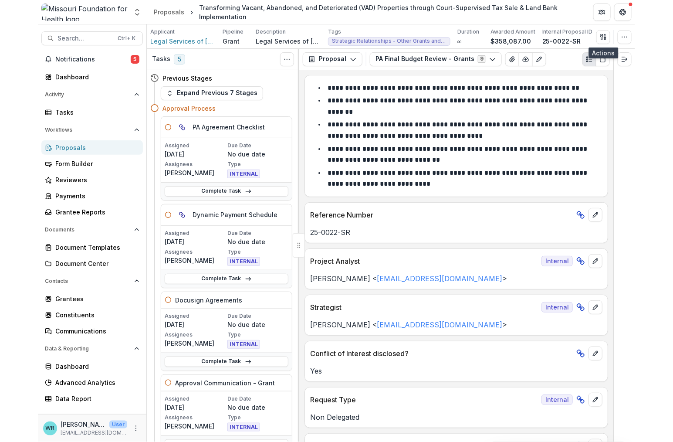
scroll to position [514, 0]
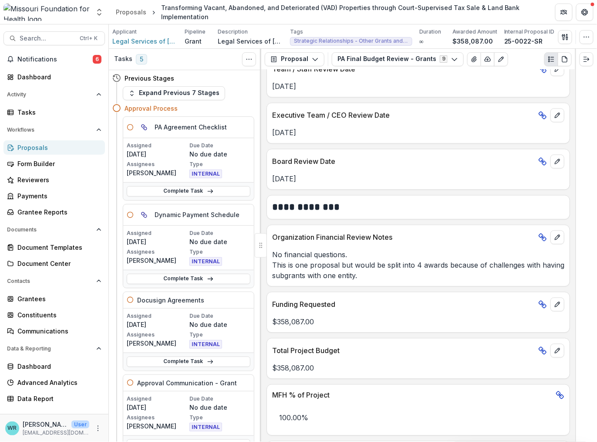
drag, startPoint x: 597, startPoint y: 98, endPoint x: 781, endPoint y: 74, distance: 186.2
click at [597, 74] on html "Skip to content Aggregate Analysis Foundations MFH Workflow Sandbox [US_STATE] …" at bounding box center [298, 221] width 597 height 442
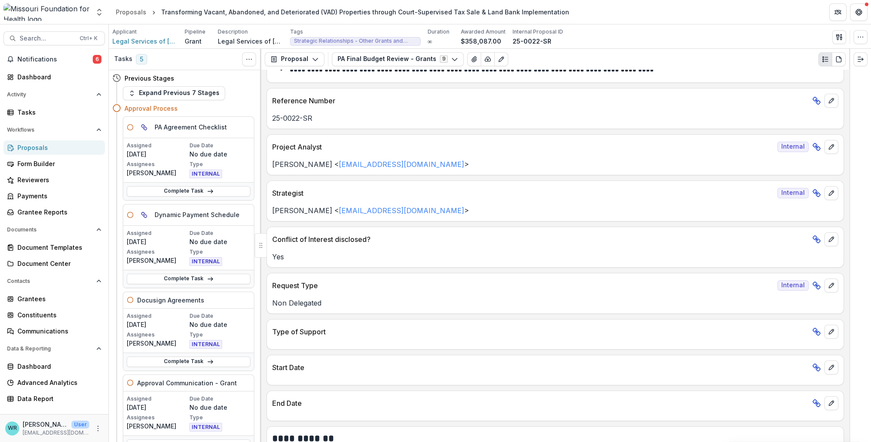
scroll to position [0, 0]
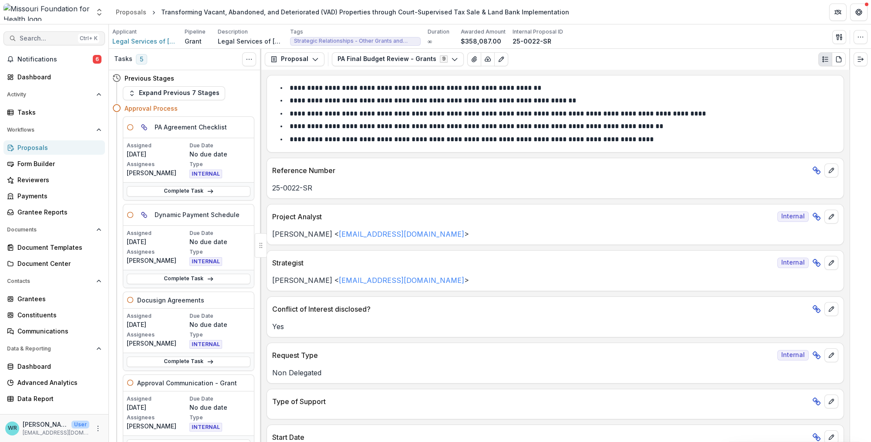
click at [50, 38] on span "Search..." at bounding box center [47, 38] width 55 height 7
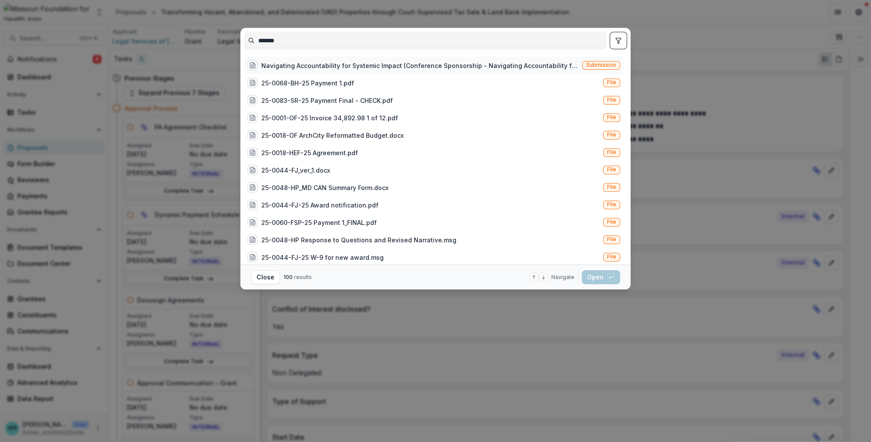
type input "*******"
click at [457, 66] on div "Navigating Accountability for Systemic Impact (Conference Sponsorship - Navigat…" at bounding box center [420, 65] width 318 height 9
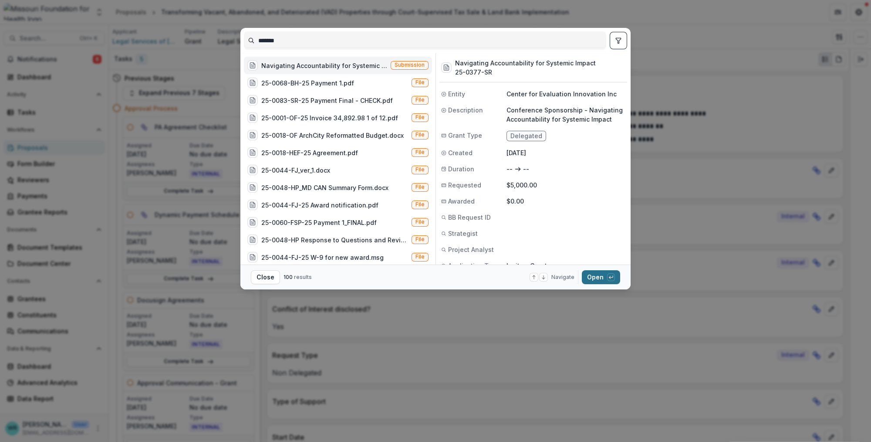
click at [597, 282] on button "Open with enter key" at bounding box center [601, 277] width 38 height 14
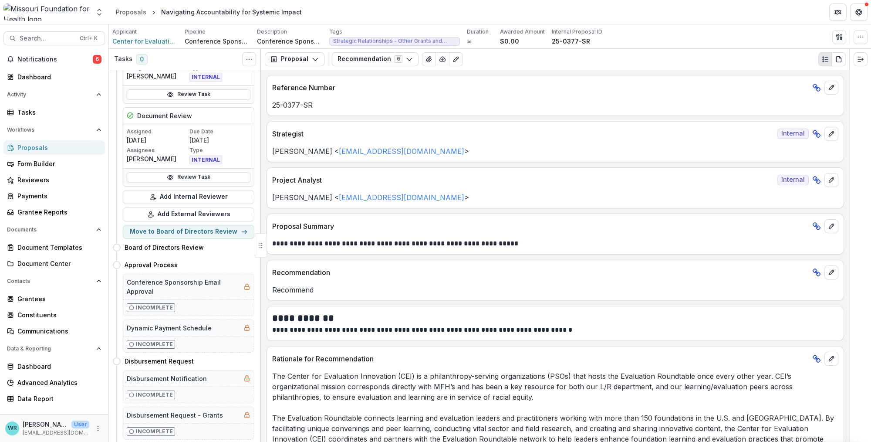
scroll to position [167, 0]
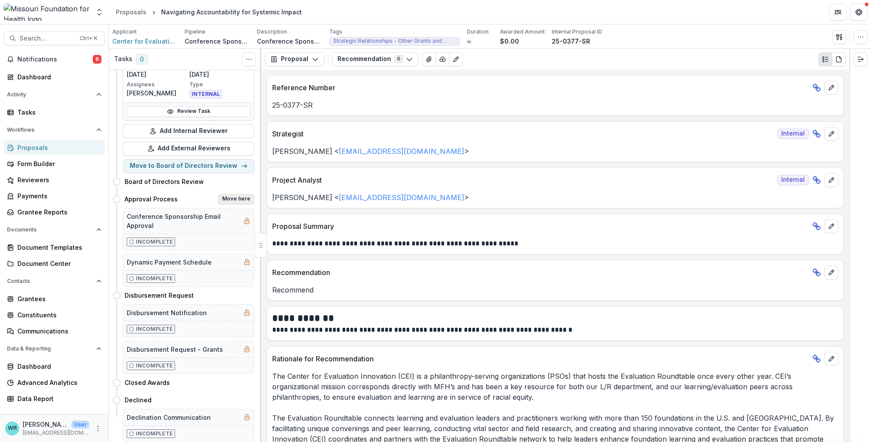
click at [235, 194] on button "Move here" at bounding box center [236, 199] width 36 height 10
select select "**********"
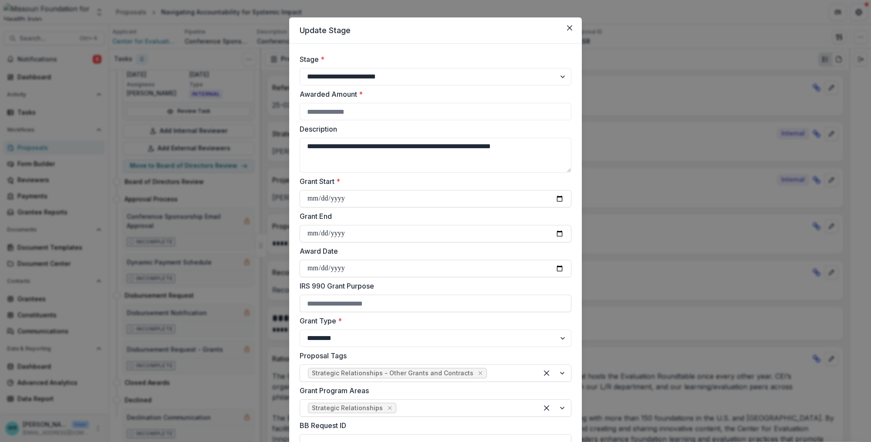
scroll to position [0, 0]
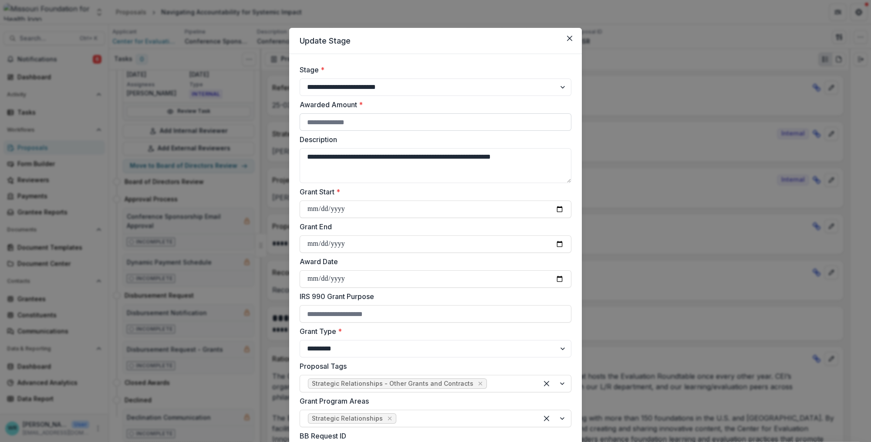
click at [413, 122] on input "Awarded Amount *" at bounding box center [436, 121] width 272 height 17
type input "****"
click at [558, 210] on input "Grant Start *" at bounding box center [436, 208] width 272 height 17
click at [558, 208] on input "**********" at bounding box center [436, 208] width 272 height 17
type input "**********"
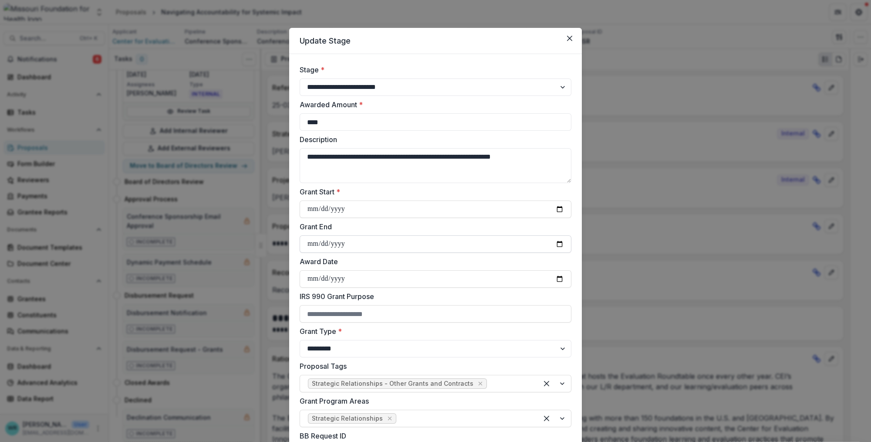
click at [315, 244] on input "Grant End" at bounding box center [436, 243] width 272 height 17
type input "**********"
click at [556, 275] on input "Award Date" at bounding box center [436, 278] width 272 height 17
type input "**********"
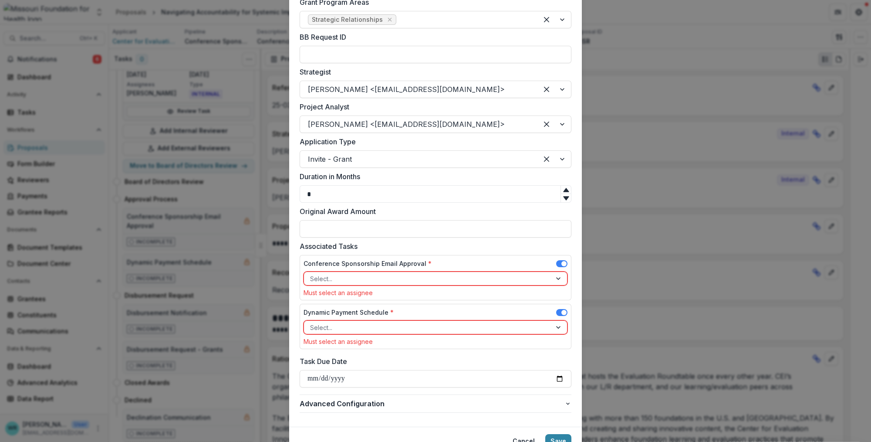
scroll to position [435, 0]
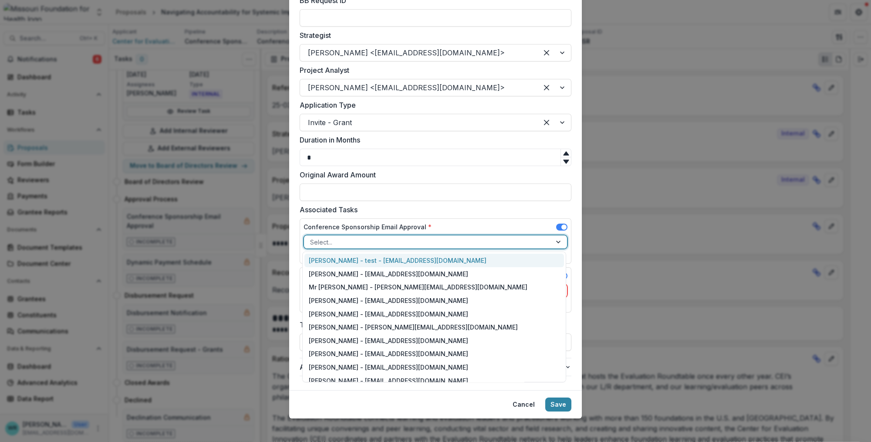
click at [379, 239] on div at bounding box center [427, 242] width 235 height 11
type input "**"
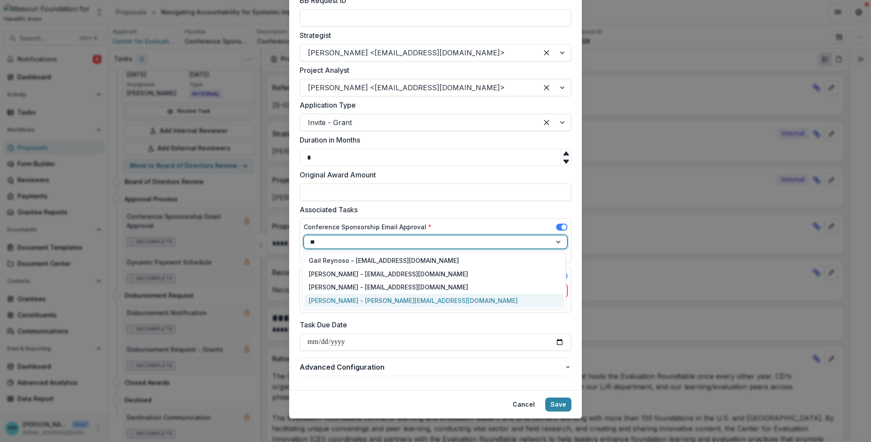
click at [354, 296] on div "[PERSON_NAME] - [PERSON_NAME][EMAIL_ADDRESS][DOMAIN_NAME]" at bounding box center [434, 301] width 260 height 14
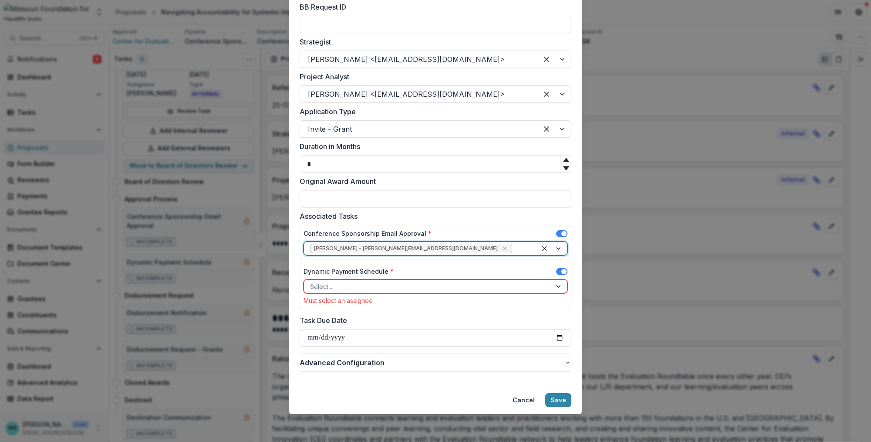
scroll to position [429, 0]
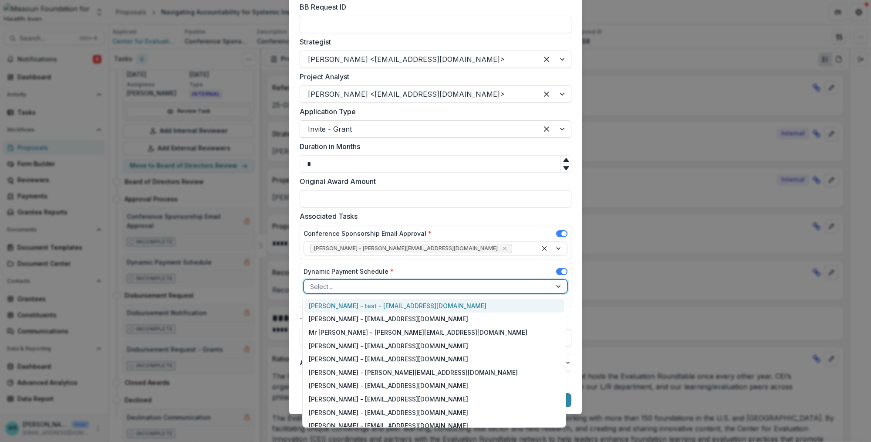
click at [360, 288] on div at bounding box center [427, 286] width 235 height 11
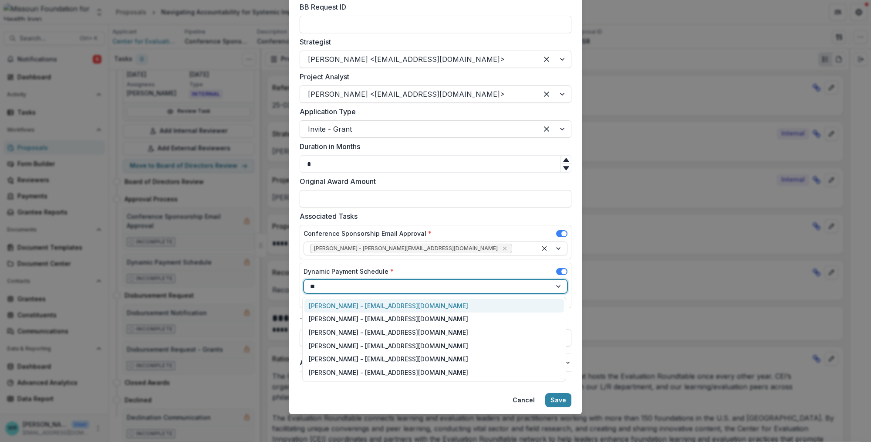
type input "***"
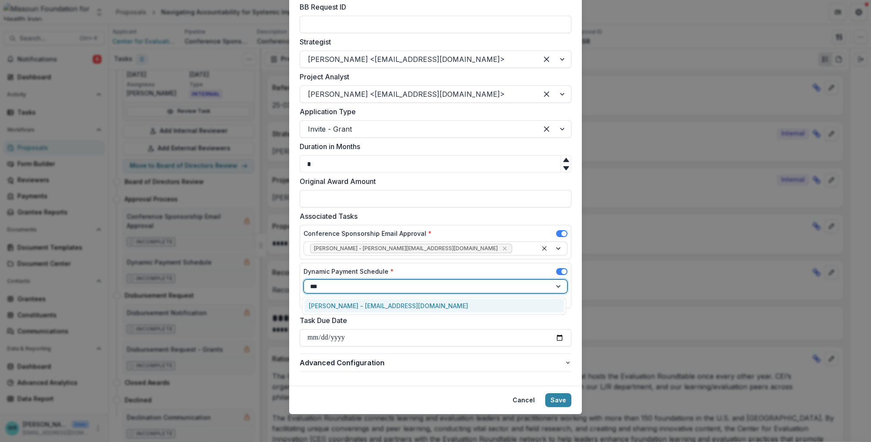
click at [342, 303] on div "[PERSON_NAME] - [EMAIL_ADDRESS][DOMAIN_NAME]" at bounding box center [434, 306] width 260 height 14
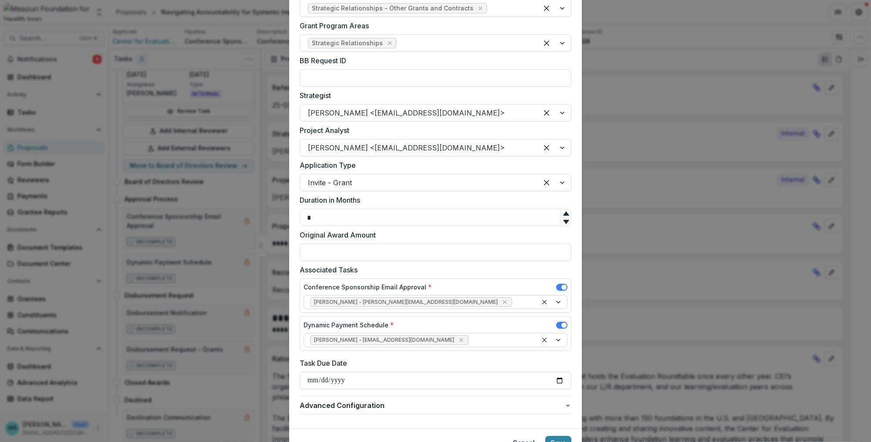
scroll to position [418, 0]
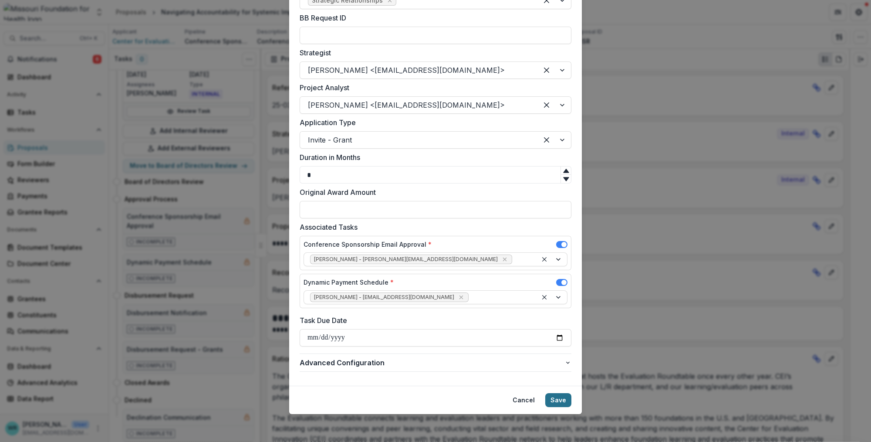
click at [561, 403] on button "Save" at bounding box center [558, 400] width 26 height 14
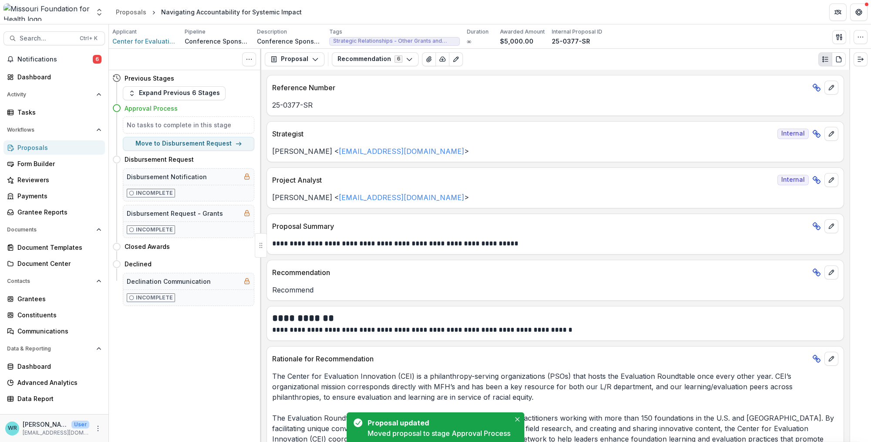
scroll to position [0, 0]
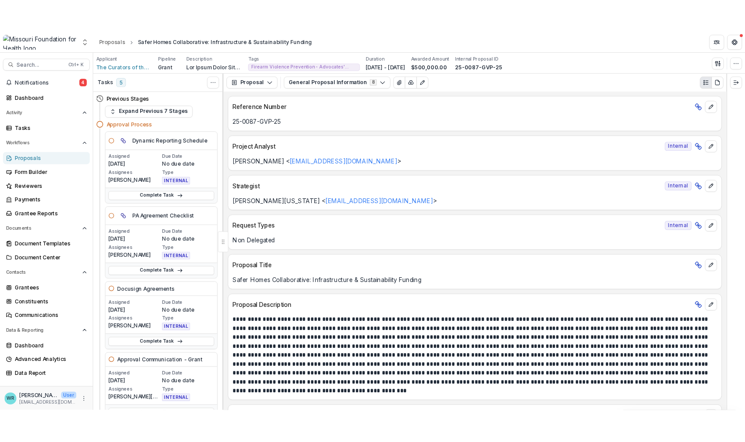
scroll to position [101, 0]
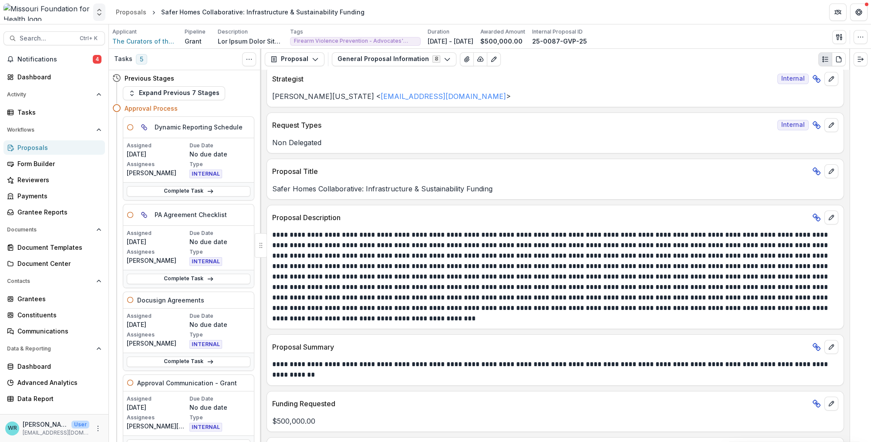
click at [101, 12] on icon "Open entity switcher" at bounding box center [99, 12] width 9 height 9
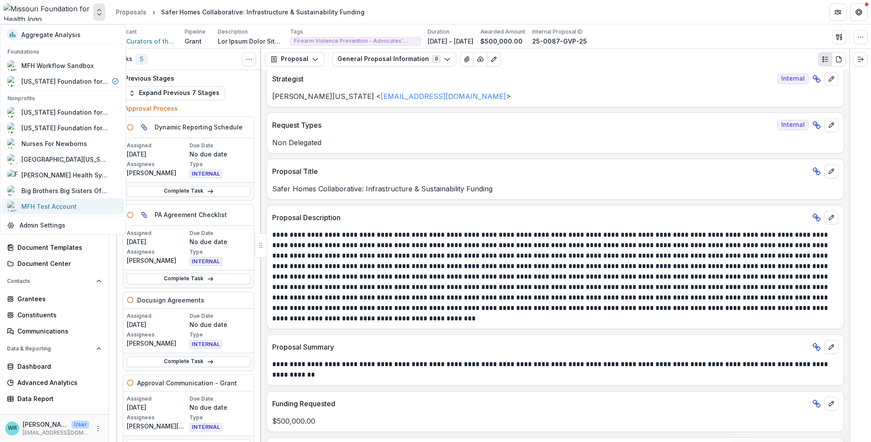
click at [60, 204] on div "MFH Test Account" at bounding box center [48, 206] width 55 height 9
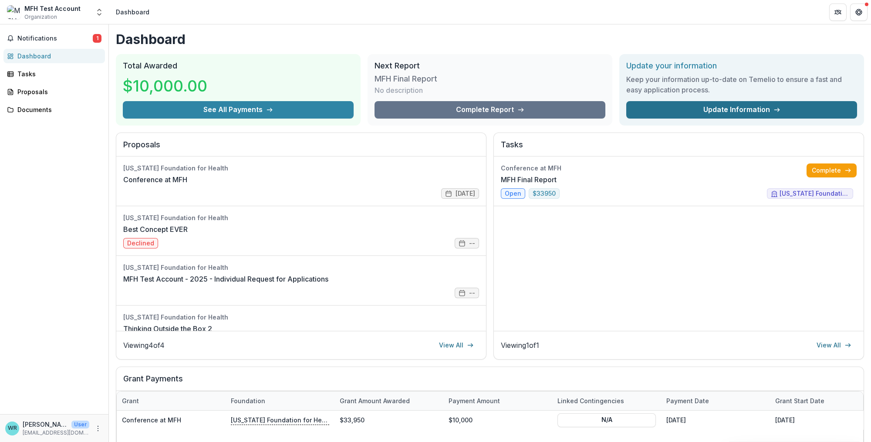
click at [796, 102] on link "Update Information" at bounding box center [741, 109] width 231 height 17
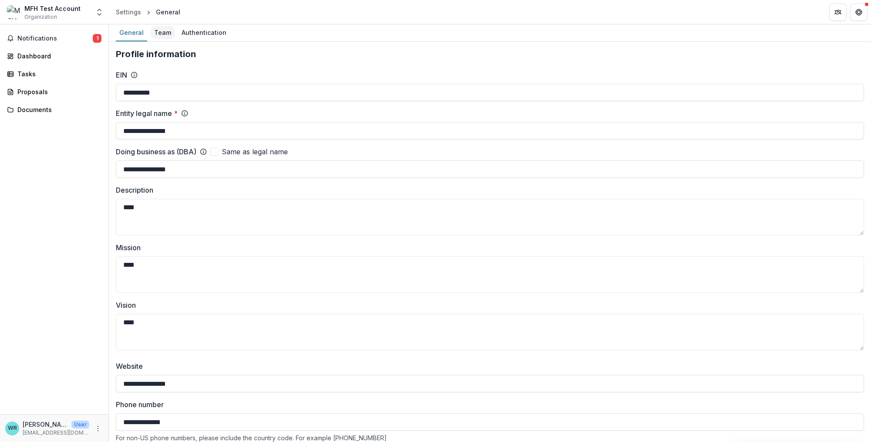
click at [159, 35] on div "Team" at bounding box center [163, 32] width 24 height 13
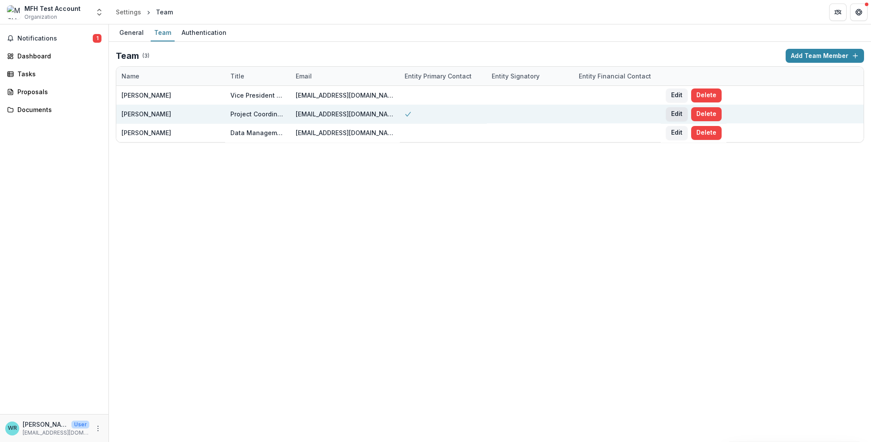
click at [673, 114] on button "Edit" at bounding box center [677, 114] width 22 height 14
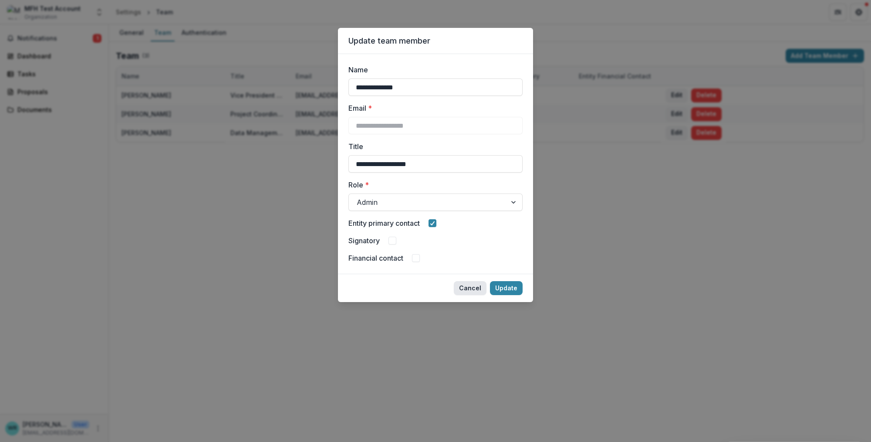
click at [476, 291] on button "Cancel" at bounding box center [470, 288] width 33 height 14
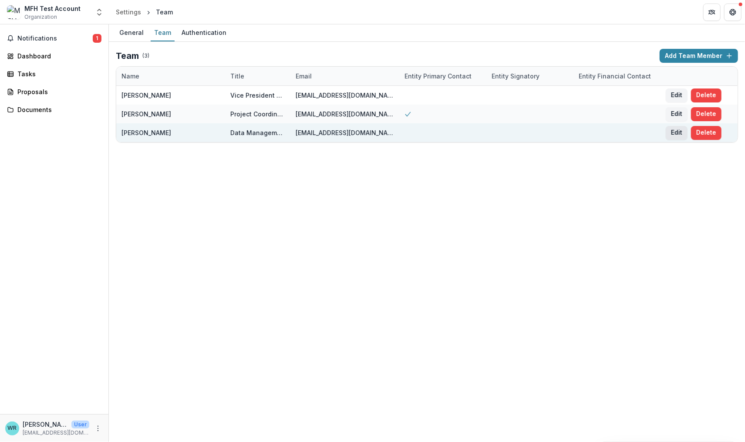
click at [674, 132] on button "Edit" at bounding box center [677, 133] width 22 height 14
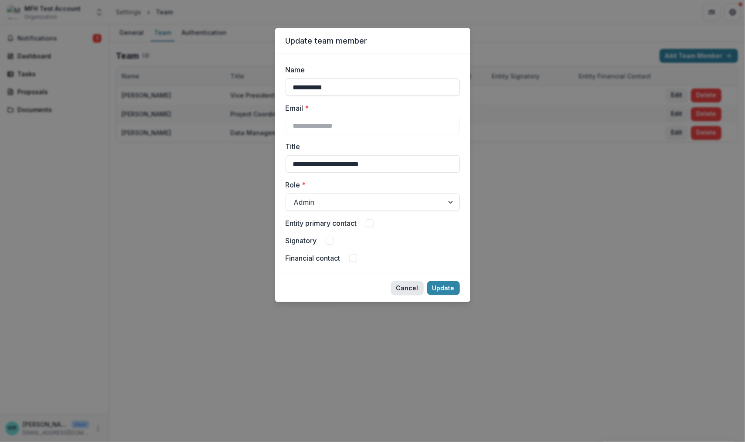
click at [413, 288] on button "Cancel" at bounding box center [407, 288] width 33 height 14
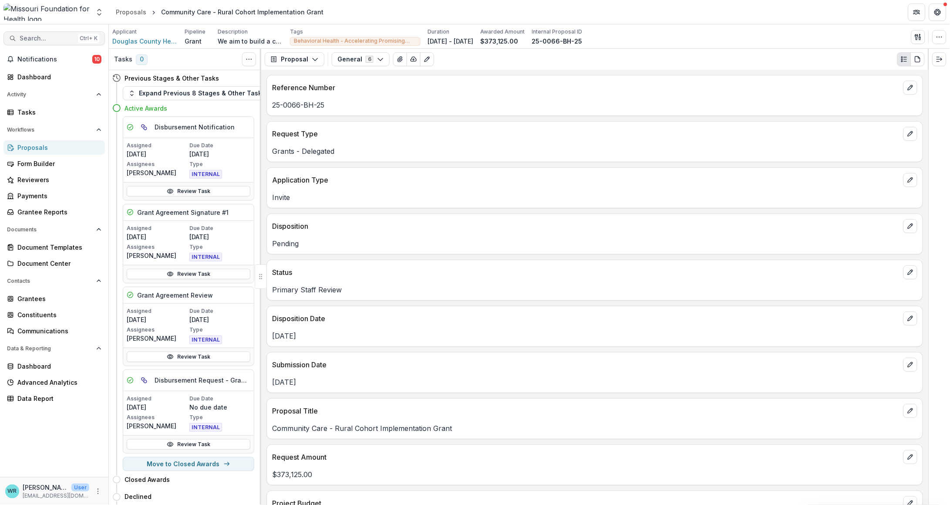
click at [52, 39] on span "Search..." at bounding box center [47, 38] width 55 height 7
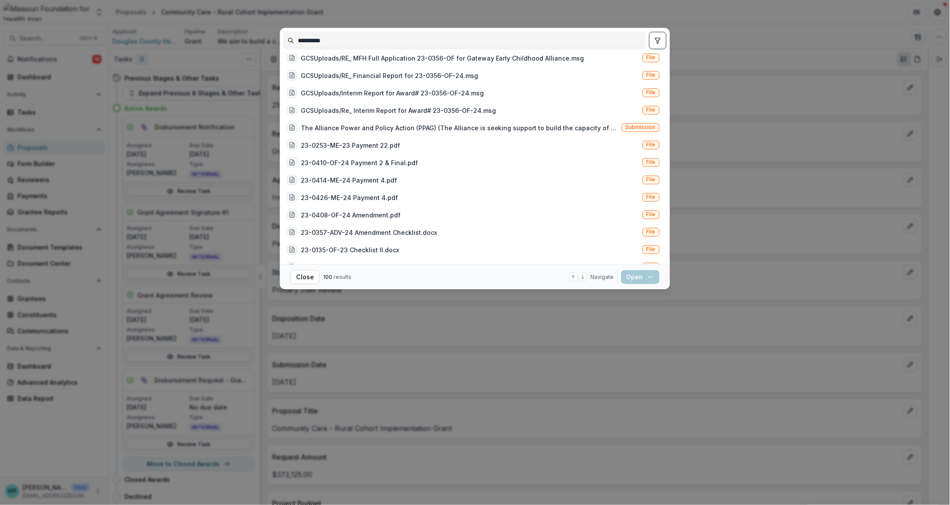
scroll to position [217, 0]
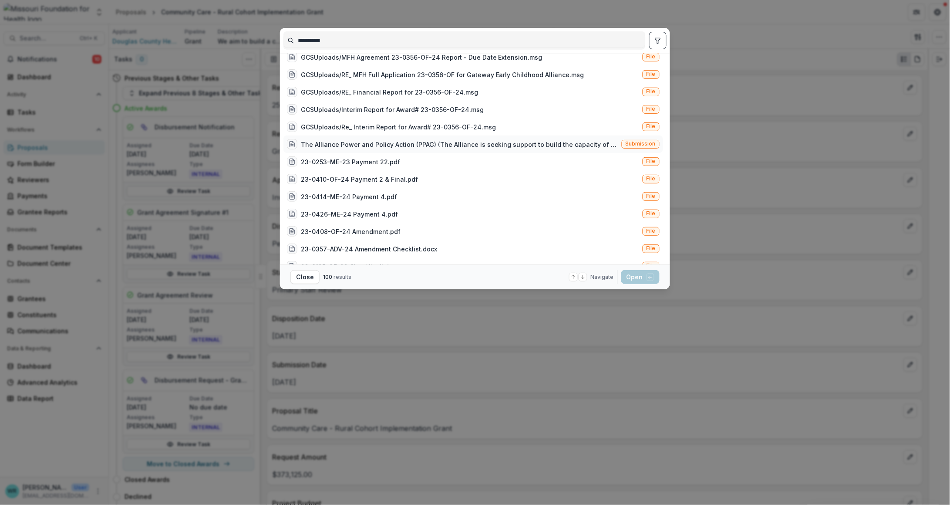
type input "**********"
click at [639, 145] on span "Submission" at bounding box center [641, 144] width 30 height 6
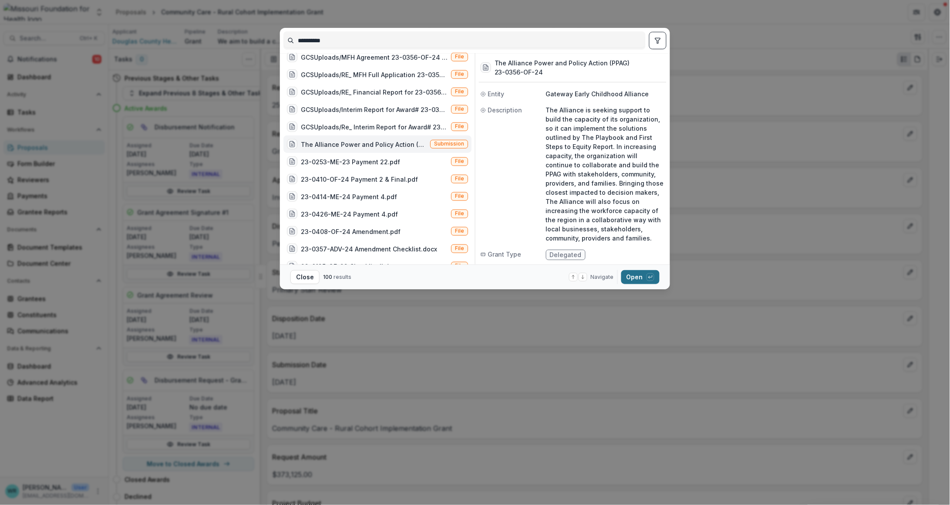
click at [638, 279] on button "Open with enter key" at bounding box center [641, 277] width 38 height 14
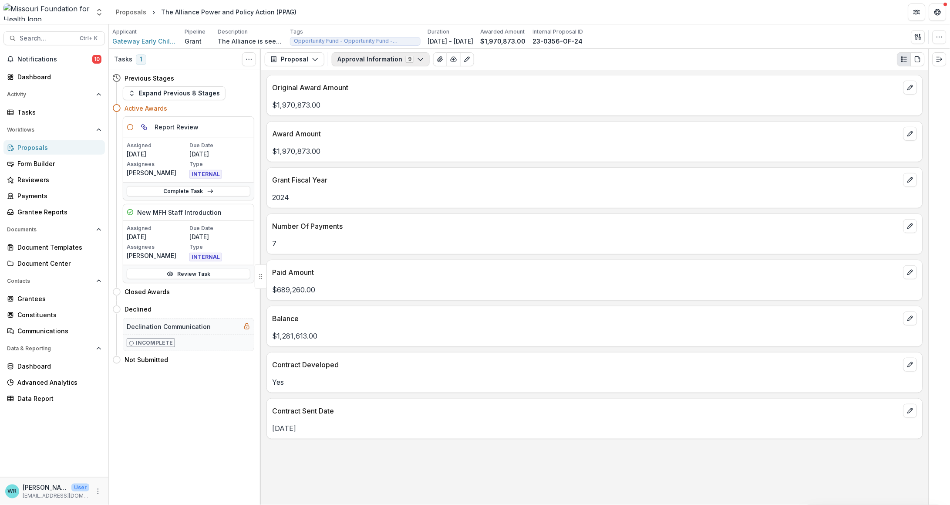
click at [385, 60] on button "Approval Information 9" at bounding box center [381, 59] width 98 height 14
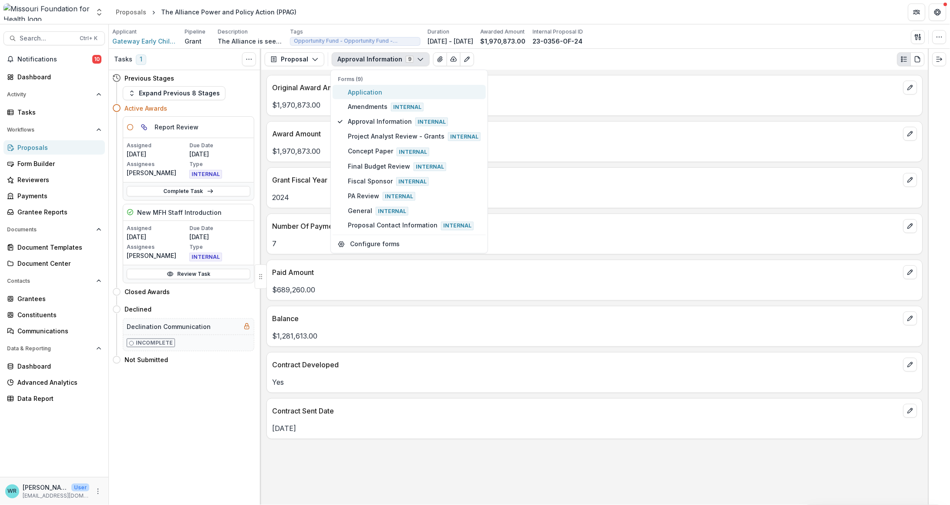
click at [377, 91] on span "Application" at bounding box center [414, 92] width 133 height 9
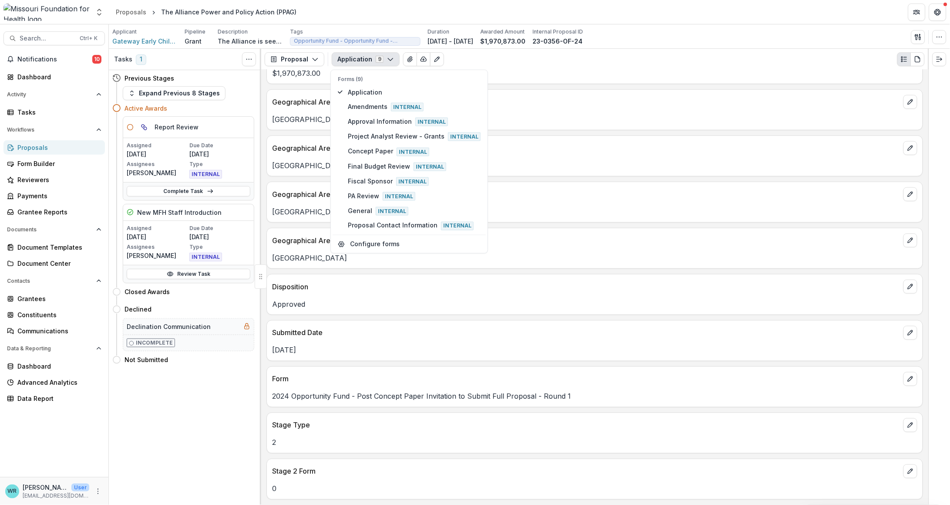
scroll to position [1248, 0]
click at [396, 119] on span "Approval Information Internal" at bounding box center [414, 122] width 133 height 10
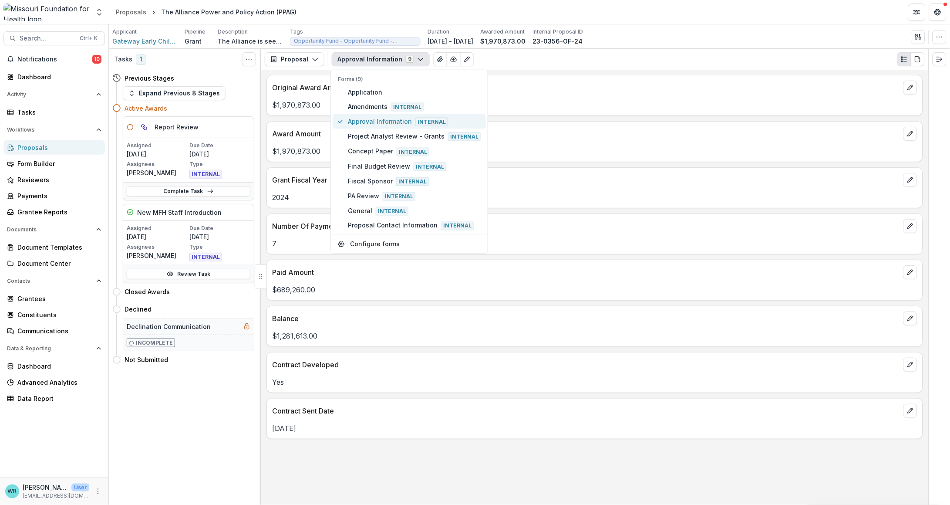
scroll to position [0, 0]
click at [572, 144] on div "$1,970,873.00" at bounding box center [595, 149] width 656 height 16
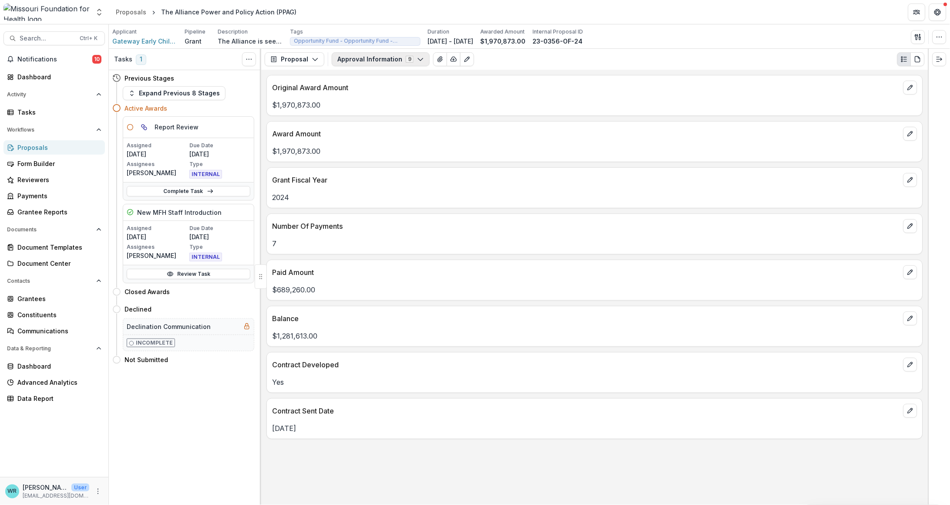
click at [402, 60] on button "Approval Information 9" at bounding box center [381, 59] width 98 height 14
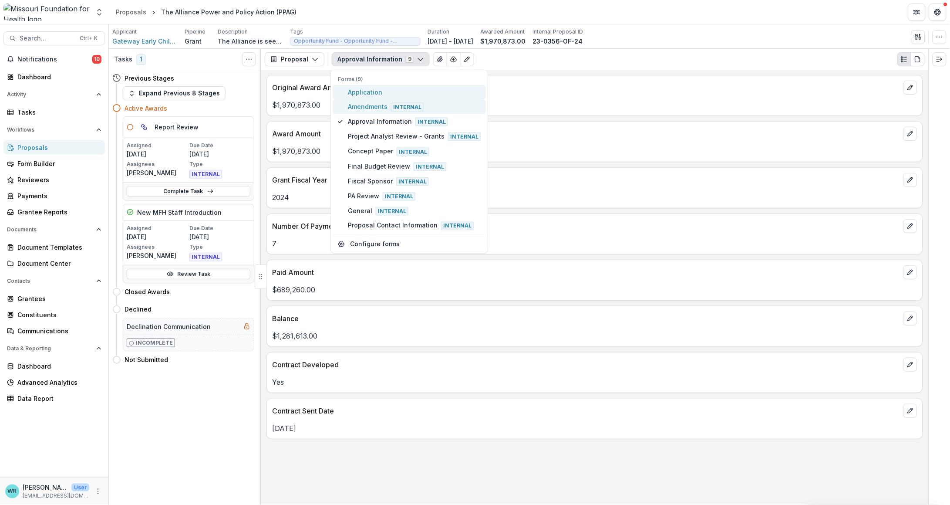
click at [371, 91] on span "Application" at bounding box center [414, 92] width 133 height 9
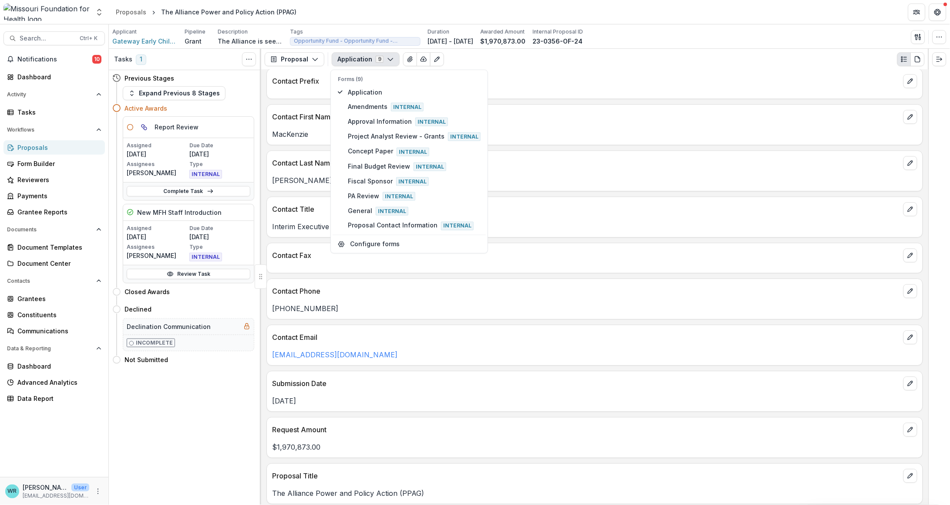
scroll to position [268, 0]
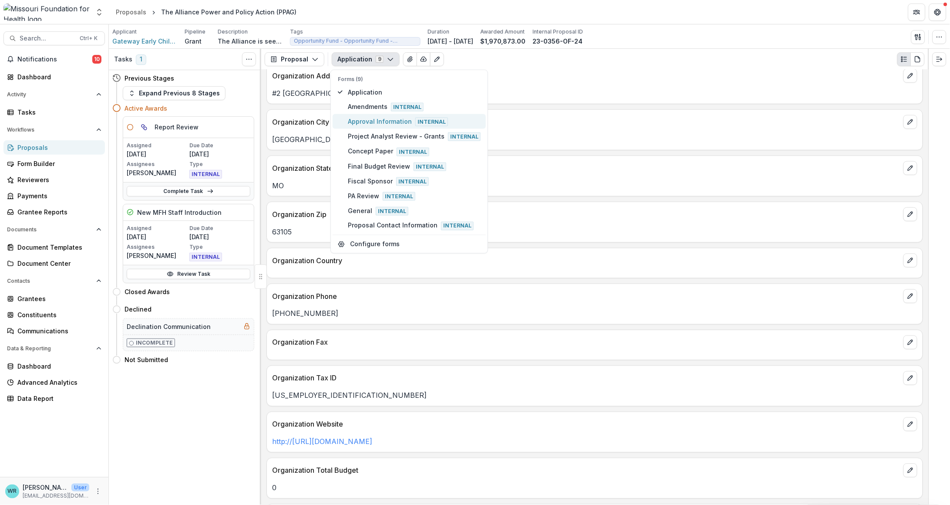
click at [375, 118] on span "Approval Information Internal" at bounding box center [414, 122] width 133 height 10
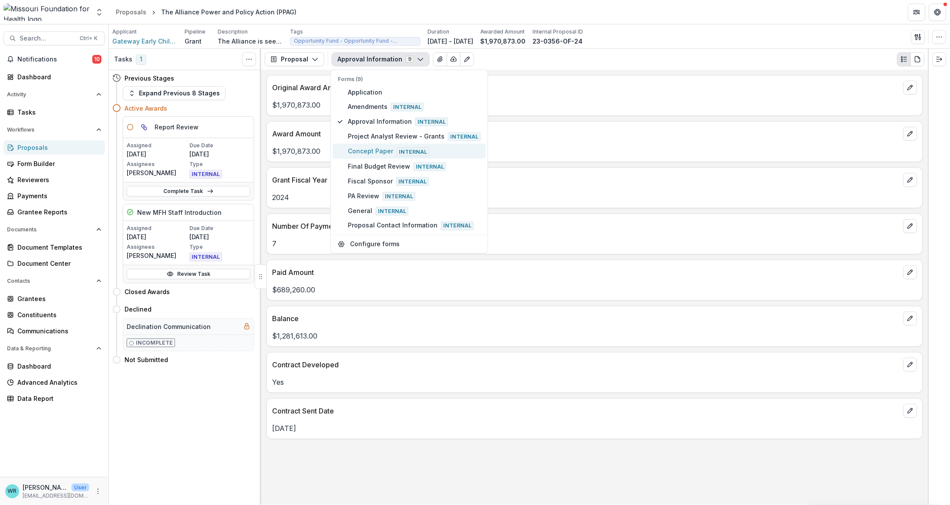
click at [372, 146] on span "Concept Paper Internal" at bounding box center [414, 151] width 133 height 10
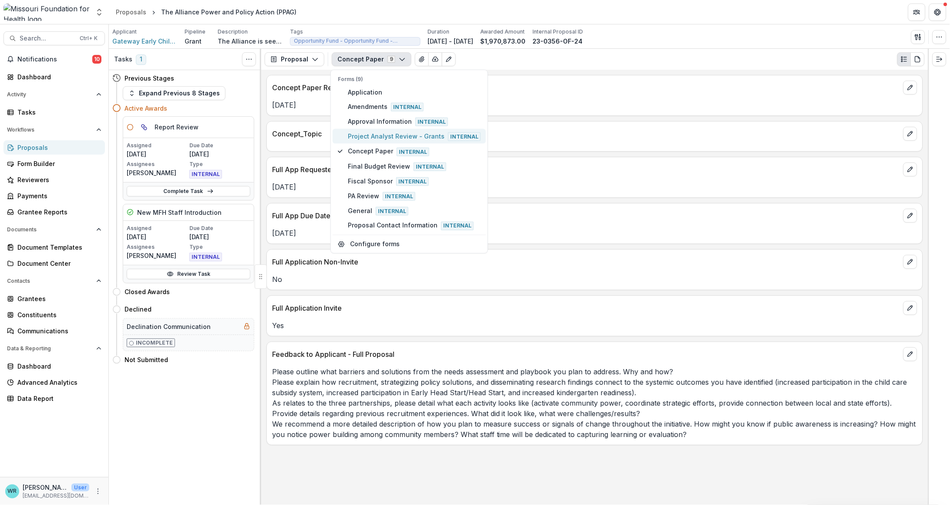
click at [369, 135] on span "Project Analyst Review - Grants Internal" at bounding box center [414, 137] width 133 height 10
click at [368, 159] on button "Final Budget Review Internal" at bounding box center [409, 166] width 153 height 15
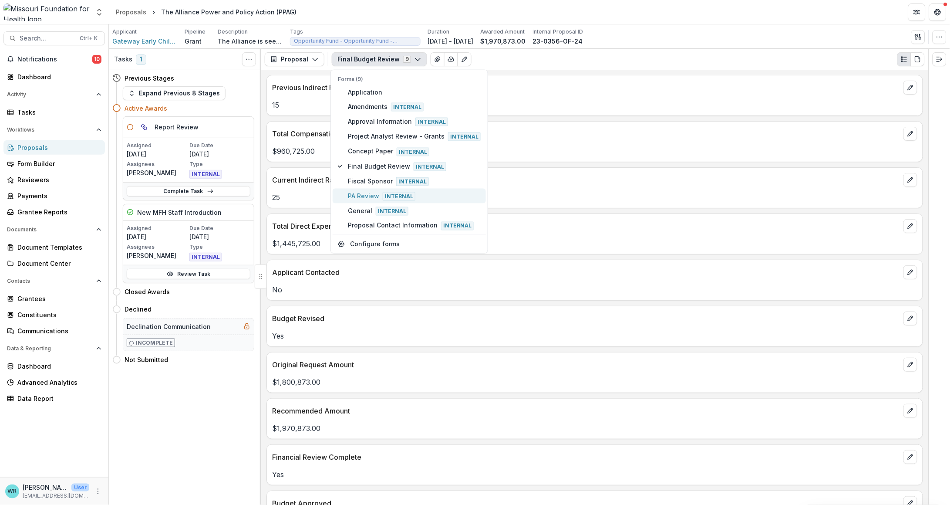
click at [367, 191] on span "PA Review Internal" at bounding box center [414, 196] width 133 height 10
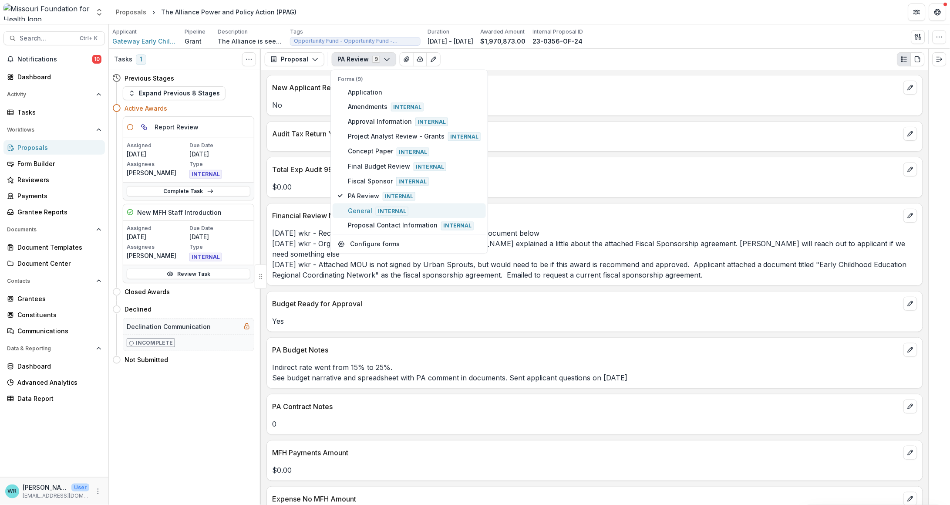
click at [367, 206] on span "General Internal" at bounding box center [414, 211] width 133 height 10
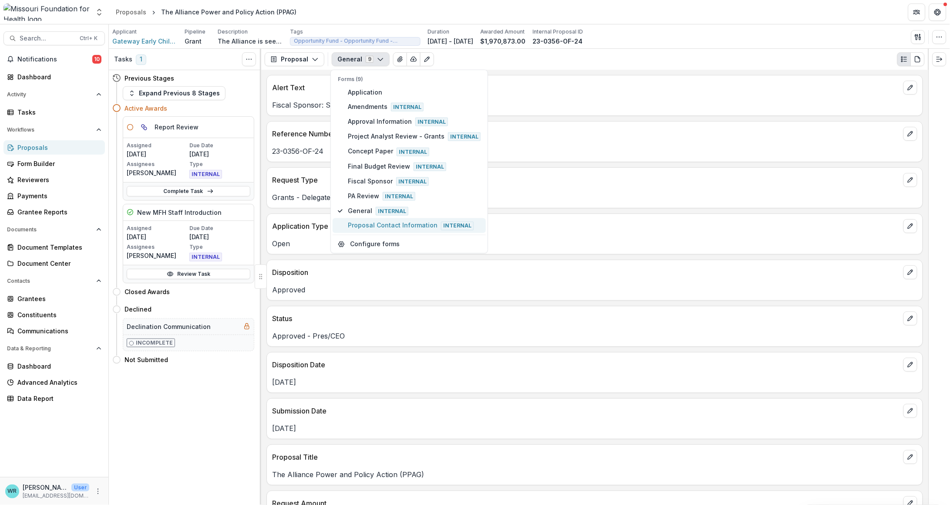
click at [375, 221] on span "Proposal Contact Information Internal" at bounding box center [414, 226] width 133 height 10
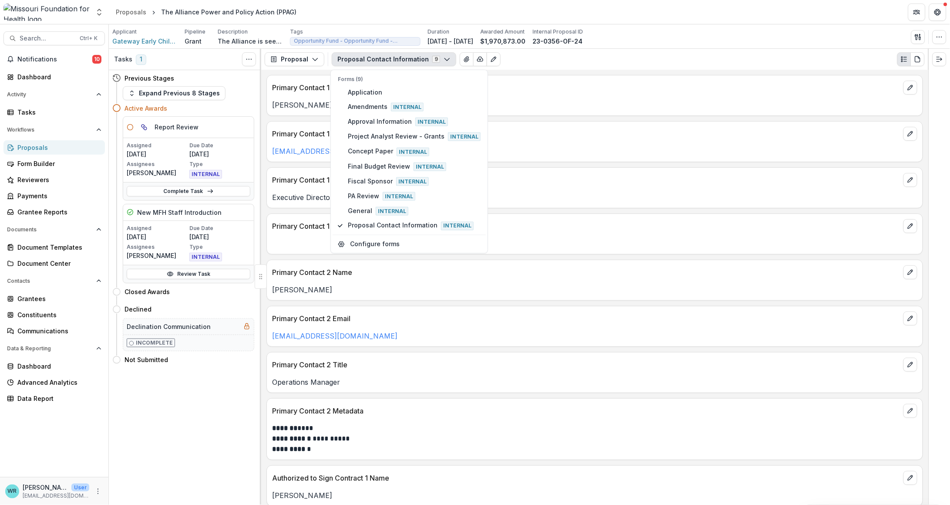
click at [616, 216] on div "Primary Contact 1 Metadata" at bounding box center [595, 223] width 656 height 19
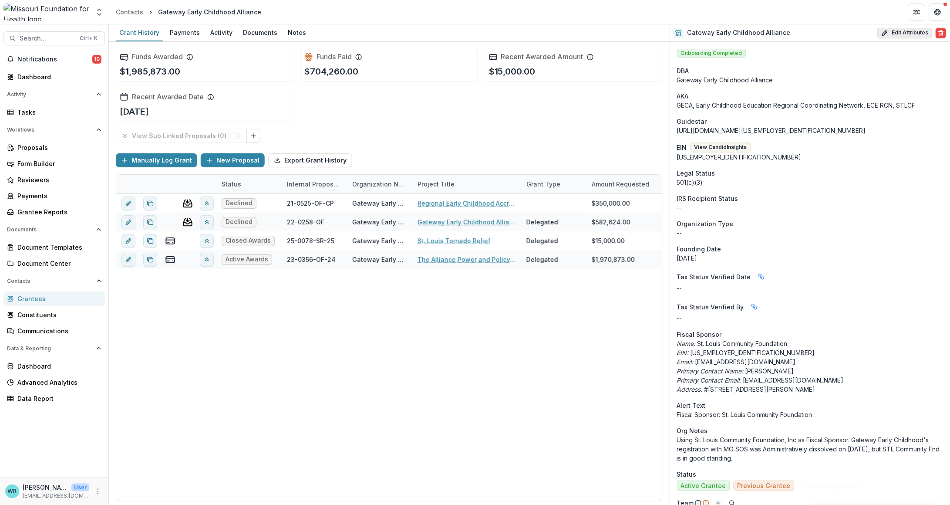
click at [903, 37] on button "Edit Attributes" at bounding box center [905, 33] width 55 height 10
select select
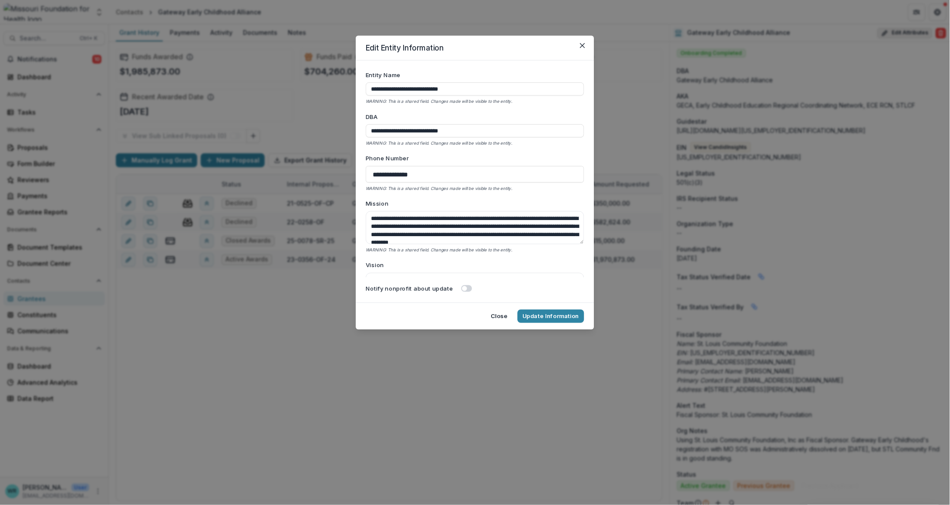
type input "**********"
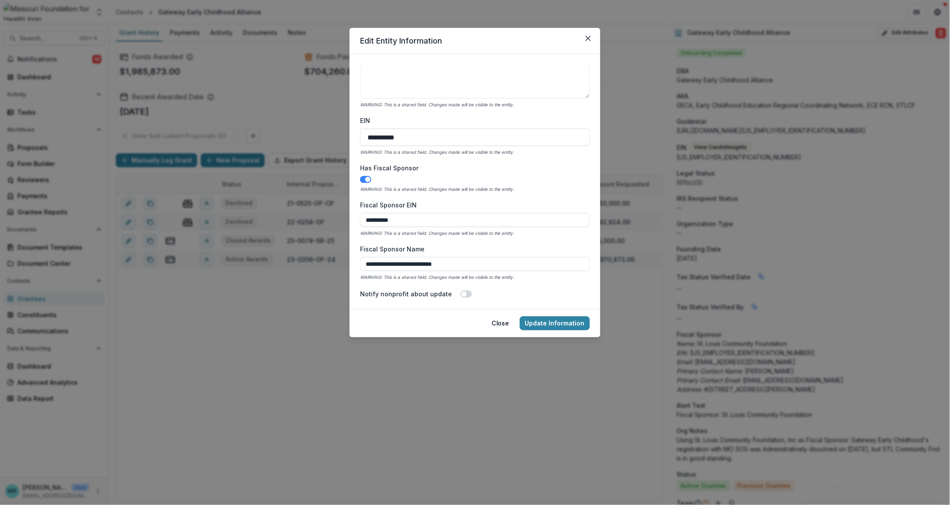
scroll to position [544, 0]
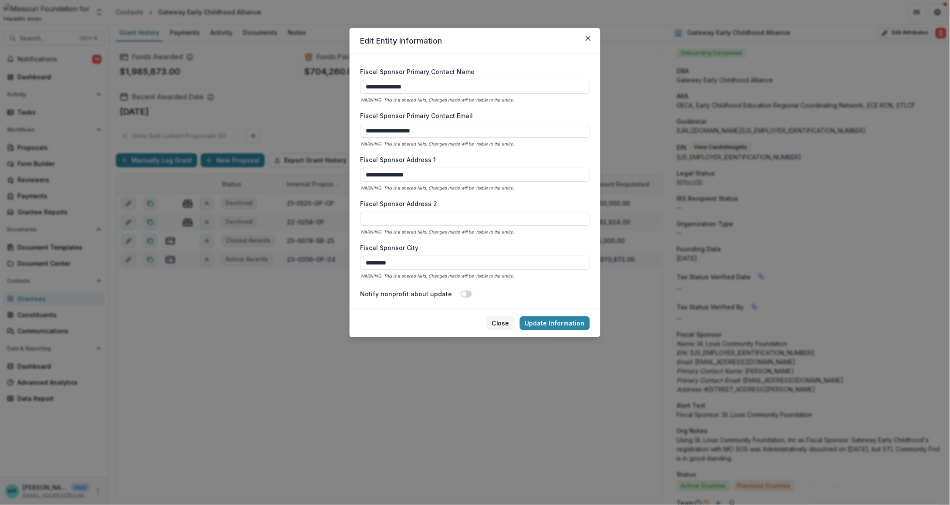
drag, startPoint x: 500, startPoint y: 321, endPoint x: 497, endPoint y: 313, distance: 8.6
click at [501, 321] on button "Close" at bounding box center [501, 323] width 28 height 14
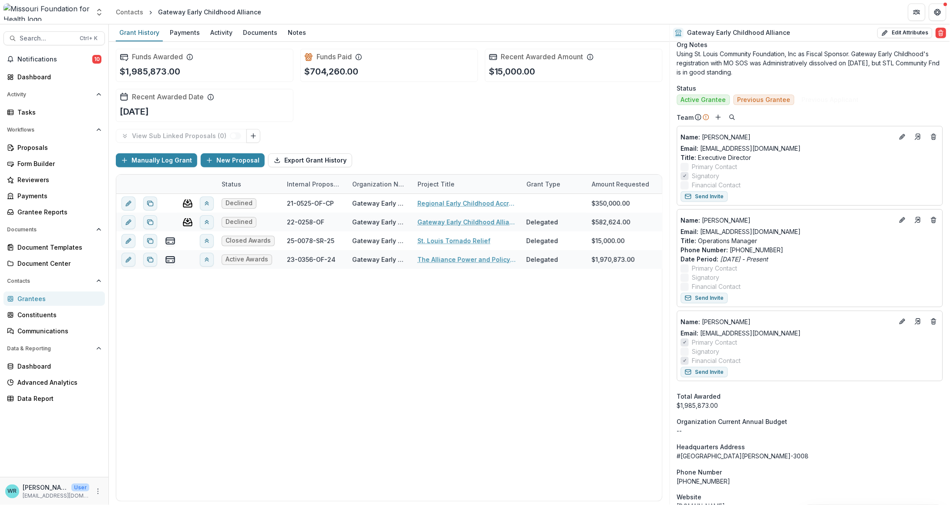
scroll to position [435, 0]
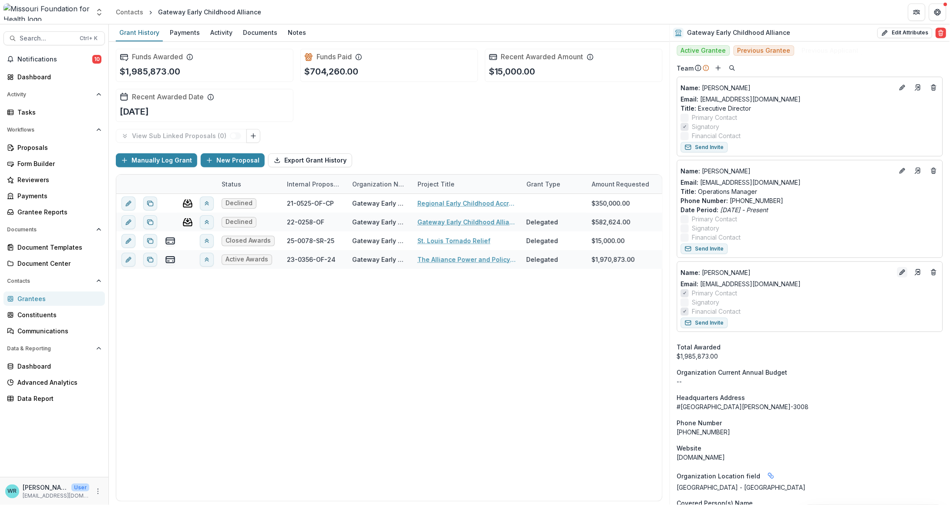
click at [903, 272] on icon "Edit" at bounding box center [903, 272] width 7 height 7
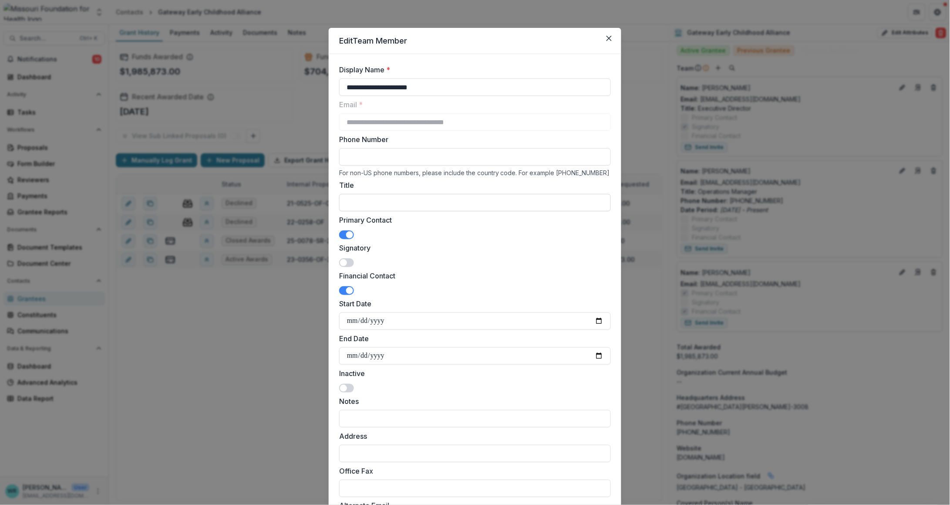
click at [404, 204] on input "Title" at bounding box center [475, 202] width 272 height 17
type input "**********"
click at [500, 153] on input "Phone Number" at bounding box center [475, 156] width 272 height 17
click at [544, 275] on label "Financial Contact" at bounding box center [472, 276] width 267 height 10
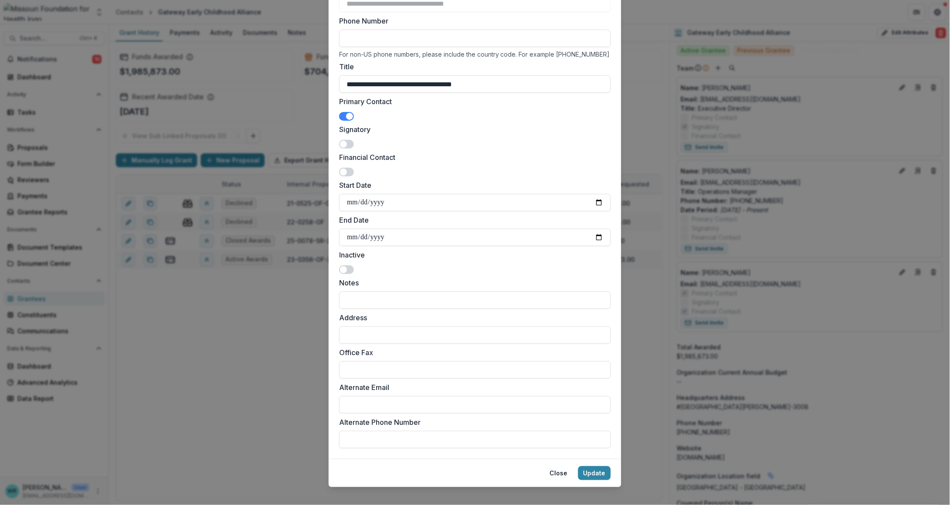
scroll to position [128, 0]
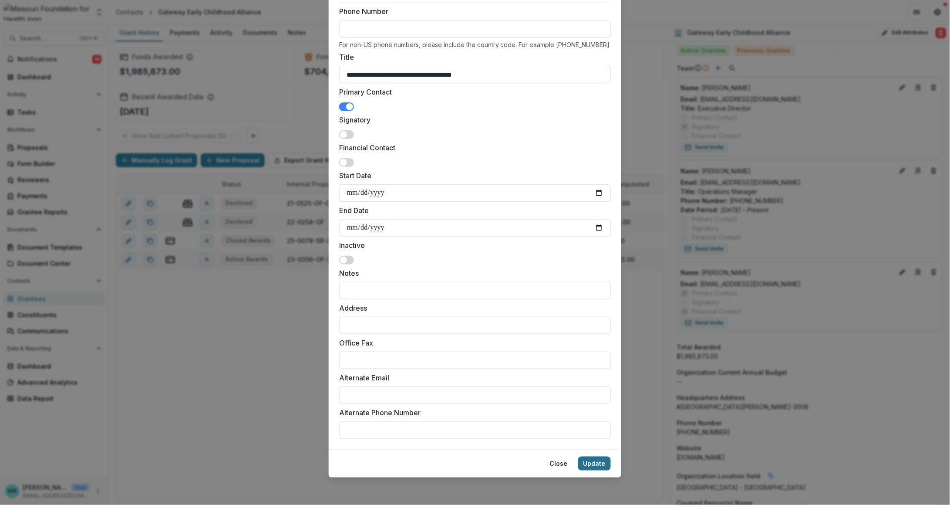
click at [596, 462] on button "Update" at bounding box center [594, 464] width 33 height 14
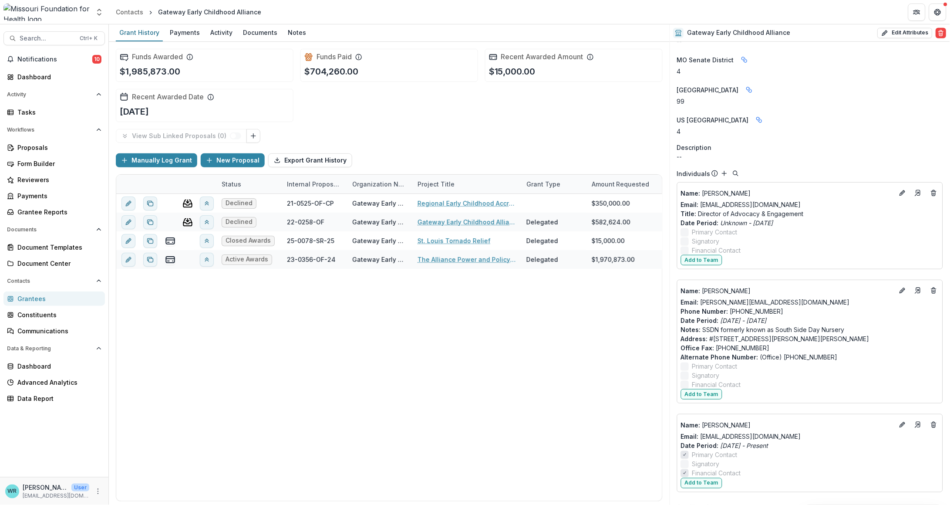
scroll to position [1241, 0]
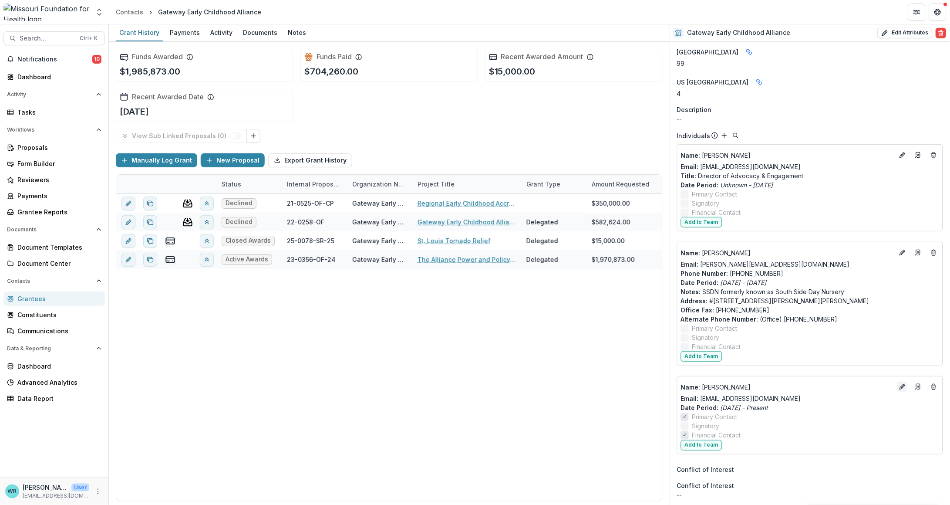
click at [900, 388] on icon "Edit" at bounding box center [902, 388] width 4 height 4
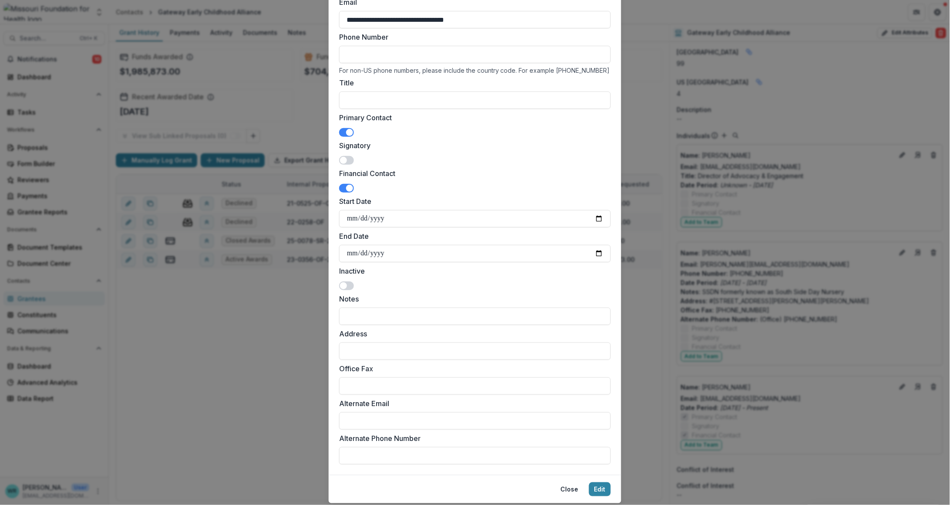
scroll to position [108, 0]
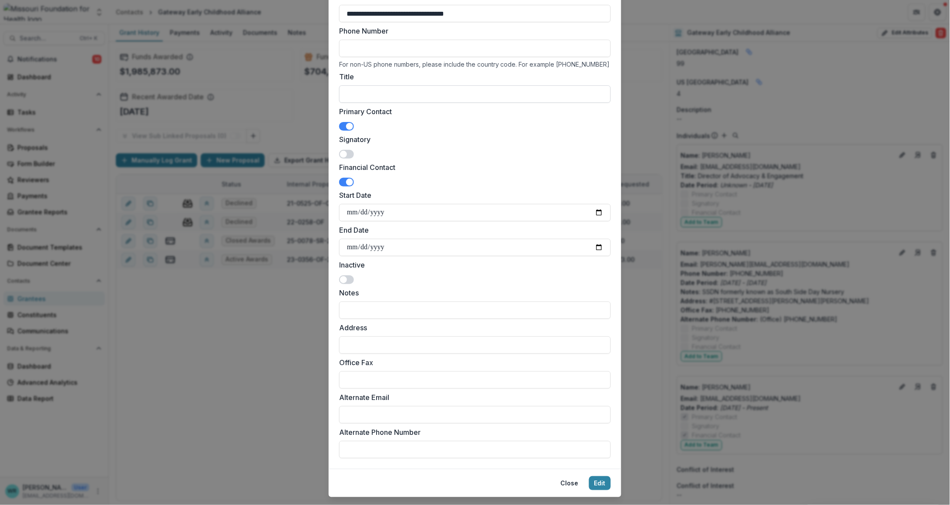
click at [355, 89] on input "Title" at bounding box center [475, 93] width 272 height 17
paste input "**********"
type input "**********"
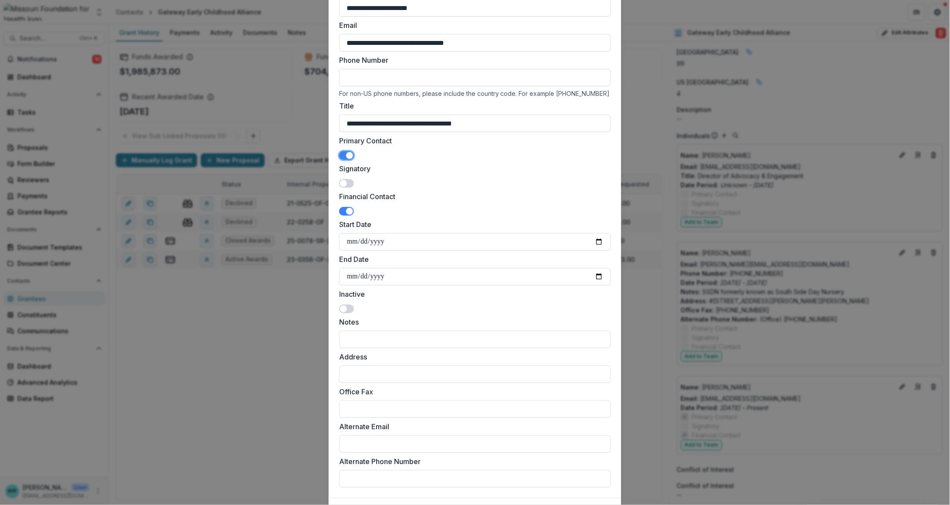
scroll to position [128, 0]
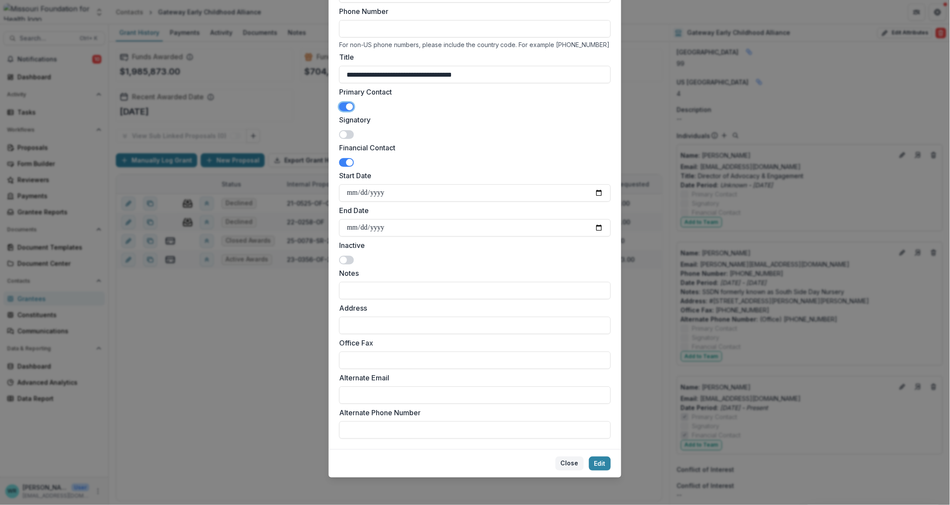
click at [575, 463] on button "Close" at bounding box center [570, 464] width 28 height 14
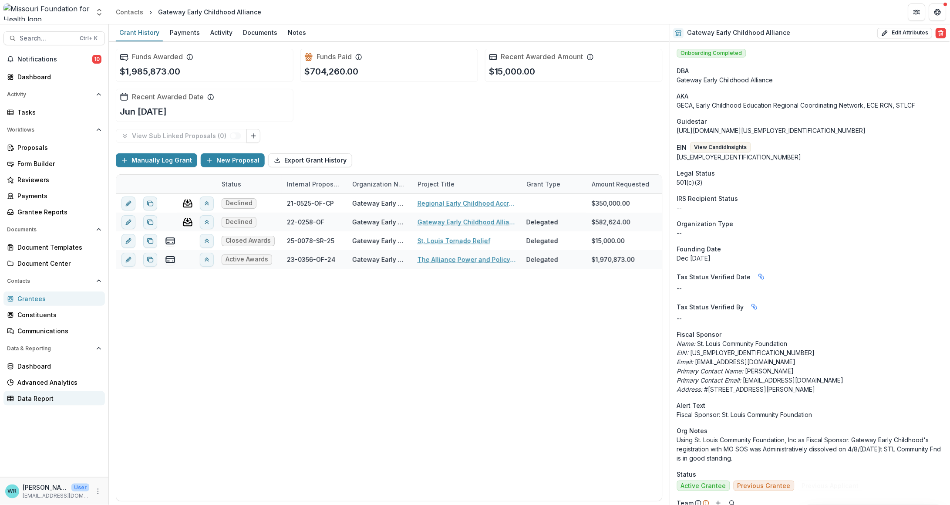
click at [35, 400] on div "Data Report" at bounding box center [57, 398] width 81 height 9
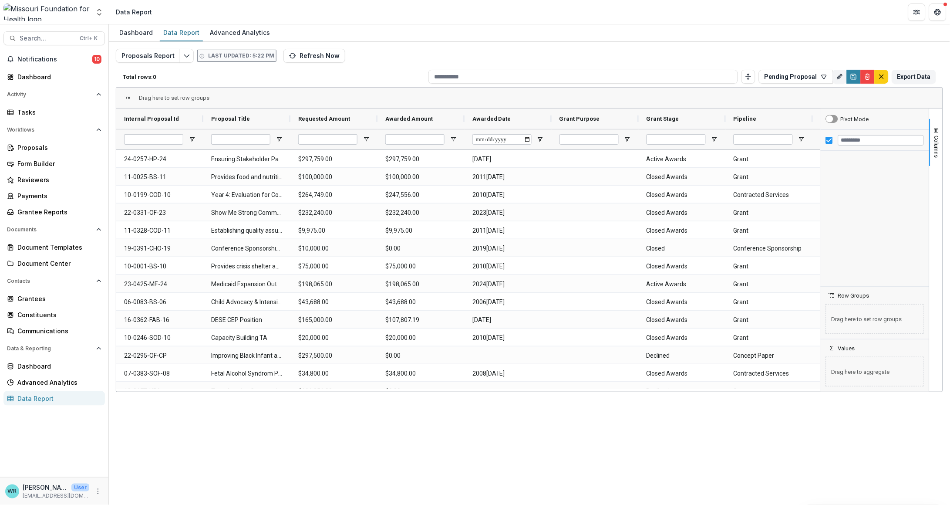
type input "**********"
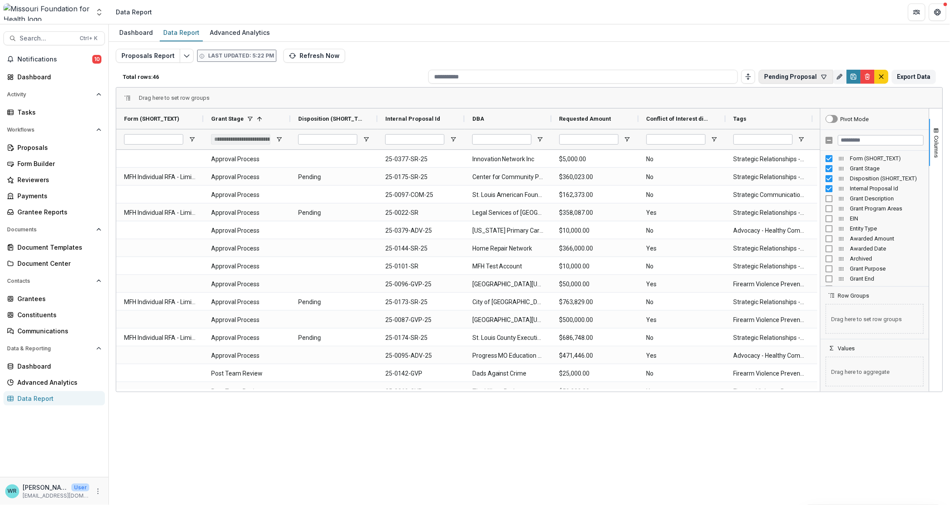
click at [791, 78] on button "Pending Proposal" at bounding box center [796, 77] width 74 height 14
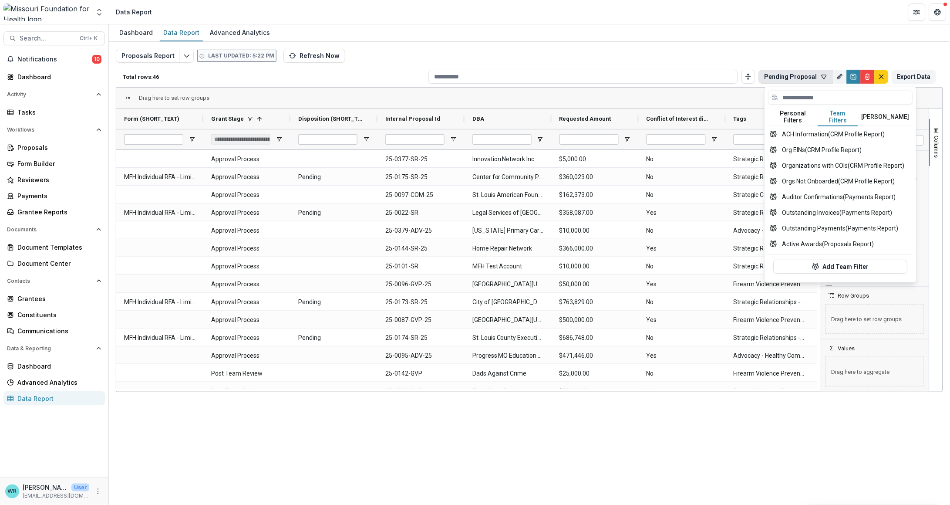
click at [847, 113] on button "Team Filters" at bounding box center [839, 117] width 40 height 18
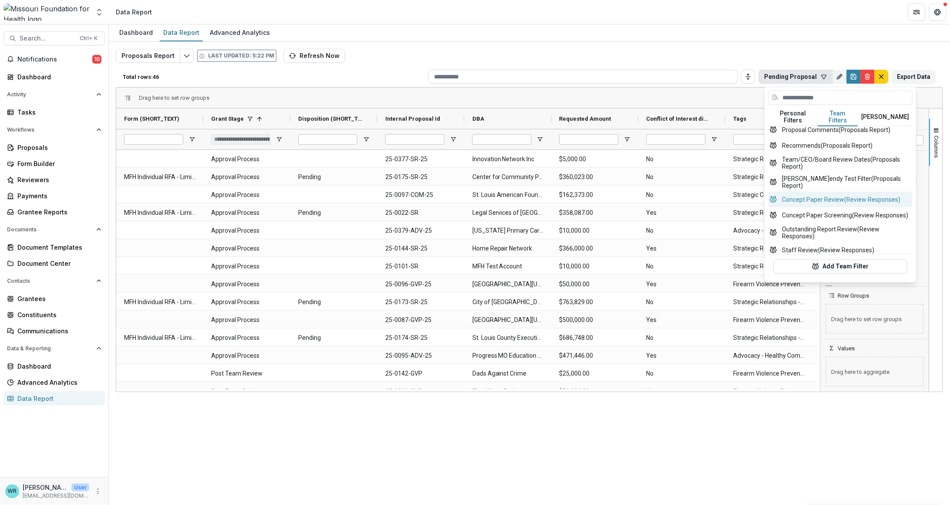
click at [861, 192] on button "Concept Paper Review (Review Responses)" at bounding box center [841, 200] width 145 height 16
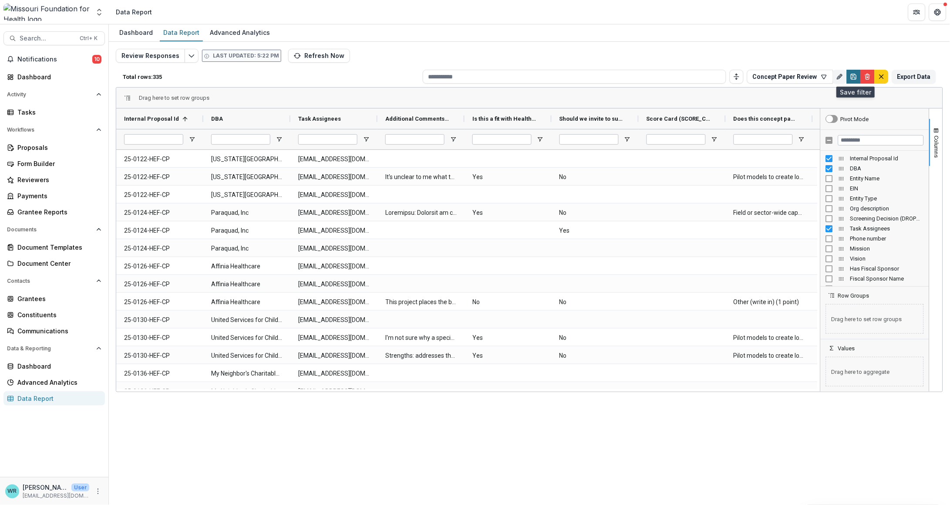
click at [856, 76] on icon "Save" at bounding box center [854, 76] width 7 height 7
click at [830, 75] on button "Concept Paper Review" at bounding box center [790, 77] width 86 height 14
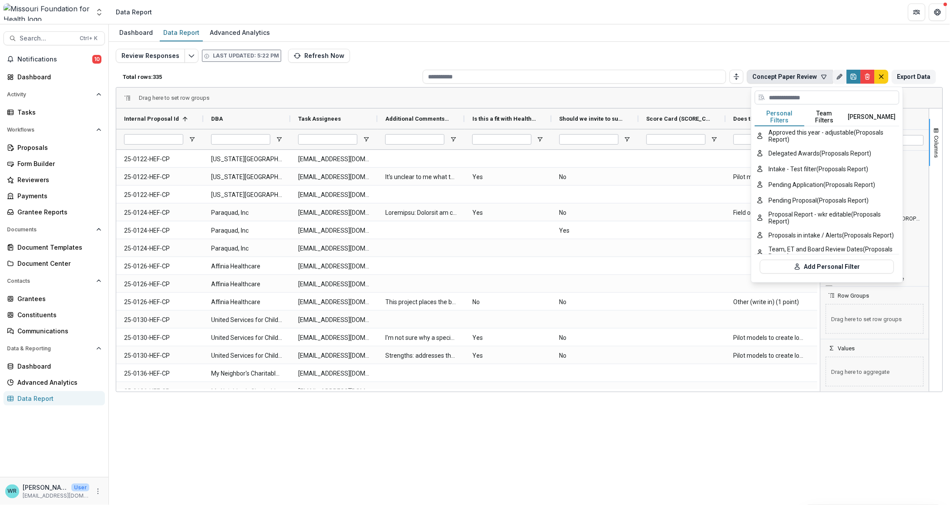
click at [826, 97] on input at bounding box center [827, 98] width 145 height 14
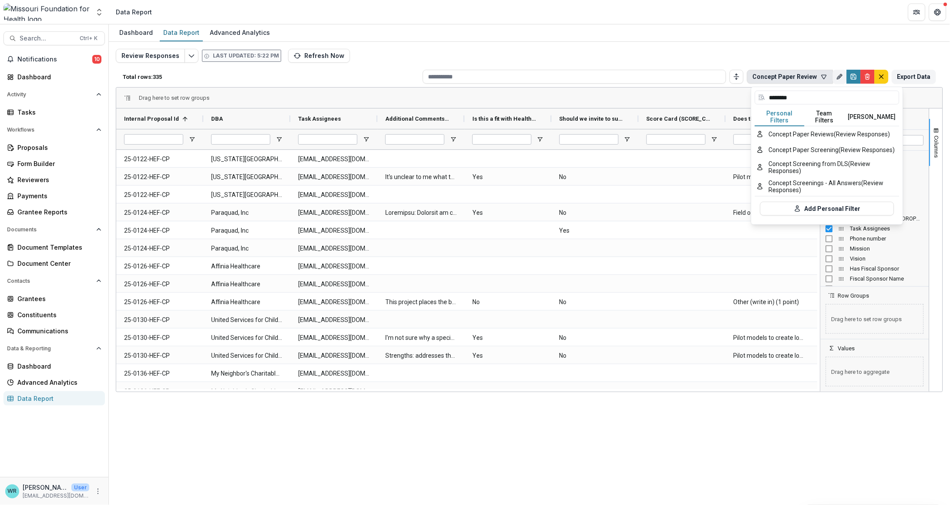
type input "*******"
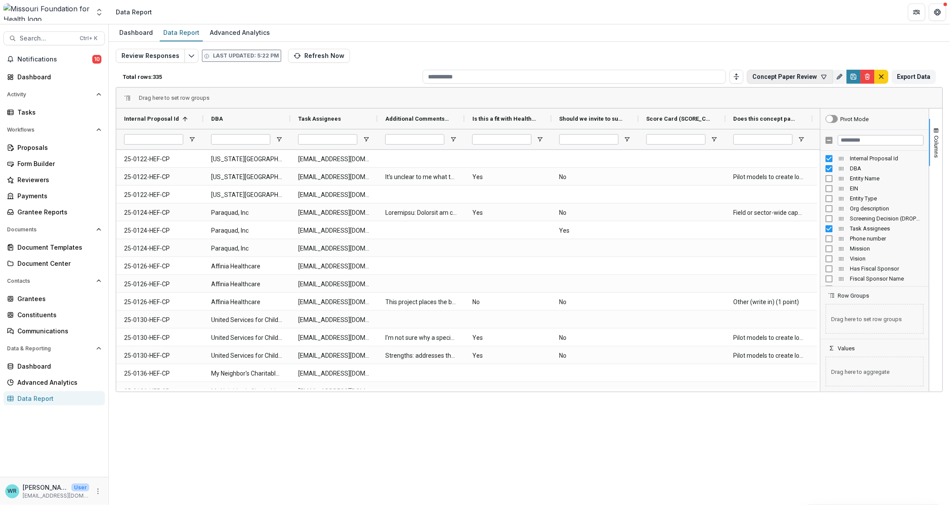
click at [826, 79] on icon "button" at bounding box center [824, 76] width 7 height 7
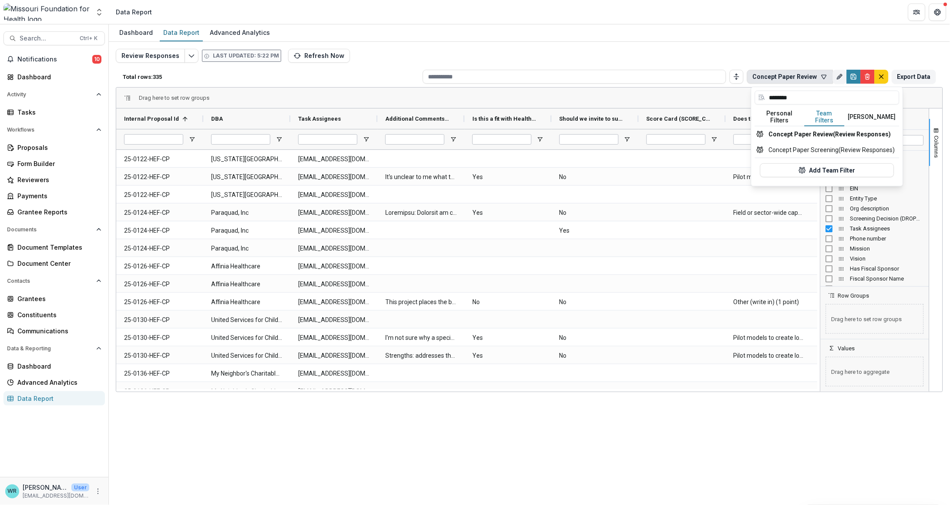
click at [818, 113] on button "Team Filters" at bounding box center [825, 117] width 40 height 18
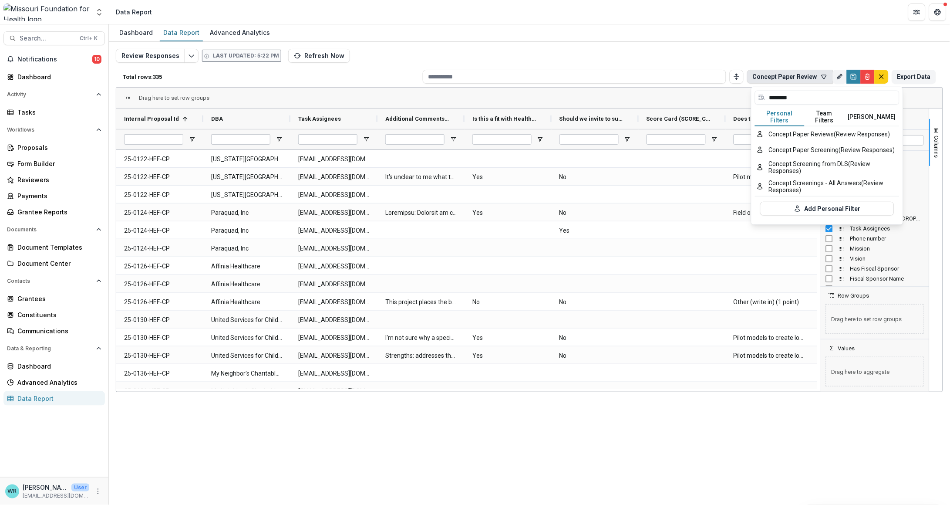
click at [793, 112] on button "Personal Filters" at bounding box center [780, 117] width 50 height 18
click at [856, 206] on button "Add Personal Filter" at bounding box center [828, 209] width 134 height 14
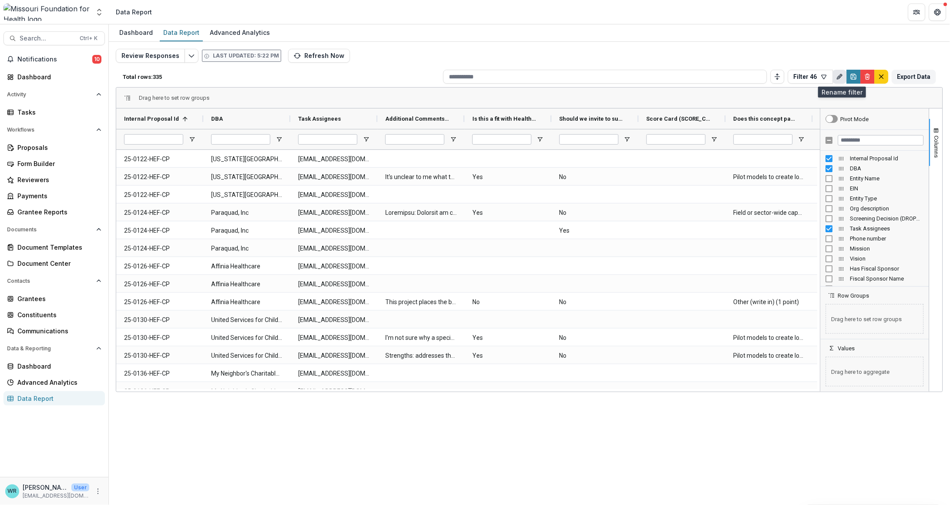
click at [842, 71] on button "Rename" at bounding box center [840, 77] width 14 height 14
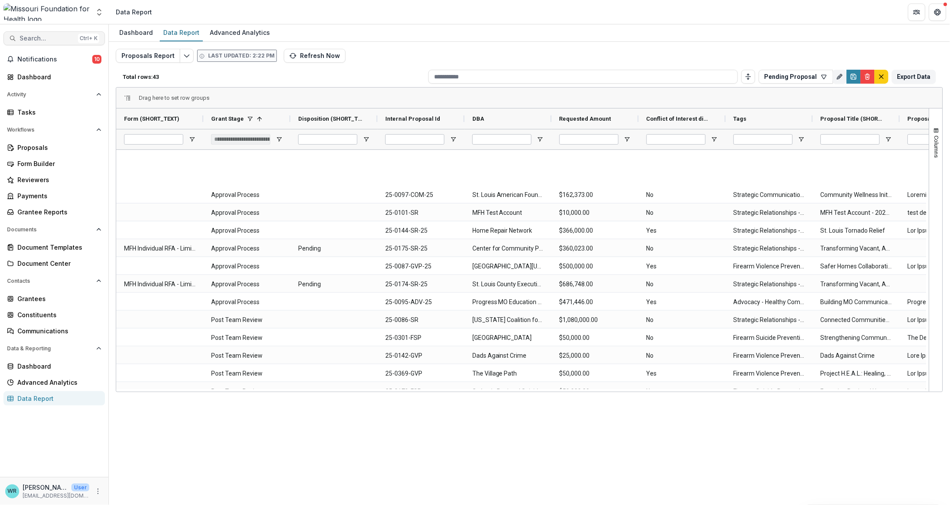
scroll to position [217, 0]
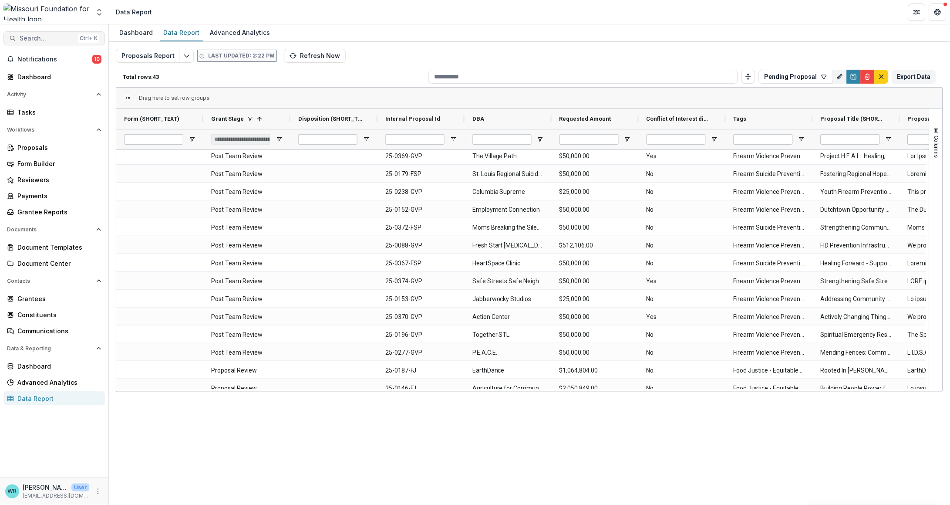
click at [48, 41] on span "Search..." at bounding box center [47, 38] width 55 height 7
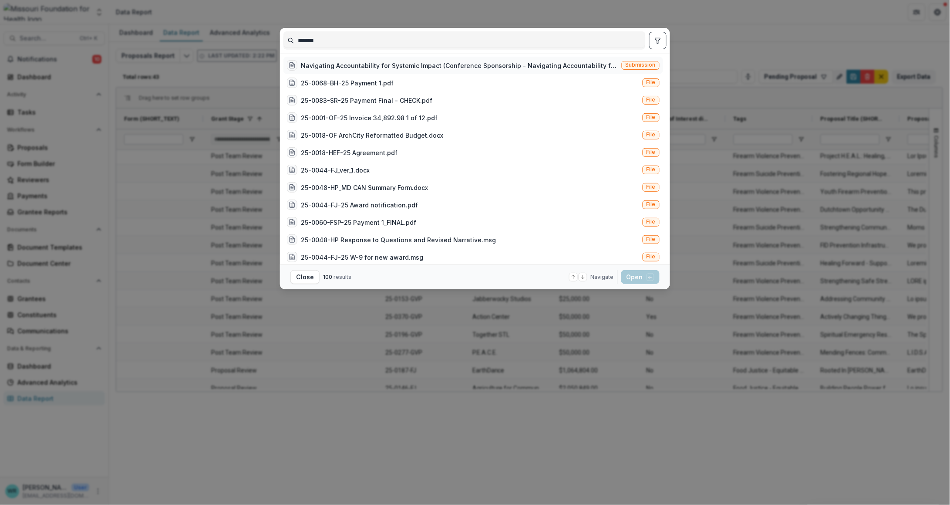
type input "*******"
click at [630, 63] on span "Submission" at bounding box center [641, 65] width 30 height 6
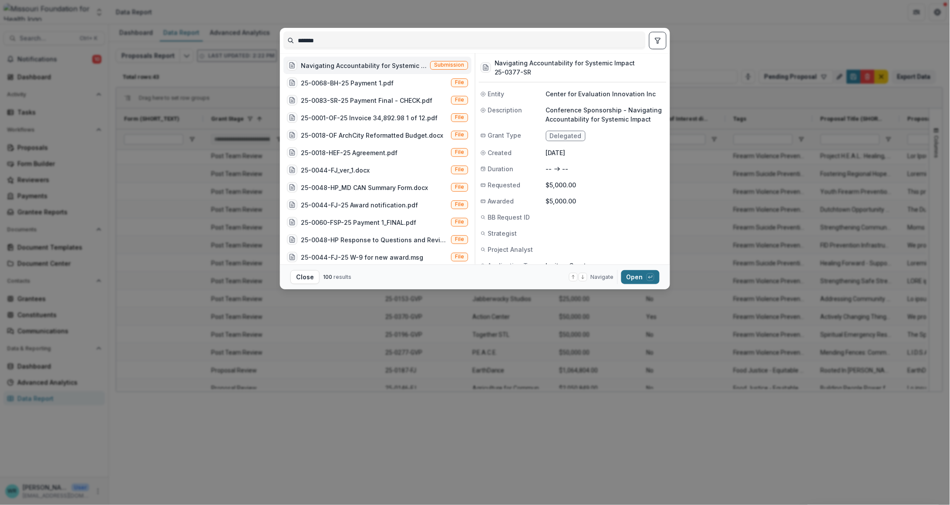
click at [639, 275] on button "Open with enter key" at bounding box center [641, 277] width 38 height 14
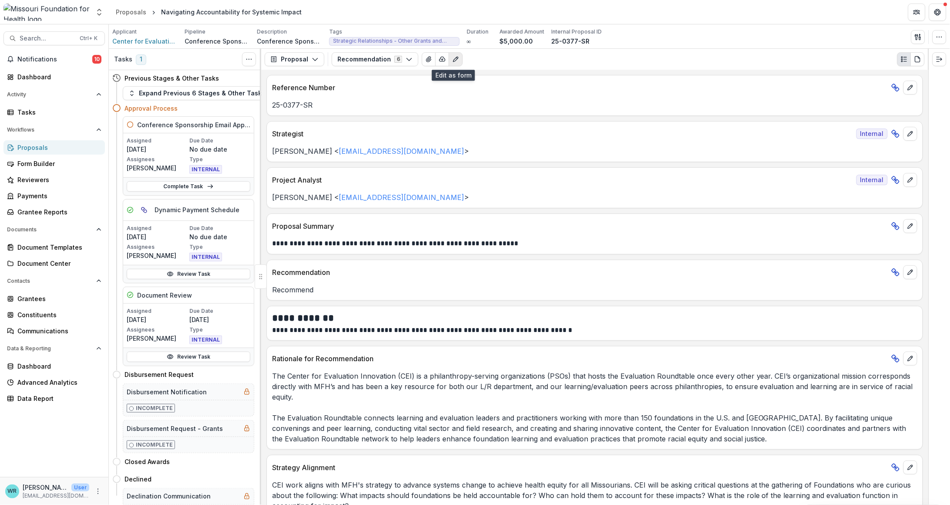
click at [456, 59] on icon "Edit as form" at bounding box center [456, 59] width 7 height 7
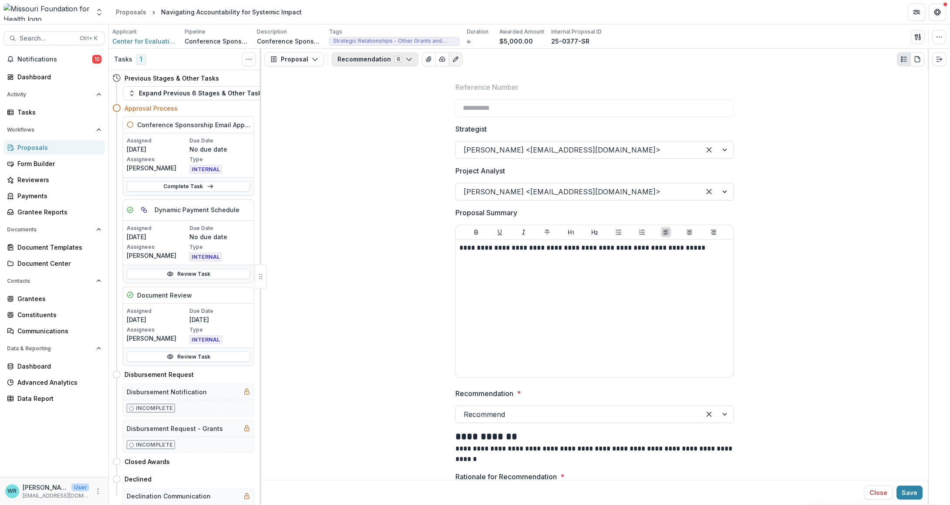
click at [349, 59] on button "Recommendation 6" at bounding box center [375, 59] width 87 height 14
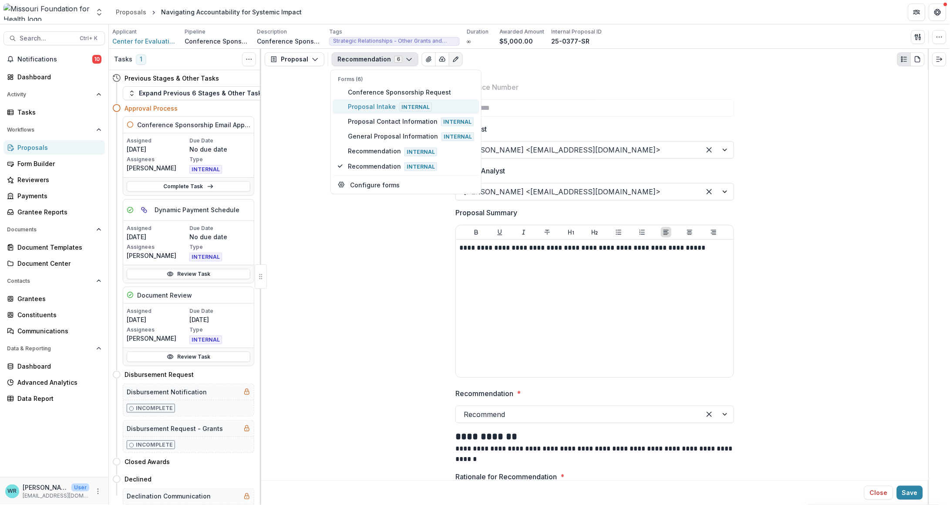
click at [372, 107] on span "Proposal Intake Internal" at bounding box center [411, 107] width 126 height 10
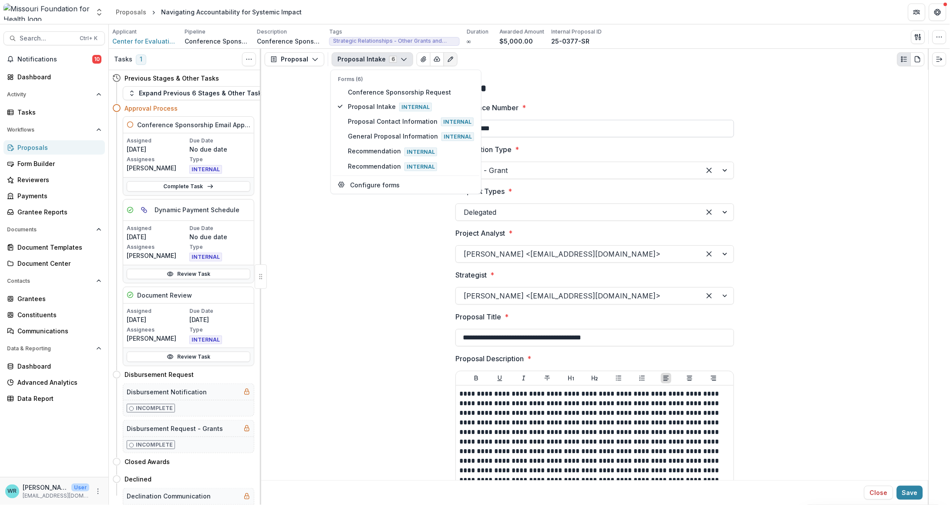
click at [536, 132] on input "**********" at bounding box center [595, 128] width 279 height 17
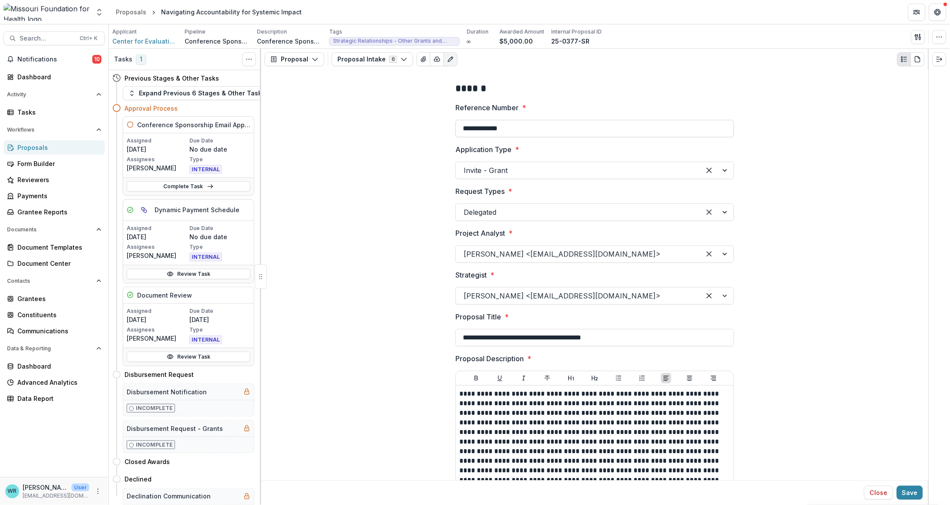
type input "**********"
click at [915, 487] on button "Save" at bounding box center [910, 493] width 26 height 14
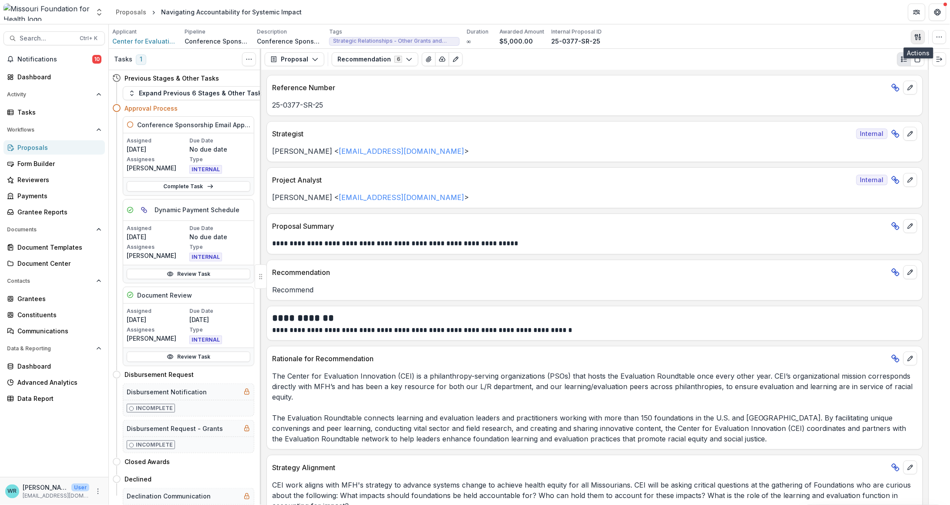
click at [920, 34] on icon "button" at bounding box center [918, 37] width 7 height 7
click at [873, 72] on button "Proposal Files" at bounding box center [876, 71] width 93 height 14
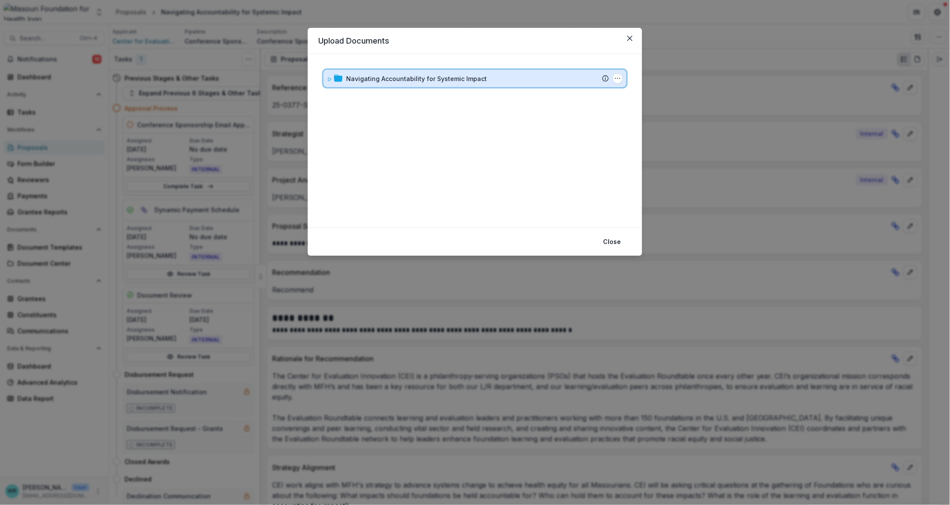
click at [326, 78] on div "Navigating Accountability for Systemic Impact Submission Temelio Proposal Attac…" at bounding box center [475, 78] width 303 height 17
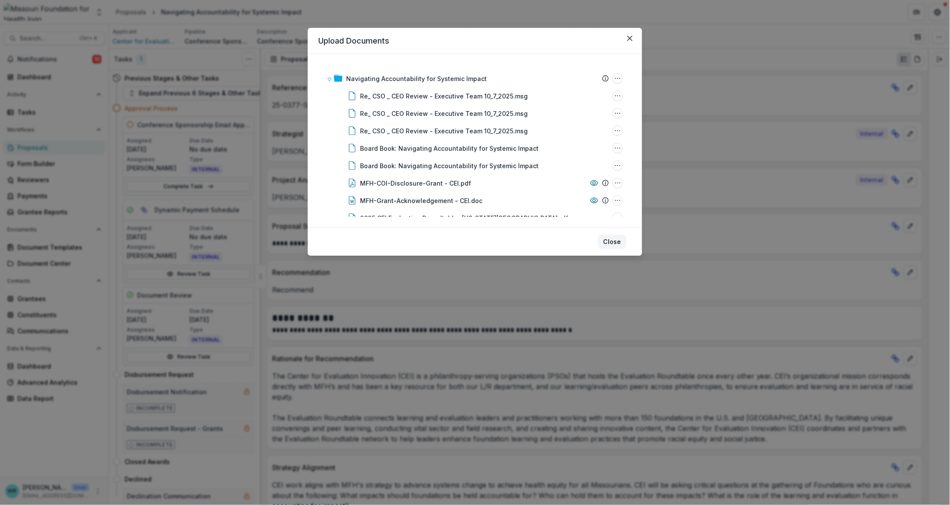
click at [616, 241] on button "Close" at bounding box center [613, 242] width 28 height 14
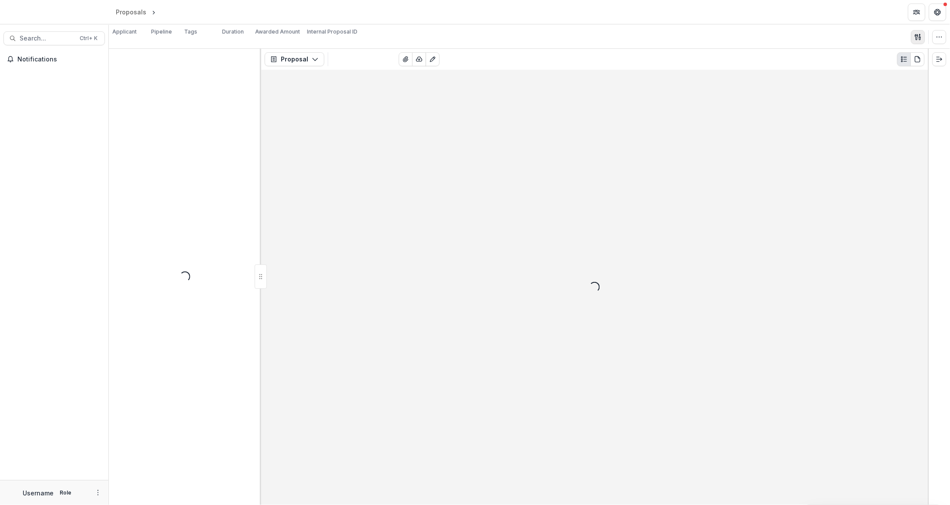
click at [916, 35] on icon "button" at bounding box center [917, 37] width 3 height 6
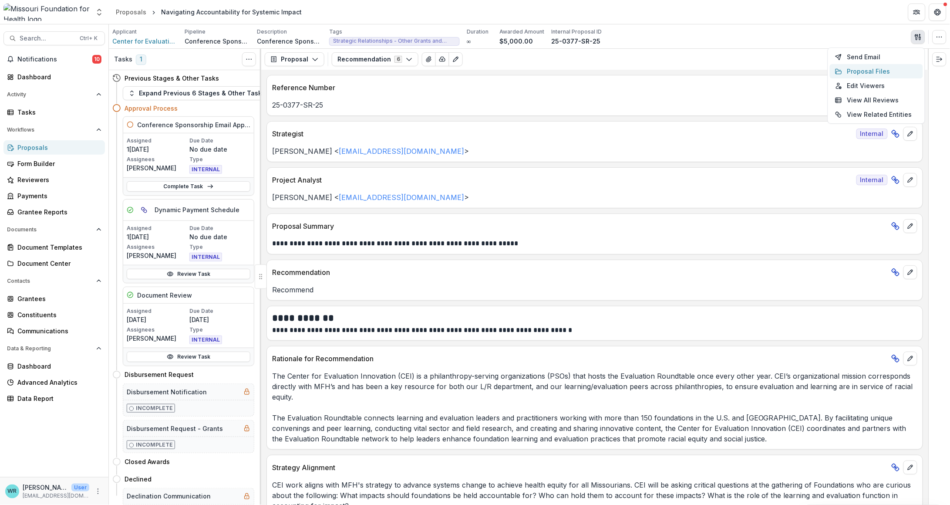
click at [866, 67] on button "Proposal Files" at bounding box center [876, 71] width 93 height 14
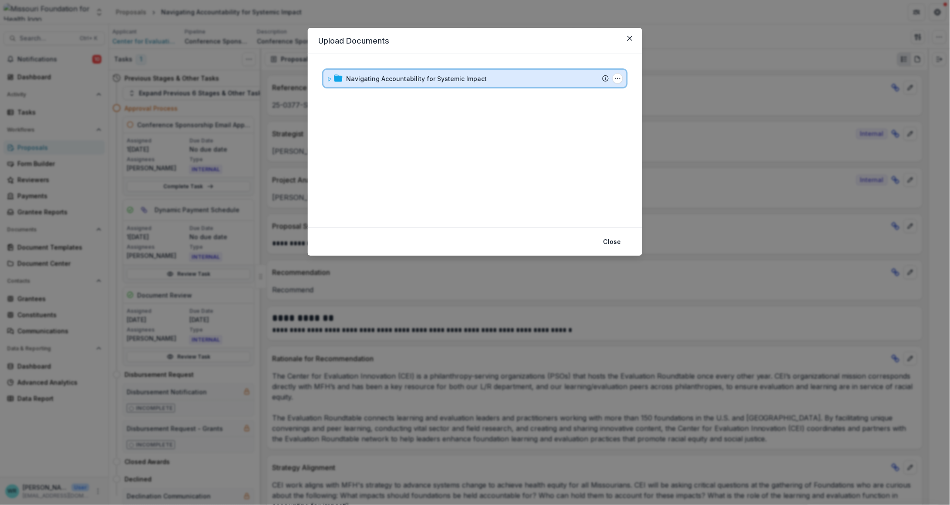
click at [326, 77] on div "Navigating Accountability for Systemic Impact Submission Temelio Proposal Attac…" at bounding box center [475, 78] width 303 height 17
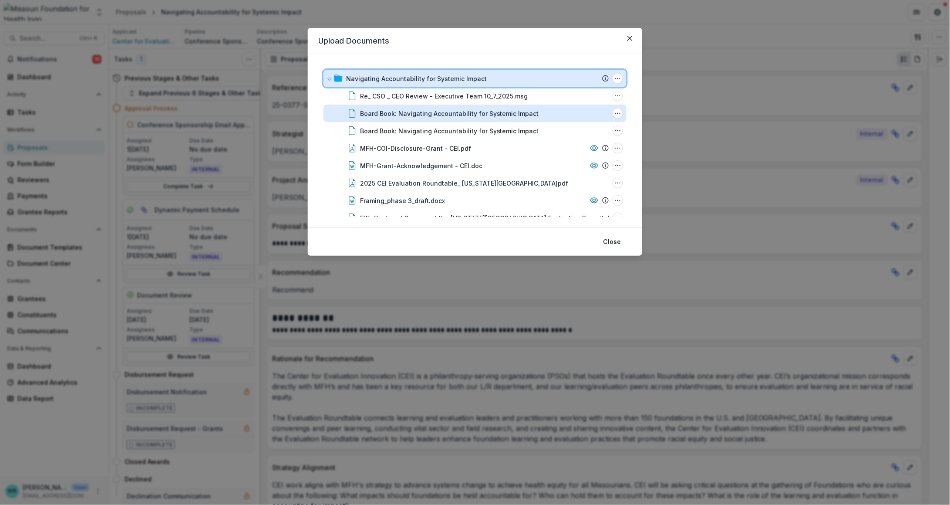
scroll to position [32, 0]
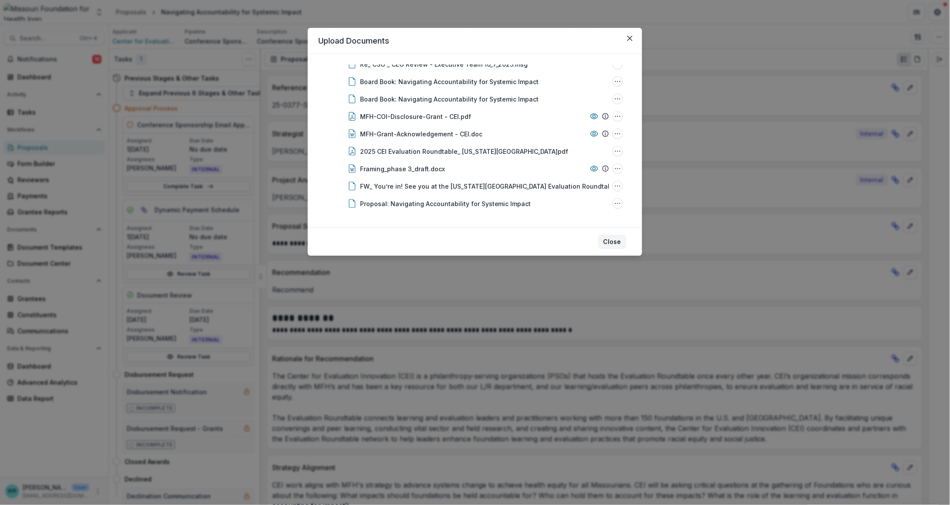
click at [618, 241] on button "Close" at bounding box center [613, 242] width 28 height 14
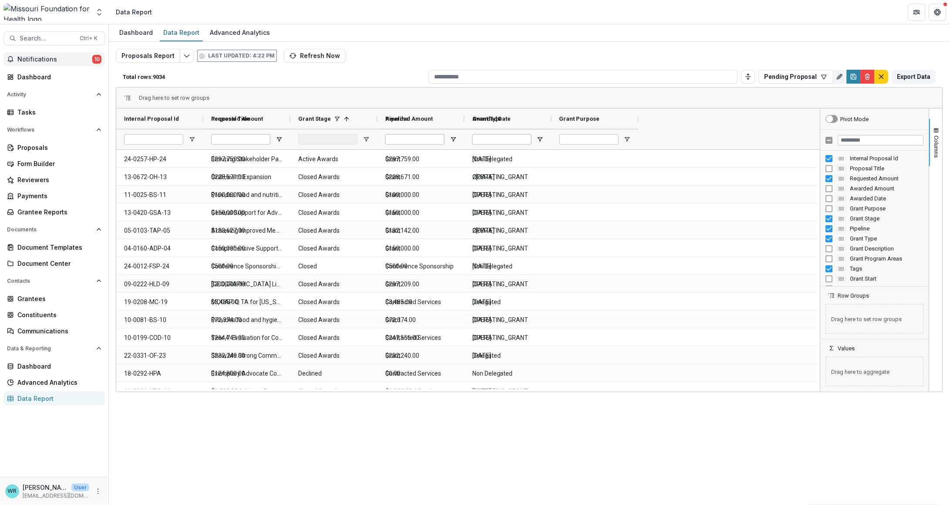
type input "**********"
